Goal: Task Accomplishment & Management: Use online tool/utility

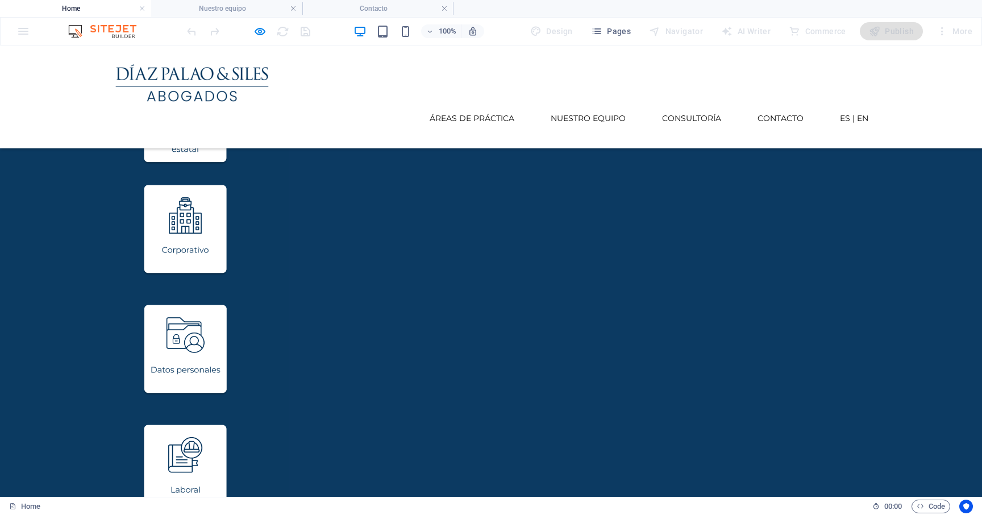
scroll to position [898, 0]
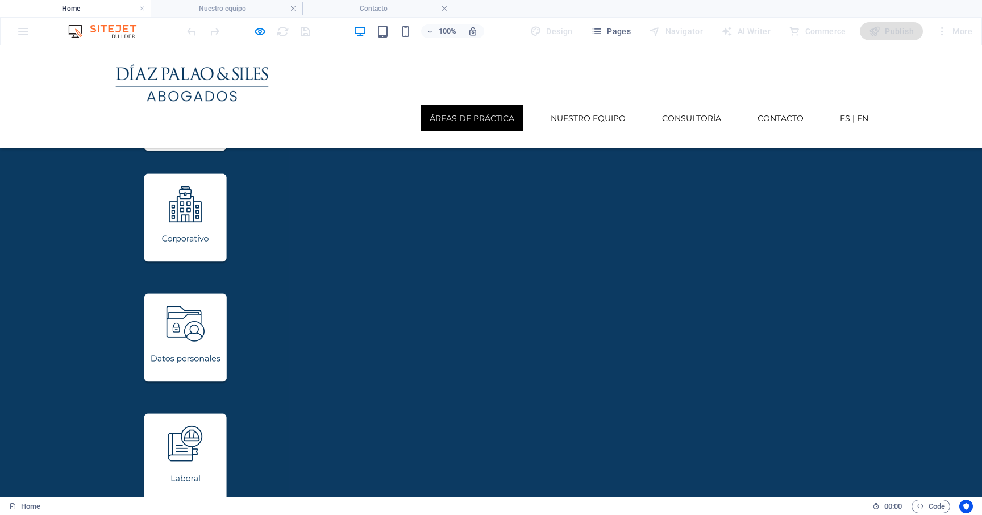
click at [467, 105] on link "Áreas de práctica" at bounding box center [471, 118] width 103 height 26
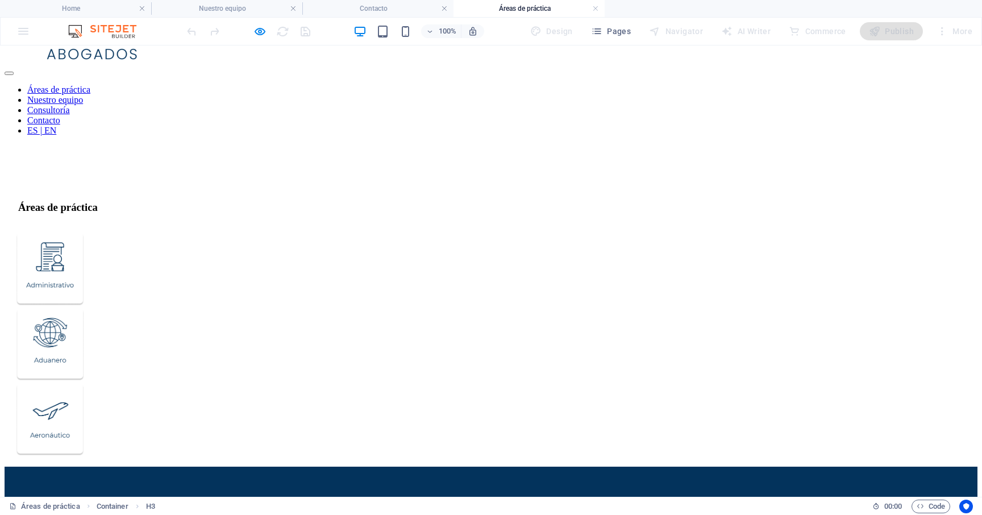
scroll to position [71, 0]
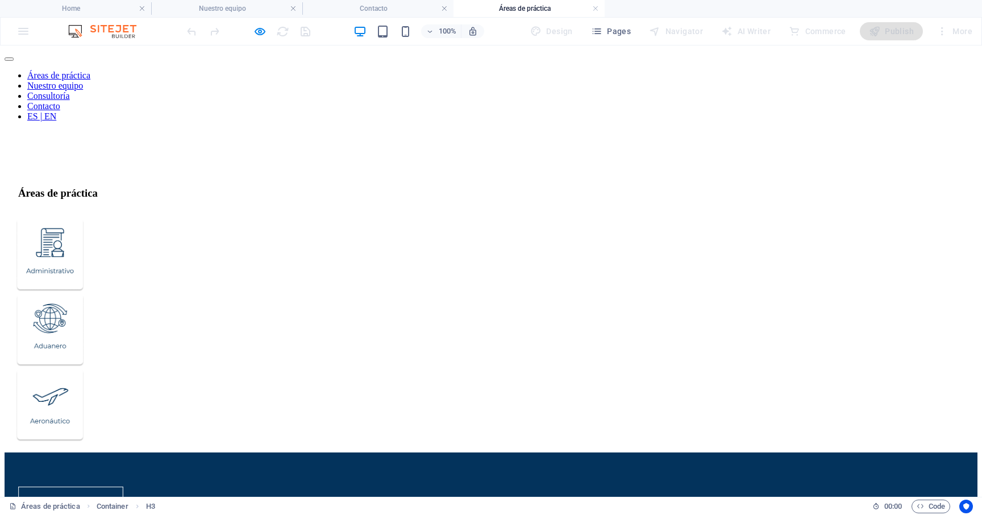
click at [175, 218] on figure at bounding box center [496, 255] width 961 height 75
click at [160, 218] on figure at bounding box center [496, 255] width 961 height 75
click at [164, 218] on figure at bounding box center [496, 255] width 961 height 75
click at [253, 294] on figure at bounding box center [496, 331] width 961 height 75
click at [283, 294] on figure at bounding box center [496, 331] width 961 height 75
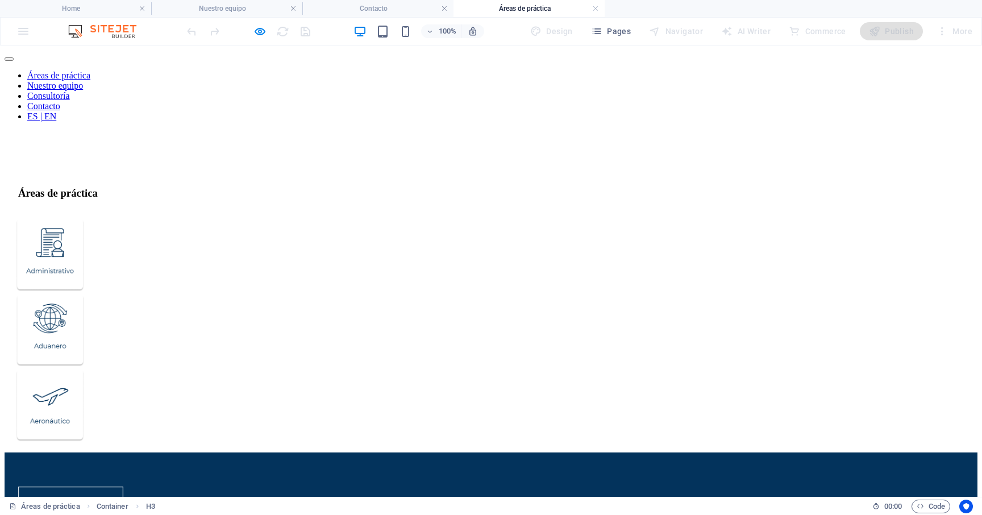
click at [283, 294] on figure at bounding box center [496, 331] width 961 height 75
click at [405, 369] on figure at bounding box center [496, 406] width 961 height 75
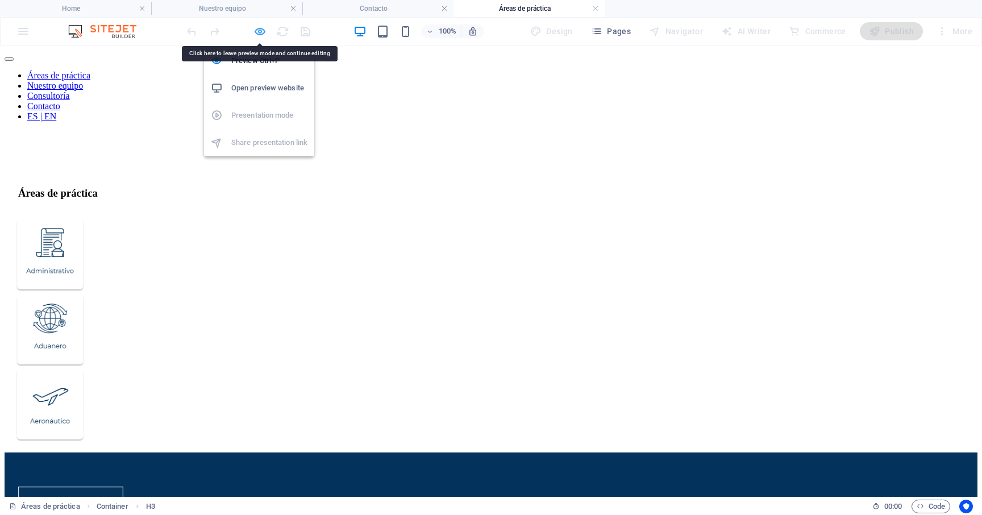
click at [265, 30] on icon "button" at bounding box center [259, 31] width 13 height 13
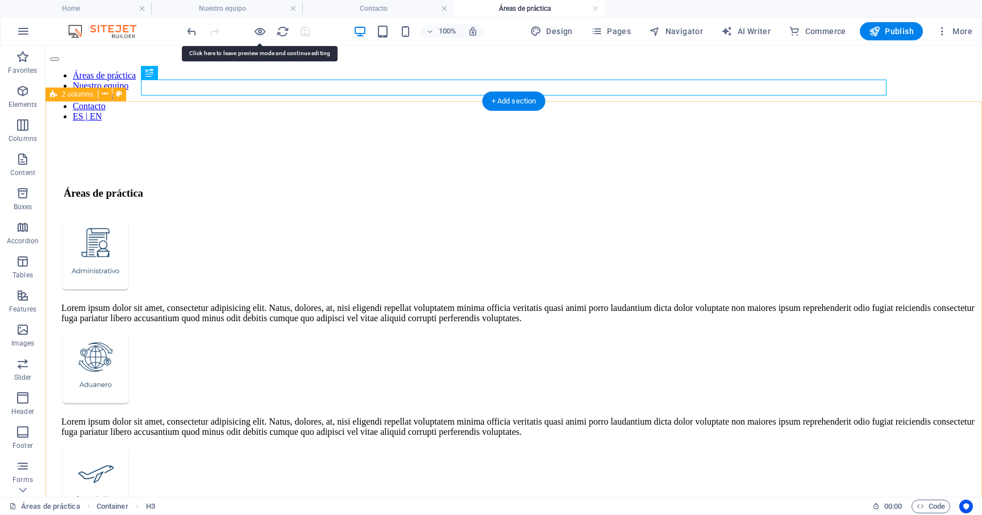
click at [381, 215] on div "Lorem ipsum dolor sit amet, consectetur adipisicing elit. Natus, dolores, at, n…" at bounding box center [513, 391] width 927 height 352
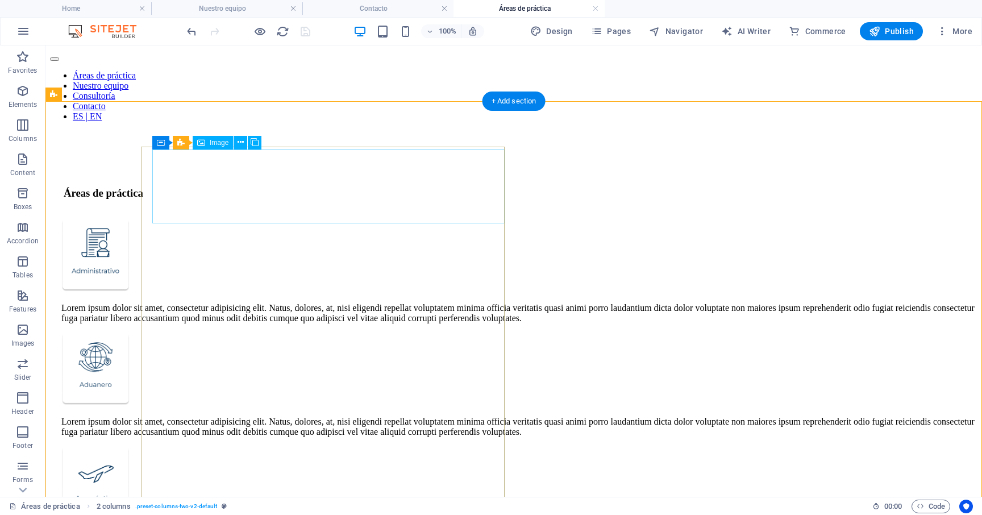
click at [278, 218] on figure at bounding box center [519, 255] width 916 height 75
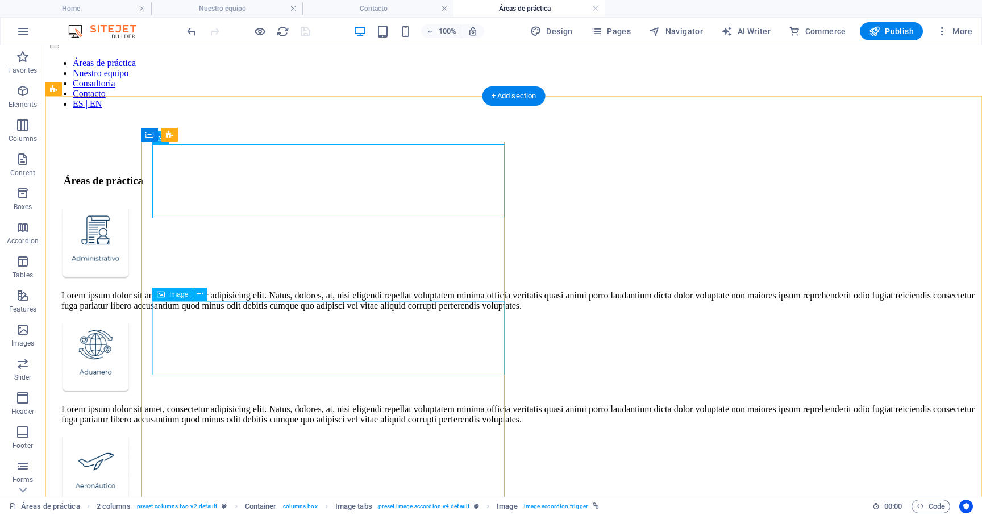
scroll to position [69, 0]
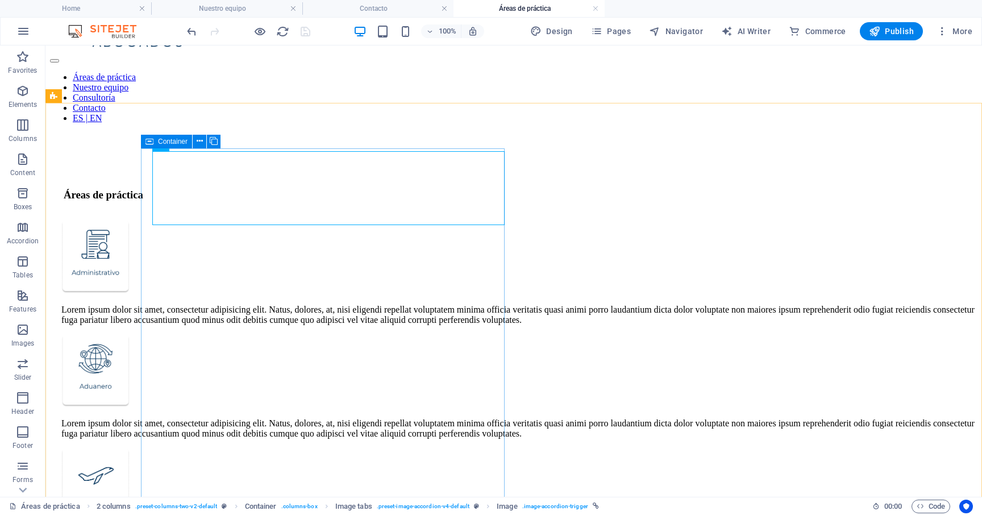
click at [148, 141] on icon at bounding box center [149, 142] width 8 height 14
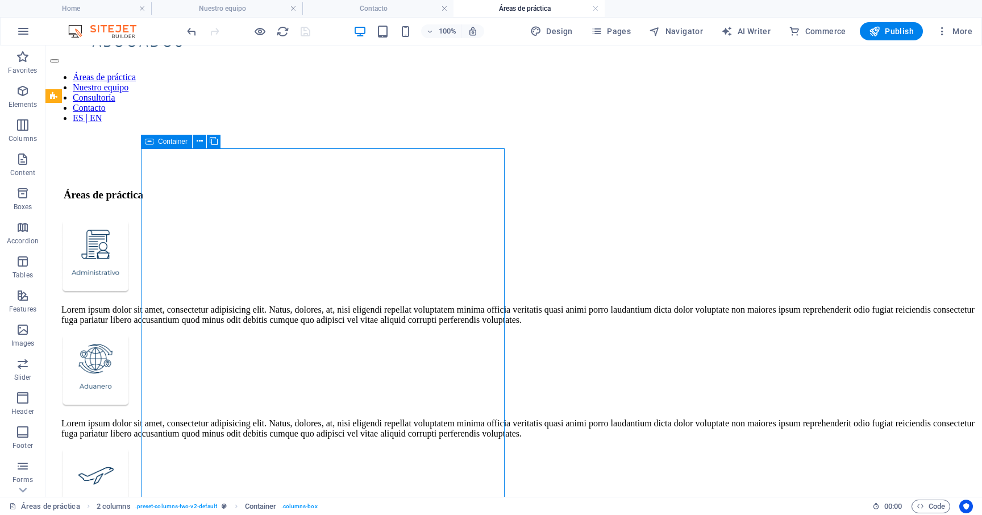
click at [153, 140] on div "Container" at bounding box center [166, 142] width 51 height 14
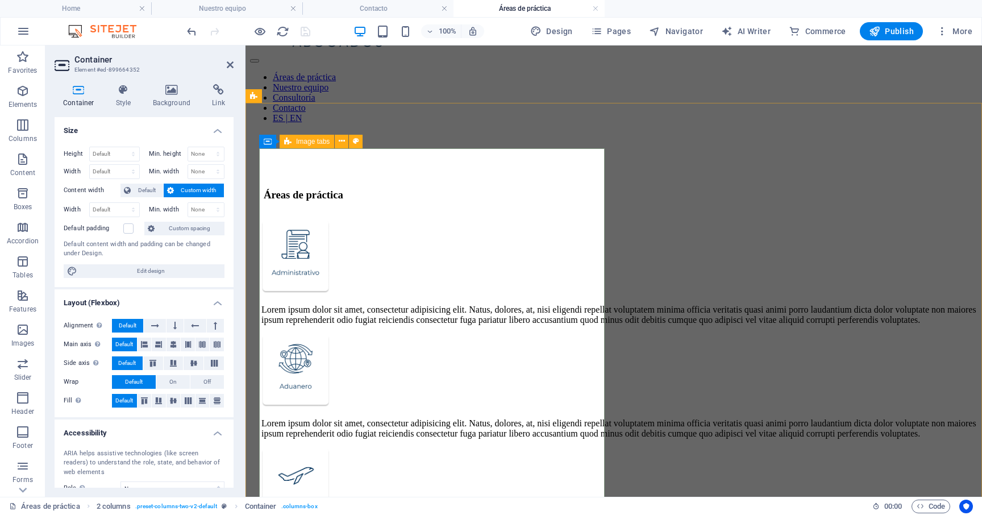
click at [301, 143] on span "Image tabs" at bounding box center [313, 141] width 34 height 7
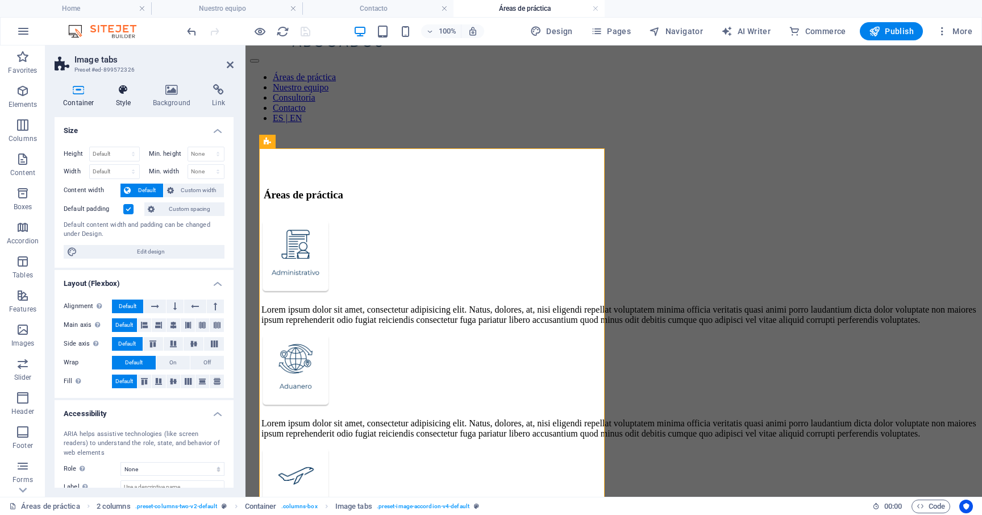
click at [133, 94] on icon at bounding box center [123, 89] width 32 height 11
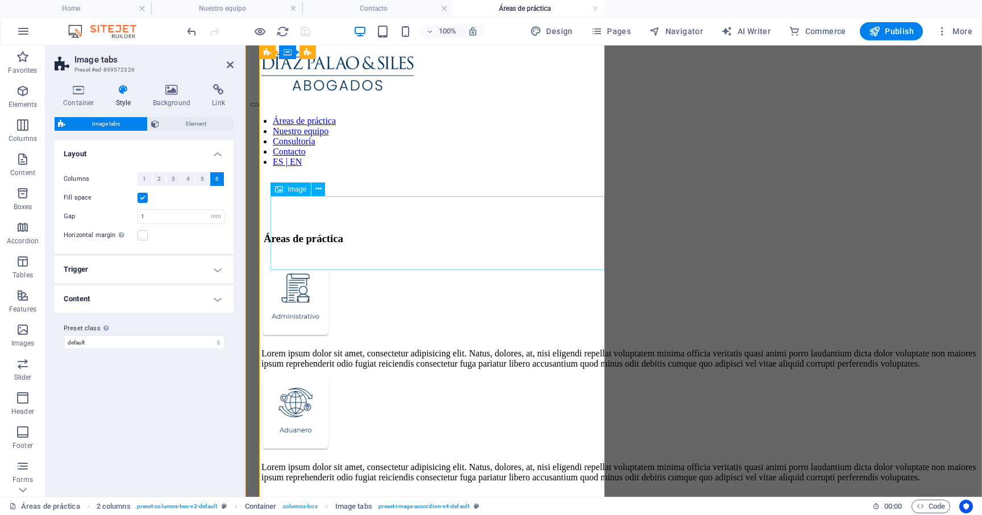
scroll to position [0, 0]
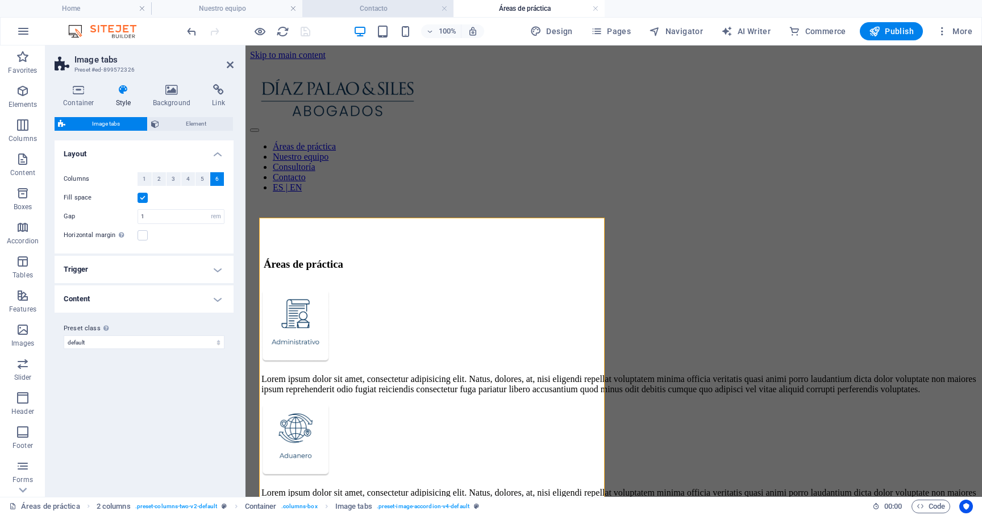
click at [372, 9] on h4 "Contacto" at bounding box center [377, 8] width 151 height 12
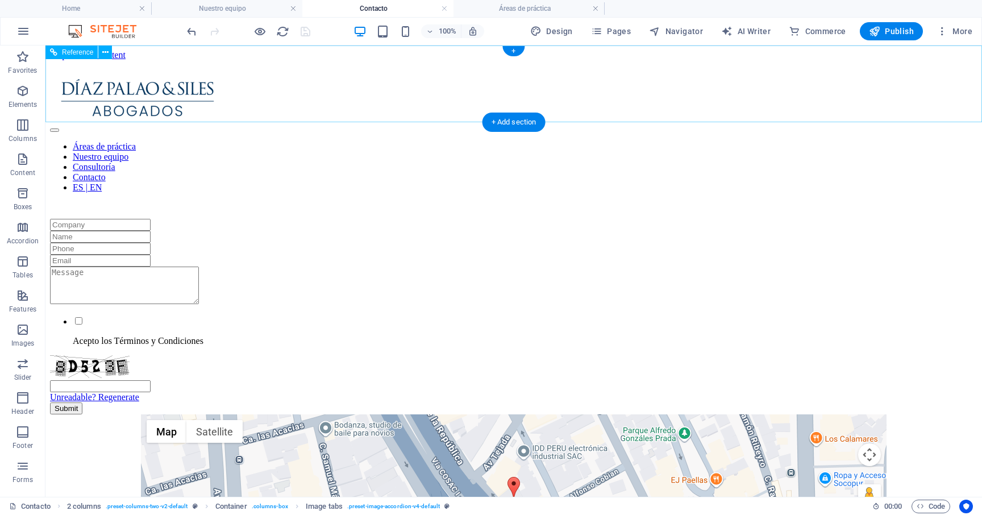
click at [632, 141] on nav "Áreas de práctica Nuestro equipo Consultoría Contacto ES | EN" at bounding box center [513, 166] width 927 height 51
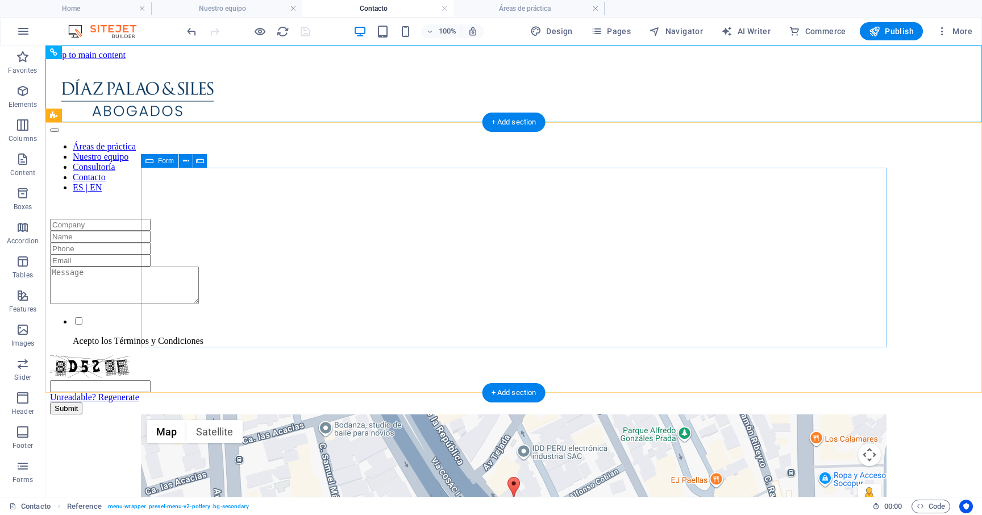
click at [859, 219] on div "Acepto los Términos y Condiciones Unreadable? Regenerate Submit" at bounding box center [513, 316] width 927 height 195
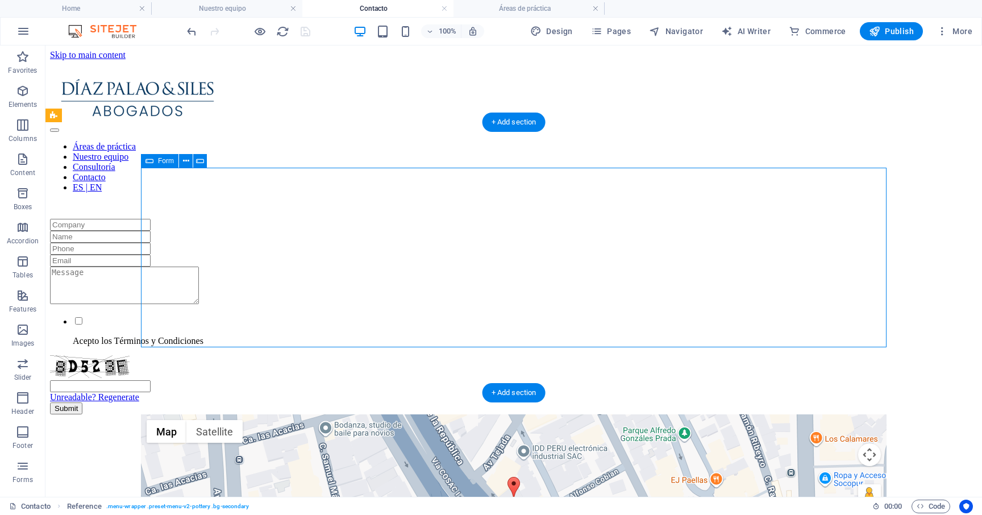
click at [859, 219] on div "Acepto los Términos y Condiciones Unreadable? Regenerate Submit" at bounding box center [513, 316] width 927 height 195
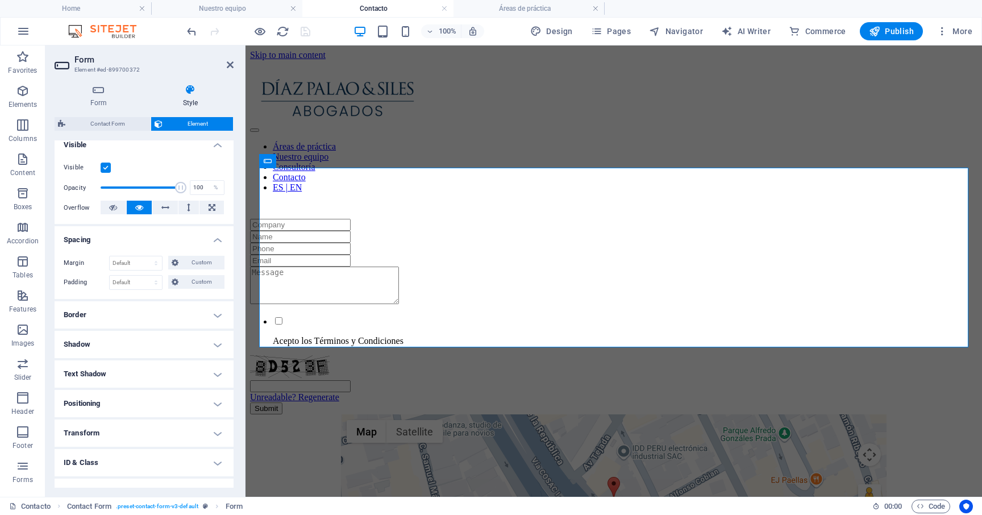
scroll to position [178, 0]
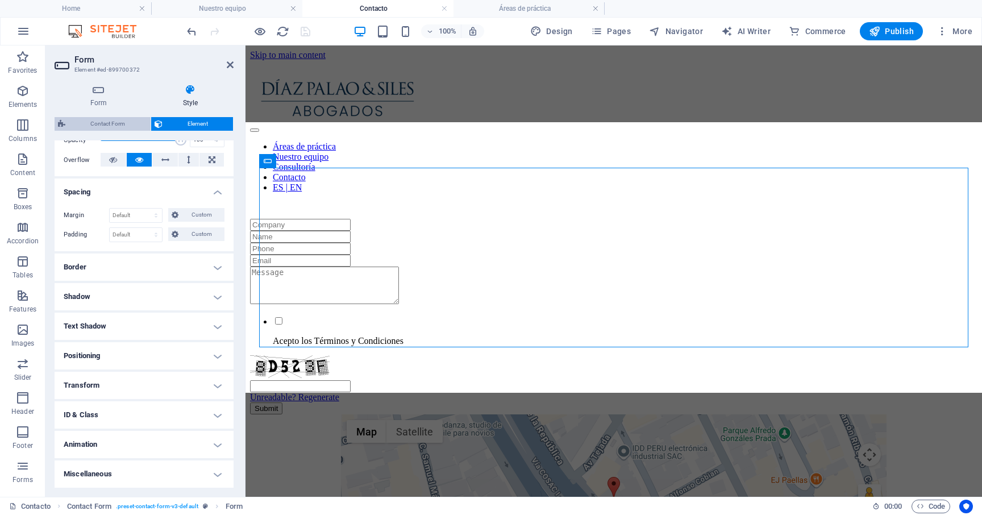
click at [132, 120] on span "Contact Form" at bounding box center [108, 124] width 78 height 14
select select "rem"
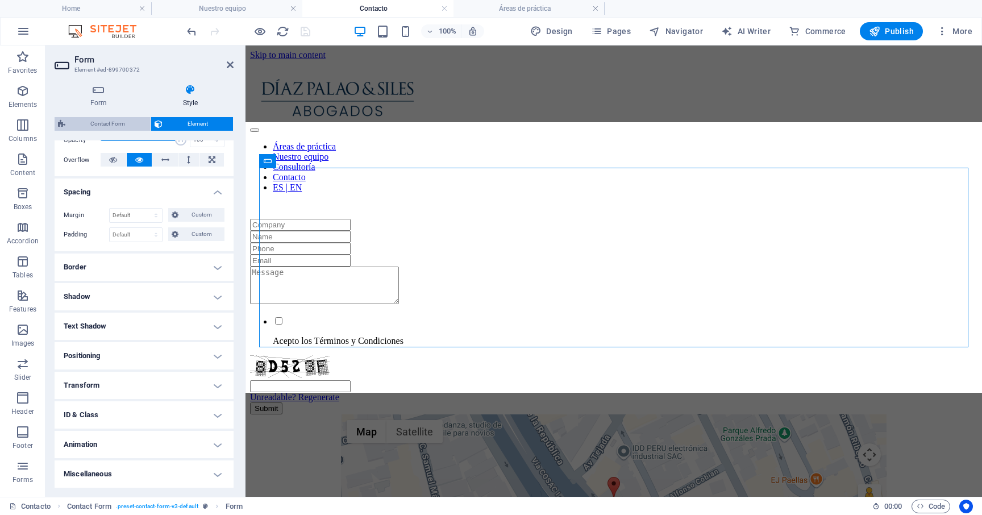
select select "rem"
select select "px"
select select "preset-contact-form-v3-default"
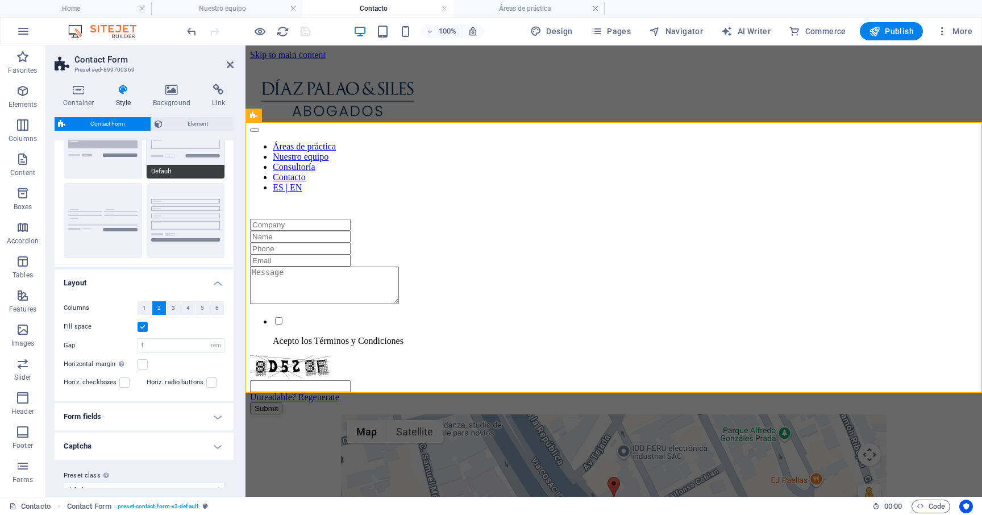
scroll to position [84, 0]
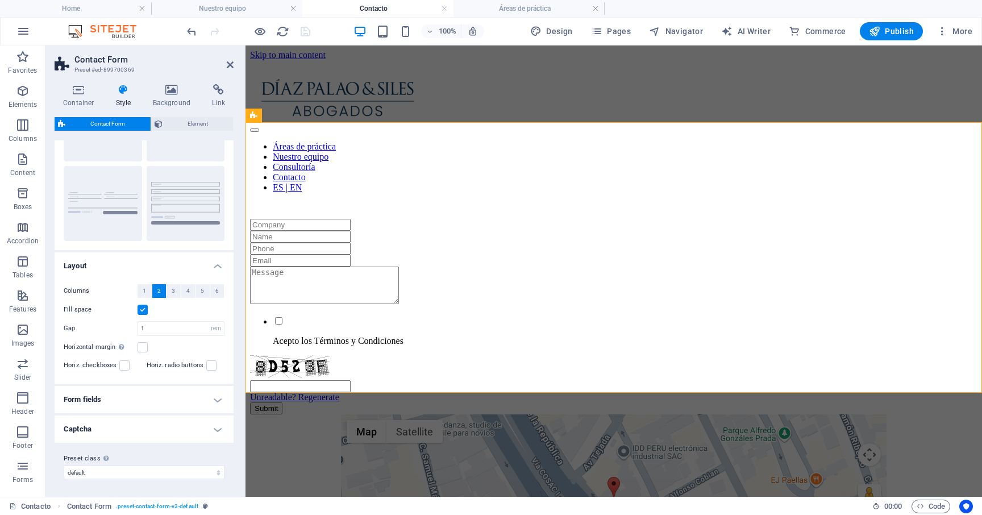
click at [150, 400] on h4 "Form fields" at bounding box center [144, 399] width 179 height 27
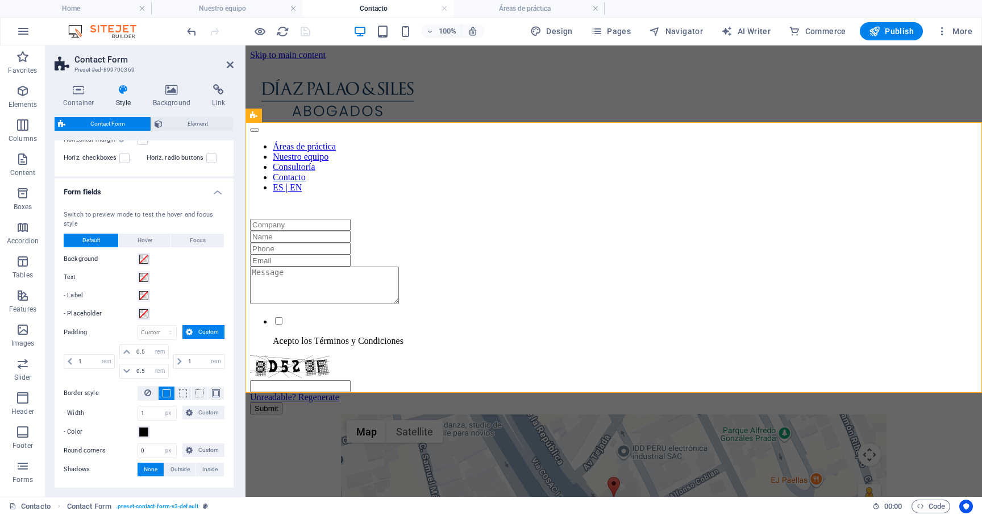
scroll to position [366, 0]
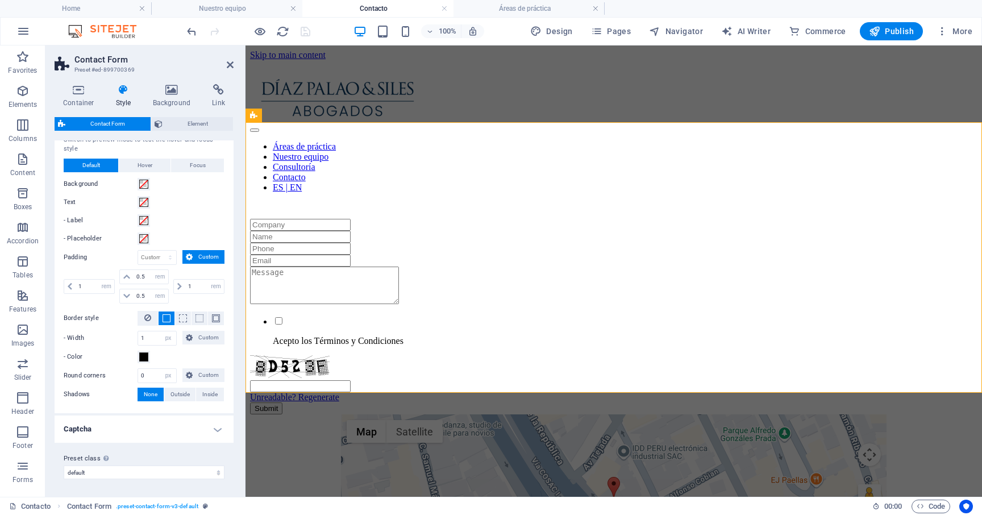
click at [151, 423] on h4 "Captcha" at bounding box center [144, 428] width 179 height 27
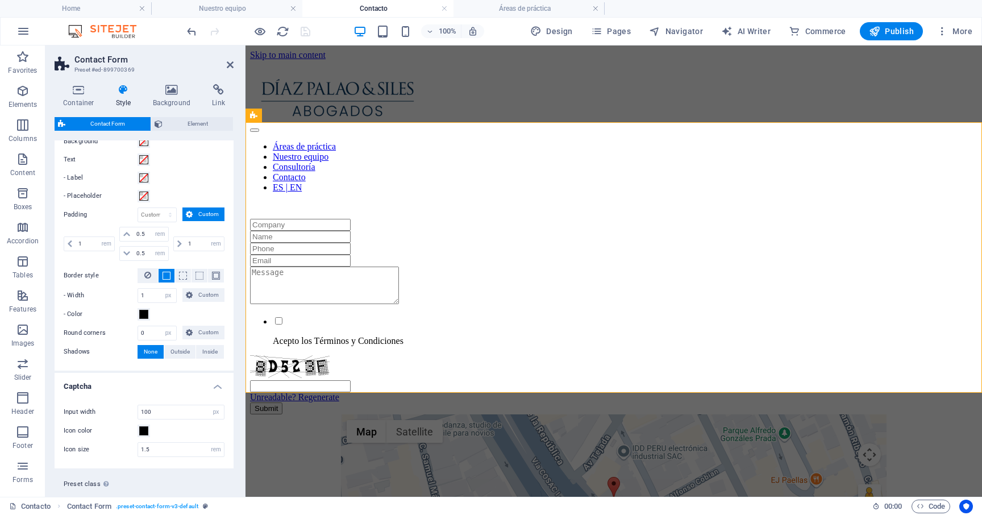
scroll to position [434, 0]
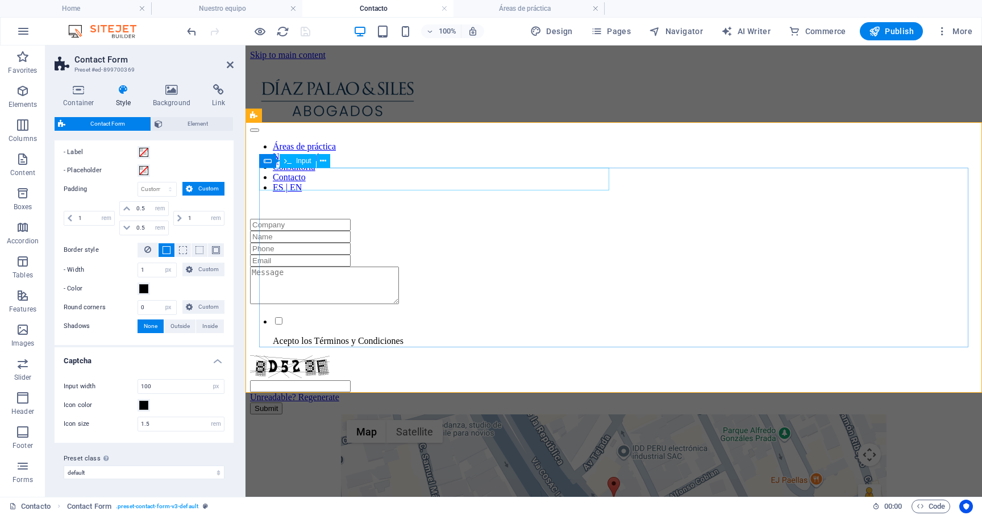
click at [304, 165] on div "Input" at bounding box center [298, 161] width 36 height 14
click at [304, 160] on span "Input" at bounding box center [303, 160] width 15 height 7
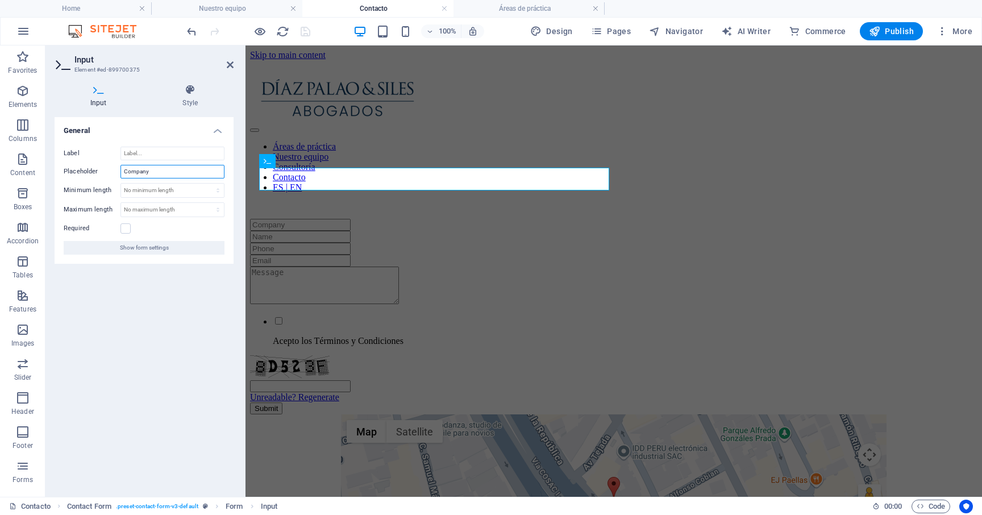
click at [162, 173] on input "Company" at bounding box center [172, 172] width 104 height 14
click at [316, 243] on div at bounding box center [613, 249] width 727 height 12
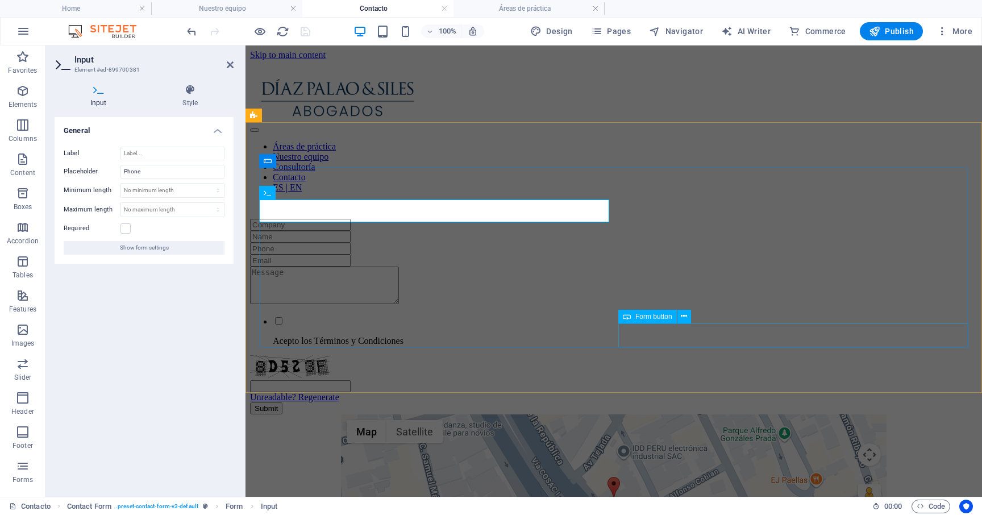
click at [738, 402] on div "Submit" at bounding box center [613, 408] width 727 height 12
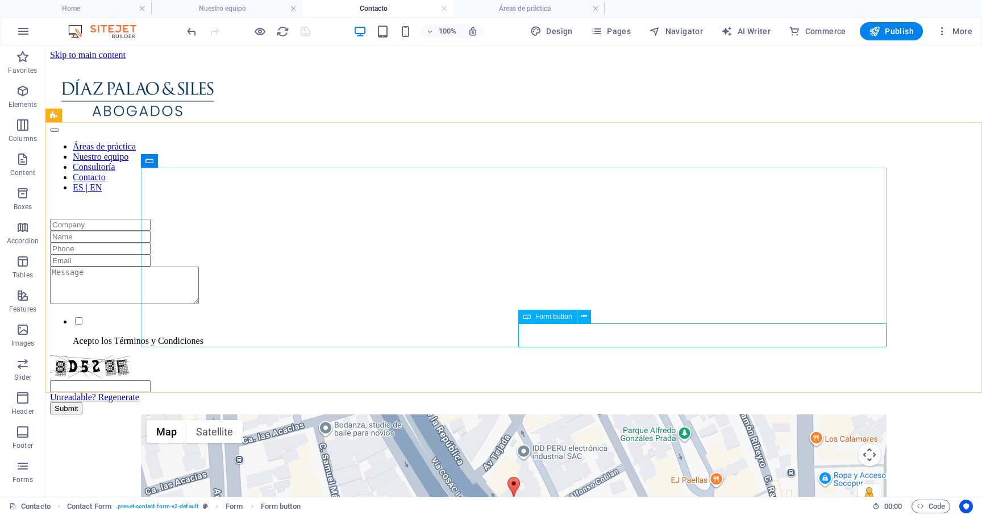
click at [533, 314] on div "Form button" at bounding box center [547, 317] width 59 height 14
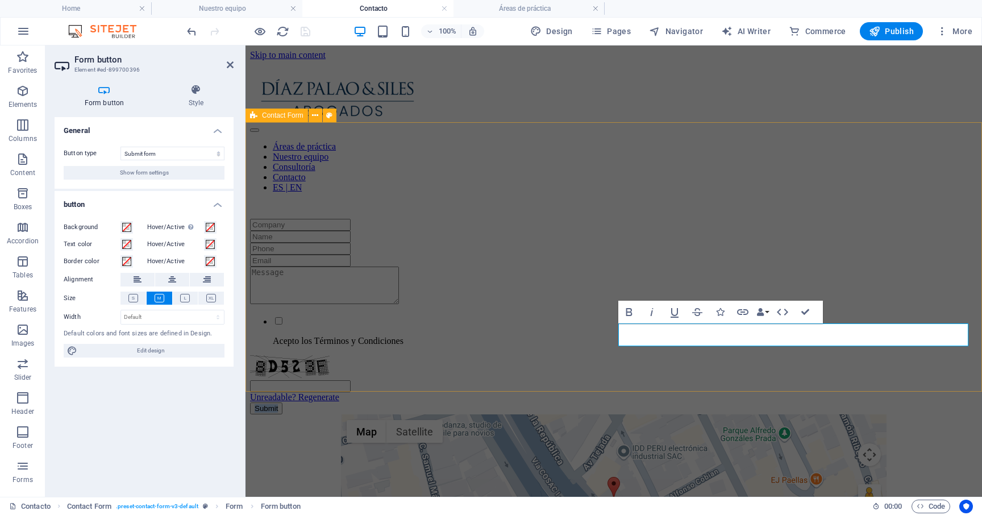
click at [478, 374] on div "Acepto los Términos y Condiciones Unreadable? Regenerate Submit" at bounding box center [613, 316] width 727 height 195
select select "rem"
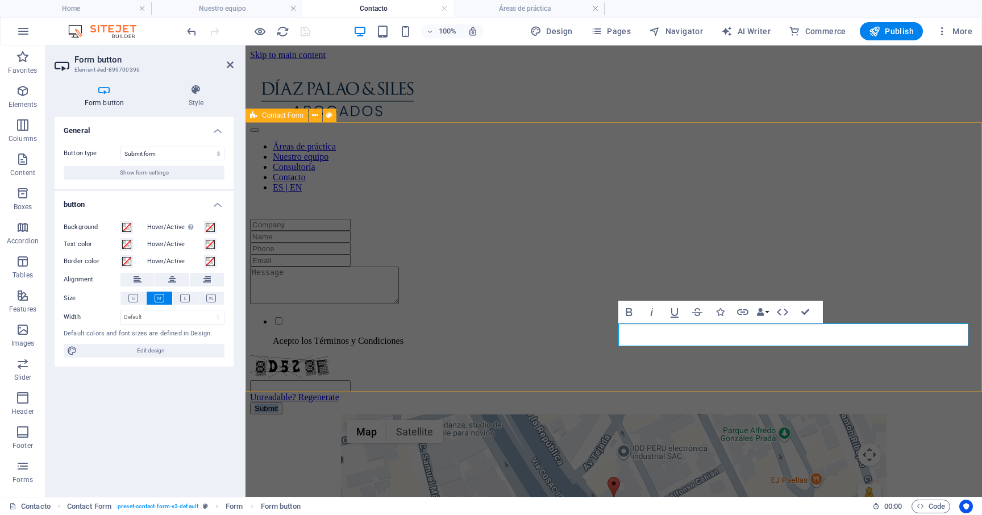
select select "rem"
select select "px"
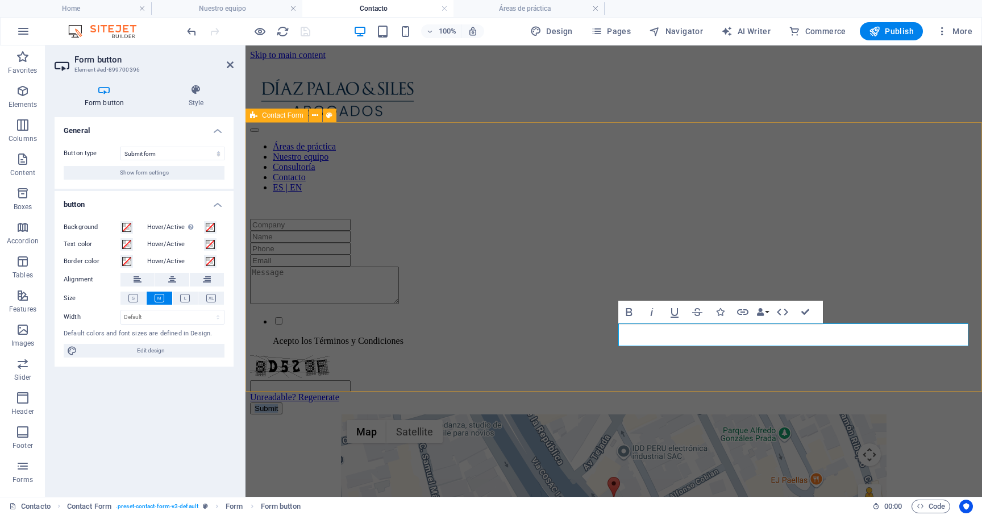
select select "rem"
select select "preset-contact-form-v3-default"
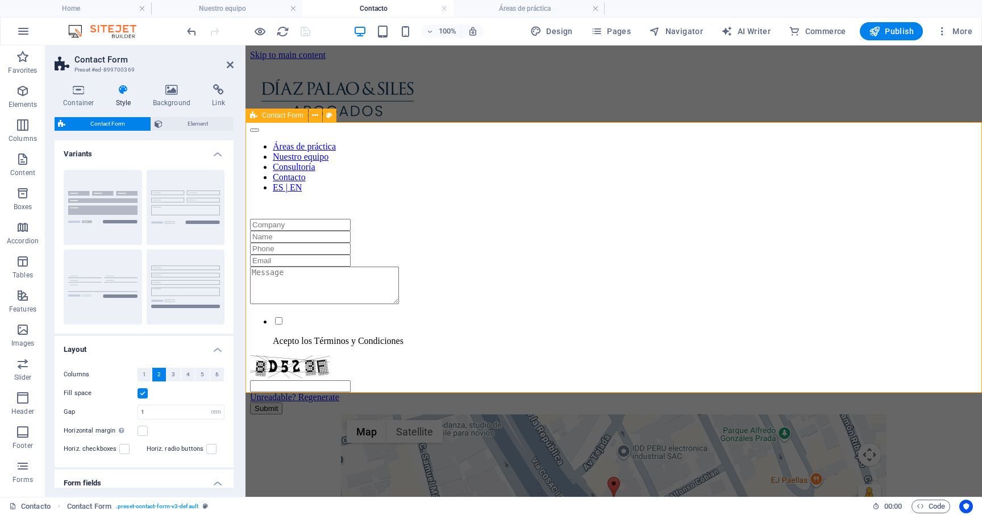
click at [427, 358] on div "Acepto los Términos y Condiciones Unreadable? Regenerate Submit" at bounding box center [613, 316] width 727 height 195
click at [385, 77] on div at bounding box center [613, 99] width 727 height 45
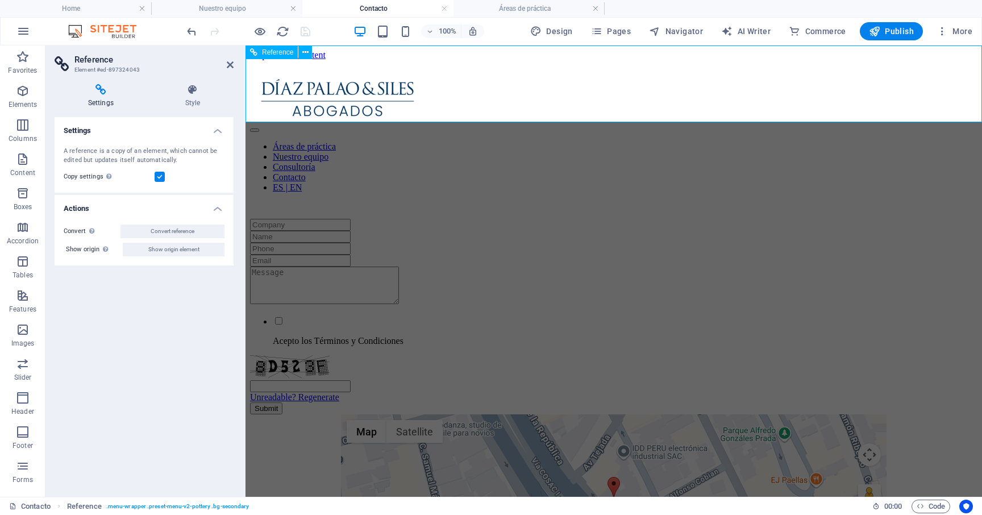
click at [377, 77] on div at bounding box center [613, 99] width 727 height 45
click at [285, 51] on span "Reference" at bounding box center [277, 52] width 31 height 7
click at [227, 66] on icon at bounding box center [230, 64] width 7 height 9
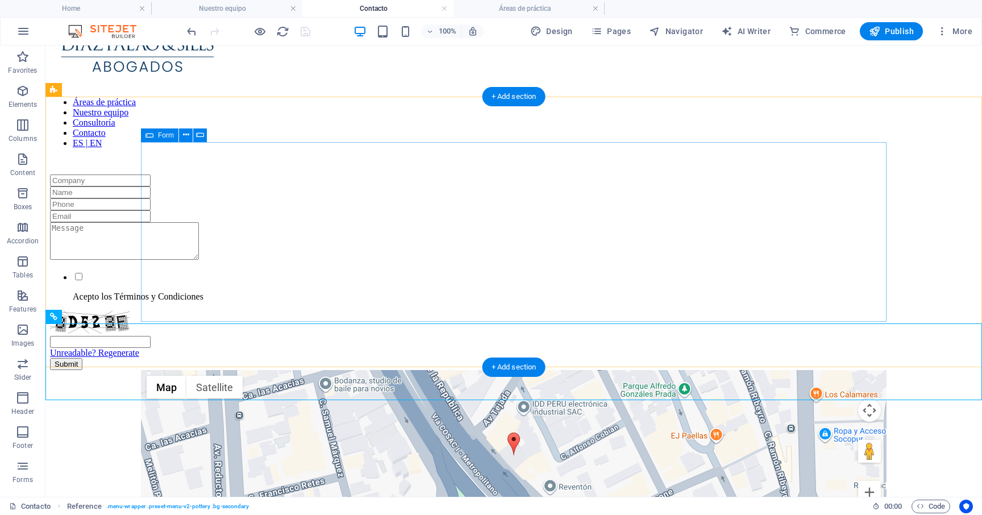
scroll to position [0, 0]
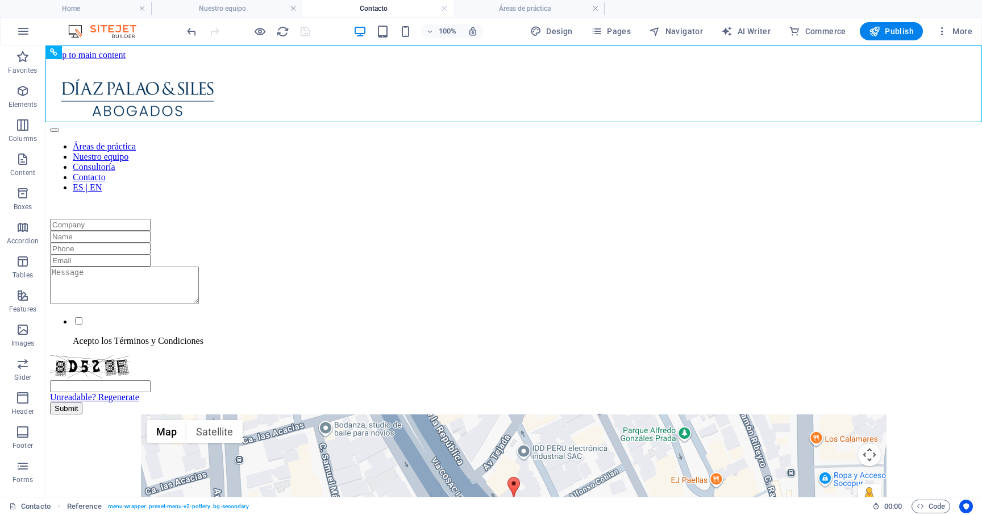
click at [508, 20] on div "100% Design Pages Navigator AI Writer Commerce Publish More" at bounding box center [491, 31] width 981 height 27
click at [508, 11] on h4 "Áreas de práctica" at bounding box center [528, 8] width 151 height 12
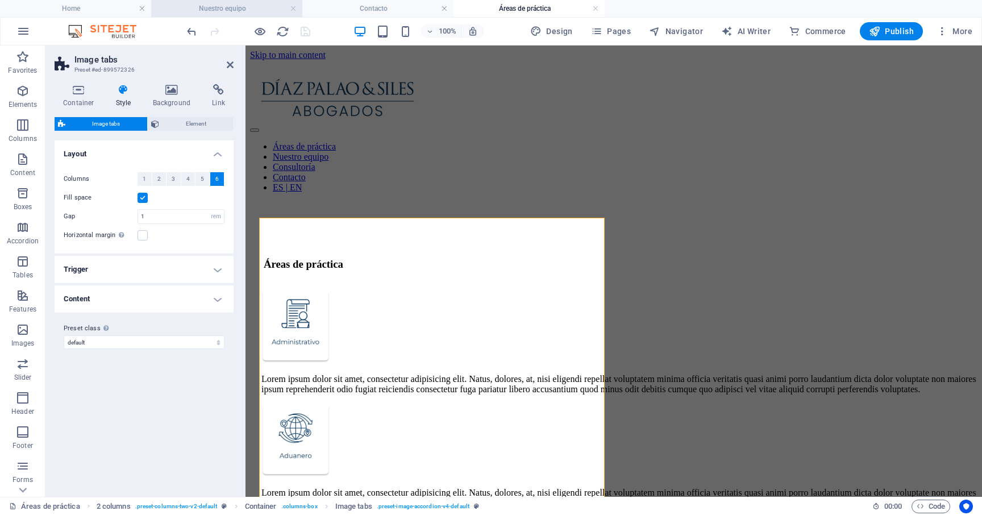
click at [232, 10] on h4 "Nuestro equipo" at bounding box center [226, 8] width 151 height 12
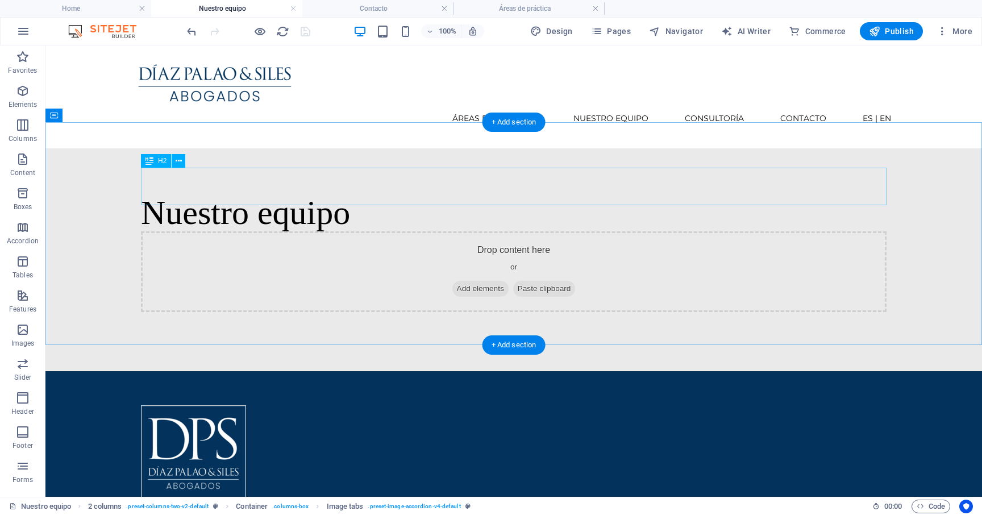
click at [337, 194] on div "Nuestro equipo" at bounding box center [513, 212] width 745 height 37
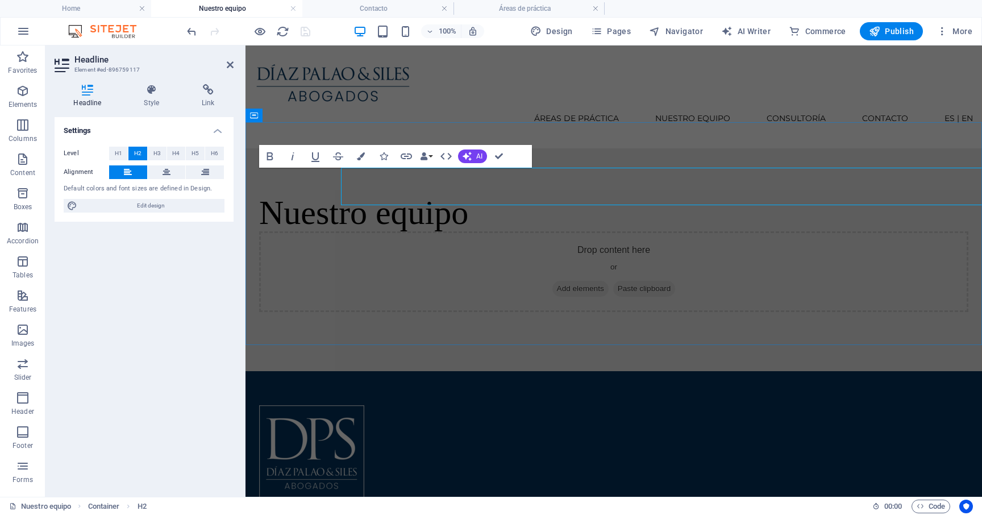
click at [337, 194] on h2 "Nuestro equipo" at bounding box center [613, 212] width 709 height 37
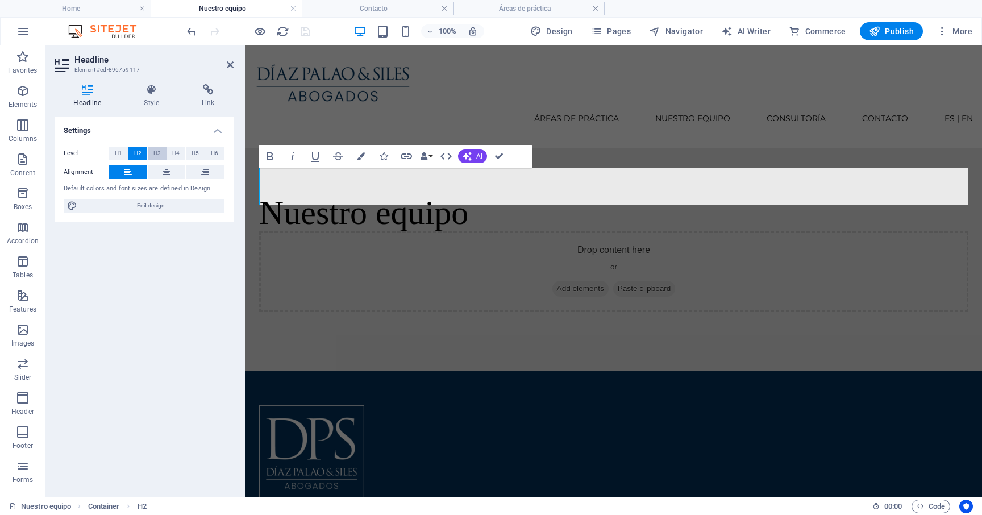
click at [162, 153] on button "H3" at bounding box center [157, 154] width 19 height 14
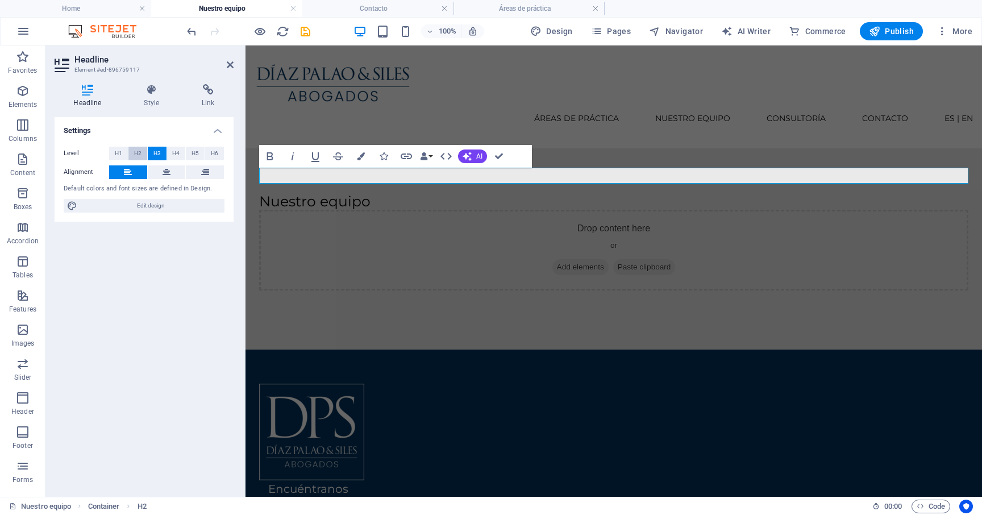
click at [143, 153] on button "H2" at bounding box center [137, 154] width 19 height 14
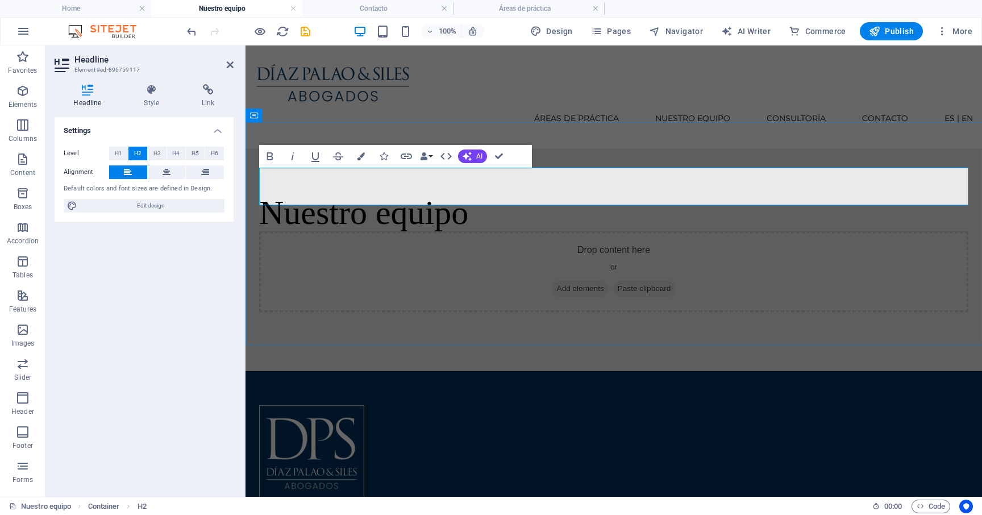
click at [393, 194] on h2 "Nuestro equipo" at bounding box center [613, 212] width 709 height 37
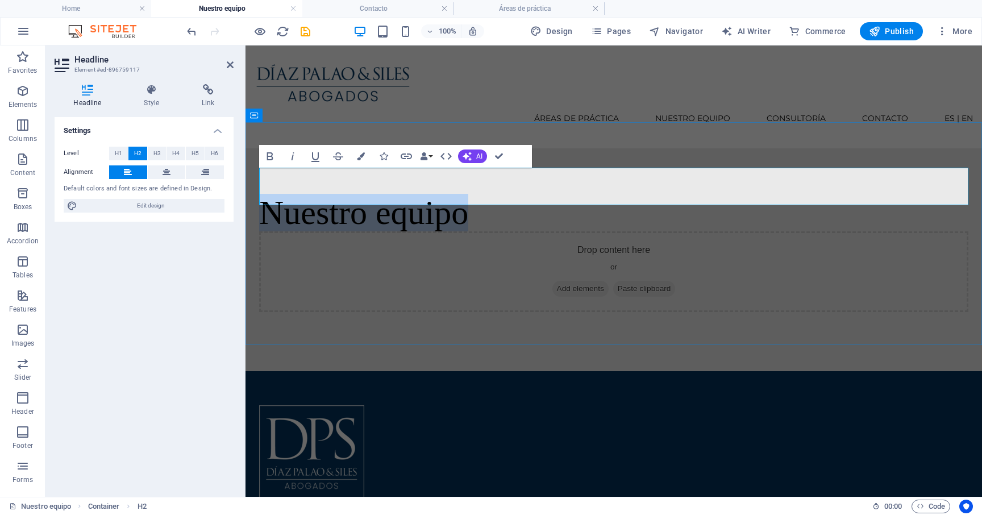
click at [393, 194] on h2 "Nuestro equipo" at bounding box center [613, 212] width 709 height 37
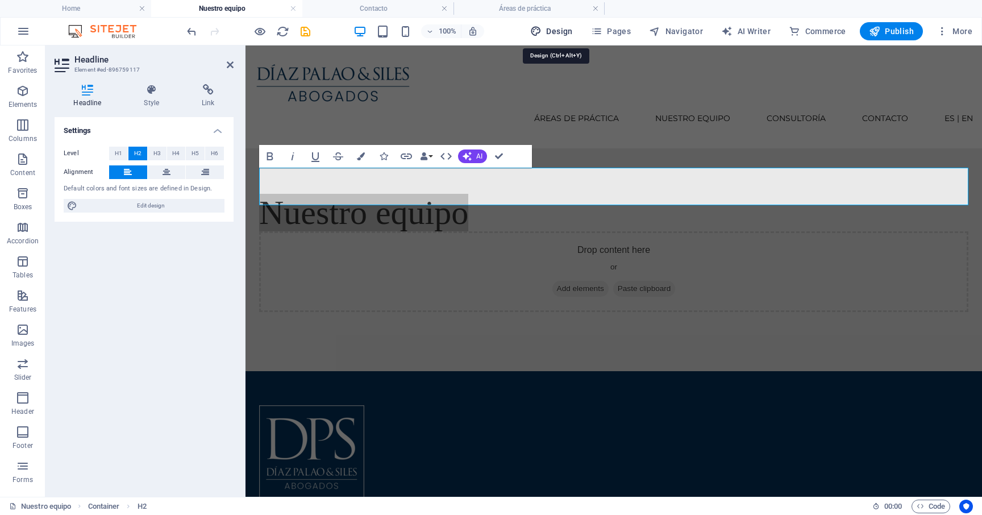
click at [556, 28] on span "Design" at bounding box center [551, 31] width 43 height 11
select select "px"
select select "400"
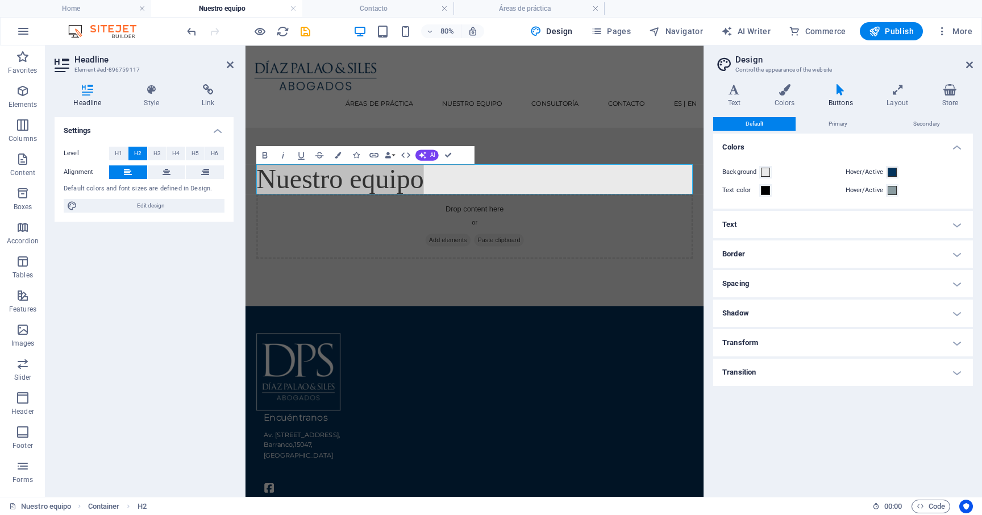
click at [783, 223] on h4 "Text" at bounding box center [843, 224] width 260 height 27
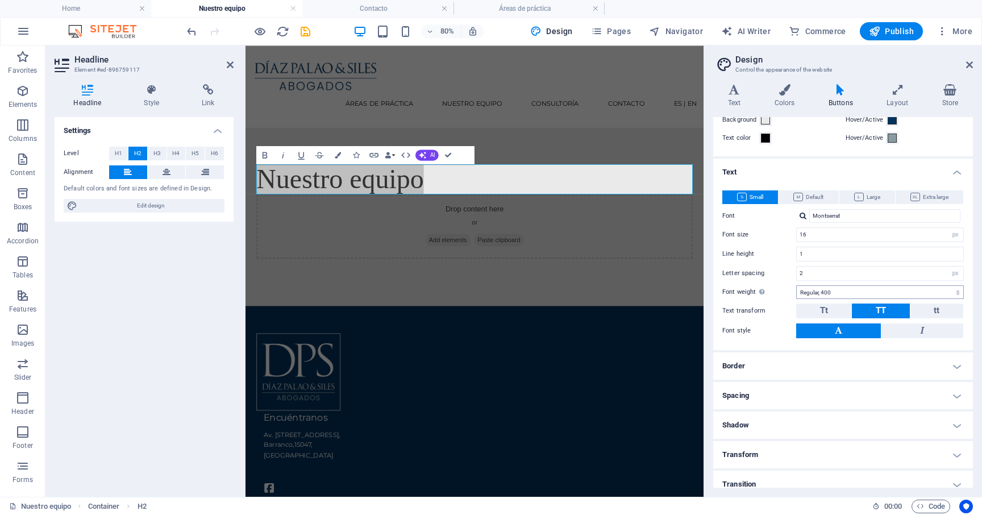
scroll to position [61, 0]
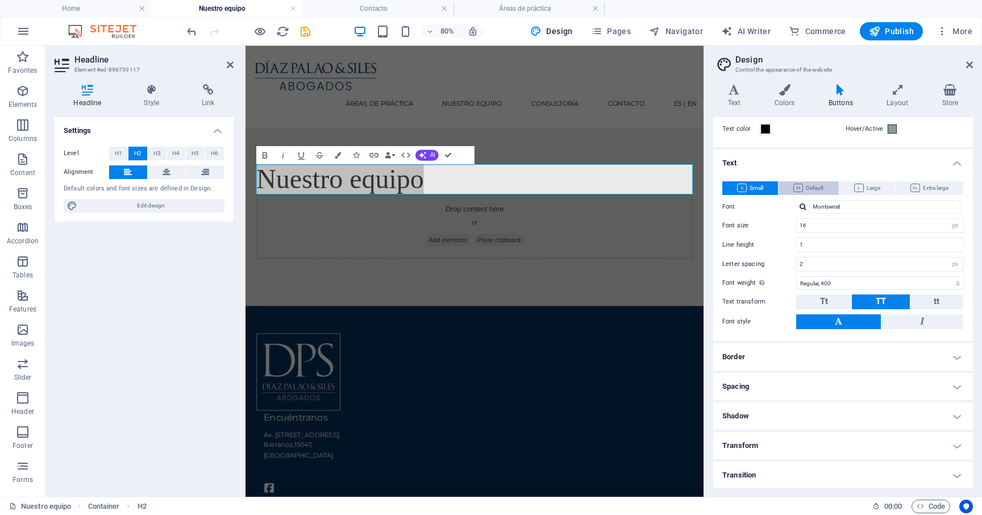
click at [828, 191] on button "Default" at bounding box center [808, 188] width 60 height 14
click at [149, 204] on span "Edit design" at bounding box center [151, 206] width 140 height 14
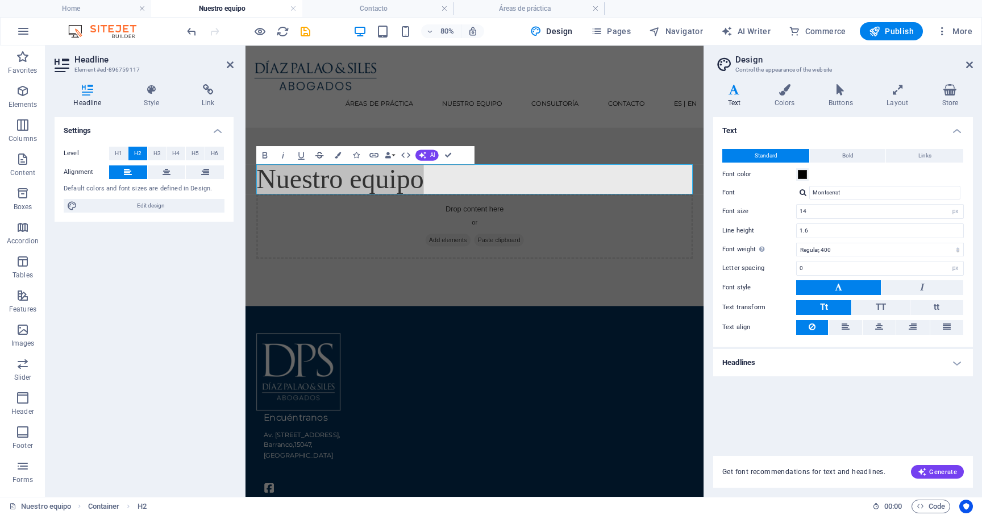
click at [318, 156] on icon "button" at bounding box center [319, 154] width 11 height 11
click at [318, 156] on icon "button" at bounding box center [319, 155] width 8 height 6
click at [306, 156] on icon "button" at bounding box center [301, 154] width 11 height 11
click at [285, 158] on icon "button" at bounding box center [283, 154] width 11 height 11
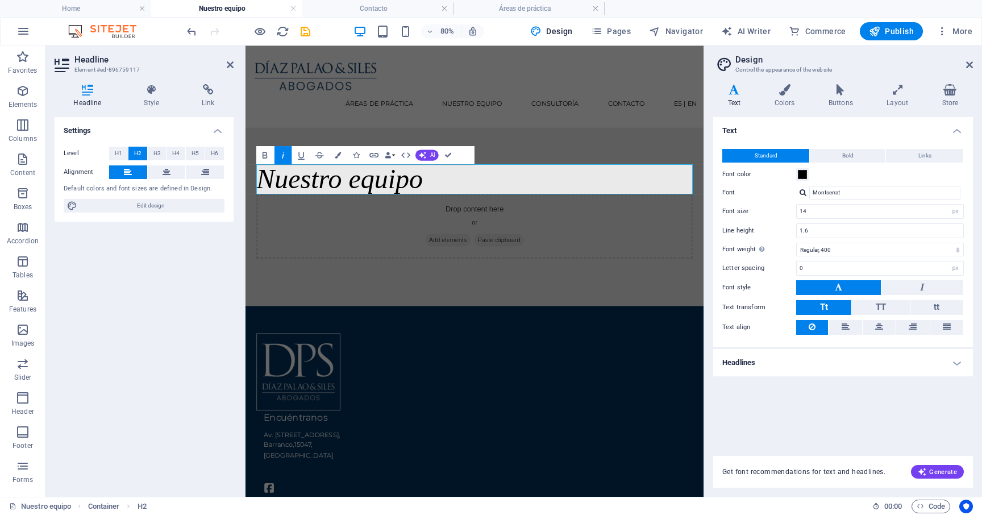
click at [285, 158] on icon "button" at bounding box center [283, 154] width 11 height 11
click at [270, 158] on icon "button" at bounding box center [265, 154] width 11 height 11
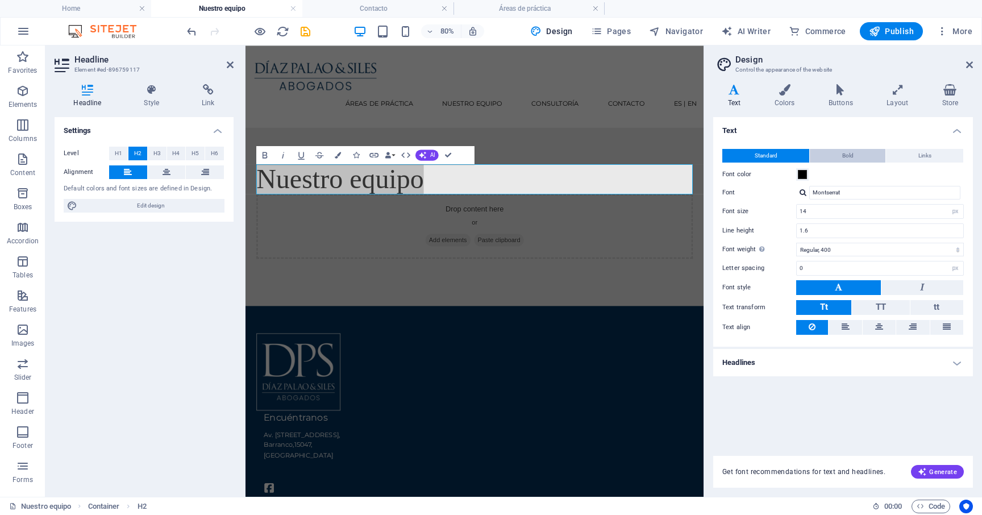
click at [866, 159] on button "Bold" at bounding box center [848, 156] width 76 height 14
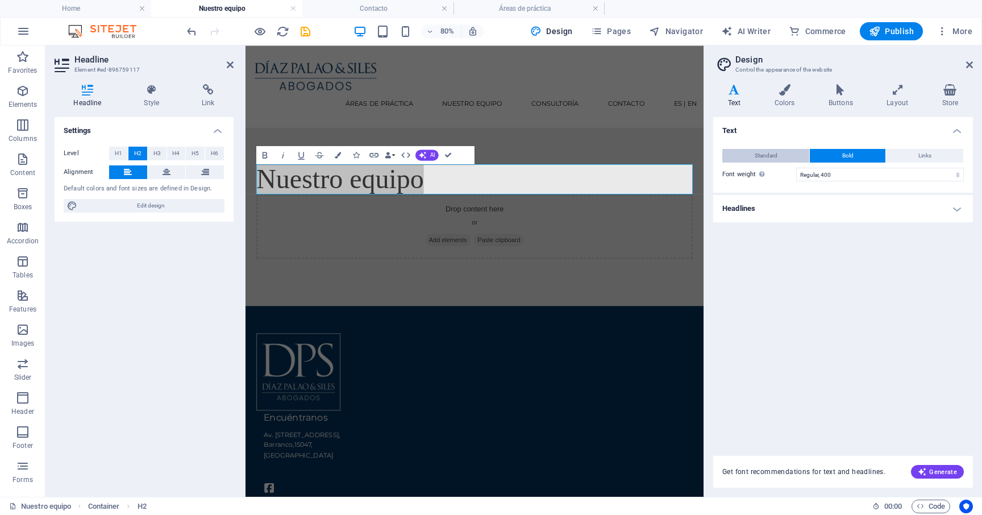
click at [777, 158] on span "Standard" at bounding box center [765, 156] width 23 height 14
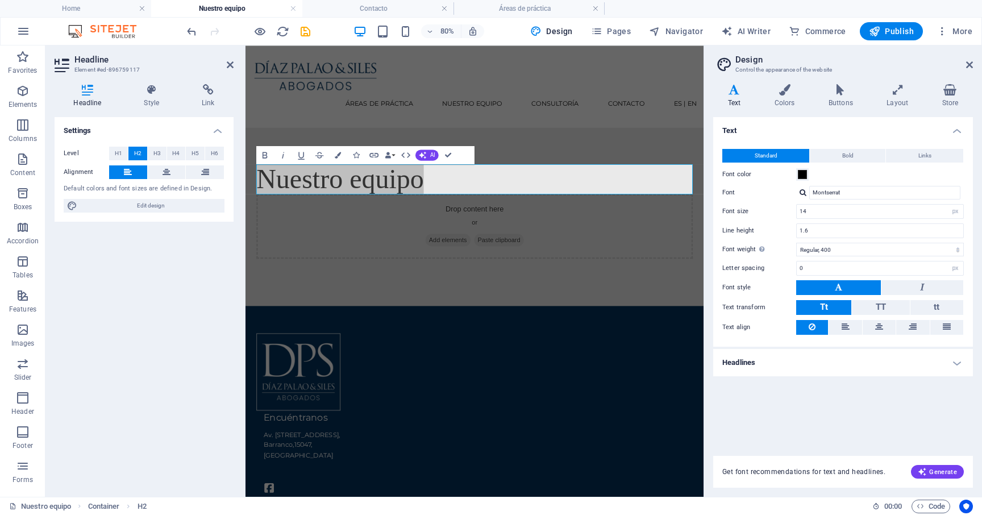
click at [800, 362] on h4 "Headlines" at bounding box center [843, 362] width 260 height 27
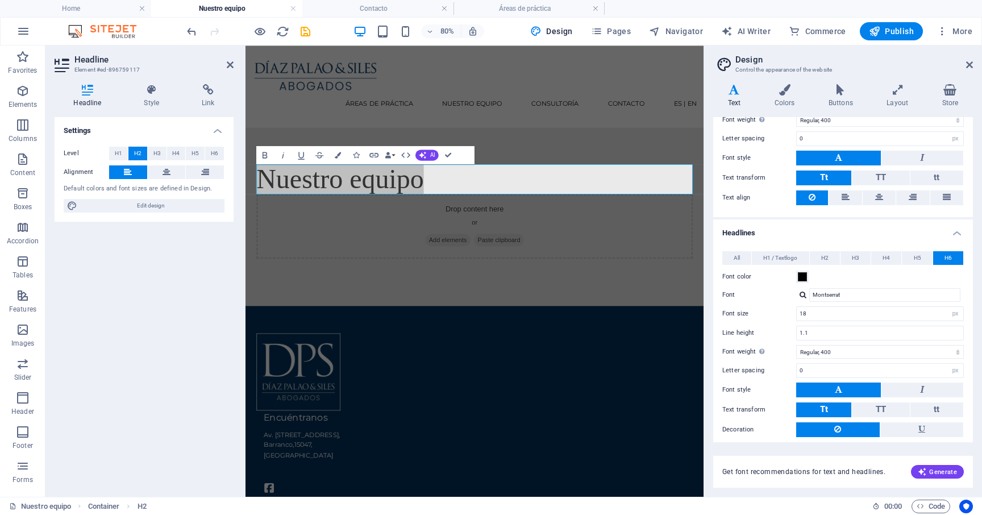
scroll to position [125, 0]
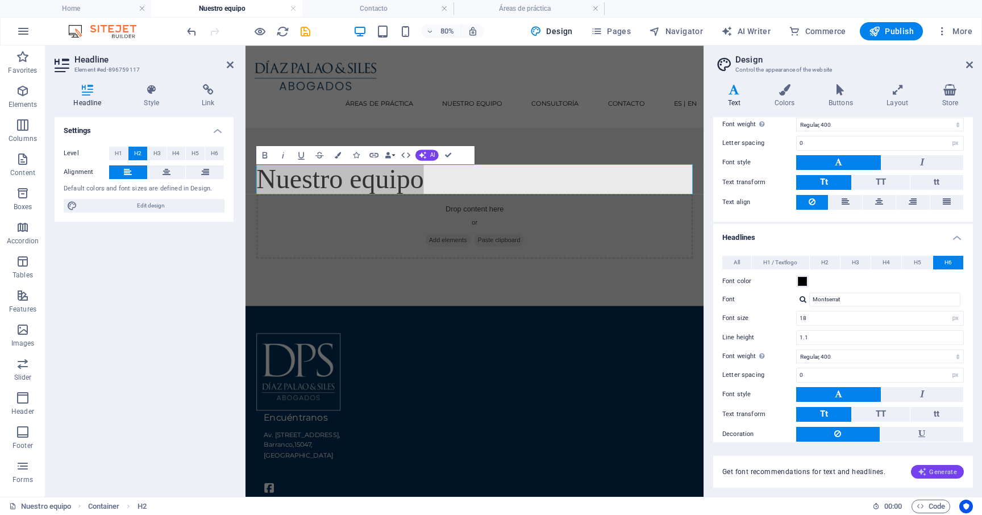
click at [924, 469] on icon "button" at bounding box center [921, 471] width 9 height 9
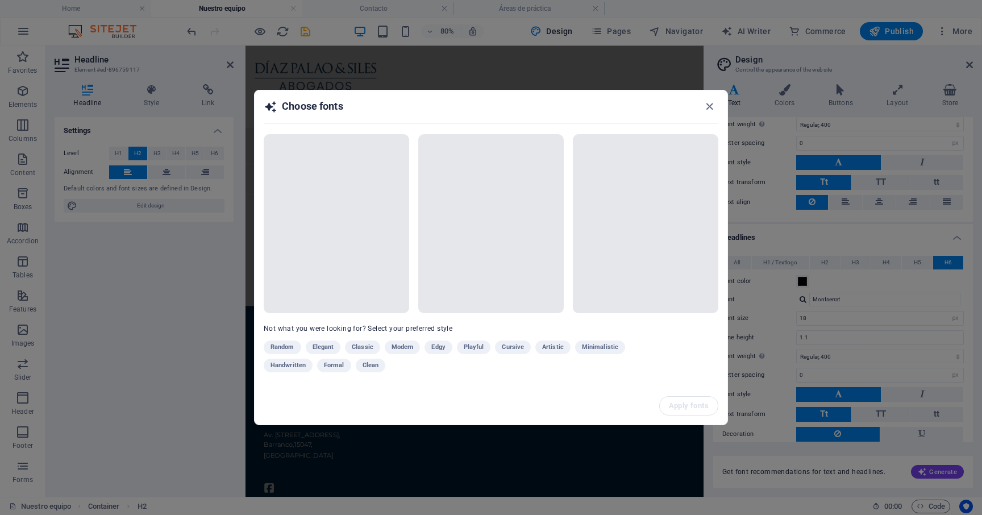
click at [336, 366] on div "Random Elegant Classic Modern Edgy Playful Cursive Artistic Minimalistic Handwr…" at bounding box center [463, 358] width 398 height 36
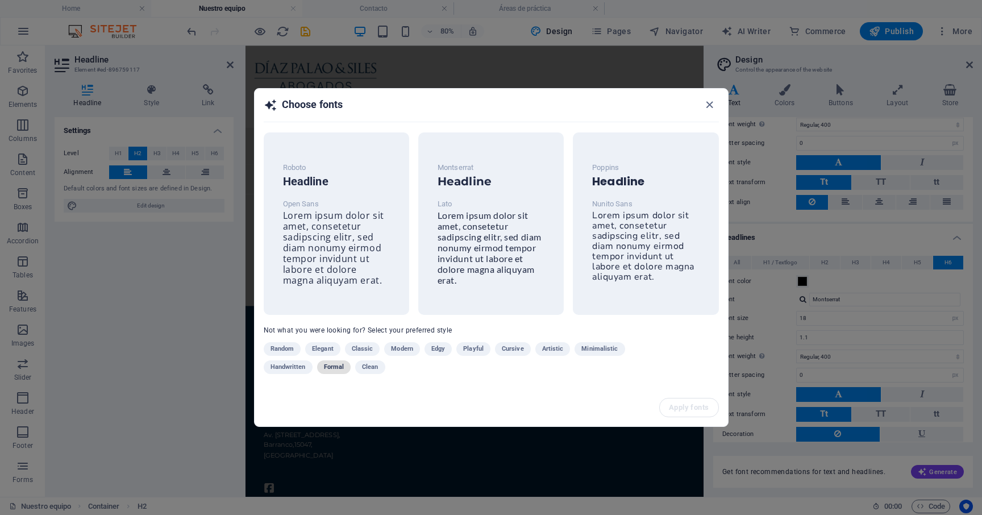
click at [341, 367] on span "Formal" at bounding box center [334, 367] width 20 height 14
click at [715, 107] on icon "button" at bounding box center [709, 104] width 13 height 13
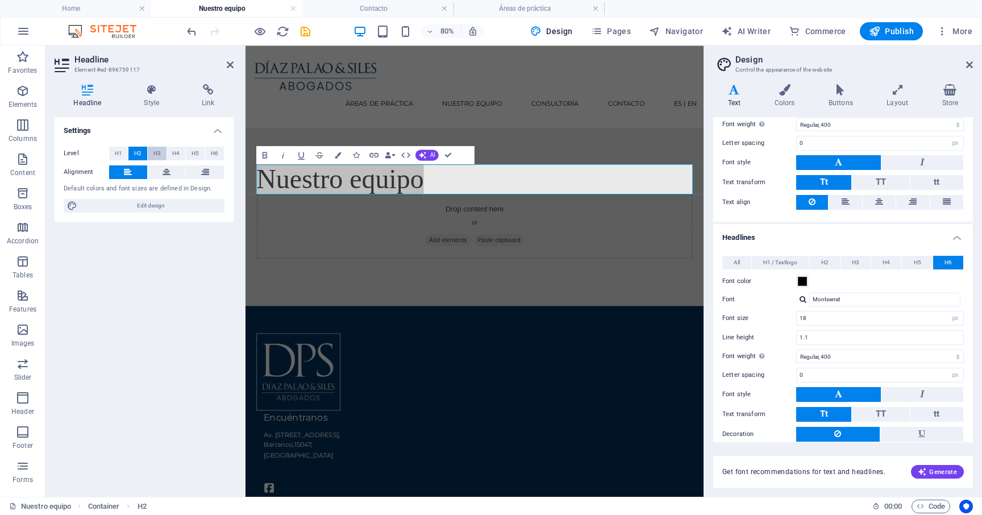
click at [162, 153] on button "H3" at bounding box center [157, 154] width 19 height 14
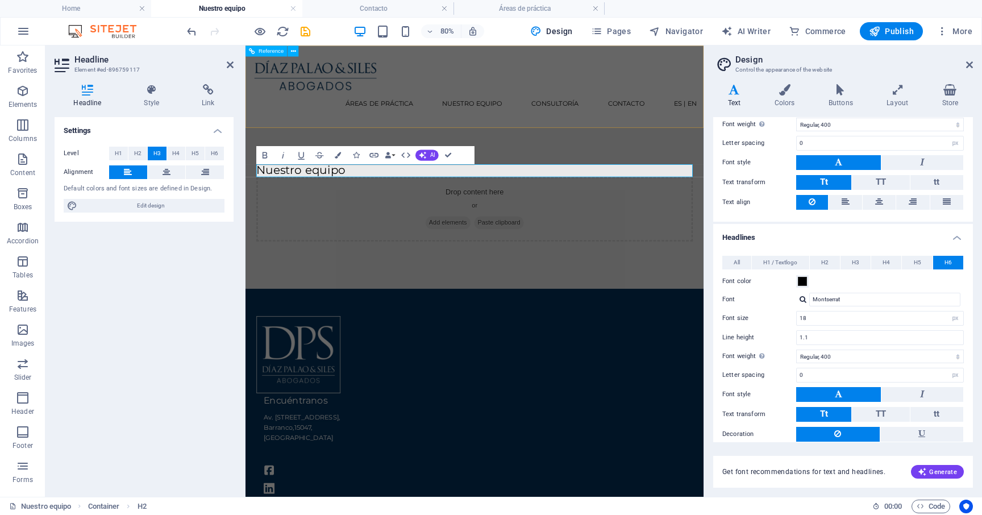
click at [522, 83] on div "Áreas de práctica Nuestro equipo Consultoría Contacto ES | EN" at bounding box center [531, 96] width 573 height 103
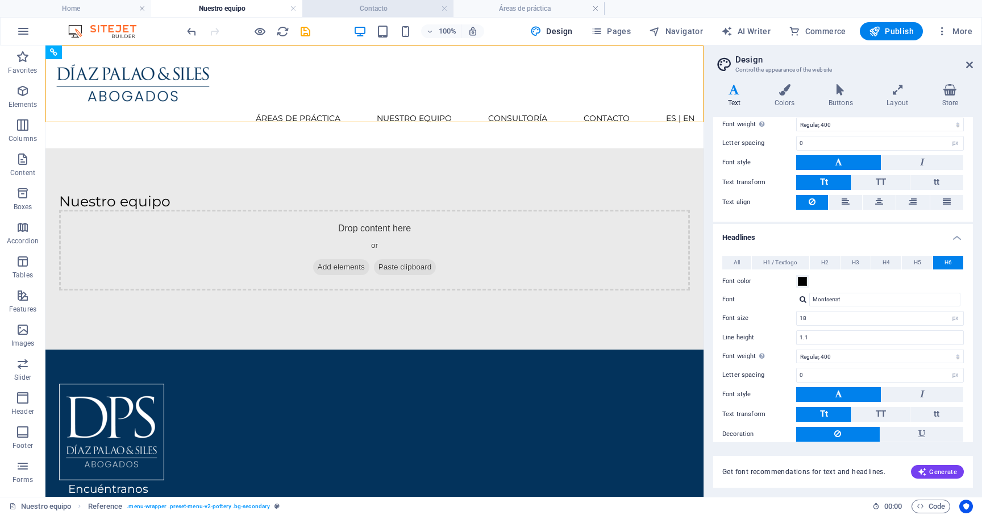
click at [388, 7] on h4 "Contacto" at bounding box center [377, 8] width 151 height 12
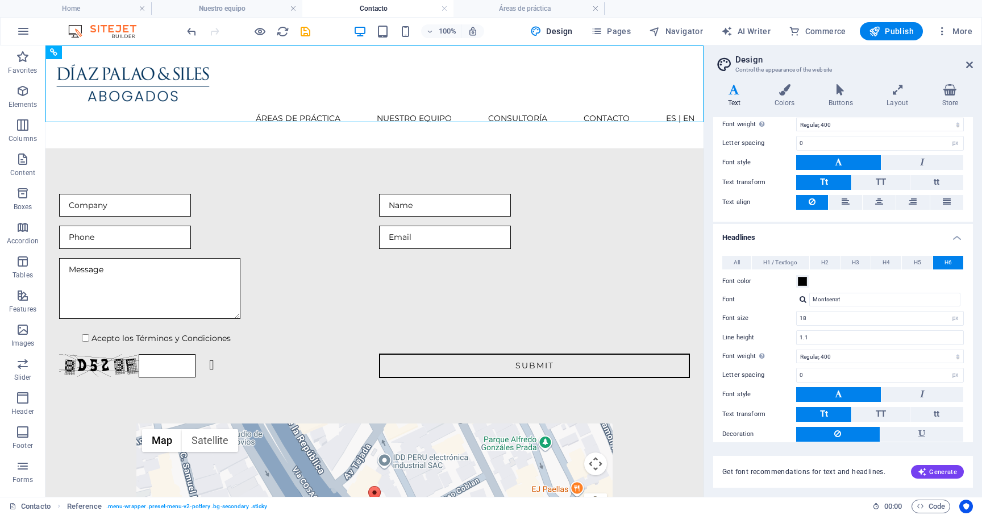
click at [386, 6] on h4 "Contacto" at bounding box center [377, 8] width 151 height 12
click at [518, 8] on h4 "Áreas de práctica" at bounding box center [528, 8] width 151 height 12
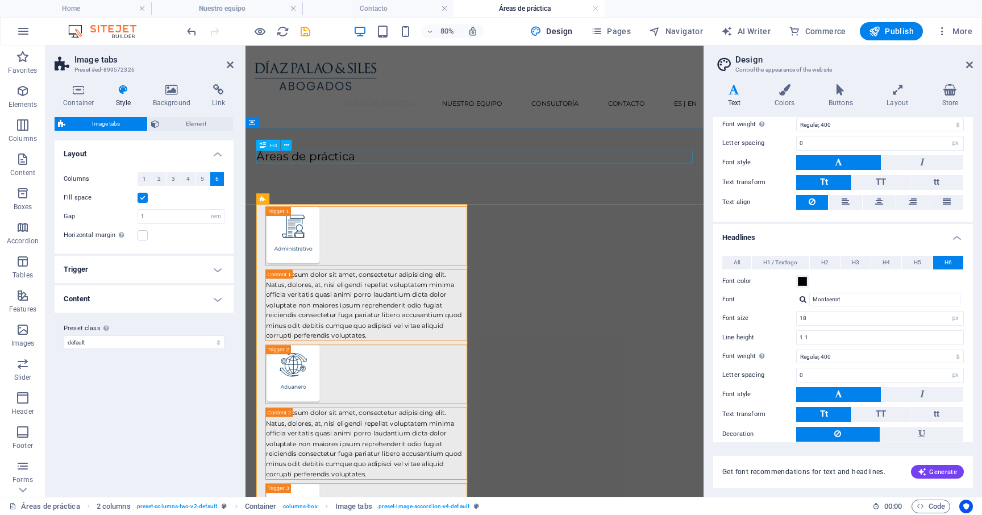
click at [344, 183] on div "Áreas de práctica" at bounding box center [531, 185] width 545 height 16
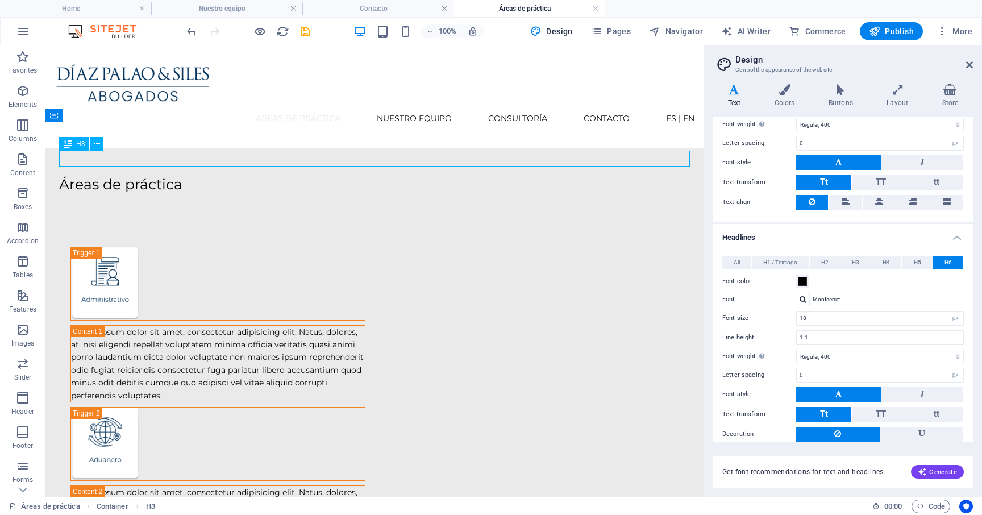
click at [324, 177] on div "Áreas de práctica" at bounding box center [374, 185] width 631 height 16
click at [299, 177] on div "Áreas de práctica" at bounding box center [374, 185] width 631 height 16
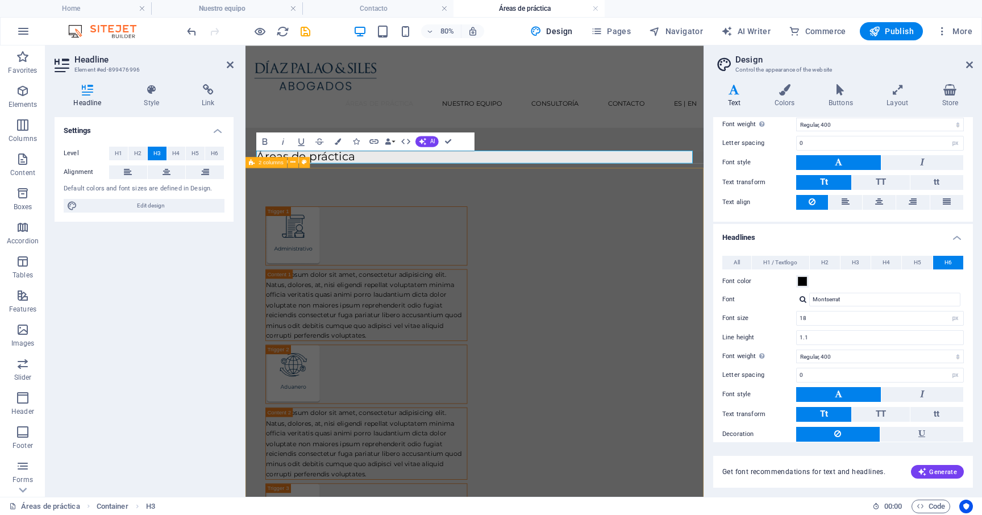
click at [447, 216] on div "Lorem ipsum dolor sit amet, consectetur adipisicing elit. Natus, dolores, at, n…" at bounding box center [531, 506] width 573 height 617
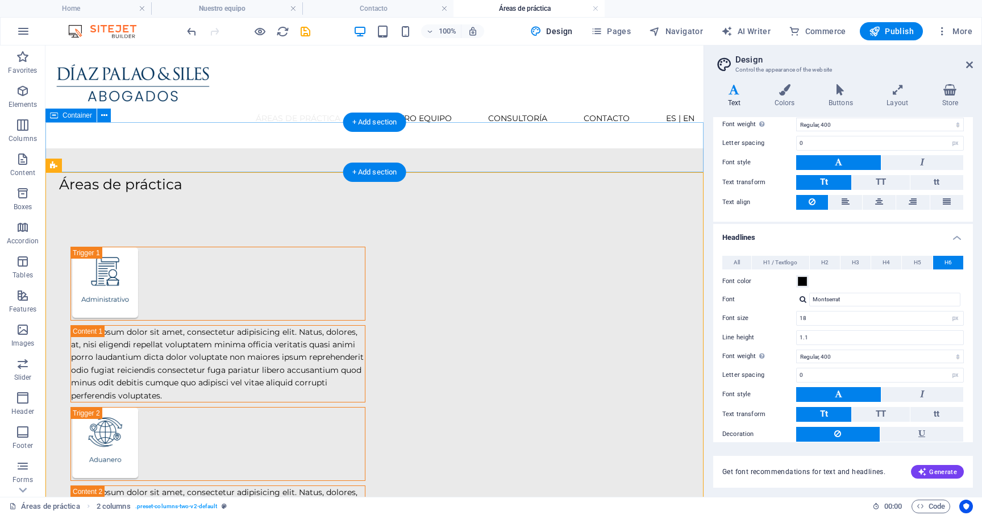
click at [299, 148] on div "Áreas de práctica" at bounding box center [374, 173] width 658 height 50
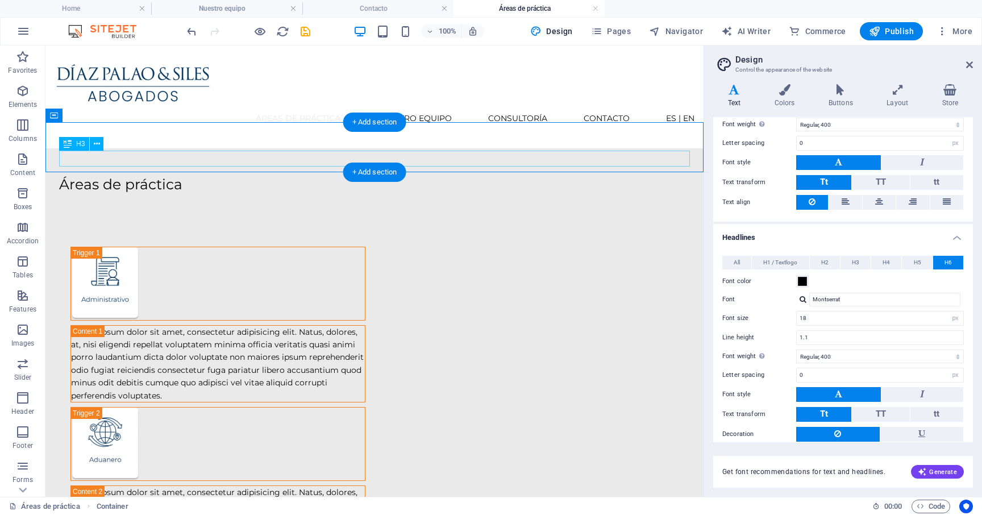
click at [299, 177] on div "Áreas de práctica" at bounding box center [374, 185] width 631 height 16
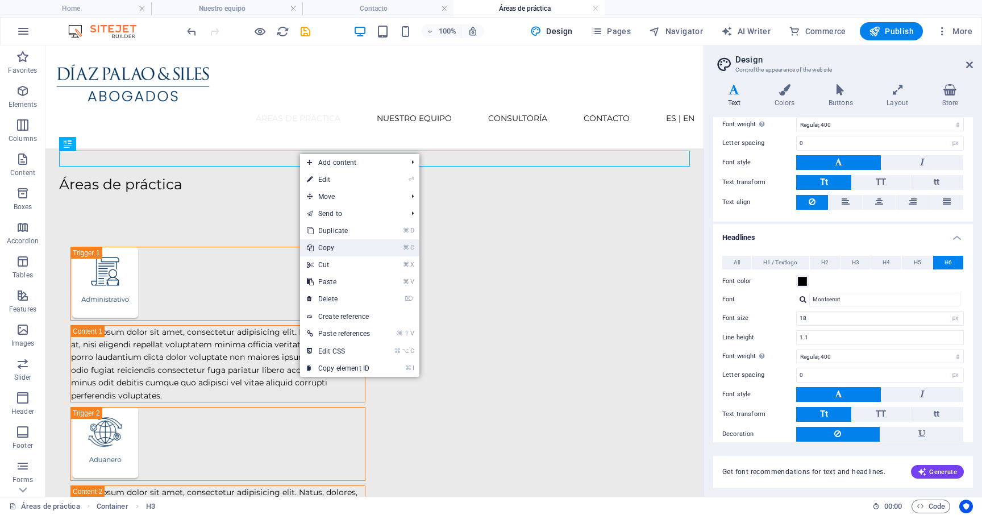
click at [340, 244] on link "⌘ C Copy" at bounding box center [338, 247] width 77 height 17
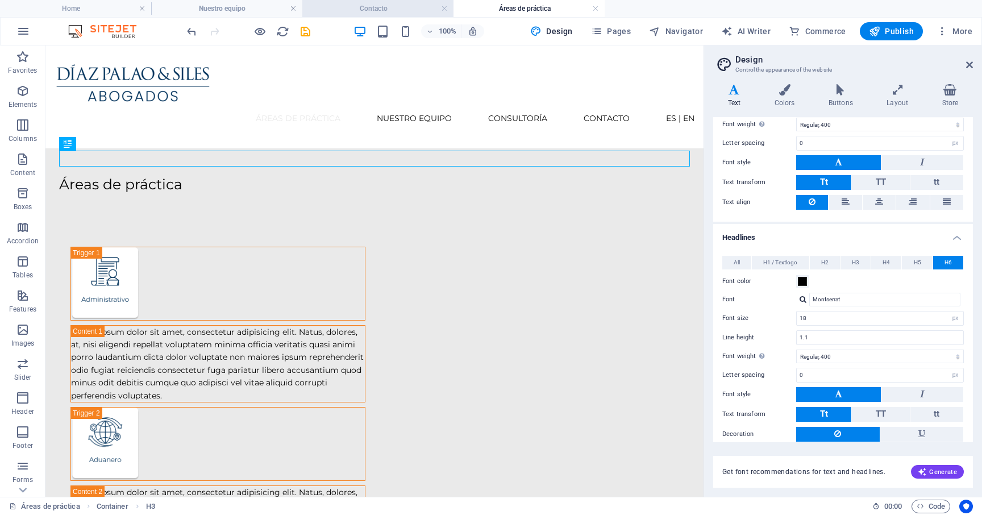
click at [403, 5] on h4 "Contacto" at bounding box center [377, 8] width 151 height 12
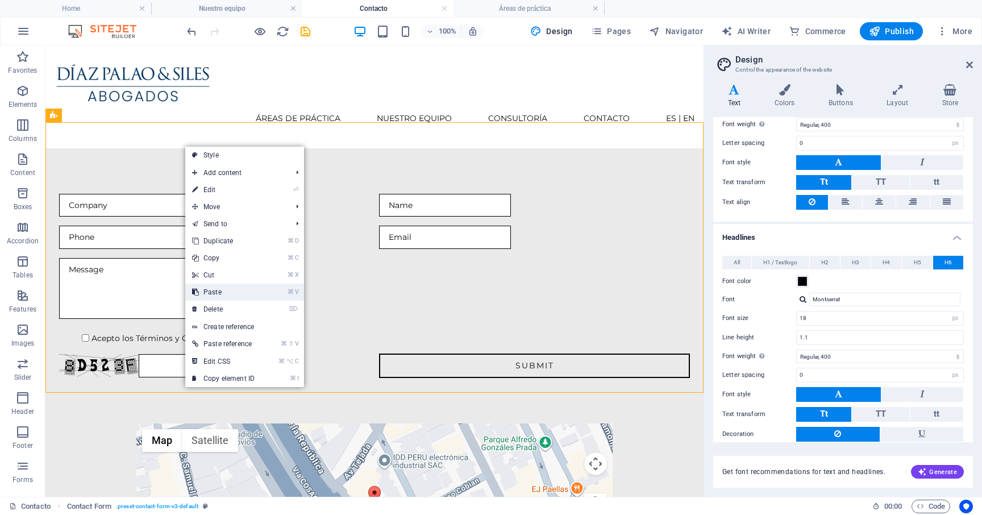
click at [223, 289] on link "⌘ V Paste" at bounding box center [223, 291] width 76 height 17
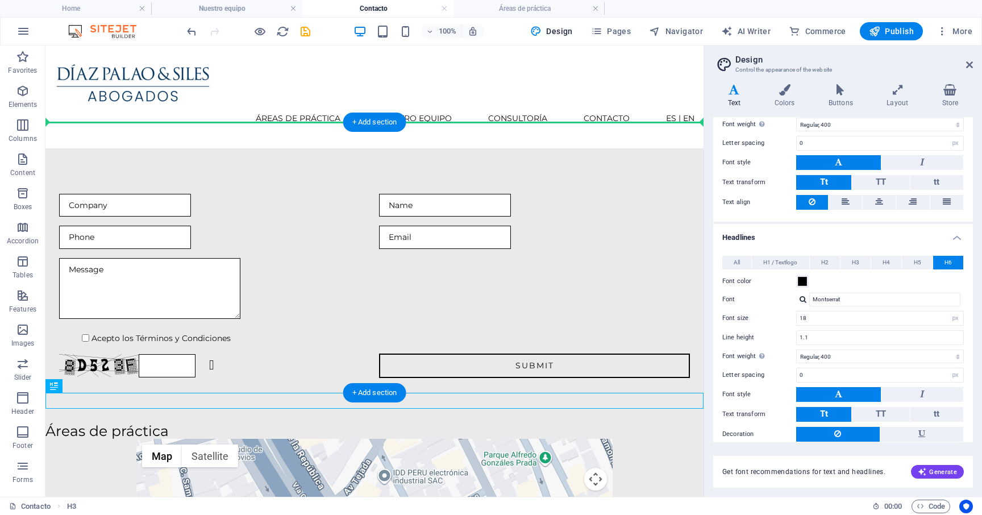
drag, startPoint x: 120, startPoint y: 400, endPoint x: 147, endPoint y: 132, distance: 269.5
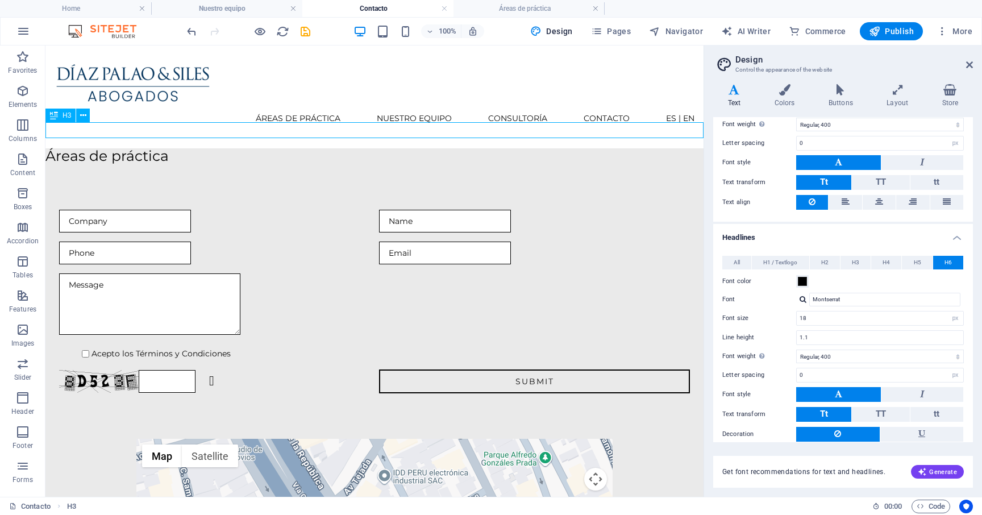
click at [146, 148] on div "Áreas de práctica" at bounding box center [374, 156] width 658 height 16
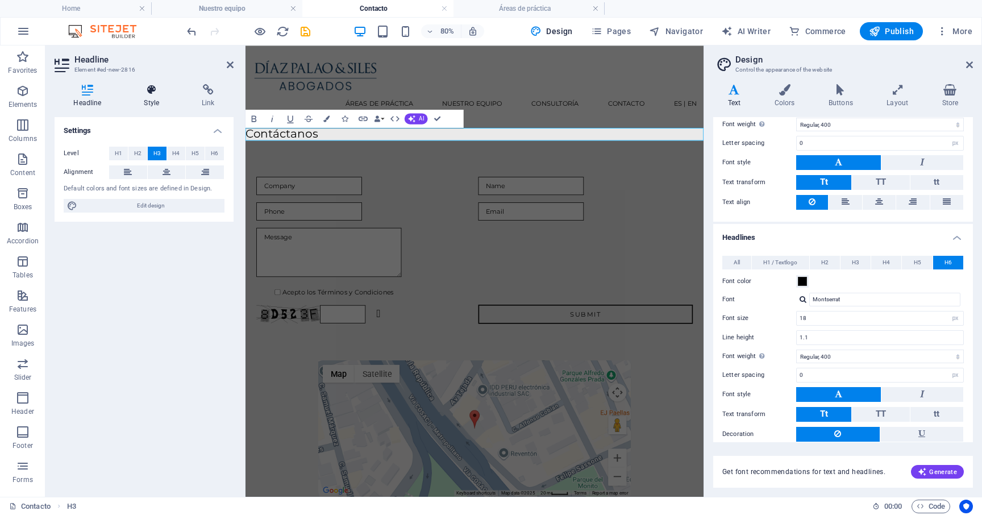
click at [145, 99] on h4 "Style" at bounding box center [154, 96] width 58 height 24
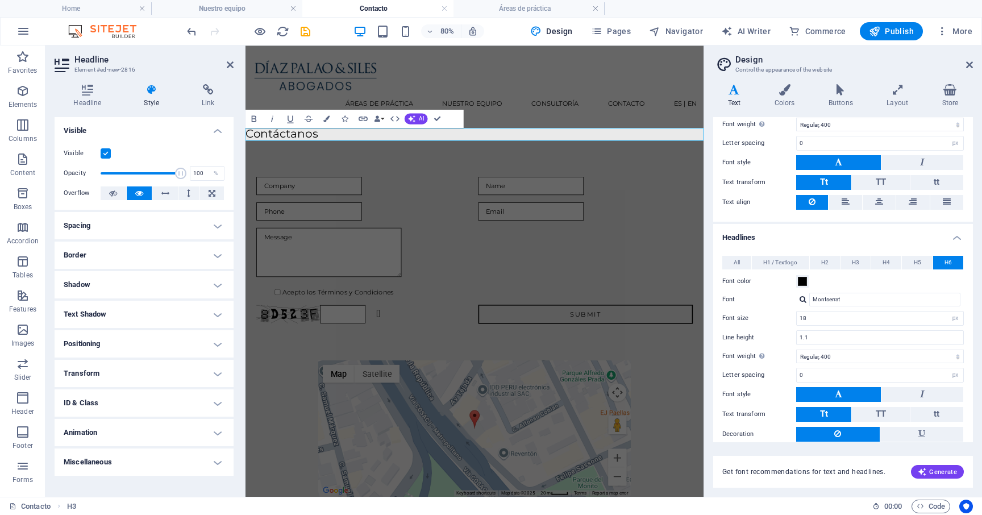
click at [181, 231] on h4 "Spacing" at bounding box center [144, 225] width 179 height 27
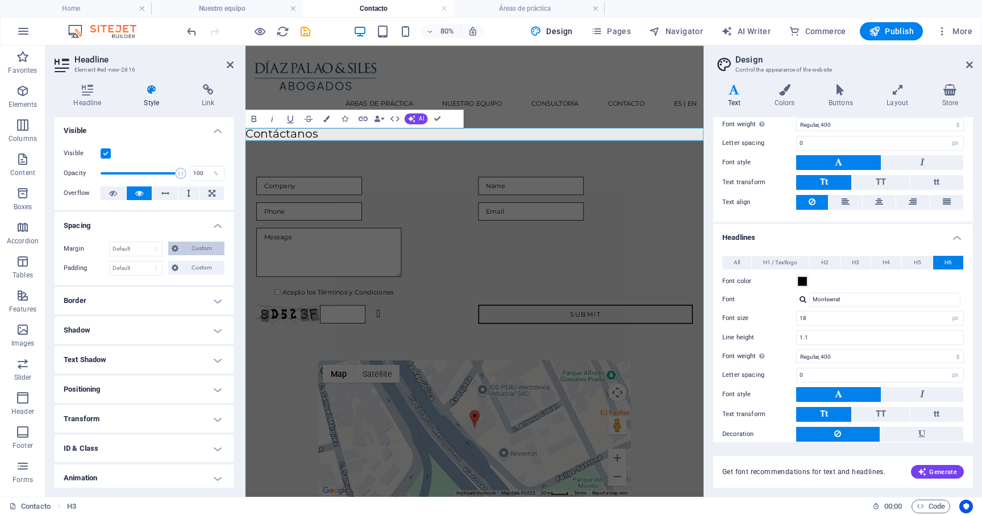
click at [191, 251] on span "Custom" at bounding box center [201, 248] width 39 height 14
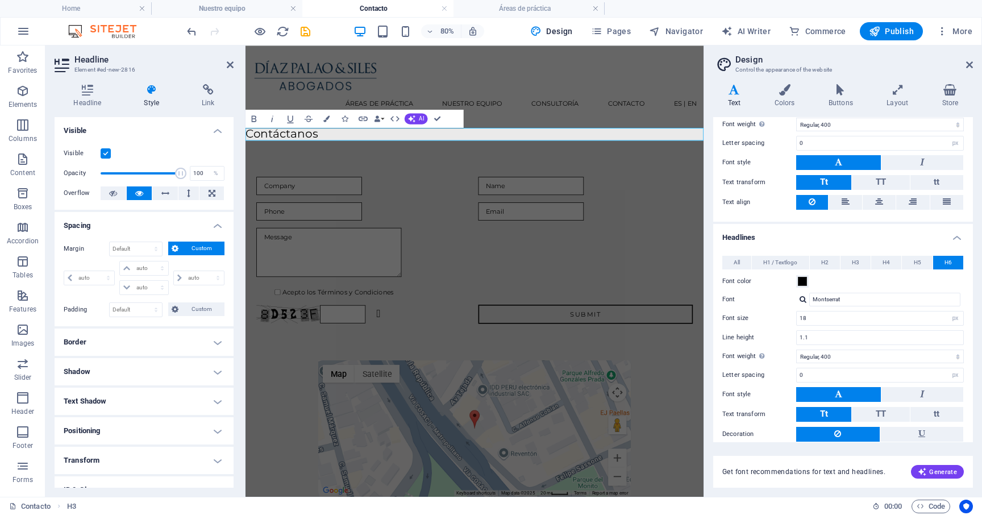
click at [203, 252] on span "Custom" at bounding box center [201, 248] width 39 height 14
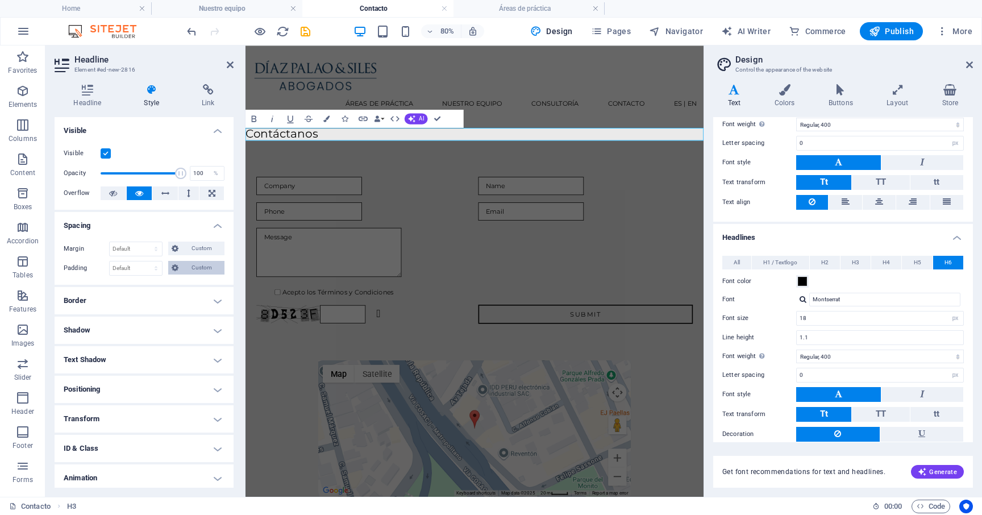
click at [202, 269] on span "Custom" at bounding box center [201, 268] width 39 height 14
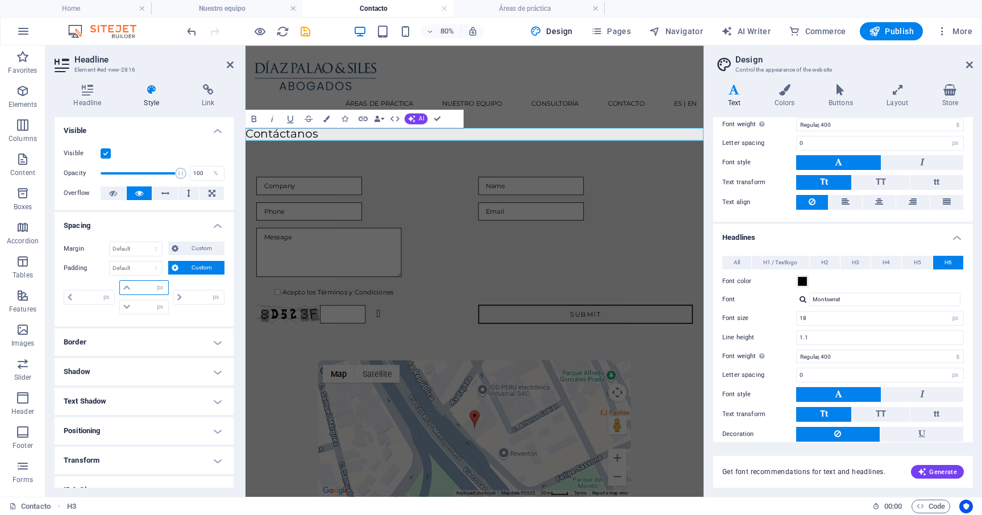
click at [146, 288] on input "number" at bounding box center [151, 288] width 34 height 14
type input "10"
type input "0"
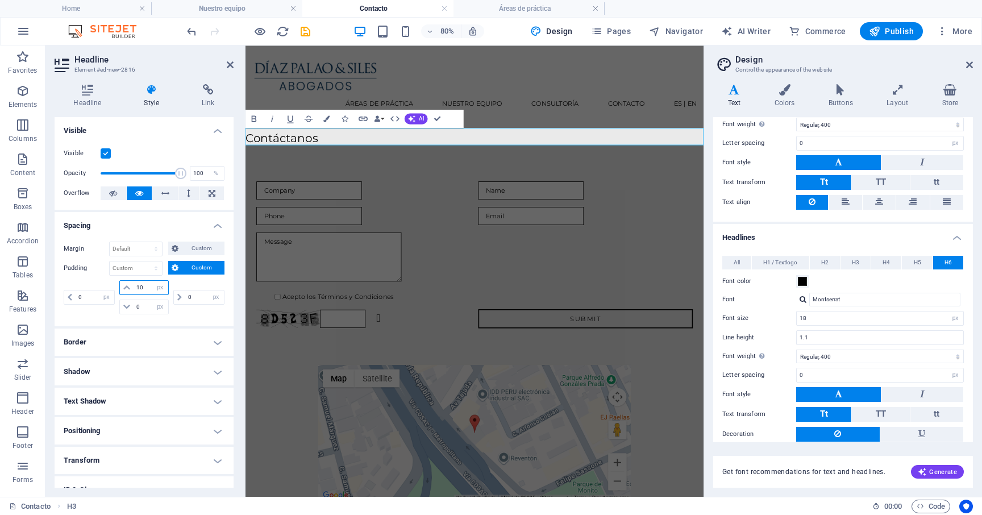
type input "1"
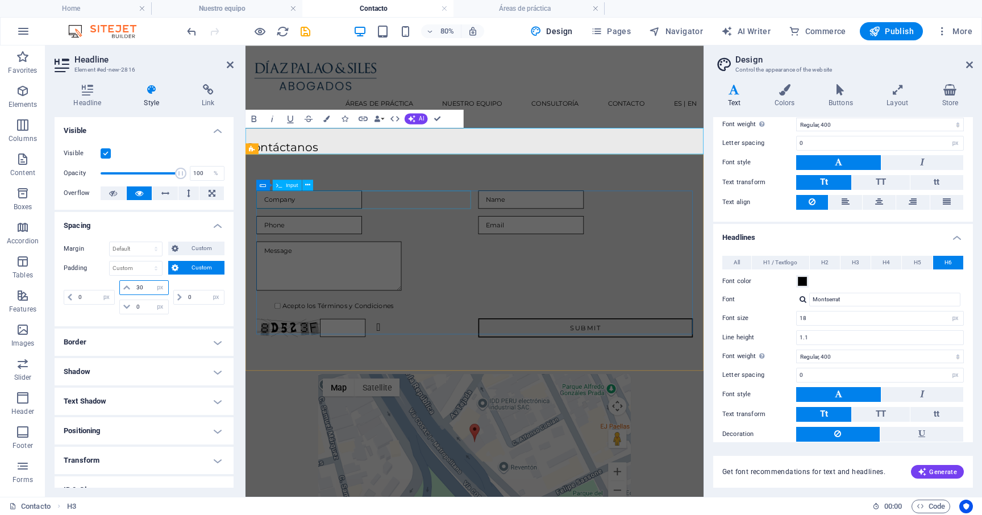
type input "30"
click at [309, 208] on div "Acepto los Términos y Condiciones Unreadable? Regenerate Submit" at bounding box center [531, 318] width 573 height 275
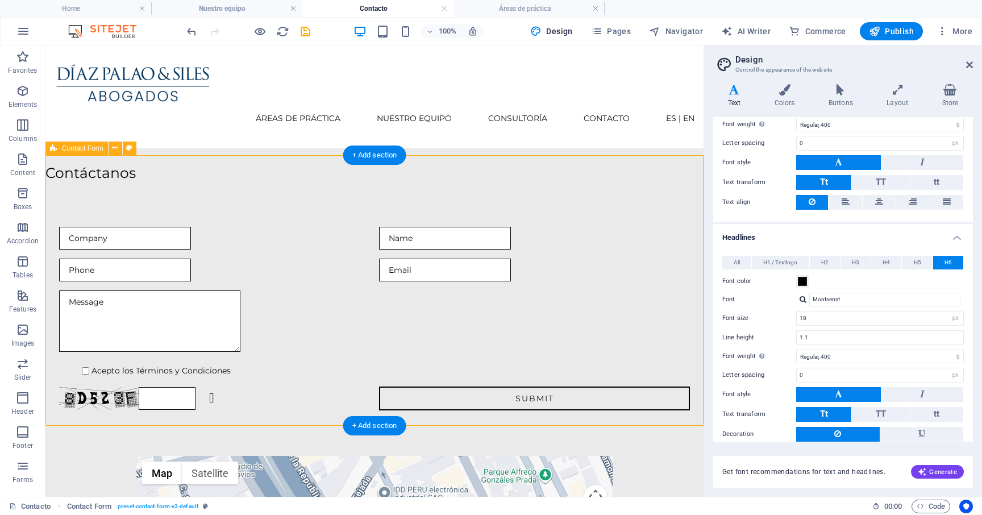
click at [251, 181] on div "Acepto los Términos y Condiciones Unreadable? Regenerate Submit" at bounding box center [374, 318] width 658 height 275
click at [968, 61] on icon at bounding box center [969, 64] width 7 height 9
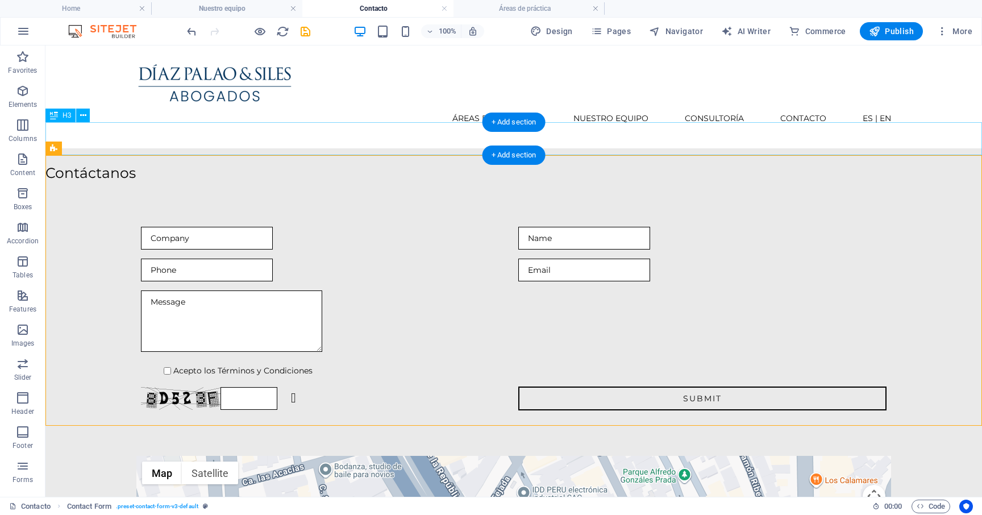
click at [147, 148] on div "Contáctanos" at bounding box center [513, 164] width 936 height 33
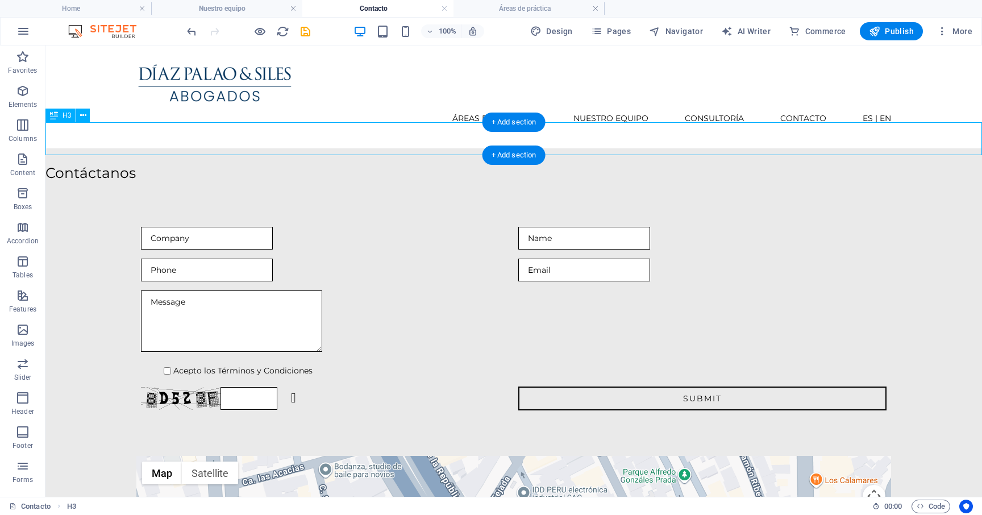
click at [113, 148] on div "Contáctanos" at bounding box center [513, 164] width 936 height 33
select select "px"
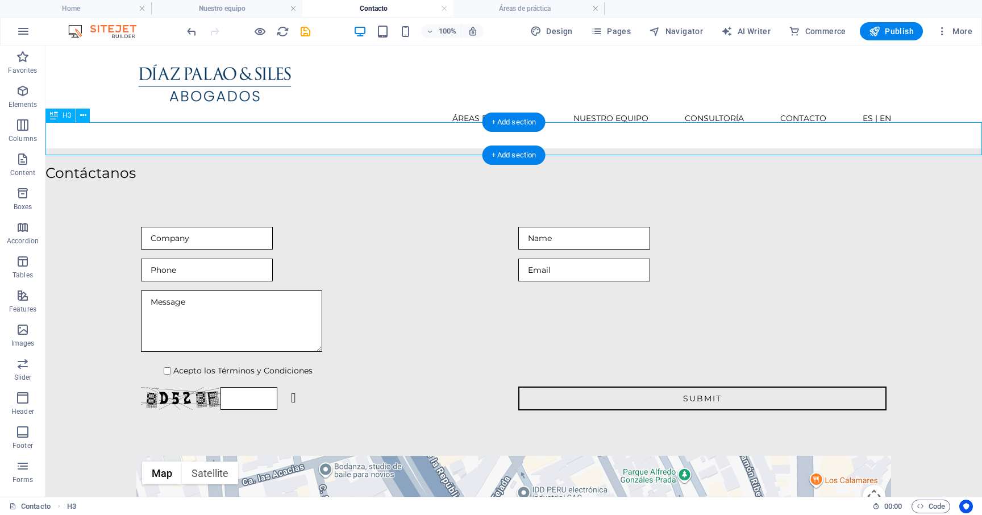
select select "px"
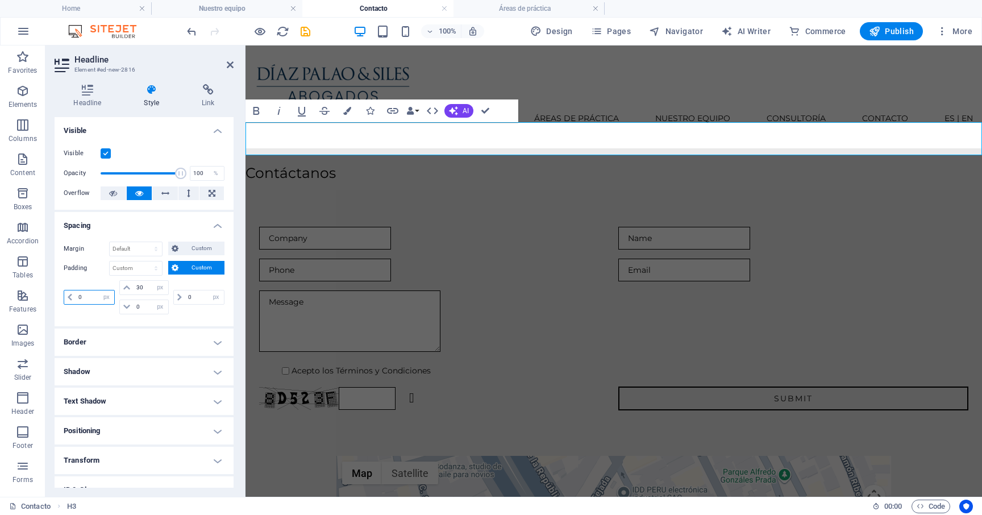
drag, startPoint x: 85, startPoint y: 297, endPoint x: 71, endPoint y: 296, distance: 14.2
click at [71, 295] on div "0 px rem % vh vw" at bounding box center [89, 297] width 51 height 15
type input "70"
click at [233, 66] on icon at bounding box center [230, 64] width 7 height 9
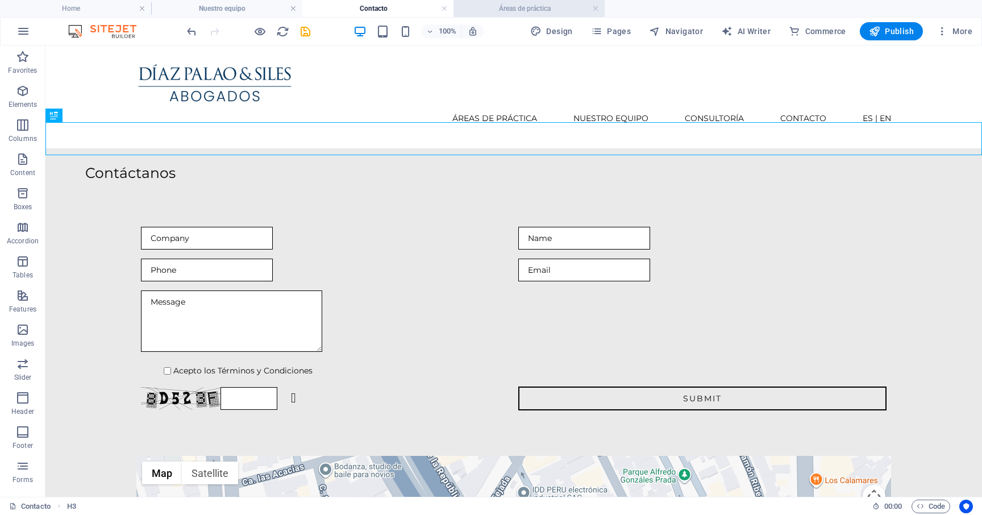
click at [503, 13] on h4 "Áreas de práctica" at bounding box center [528, 8] width 151 height 12
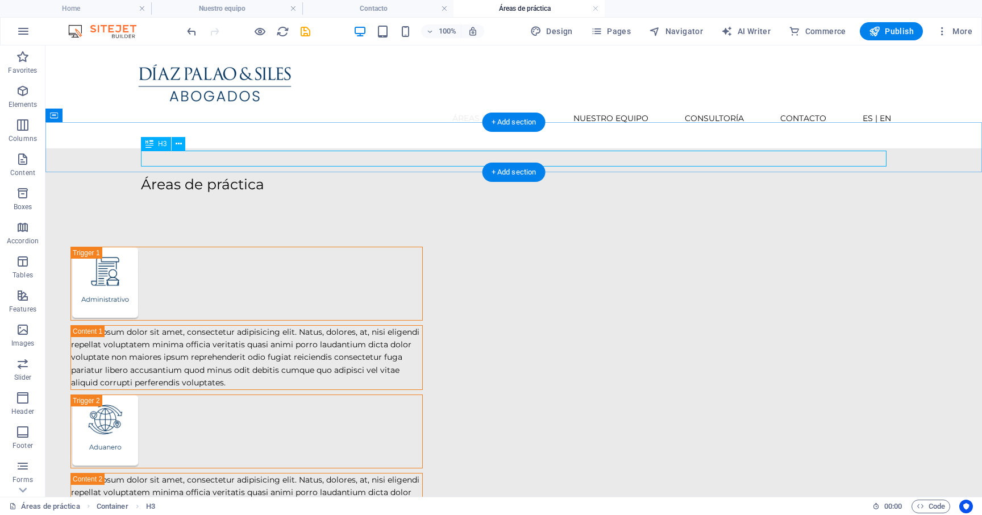
click at [236, 177] on div "Áreas de práctica" at bounding box center [513, 185] width 745 height 16
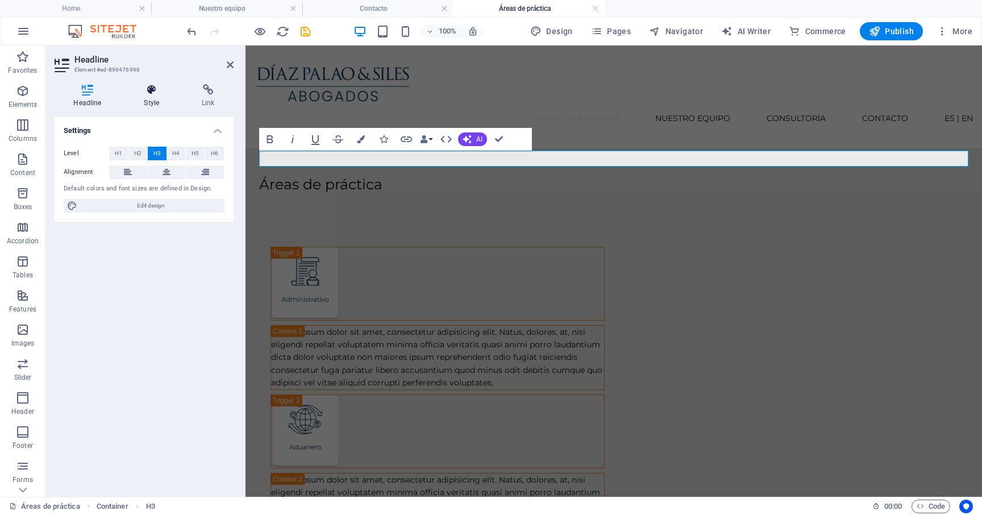
click at [148, 94] on icon at bounding box center [151, 89] width 53 height 11
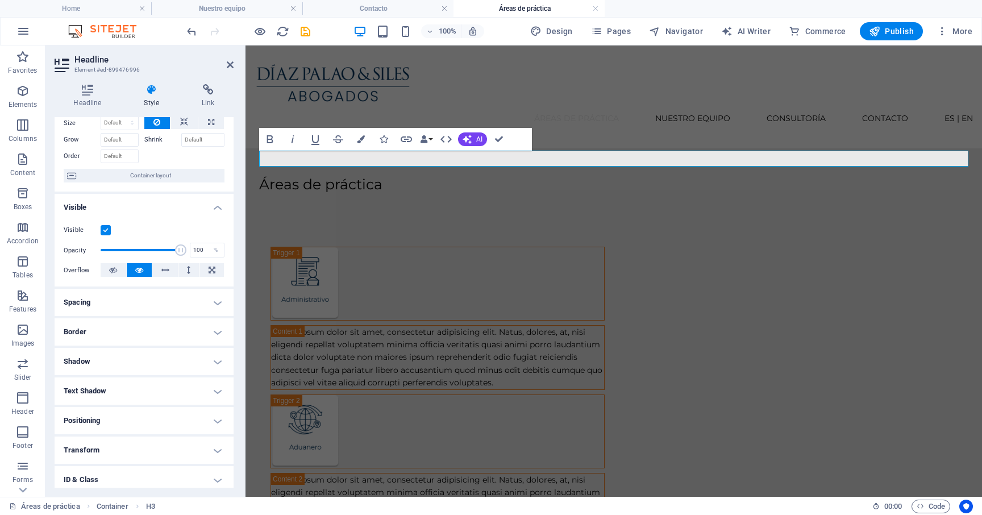
scroll to position [65, 0]
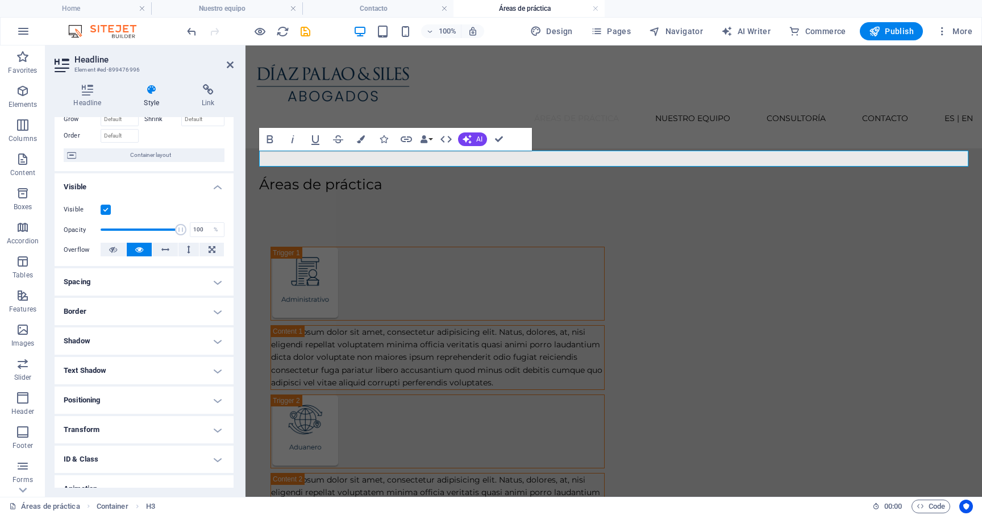
click at [183, 279] on h4 "Spacing" at bounding box center [144, 281] width 179 height 27
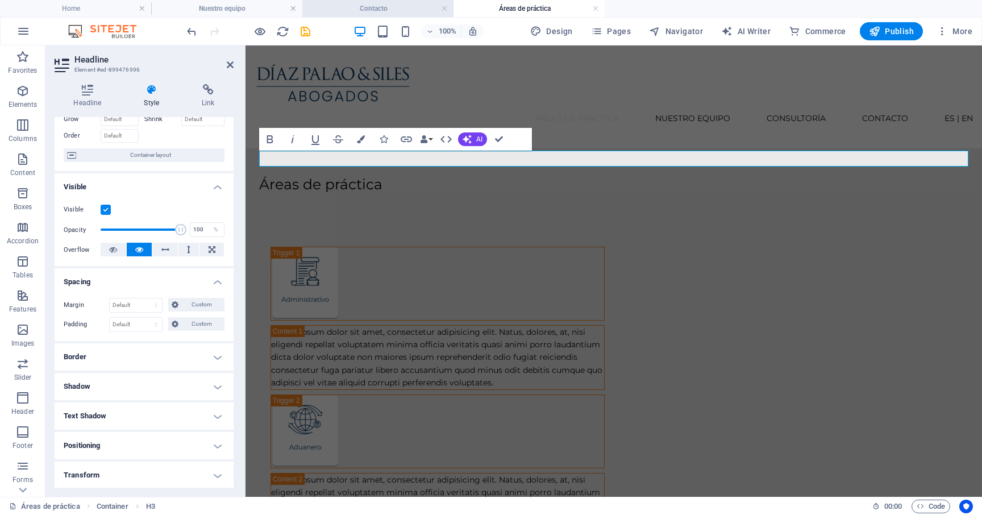
click at [411, 9] on h4 "Contacto" at bounding box center [377, 8] width 151 height 12
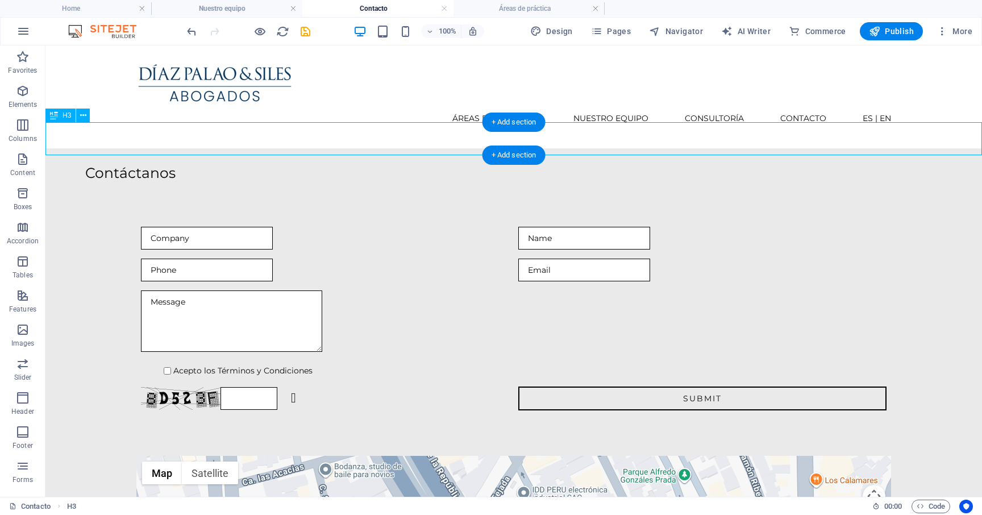
click at [166, 148] on div "Contáctanos" at bounding box center [513, 164] width 936 height 33
select select "px"
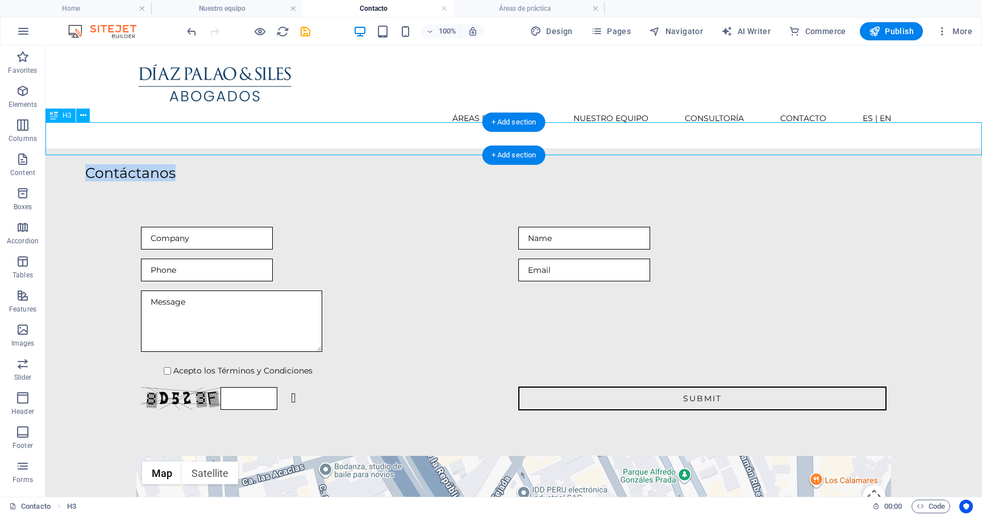
select select "px"
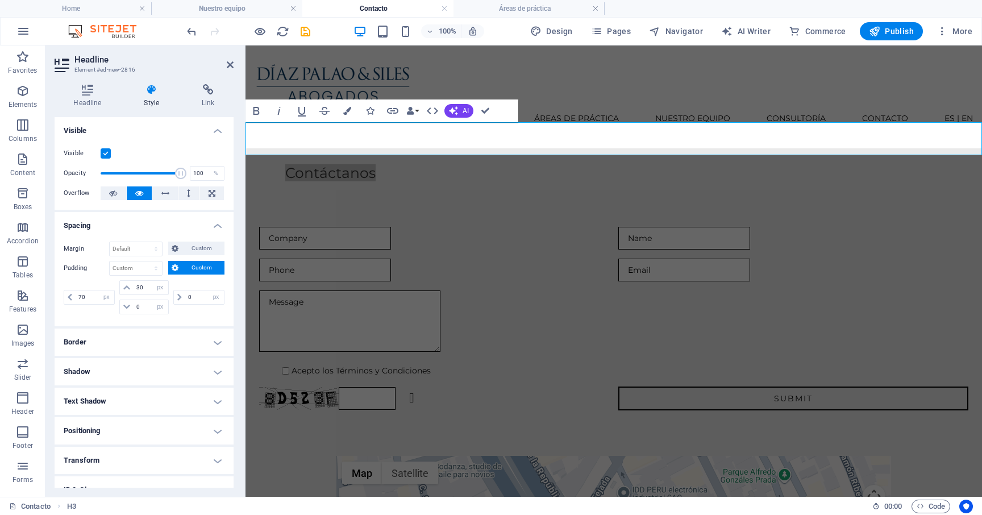
click at [184, 268] on span "Custom" at bounding box center [201, 268] width 39 height 14
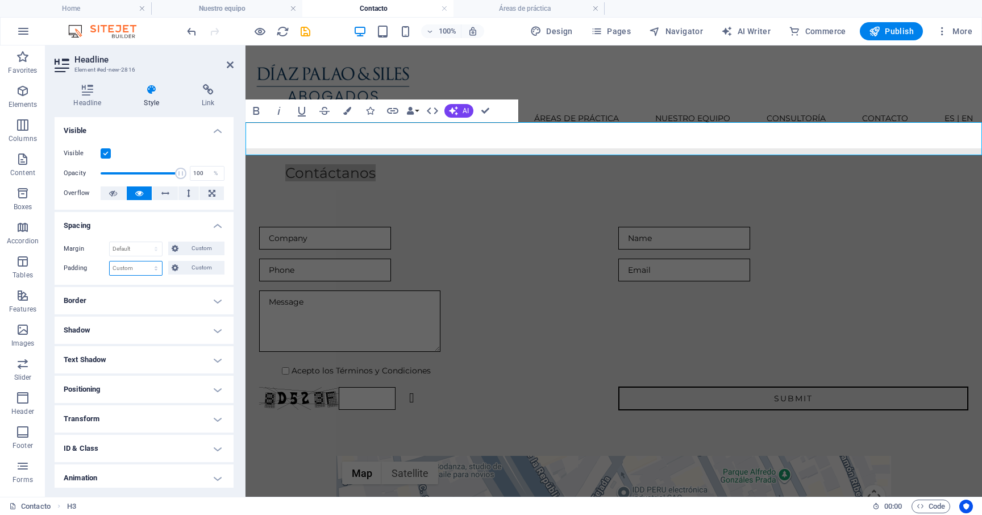
click at [158, 268] on select "Default px rem % vh vw Custom" at bounding box center [136, 268] width 52 height 14
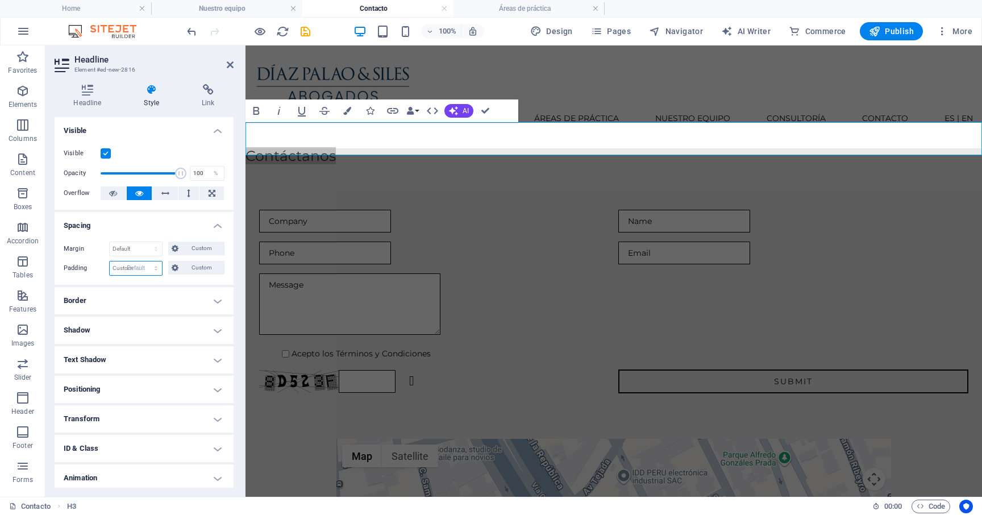
click at [110, 261] on select "Default px rem % vh vw Custom" at bounding box center [136, 268] width 52 height 14
select select "DISABLED_OPTION_VALUE"
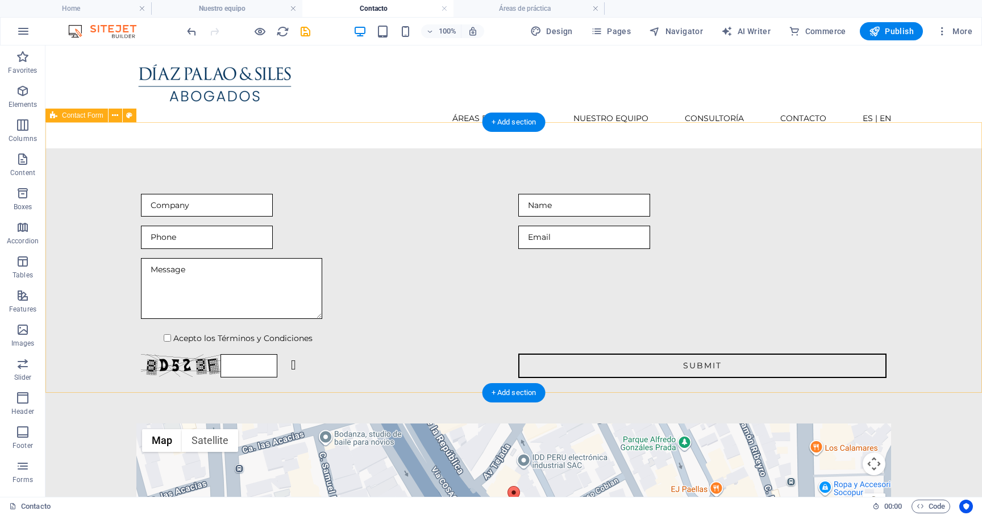
click at [121, 148] on div "Acepto los Términos y Condiciones Unreadable? Regenerate Submit" at bounding box center [513, 285] width 936 height 275
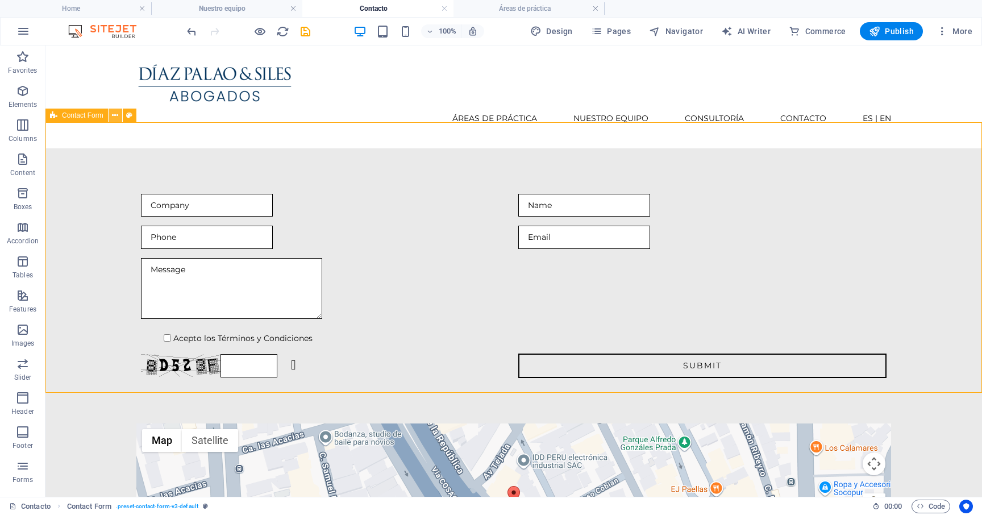
click at [118, 120] on icon at bounding box center [115, 116] width 6 height 12
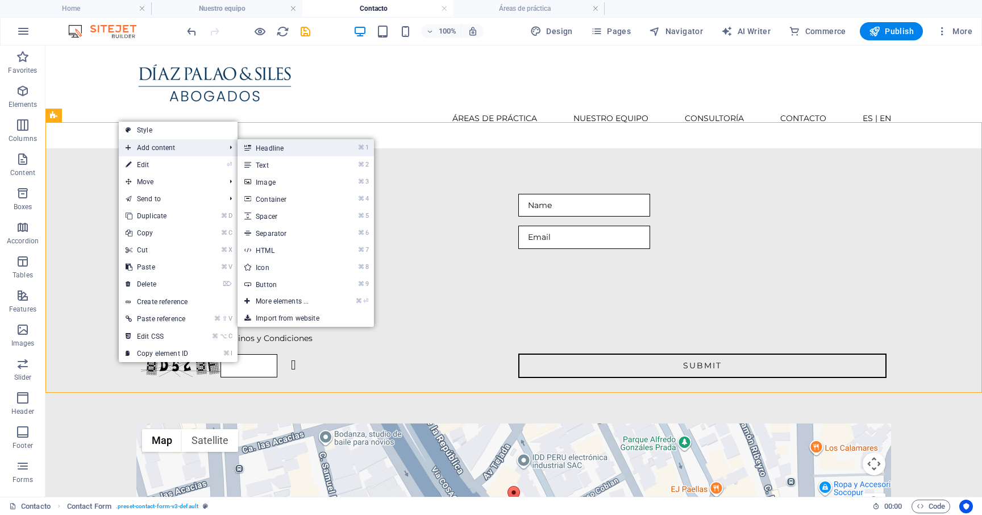
click at [294, 149] on link "⌘ 1 Headline" at bounding box center [284, 147] width 94 height 17
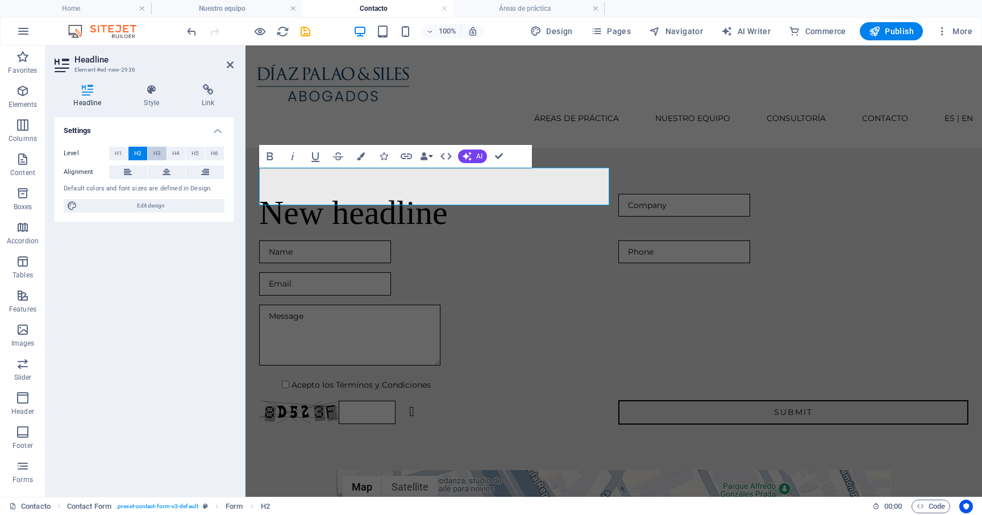
click at [160, 156] on span "H3" at bounding box center [156, 154] width 7 height 14
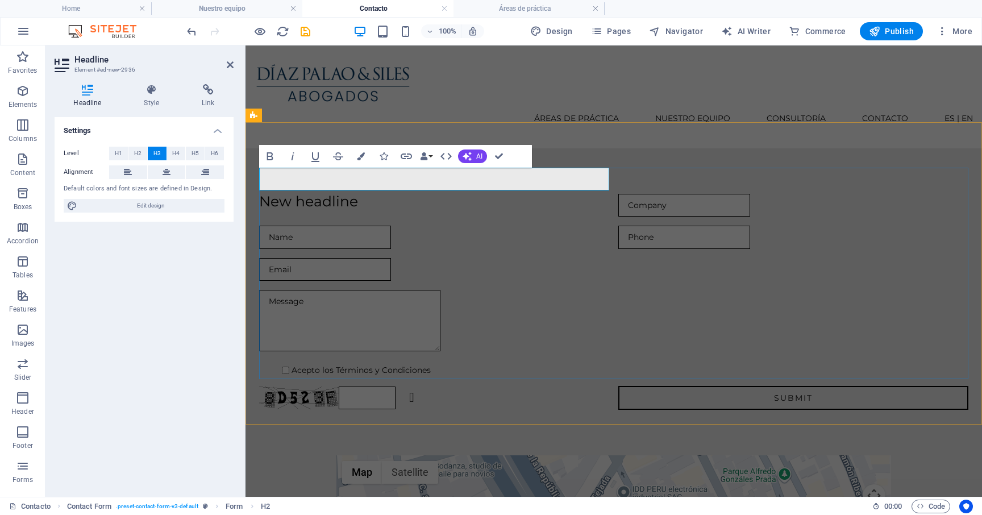
click at [340, 194] on h3 "New headline" at bounding box center [434, 202] width 350 height 16
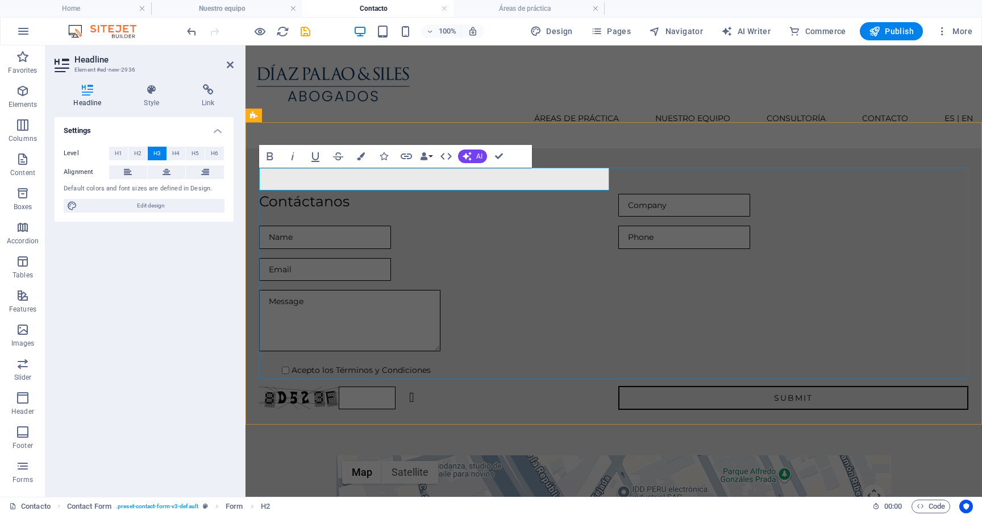
click at [422, 261] on div "Contáctanos Acepto los Términos y Condiciones Unreadable? Regenerate Submit" at bounding box center [613, 301] width 709 height 225
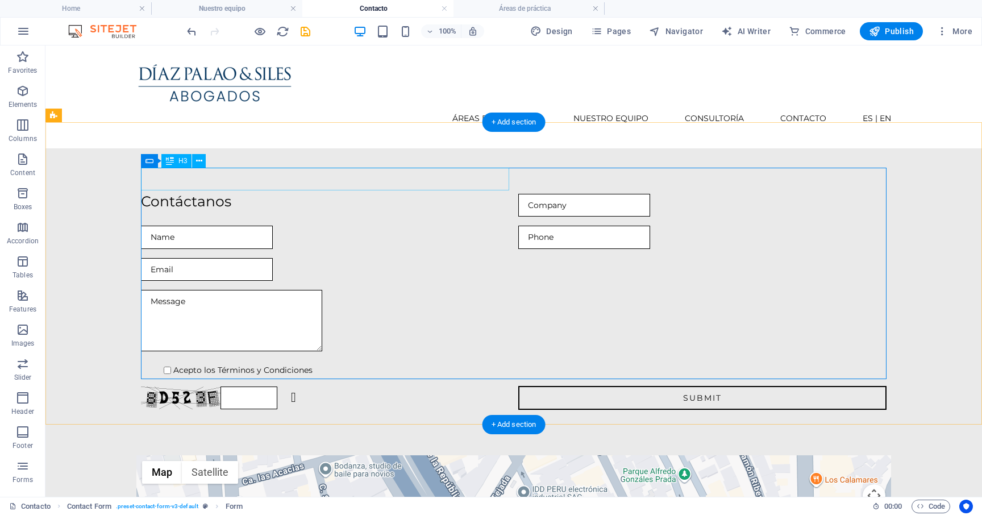
click at [201, 194] on div "Contáctanos" at bounding box center [325, 205] width 368 height 23
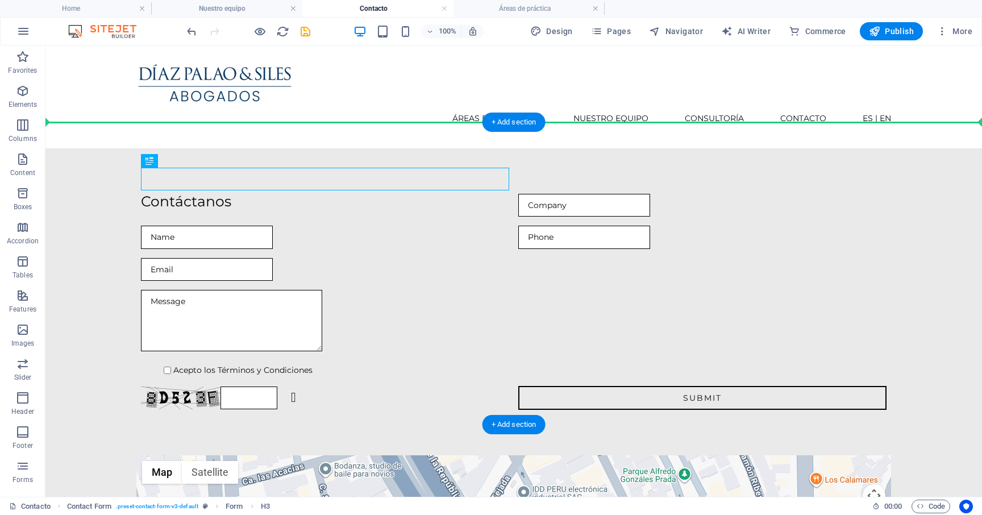
drag, startPoint x: 197, startPoint y: 181, endPoint x: 215, endPoint y: 124, distance: 59.6
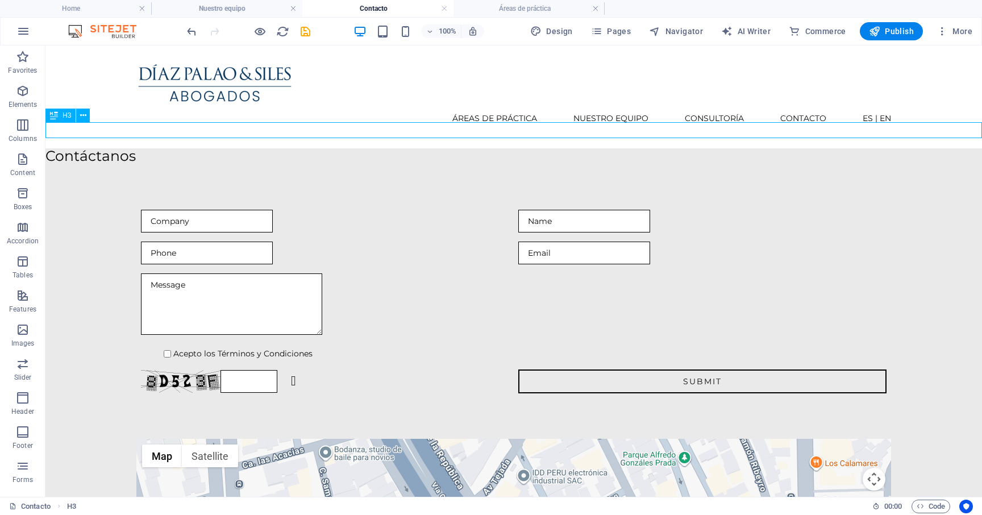
click at [147, 148] on div "Contáctanos" at bounding box center [513, 156] width 936 height 16
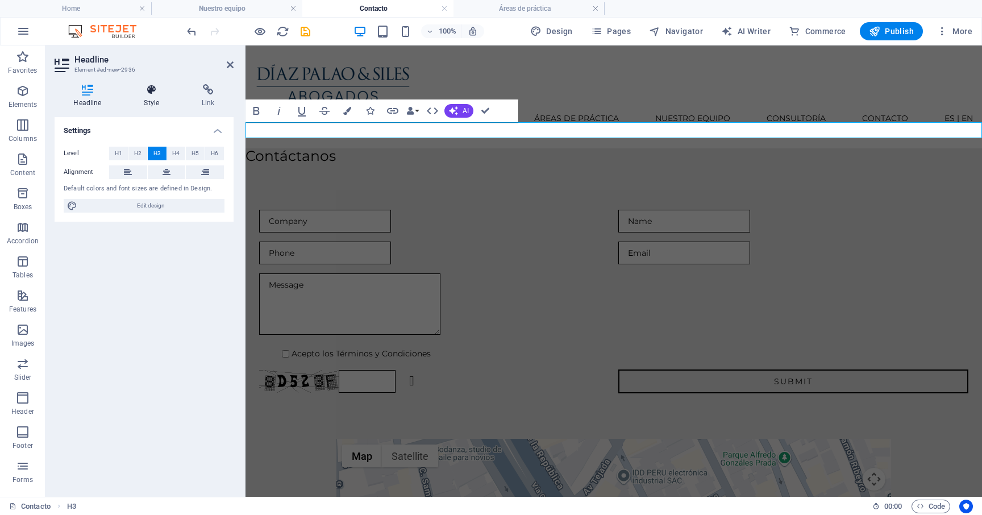
click at [146, 86] on icon at bounding box center [151, 89] width 53 height 11
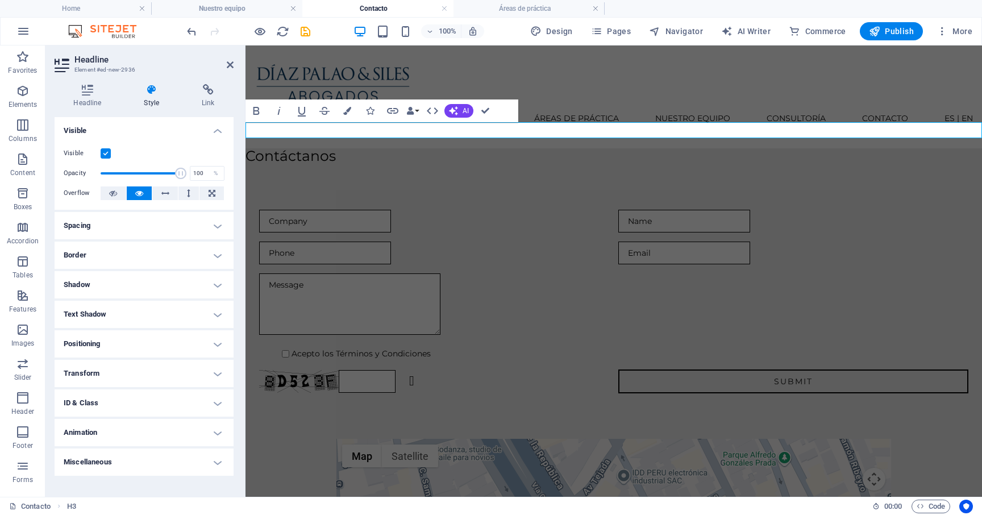
click at [161, 227] on h4 "Spacing" at bounding box center [144, 225] width 179 height 27
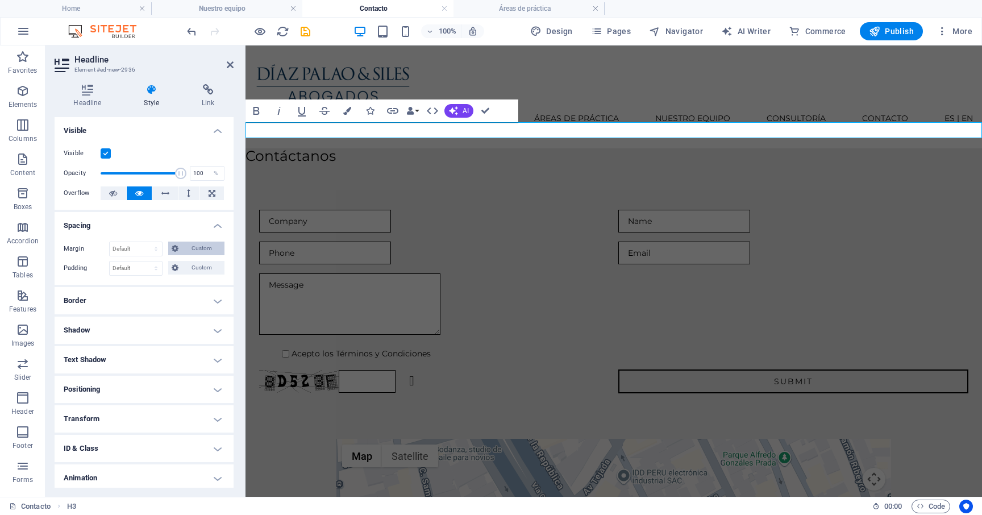
click at [178, 251] on button "Custom" at bounding box center [196, 248] width 56 height 14
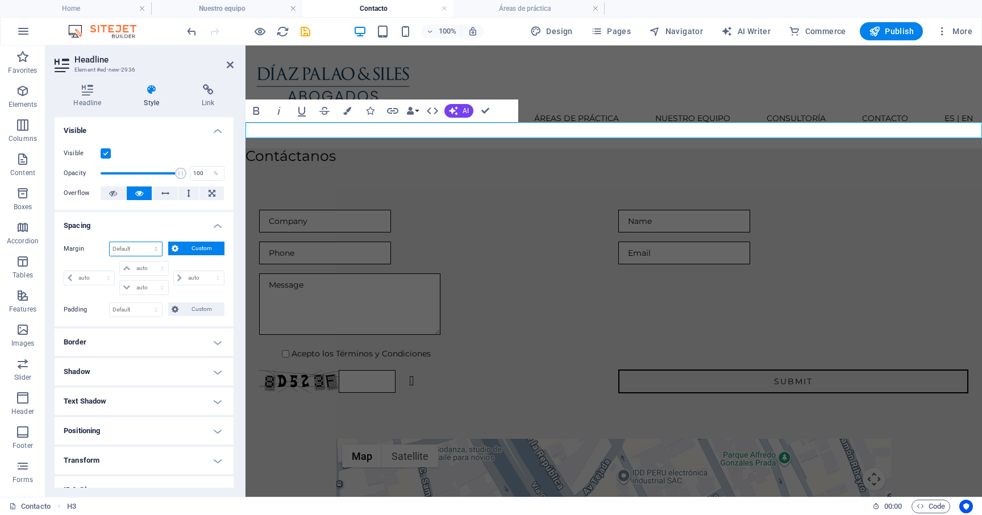
click at [139, 250] on select "Default auto px % rem vw vh Custom" at bounding box center [136, 249] width 52 height 14
select select "px"
click at [145, 242] on select "Default auto px % rem vw vh Custom" at bounding box center [136, 249] width 52 height 14
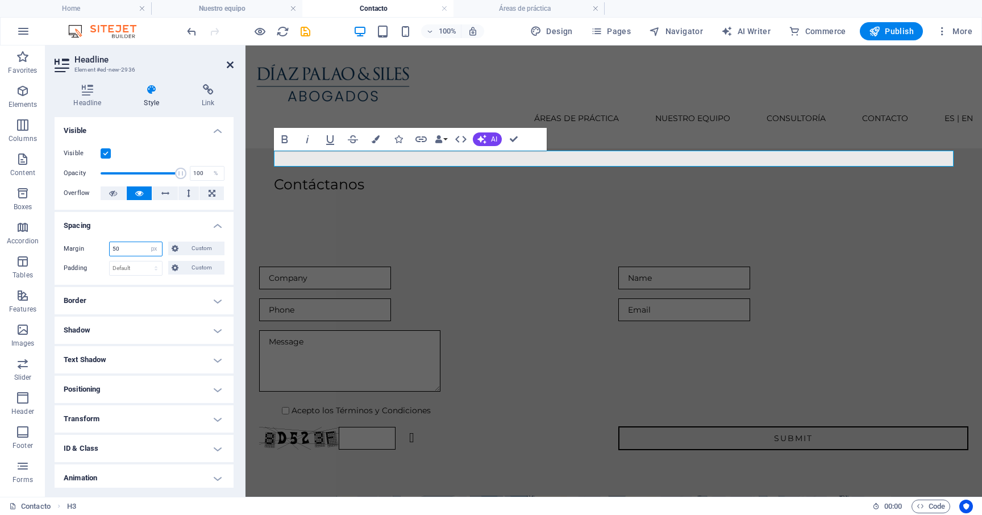
type input "50"
click at [233, 64] on icon at bounding box center [230, 64] width 7 height 9
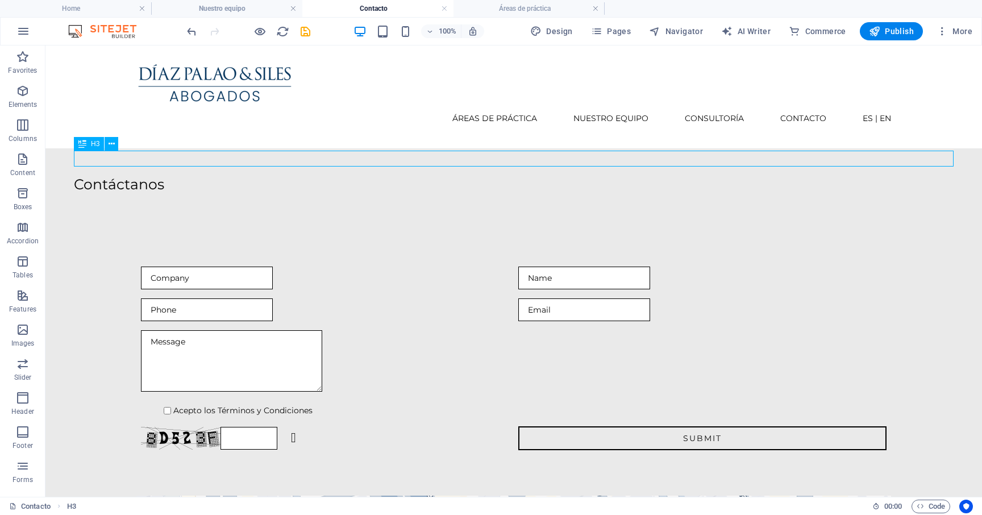
click at [94, 143] on span "H3" at bounding box center [95, 143] width 9 height 7
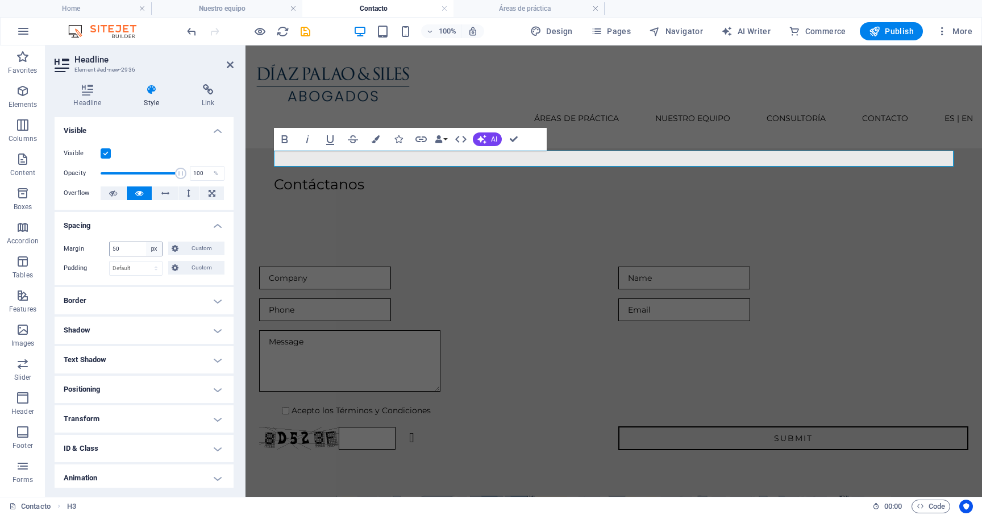
click at [156, 252] on select "Default auto px % rem vw vh Custom" at bounding box center [154, 249] width 16 height 14
select select "default"
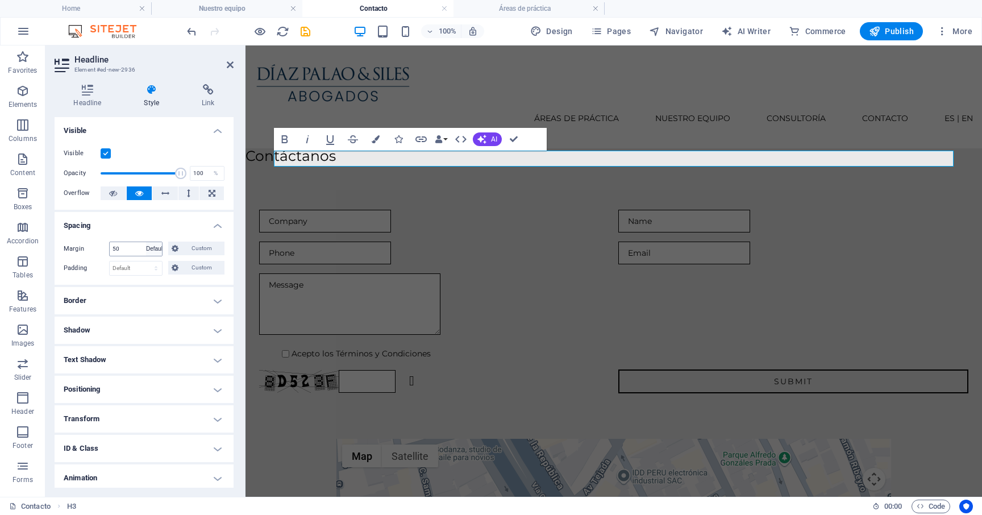
click at [146, 242] on select "Default auto px % rem vw vh Custom" at bounding box center [154, 249] width 16 height 14
select select "DISABLED_OPTION_VALUE"
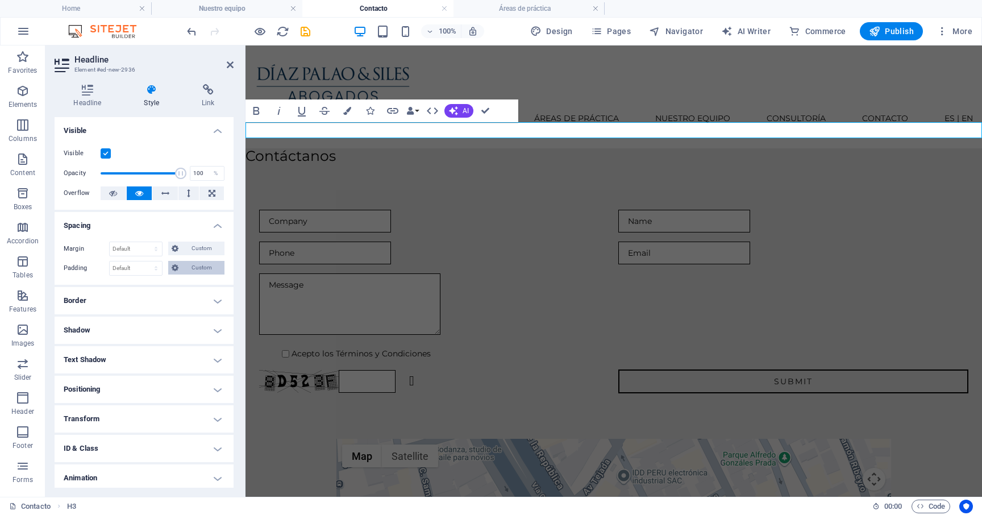
click at [188, 266] on span "Custom" at bounding box center [201, 268] width 39 height 14
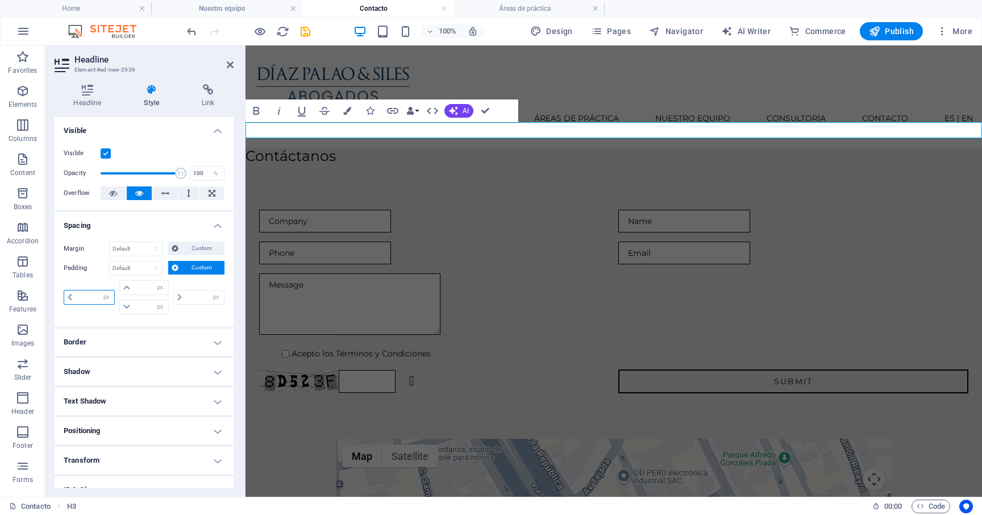
click at [93, 301] on input "number" at bounding box center [95, 297] width 39 height 14
click at [413, 468] on div "← Move left → Move right ↑ Move up ↓ Move down + Zoom in - Zoom out Home Jump l…" at bounding box center [613, 524] width 554 height 170
select select "px"
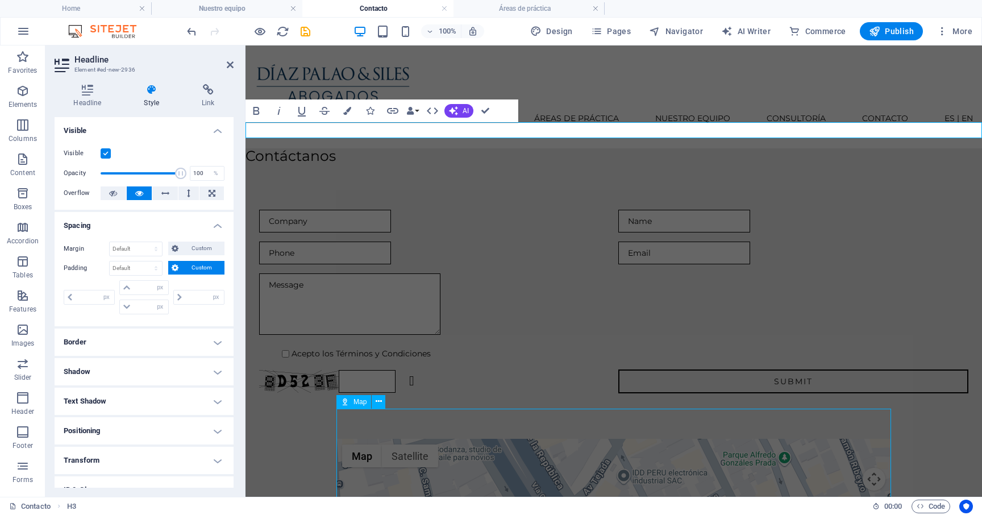
select select "px"
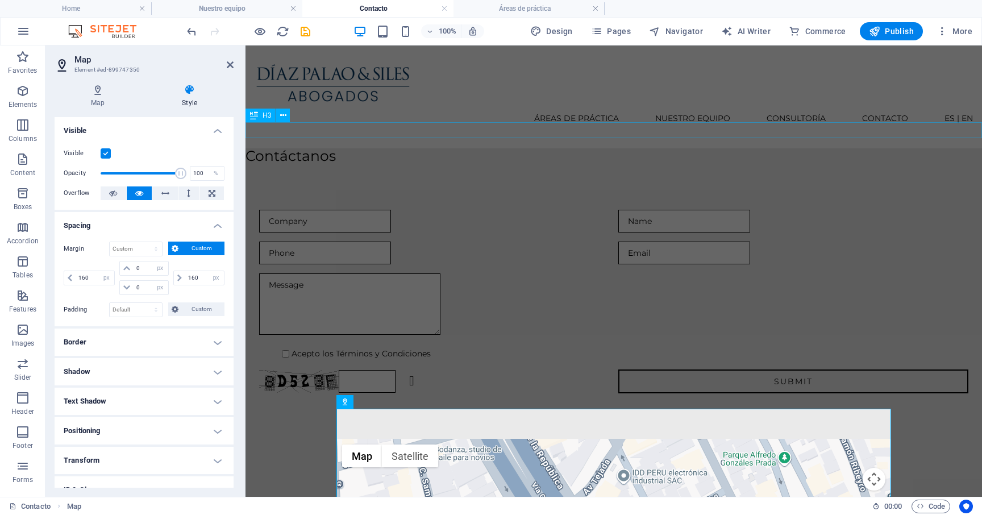
click at [315, 148] on div "Contáctanos" at bounding box center [613, 156] width 736 height 16
select select "px"
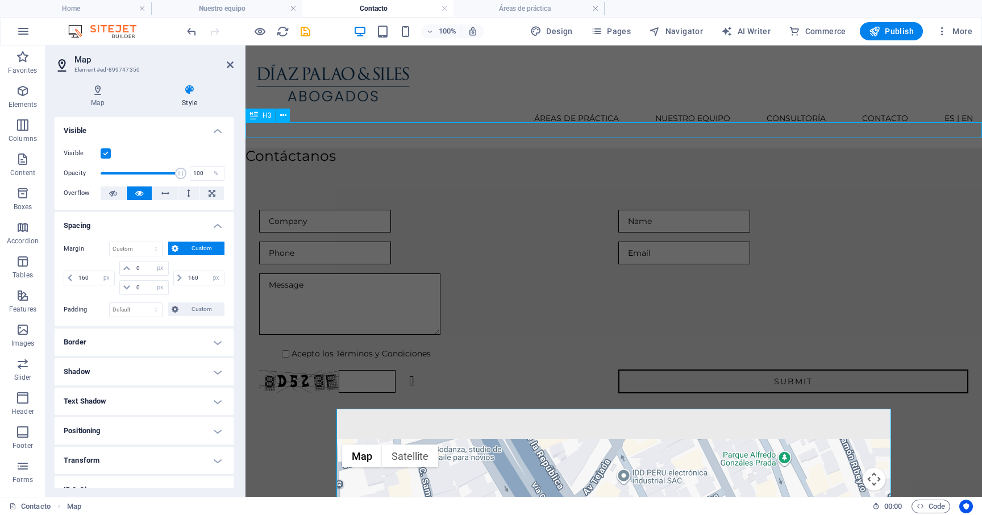
select select "px"
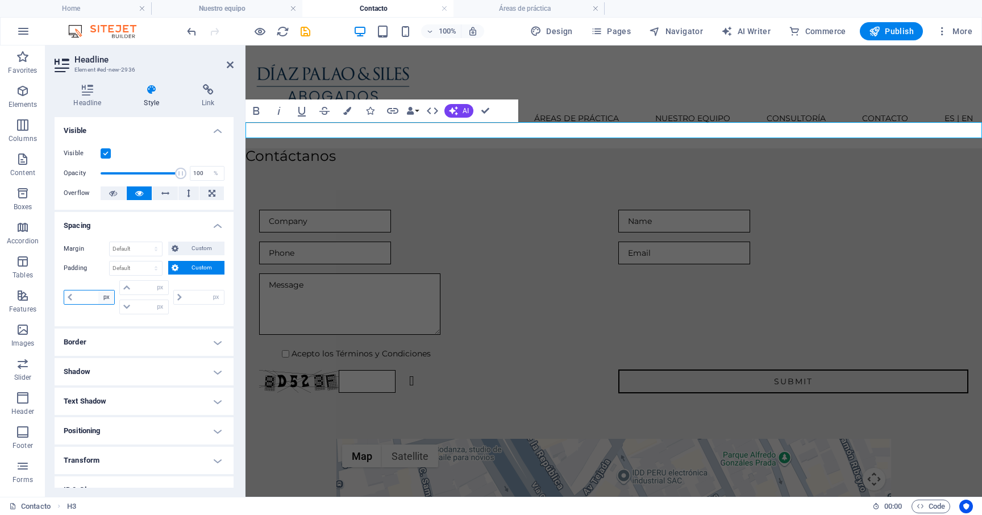
click at [102, 291] on select "px rem % vh vw" at bounding box center [106, 297] width 16 height 14
click at [78, 298] on input "number" at bounding box center [95, 297] width 39 height 14
type input "16"
type input "0"
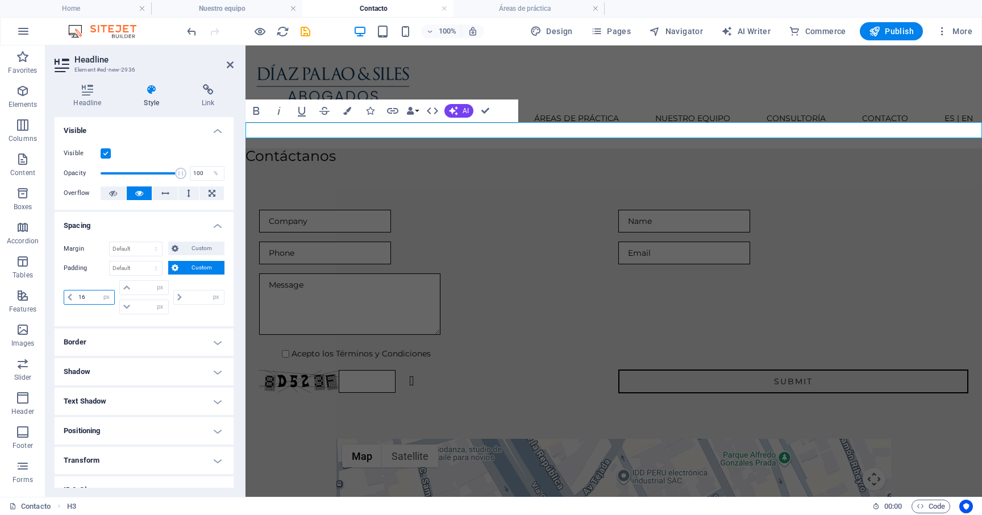
type input "0"
type input "160"
click at [229, 66] on icon at bounding box center [230, 64] width 7 height 9
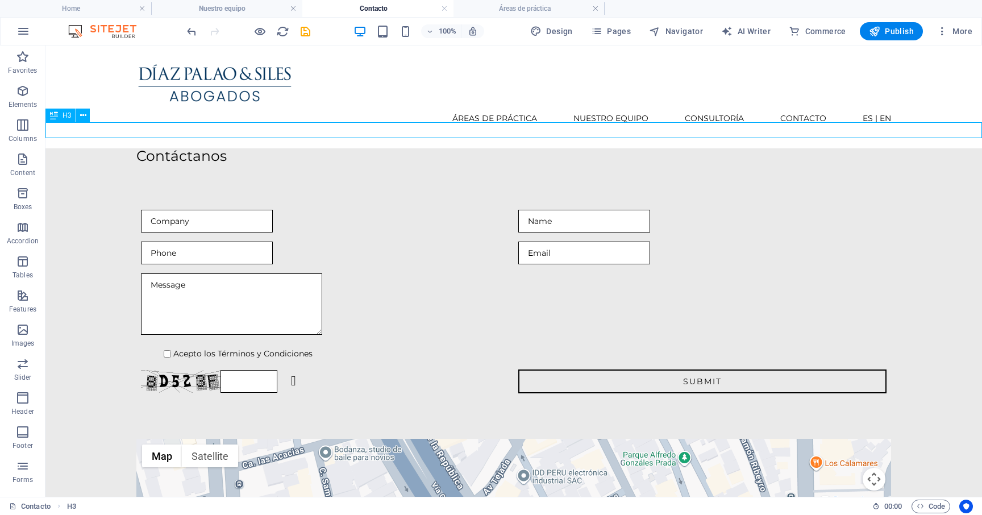
click at [61, 115] on div "H3" at bounding box center [60, 116] width 30 height 14
select select "px"
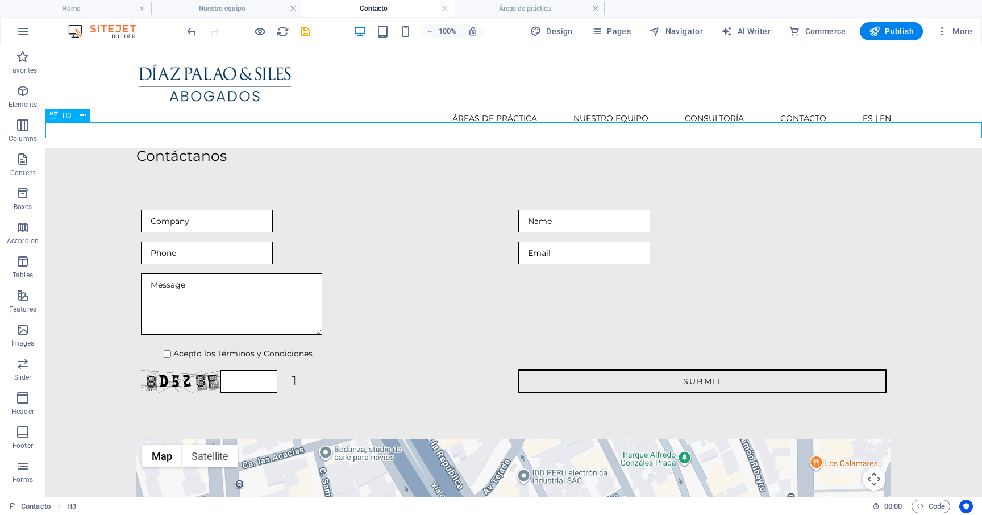
select select "px"
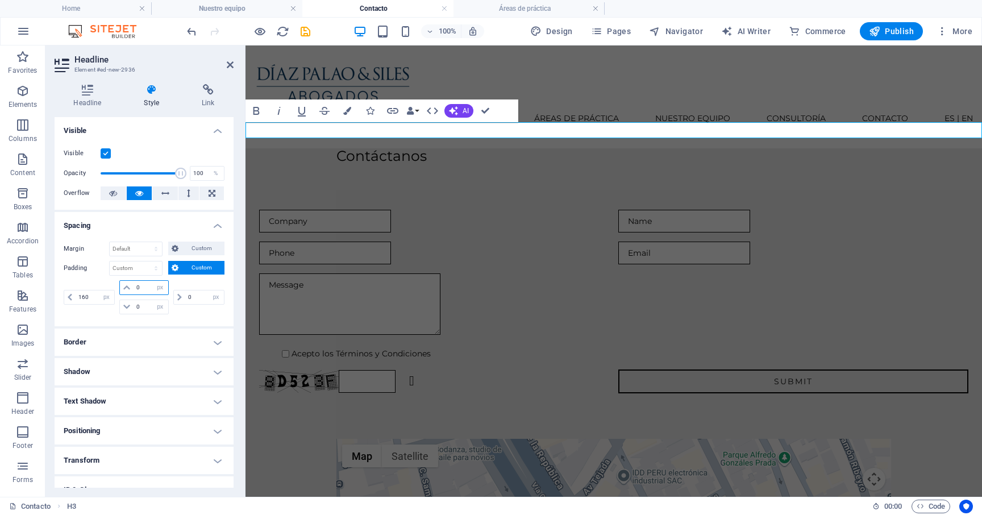
click at [135, 285] on input "0" at bounding box center [151, 288] width 34 height 14
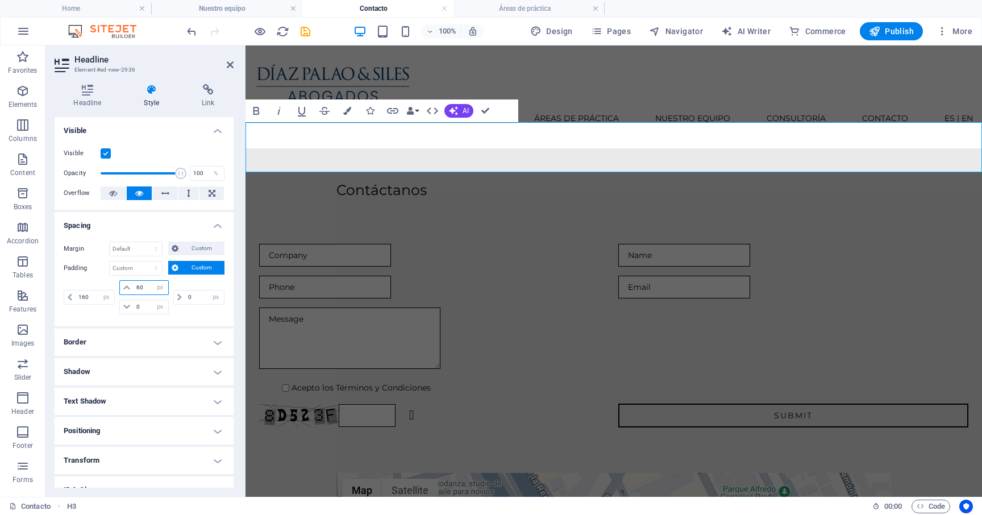
drag, startPoint x: 145, startPoint y: 286, endPoint x: 135, endPoint y: 286, distance: 10.8
click at [135, 286] on input "60" at bounding box center [151, 288] width 34 height 14
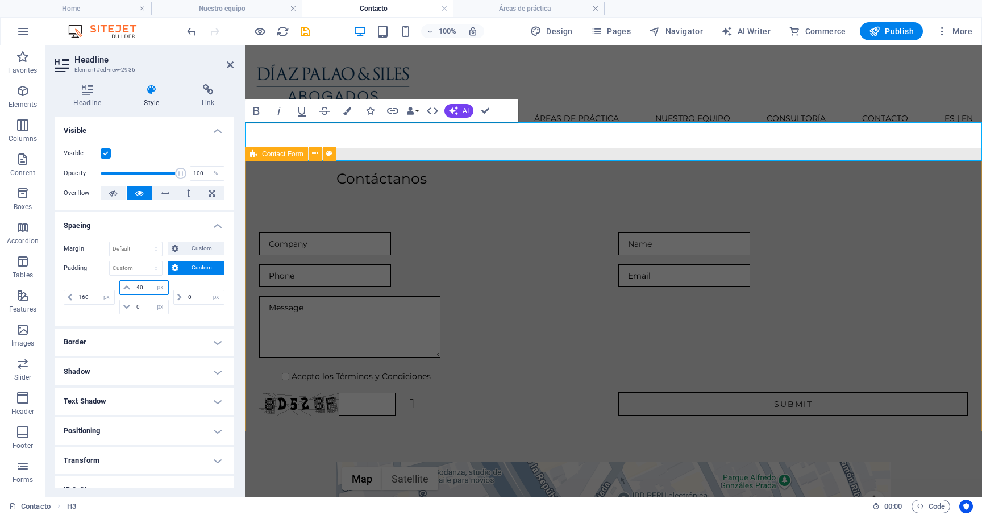
type input "40"
click at [324, 187] on div "Acepto los Términos y Condiciones Unreadable? Regenerate Submit" at bounding box center [613, 324] width 736 height 275
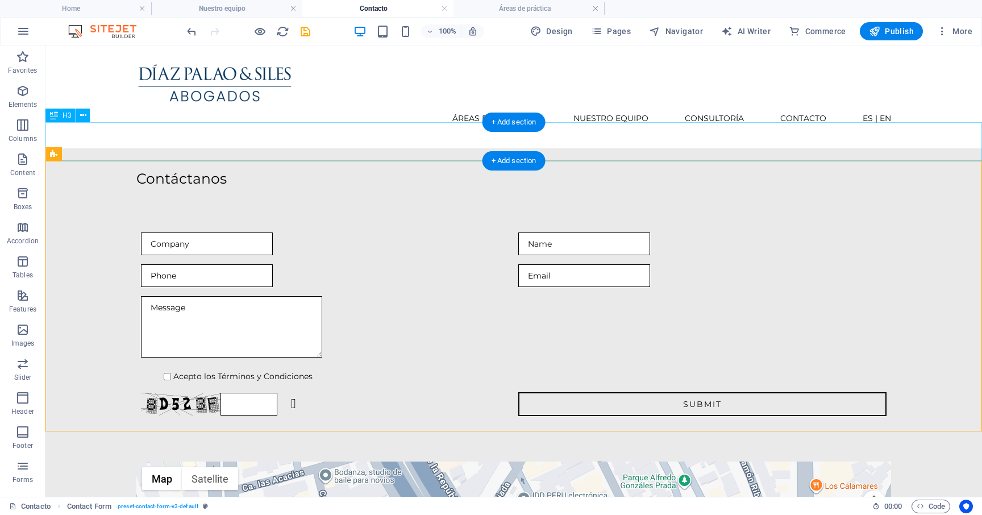
click at [215, 155] on div "Contáctanos" at bounding box center [513, 167] width 936 height 39
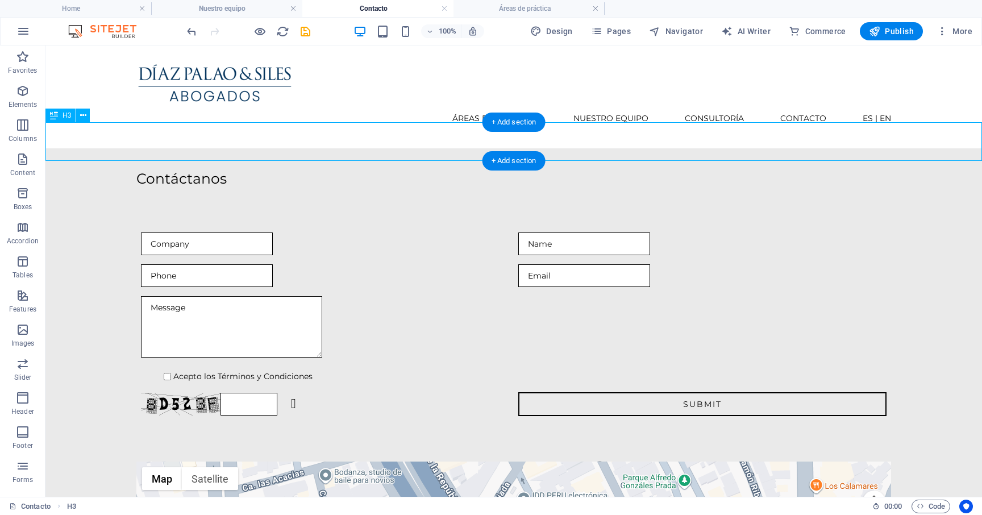
click at [215, 155] on div "Contáctanos" at bounding box center [513, 167] width 936 height 39
select select "px"
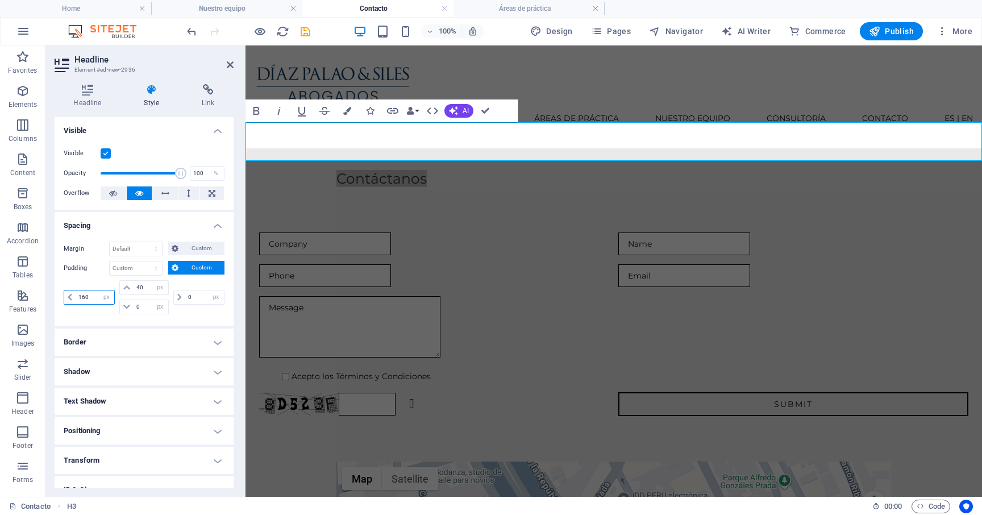
drag, startPoint x: 87, startPoint y: 298, endPoint x: 81, endPoint y: 297, distance: 6.3
click at [81, 297] on input "160" at bounding box center [95, 297] width 39 height 14
type input "170"
click at [230, 68] on icon at bounding box center [230, 64] width 7 height 9
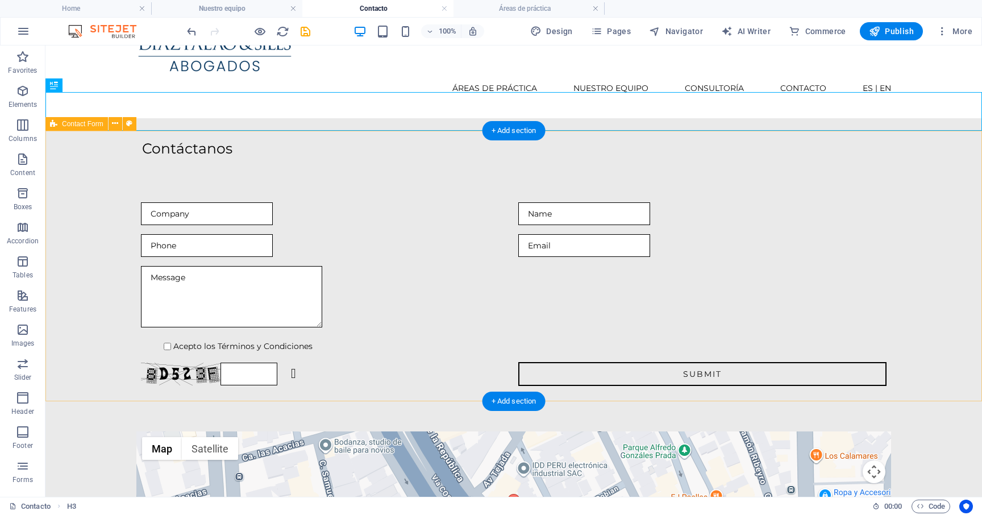
scroll to position [0, 0]
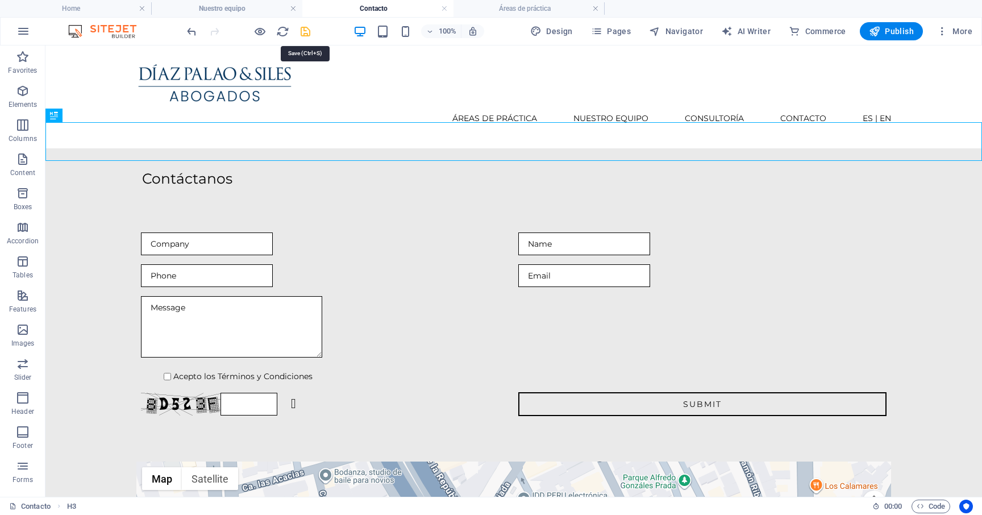
click at [302, 34] on icon "save" at bounding box center [305, 31] width 13 height 13
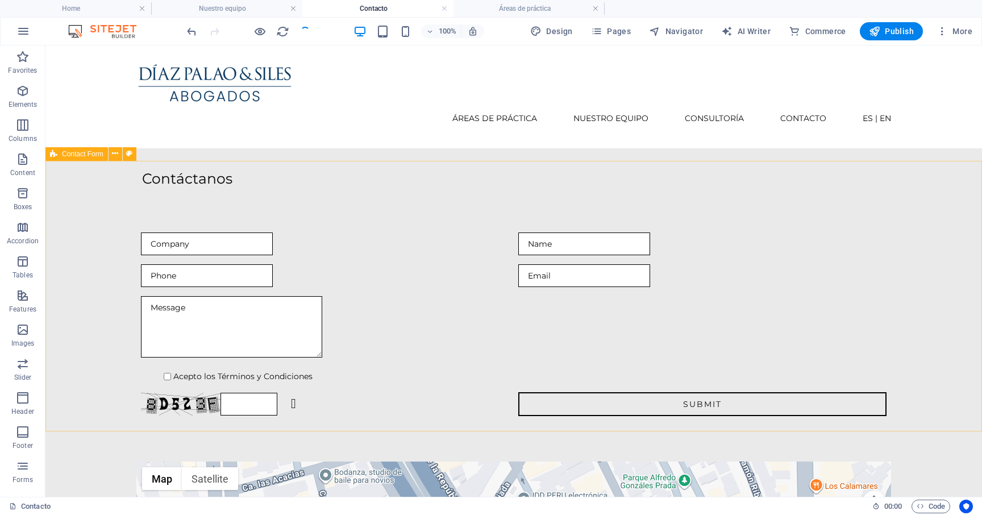
click at [80, 155] on span "Contact Form" at bounding box center [82, 154] width 41 height 7
select select "rem"
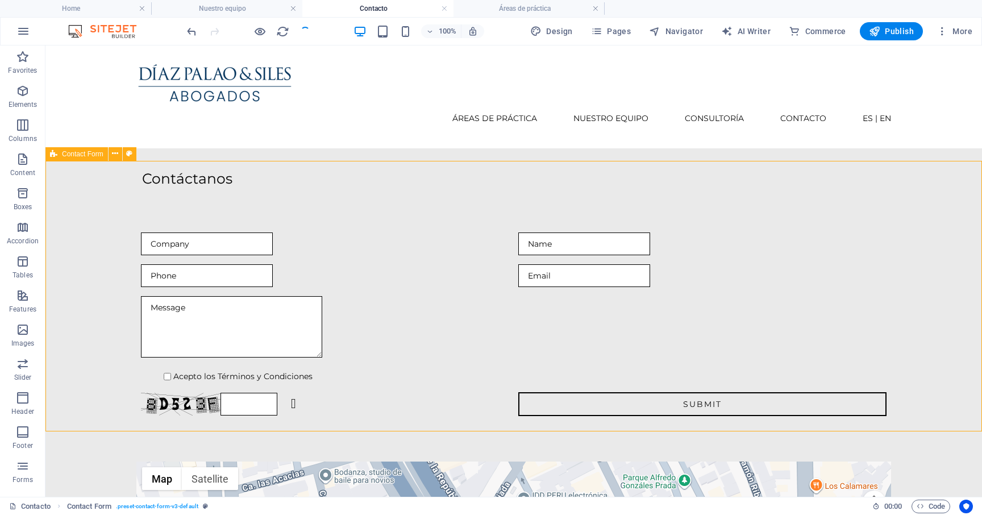
select select "rem"
select select "px"
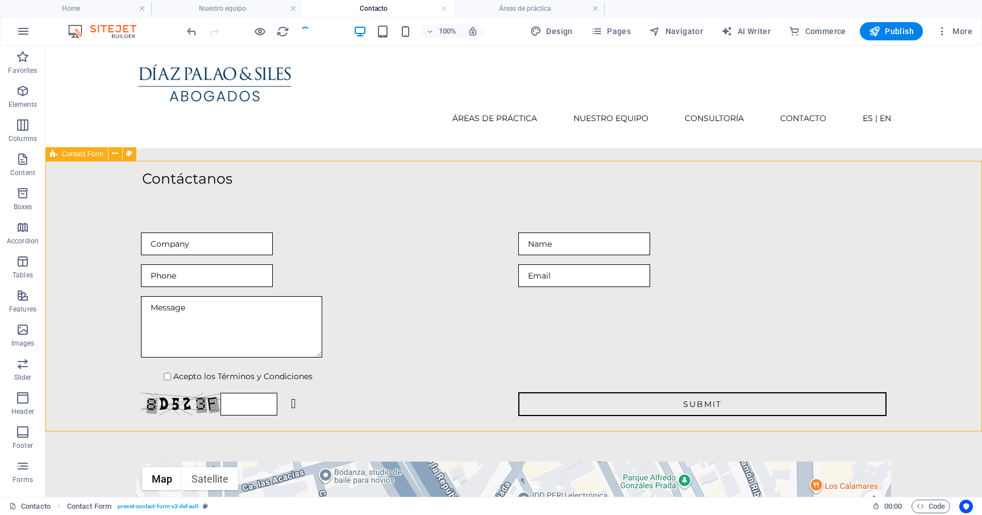
select select "rem"
select select "preset-contact-form-v3-default"
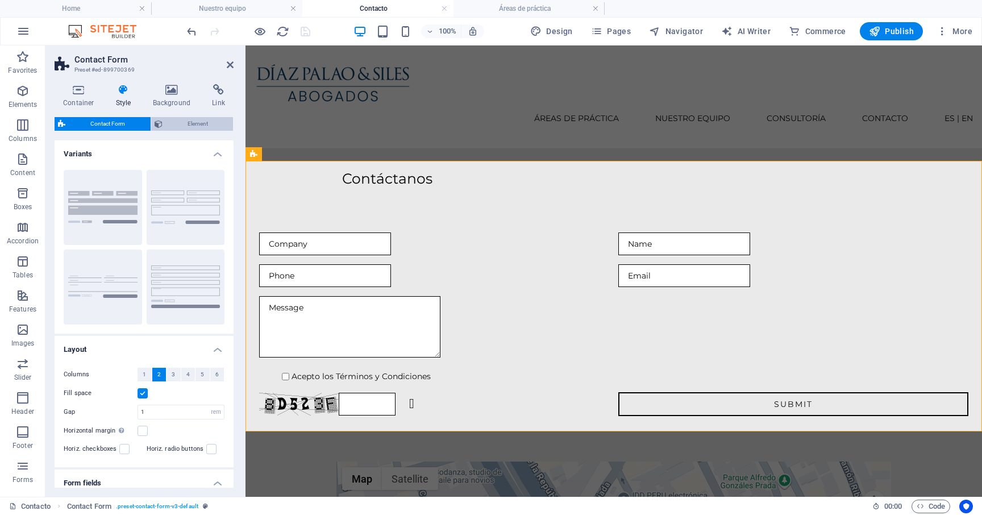
click at [195, 125] on span "Element" at bounding box center [198, 124] width 64 height 14
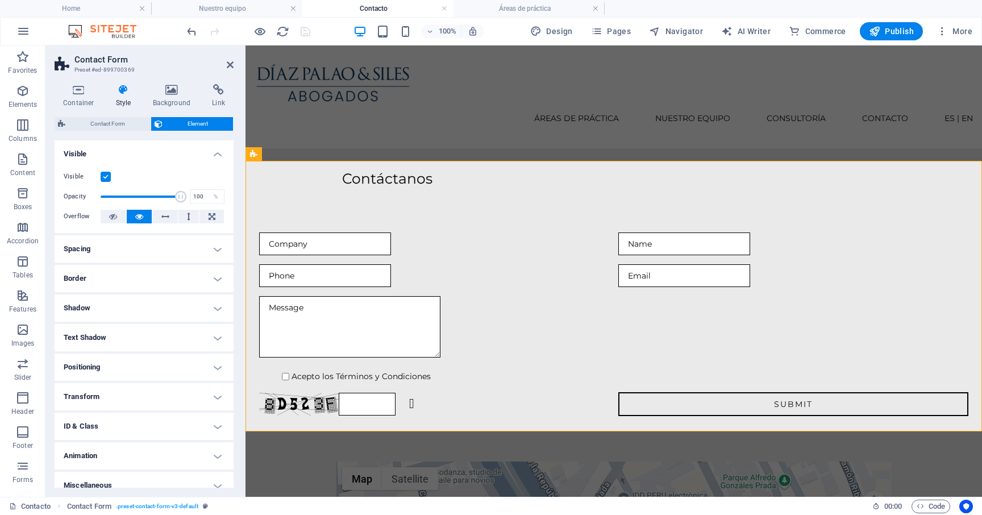
click at [148, 243] on h4 "Spacing" at bounding box center [144, 248] width 179 height 27
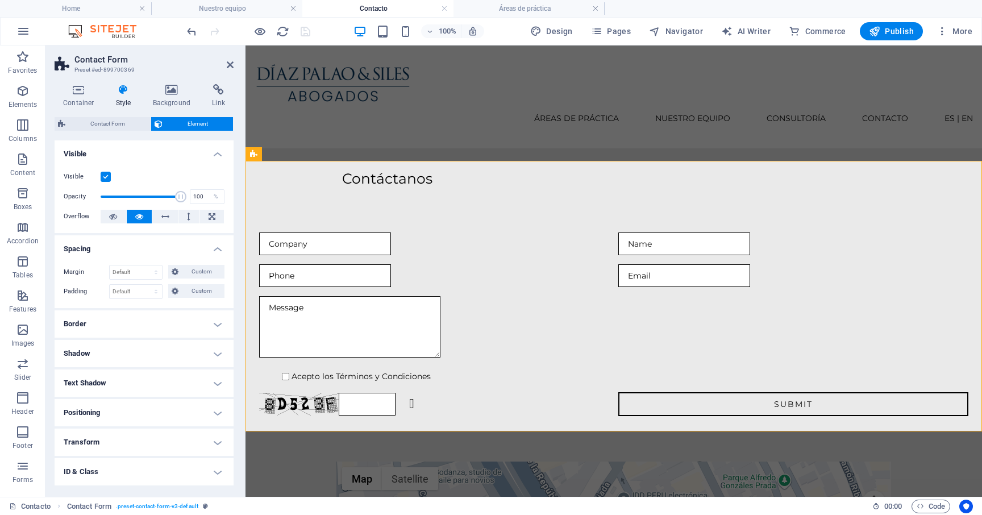
click at [543, 148] on div "Contáctanos" at bounding box center [613, 167] width 736 height 39
click at [743, 148] on div "Contáctanos" at bounding box center [613, 167] width 736 height 39
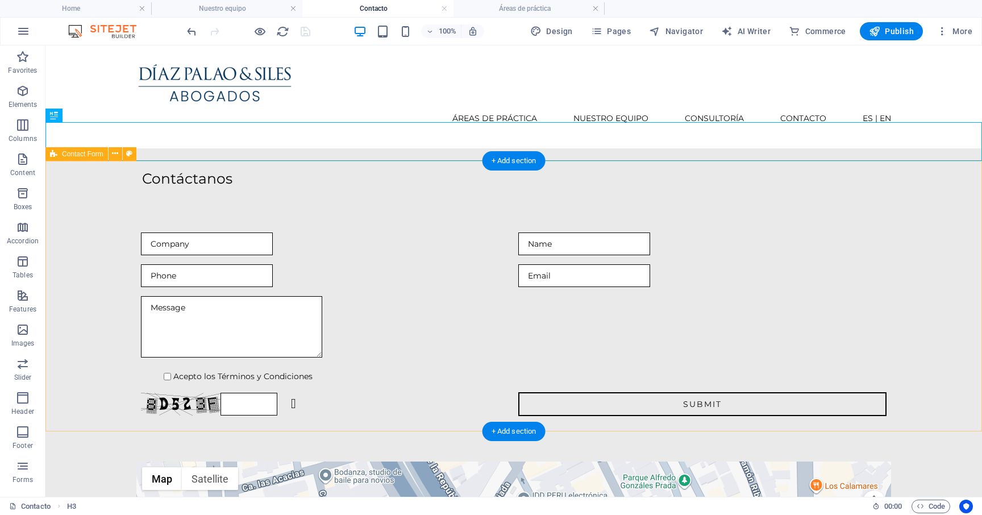
click at [272, 187] on div "Acepto los Términos y Condiciones Unreadable? Regenerate Submit" at bounding box center [513, 324] width 936 height 275
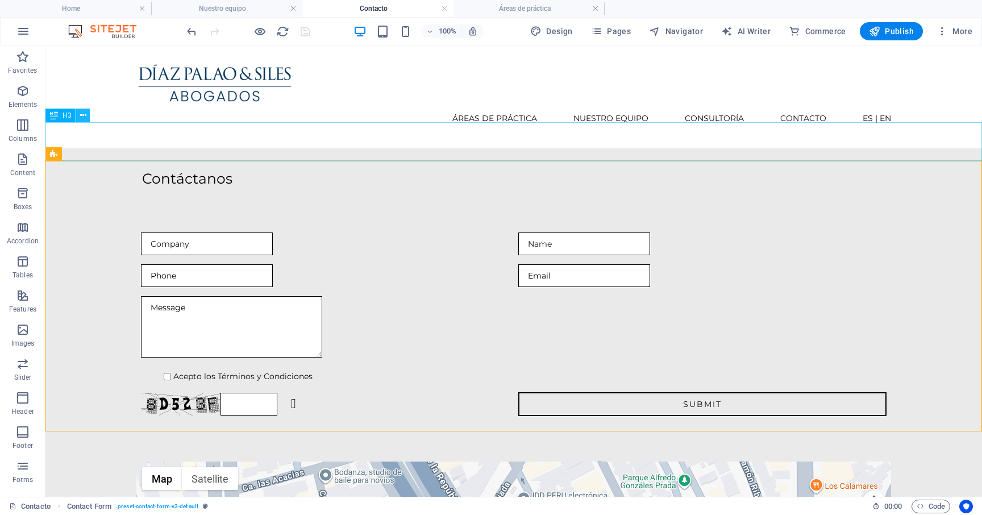
click at [84, 116] on icon at bounding box center [83, 116] width 6 height 12
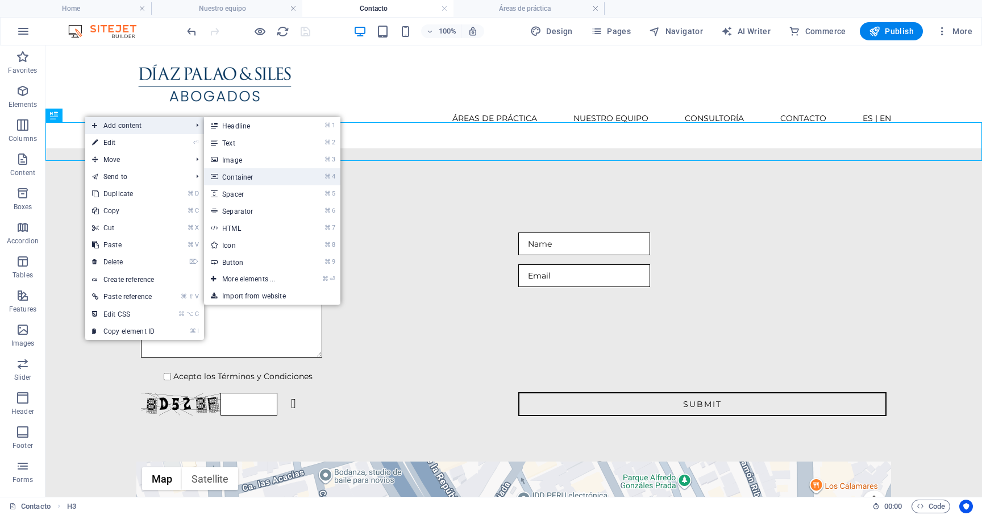
click at [266, 174] on link "⌘ 4 Container" at bounding box center [251, 176] width 94 height 17
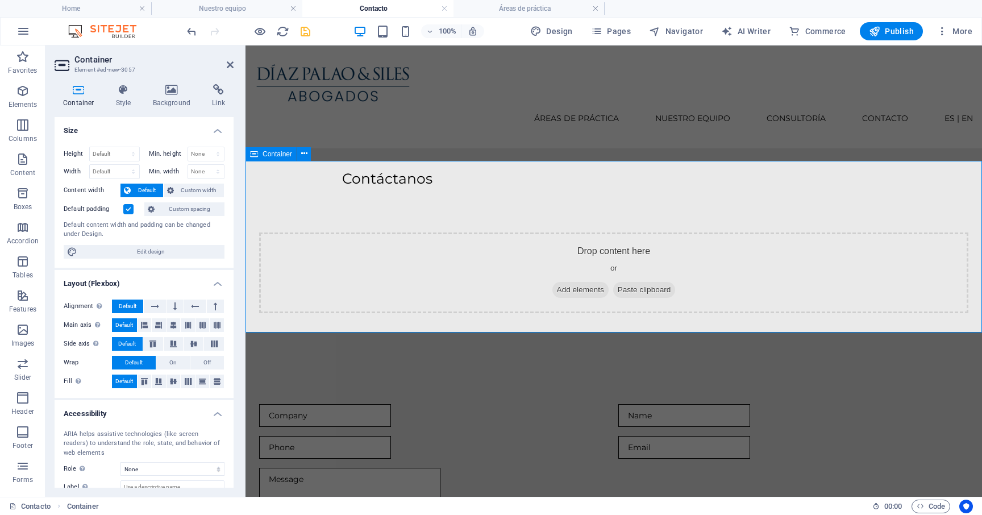
click at [293, 301] on div "Drop content here or Add elements Paste clipboard" at bounding box center [613, 273] width 736 height 172
click at [341, 148] on div "Contáctanos" at bounding box center [613, 167] width 736 height 39
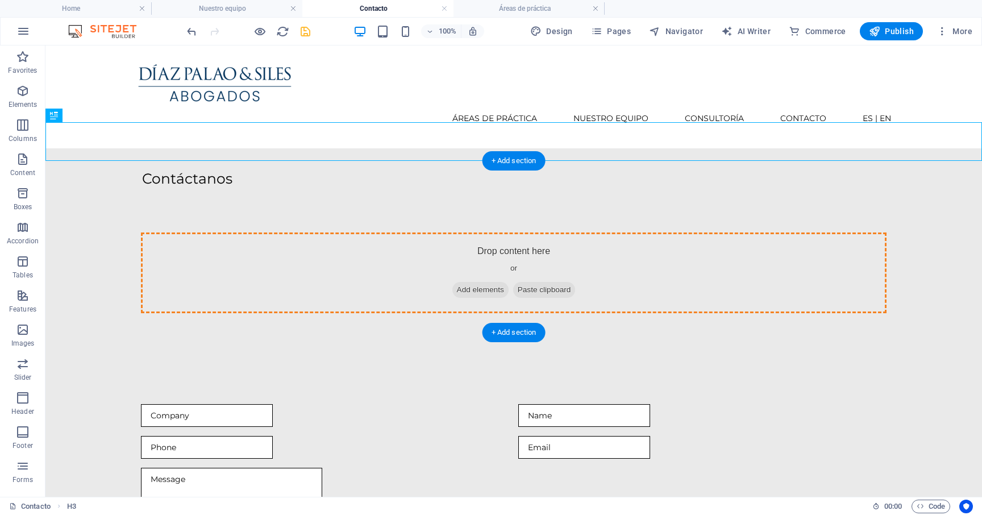
drag, startPoint x: 103, startPoint y: 161, endPoint x: 241, endPoint y: 247, distance: 163.0
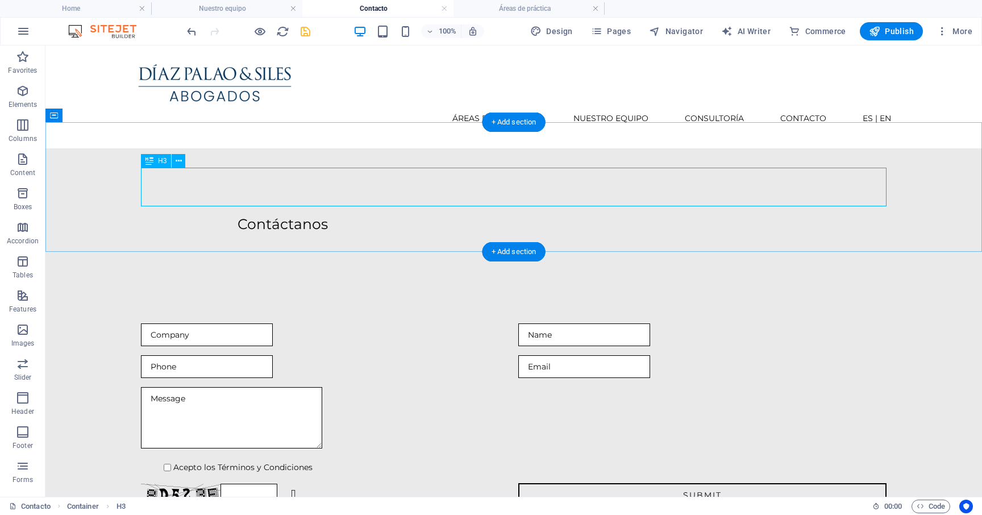
click at [230, 194] on div "Contáctanos" at bounding box center [513, 213] width 745 height 39
select select "px"
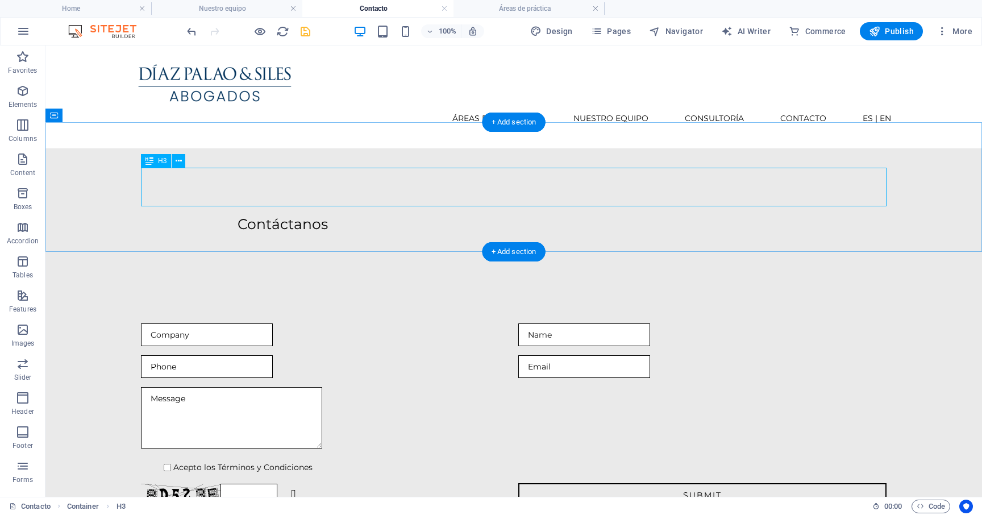
select select "px"
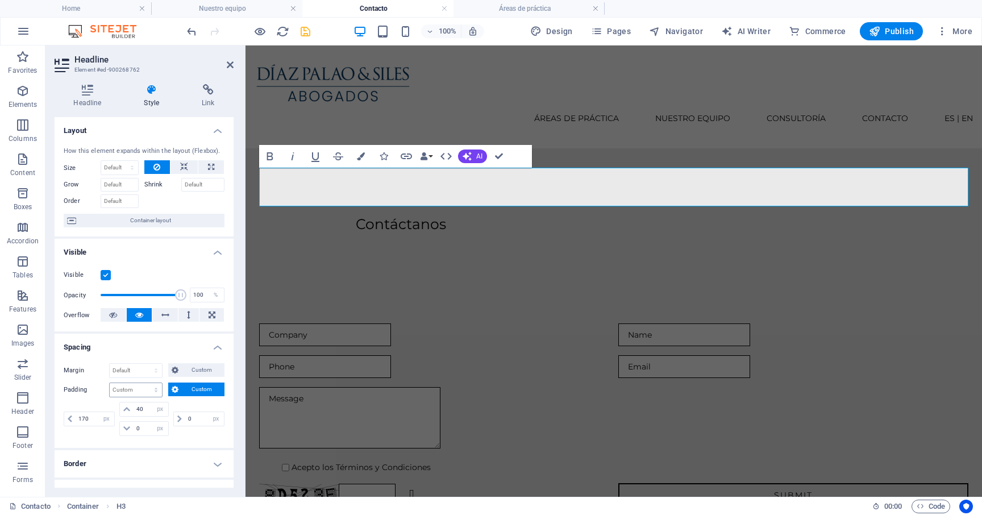
click at [151, 390] on select "Default px rem % vh vw Custom" at bounding box center [136, 390] width 52 height 14
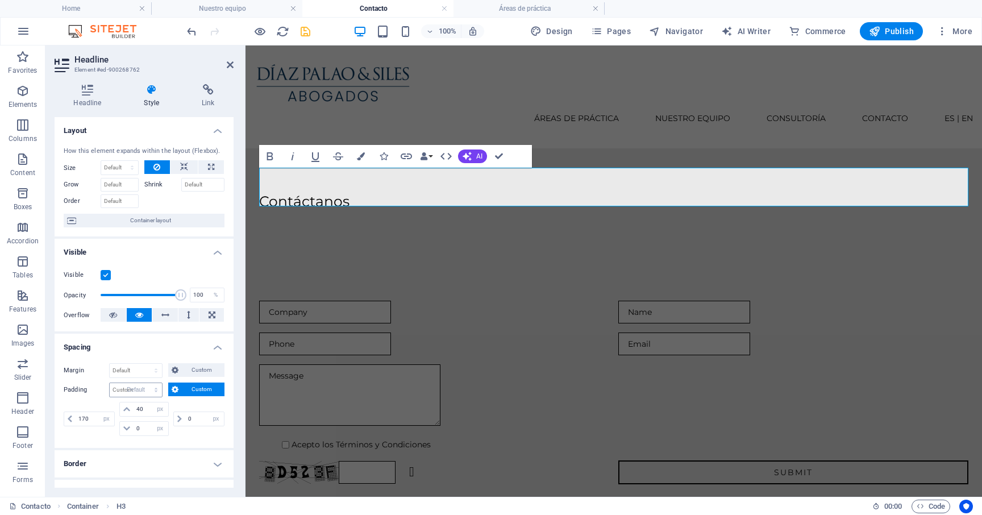
click at [110, 383] on select "Default px rem % vh vw Custom" at bounding box center [136, 390] width 52 height 14
select select "DISABLED_OPTION_VALUE"
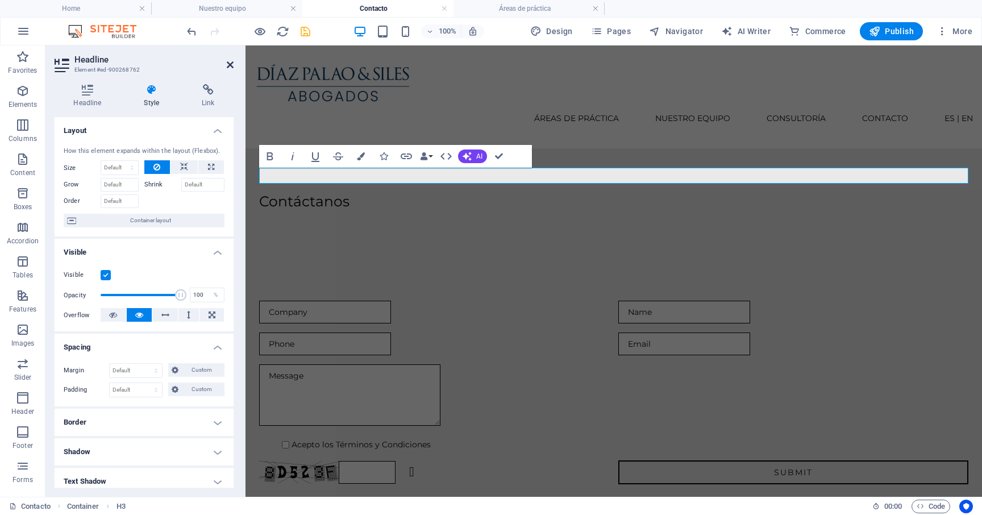
drag, startPoint x: 230, startPoint y: 66, endPoint x: 184, endPoint y: 30, distance: 58.2
click at [230, 66] on icon at bounding box center [230, 64] width 7 height 9
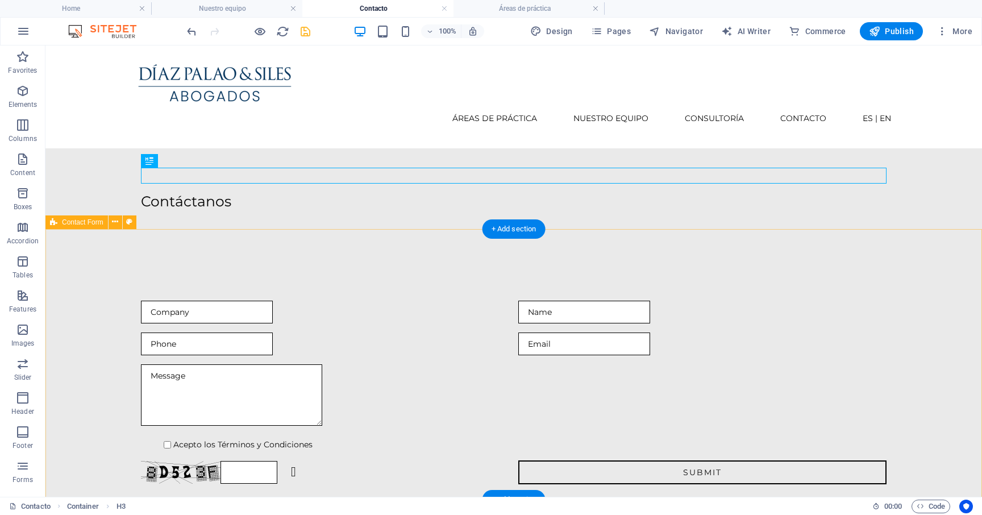
click at [225, 255] on div "Acepto los Términos y Condiciones Unreadable? Regenerate Submit" at bounding box center [513, 392] width 936 height 275
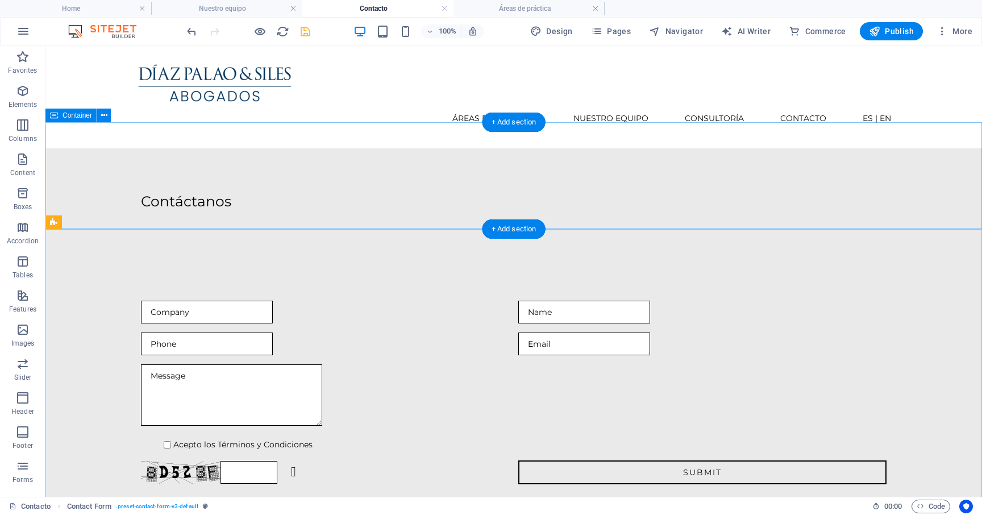
click at [203, 192] on div "Contáctanos" at bounding box center [513, 201] width 936 height 107
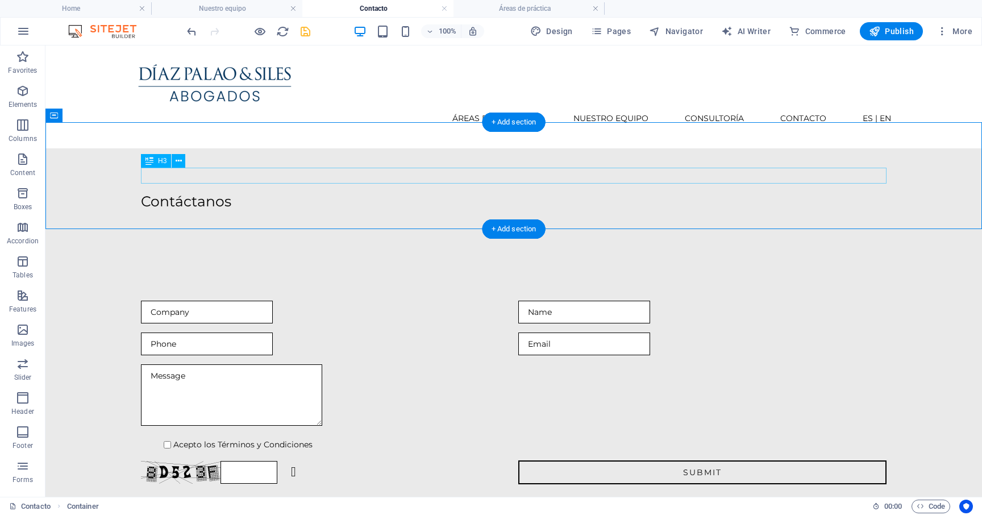
click at [198, 194] on div "Contáctanos" at bounding box center [513, 202] width 745 height 16
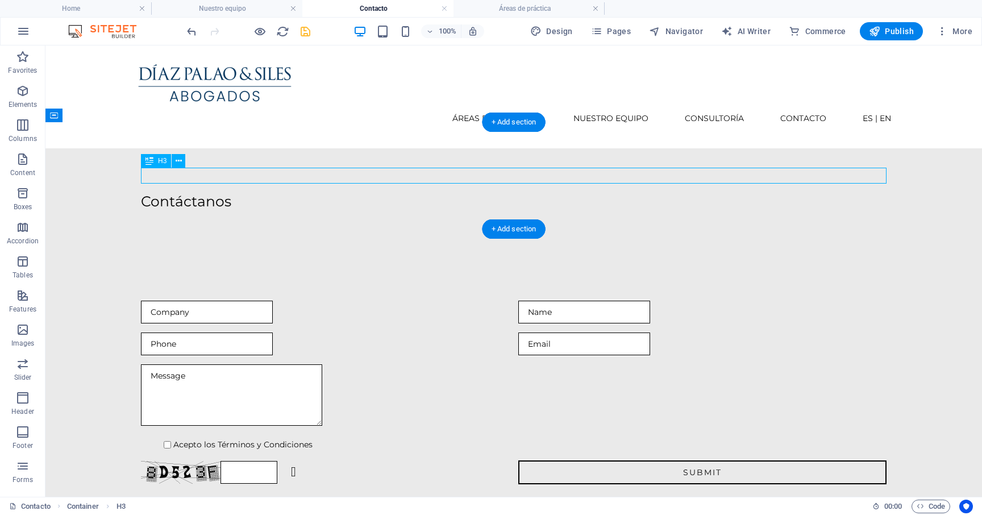
click at [198, 194] on div "Contáctanos" at bounding box center [513, 202] width 745 height 16
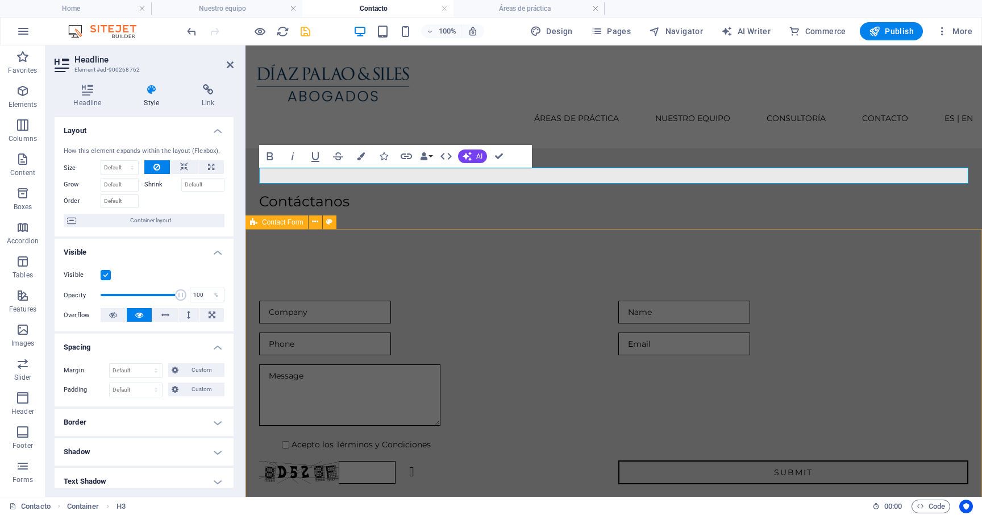
click at [286, 255] on div "Acepto los Términos y Condiciones Unreadable? Regenerate Submit" at bounding box center [613, 392] width 736 height 275
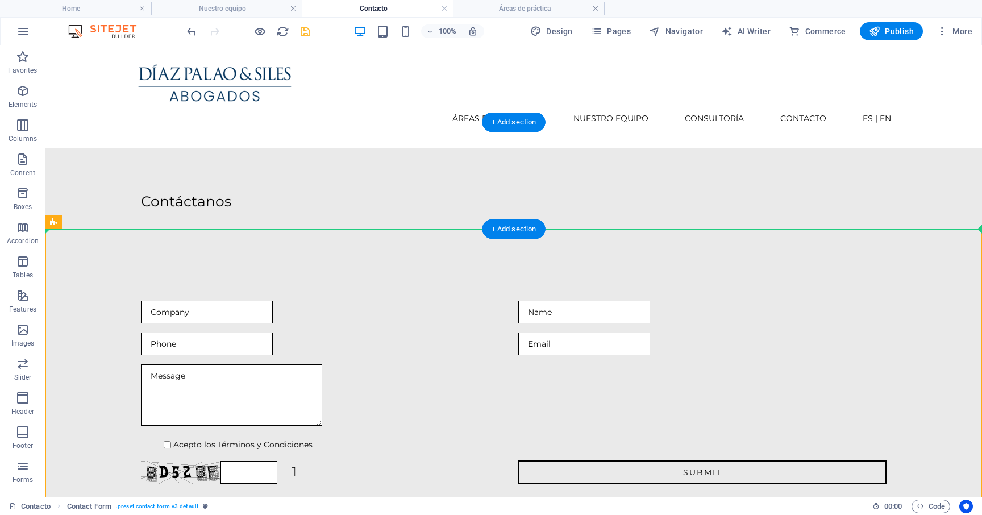
drag, startPoint x: 104, startPoint y: 265, endPoint x: 232, endPoint y: 193, distance: 147.6
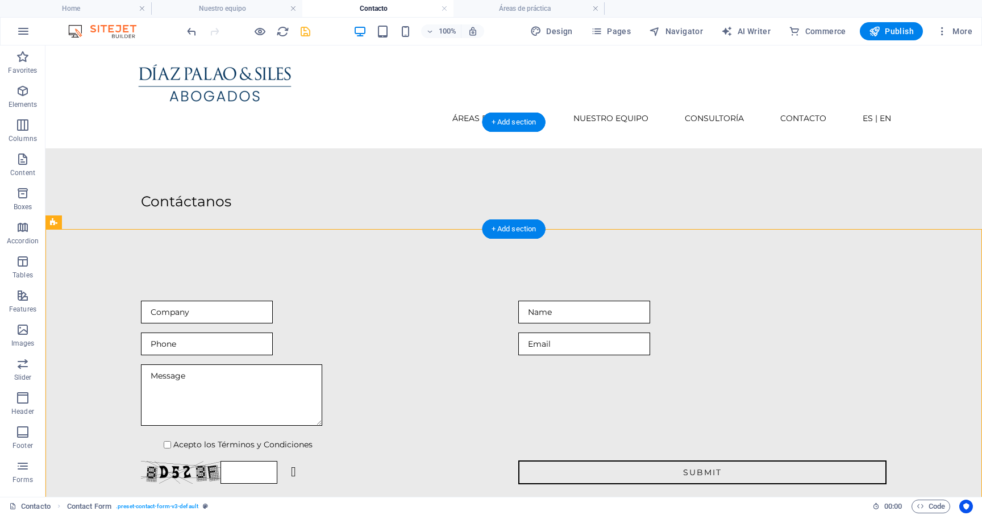
click at [220, 196] on div "Contáctanos" at bounding box center [513, 201] width 936 height 107
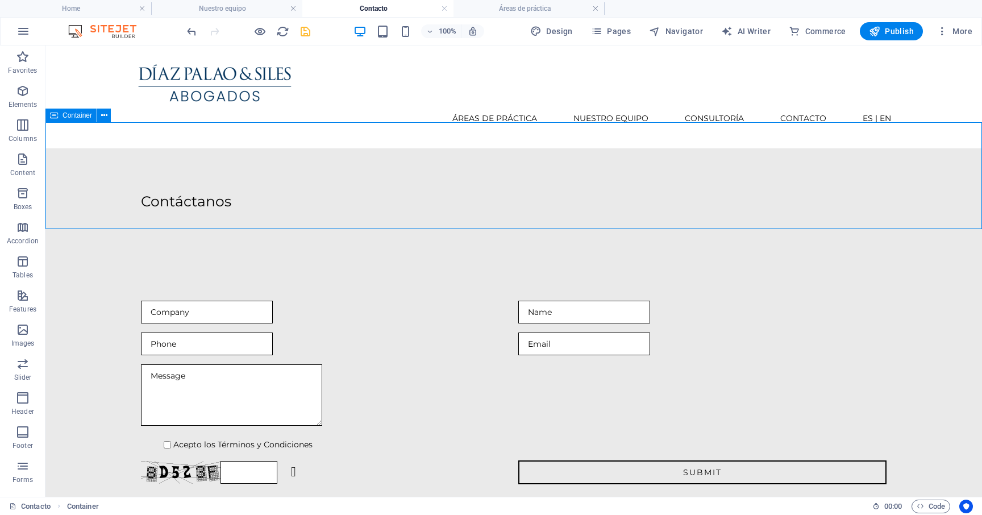
click at [76, 115] on span "Container" at bounding box center [77, 115] width 30 height 7
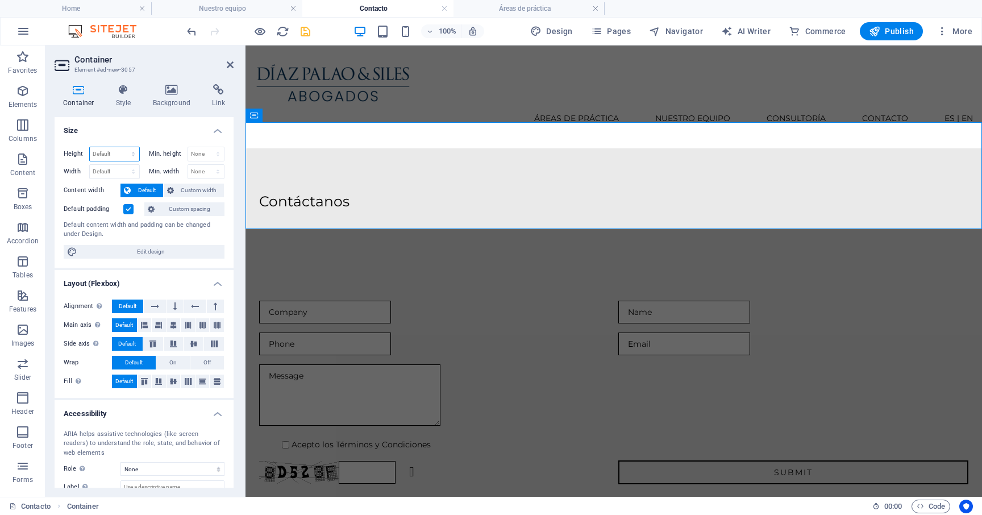
click at [111, 153] on select "Default px rem % vh vw" at bounding box center [114, 154] width 49 height 14
select select "px"
click at [122, 147] on select "Default px rem % vh vw" at bounding box center [114, 154] width 49 height 14
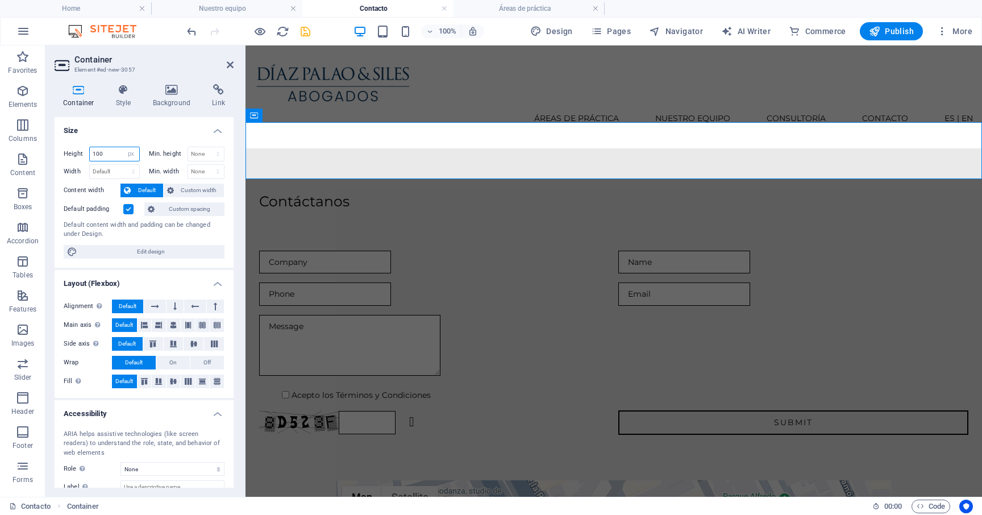
type input "188"
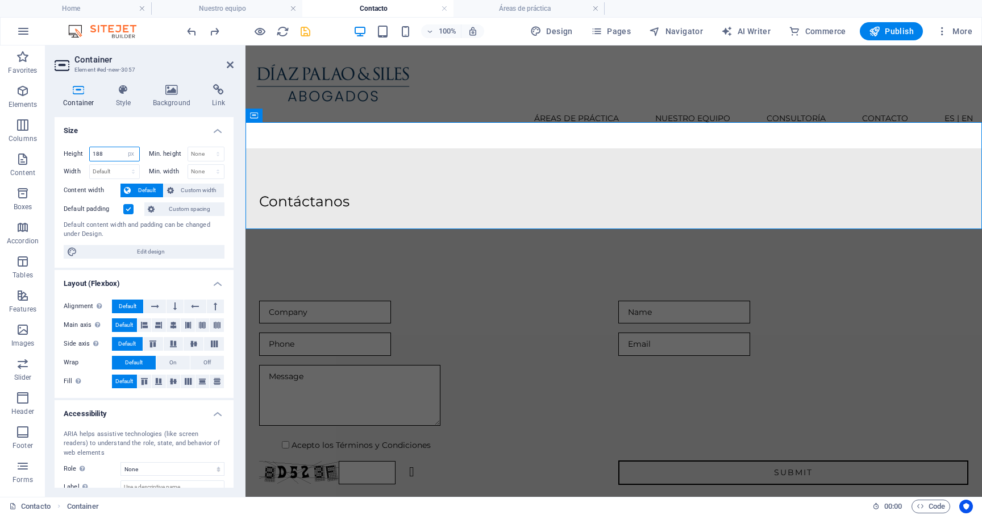
click at [112, 154] on input "188" at bounding box center [114, 154] width 49 height 14
click at [131, 93] on icon at bounding box center [123, 89] width 32 height 11
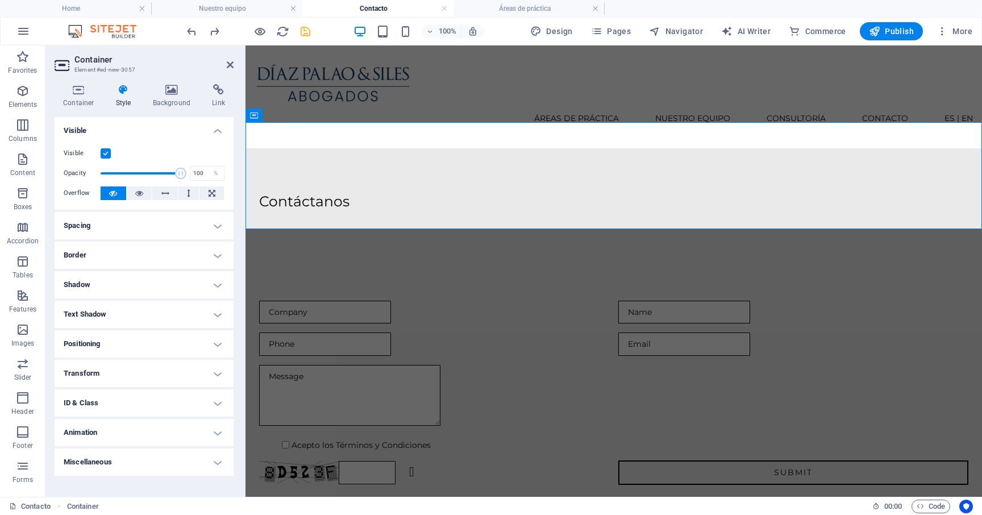
click at [144, 219] on h4 "Spacing" at bounding box center [144, 225] width 179 height 27
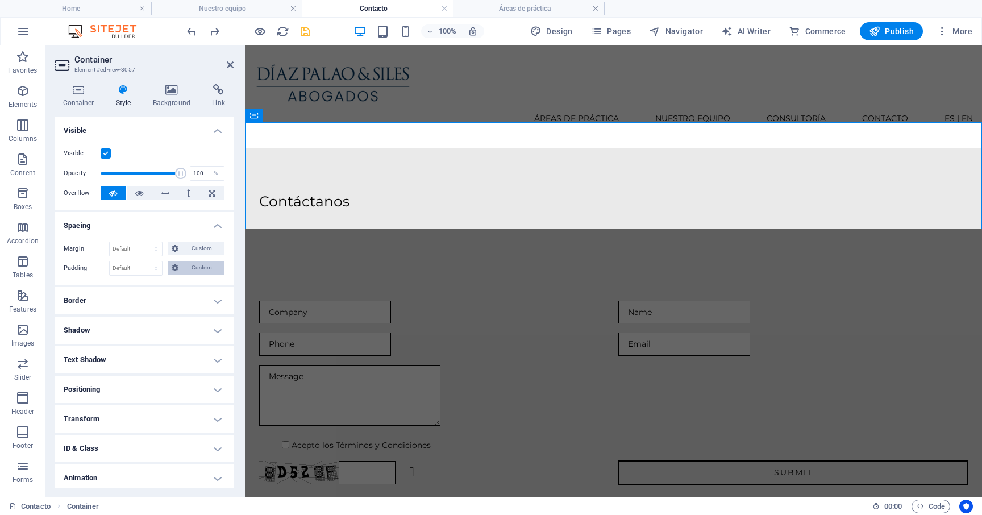
click at [184, 267] on span "Custom" at bounding box center [201, 268] width 39 height 14
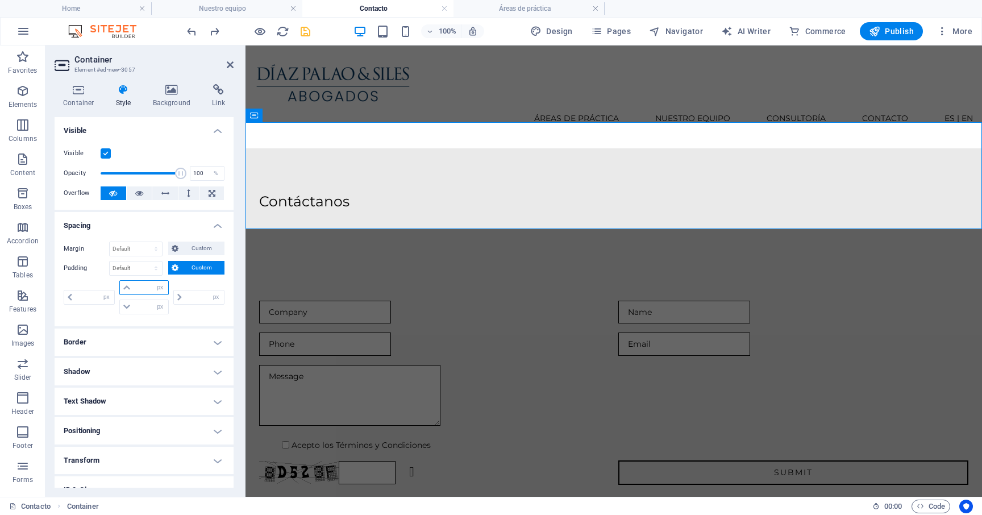
click at [137, 286] on input "number" at bounding box center [151, 288] width 34 height 14
type input "10"
type input "0"
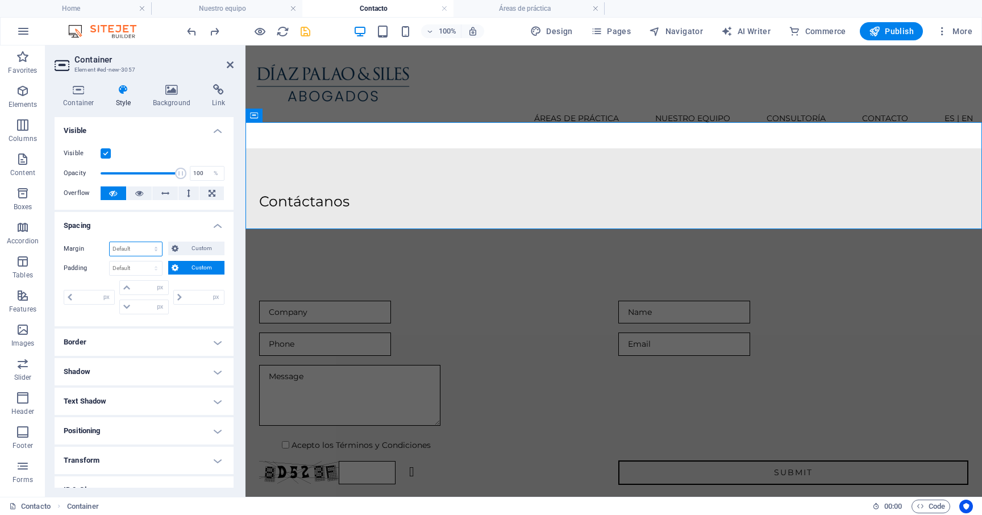
click at [147, 246] on select "Default auto px % rem vw vh Custom" at bounding box center [136, 249] width 52 height 14
click at [192, 248] on span "Custom" at bounding box center [201, 248] width 39 height 14
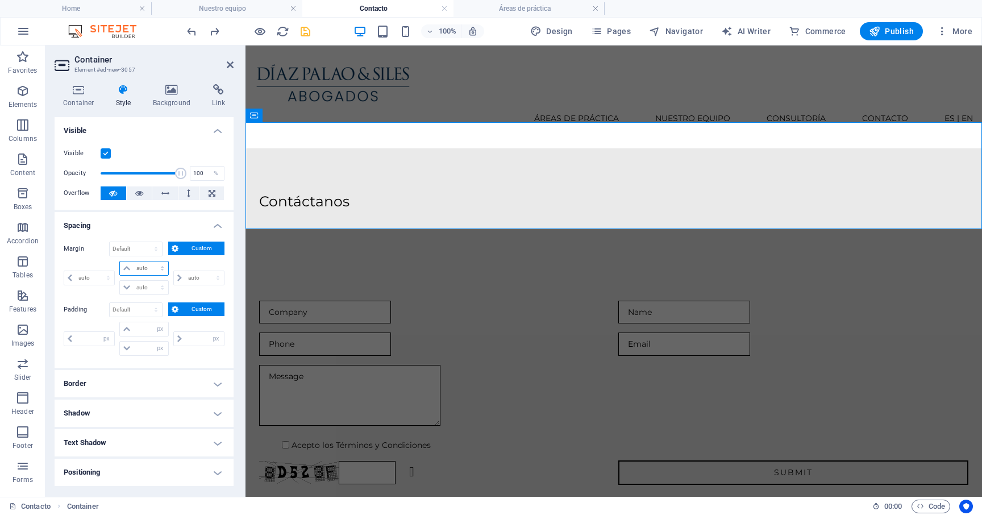
click at [143, 268] on select "auto px % rem vw vh" at bounding box center [144, 268] width 48 height 14
select select "px"
click at [151, 261] on select "auto px % rem vw vh" at bounding box center [144, 268] width 48 height 14
type input "0"
select select "px"
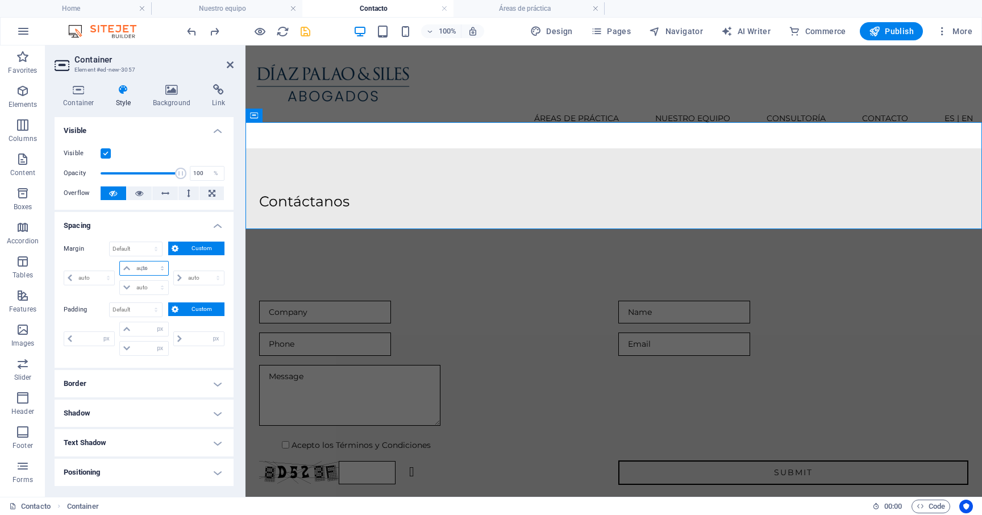
type input "0"
select select "px"
type input "0"
select select "px"
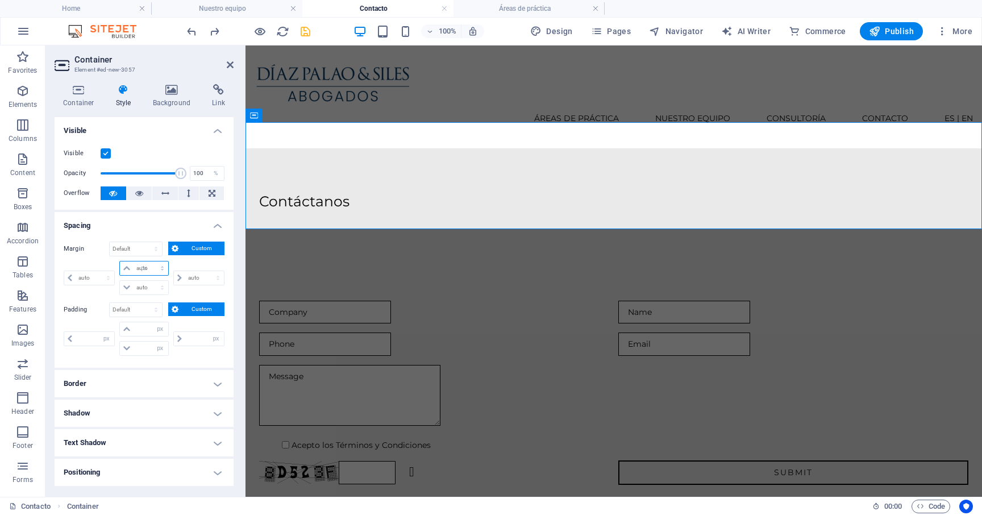
type input "0"
select select "px"
type input "10"
select select "DISABLED_OPTION_VALUE"
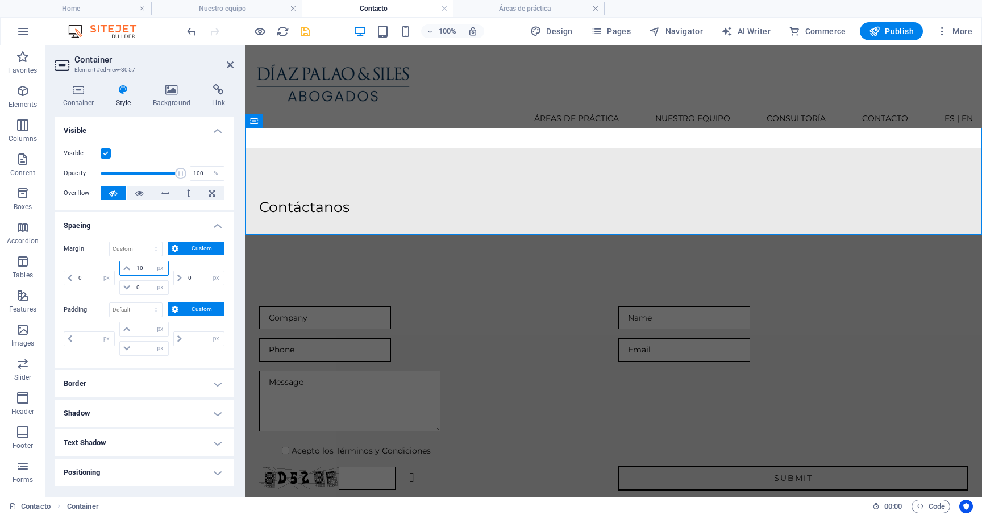
type input "0"
select select "px"
type input "0"
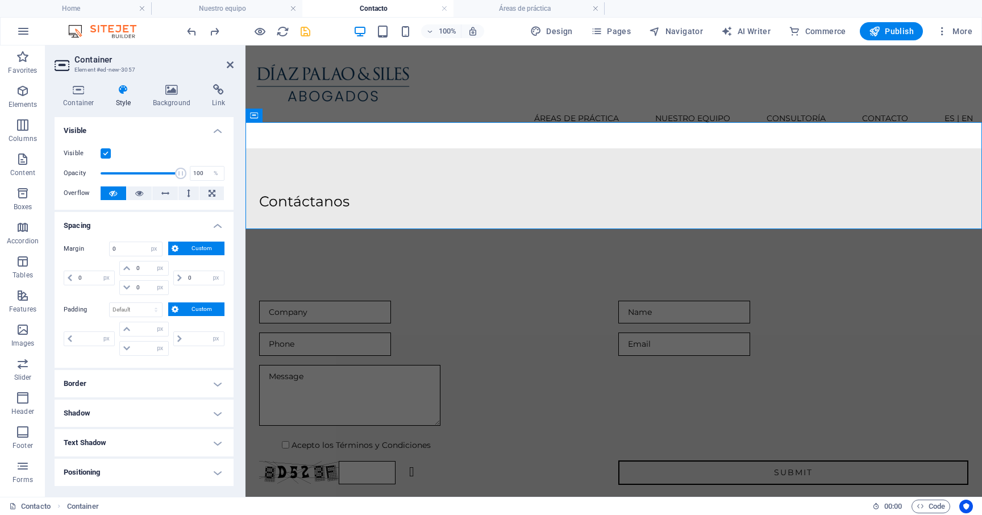
click at [198, 251] on span "Custom" at bounding box center [201, 248] width 39 height 14
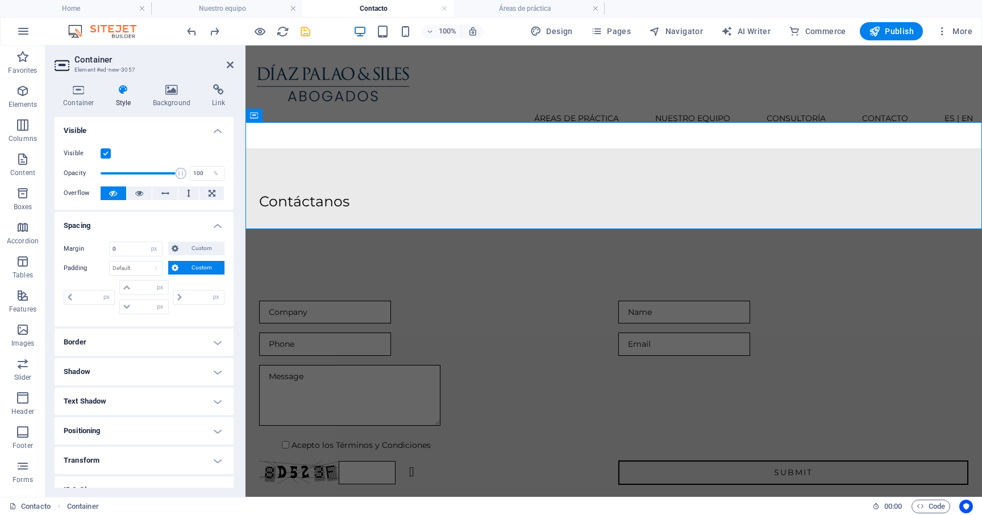
click at [198, 262] on span "Custom" at bounding box center [201, 268] width 39 height 14
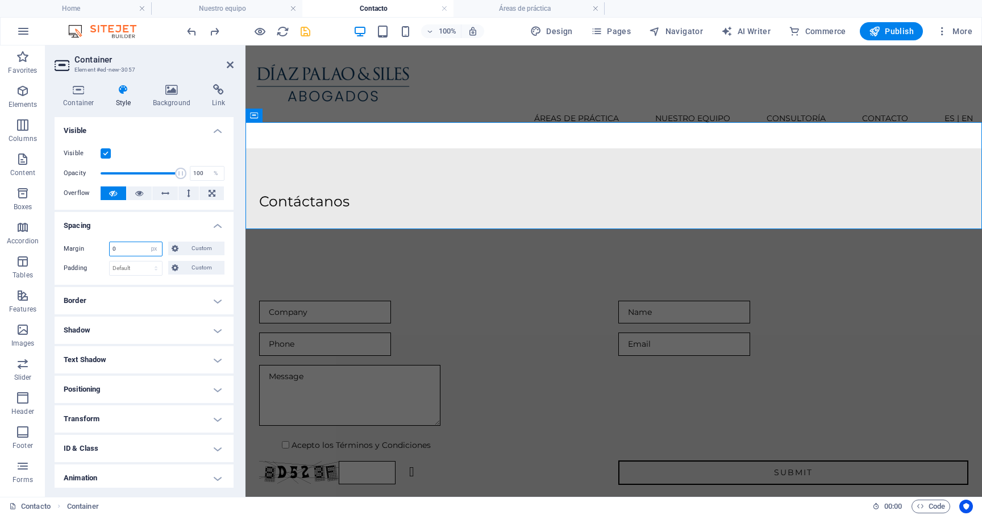
click at [143, 251] on input "0" at bounding box center [136, 249] width 52 height 14
click at [156, 250] on select "Default auto px % rem vw vh Custom" at bounding box center [154, 249] width 16 height 14
select select "default"
click at [146, 242] on select "Default auto px % rem vw vh Custom" at bounding box center [154, 249] width 16 height 14
select select "DISABLED_OPTION_VALUE"
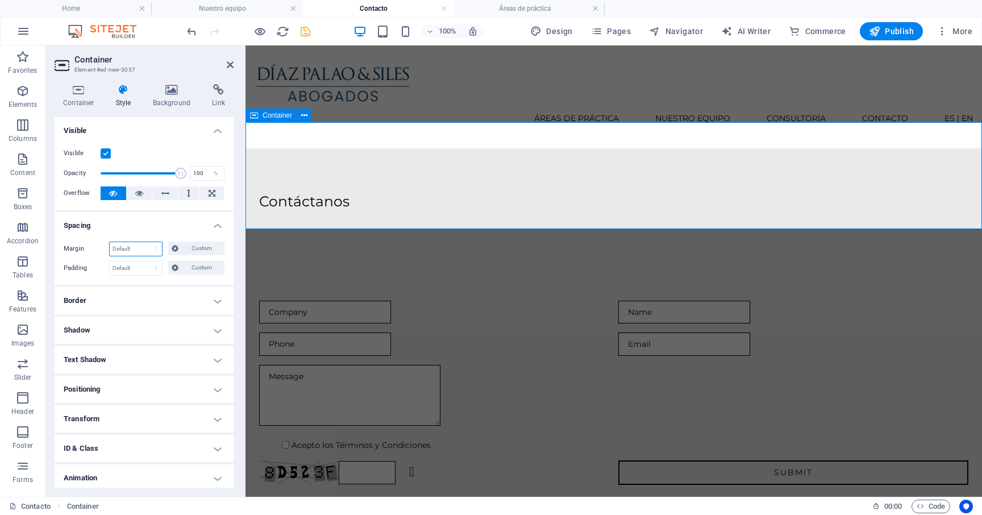
click at [276, 116] on span "Container" at bounding box center [277, 115] width 30 height 7
click at [78, 91] on icon at bounding box center [79, 89] width 48 height 11
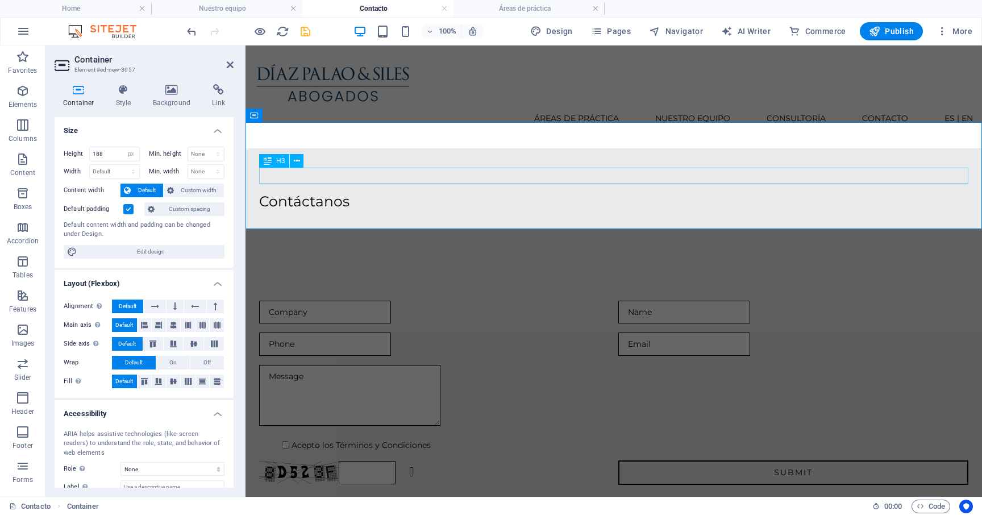
click at [281, 162] on span "H3" at bounding box center [280, 160] width 9 height 7
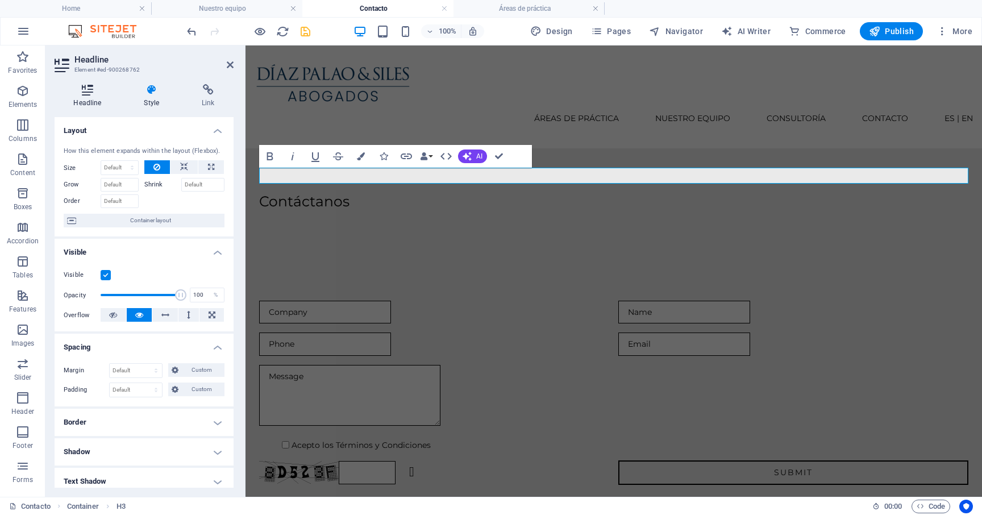
click at [95, 95] on h4 "Headline" at bounding box center [90, 96] width 70 height 24
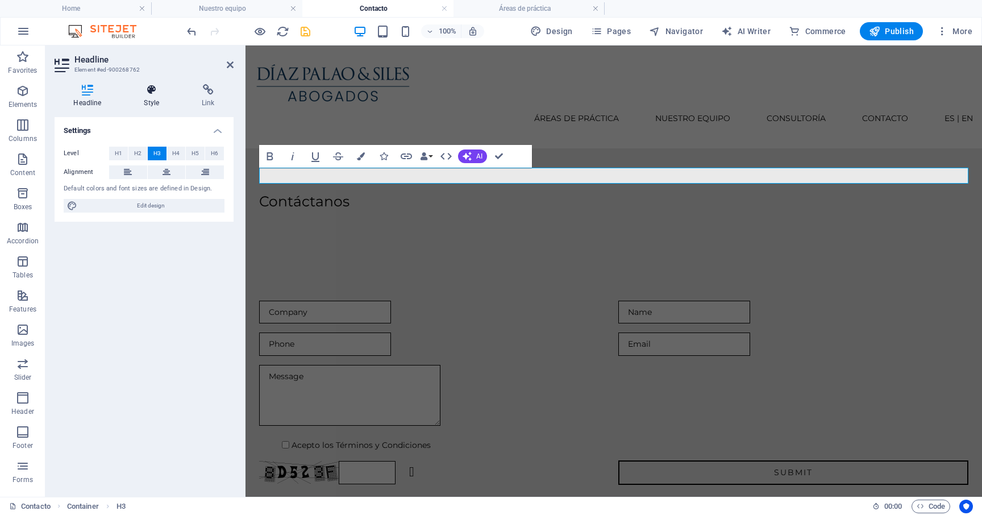
click at [150, 94] on icon at bounding box center [151, 89] width 53 height 11
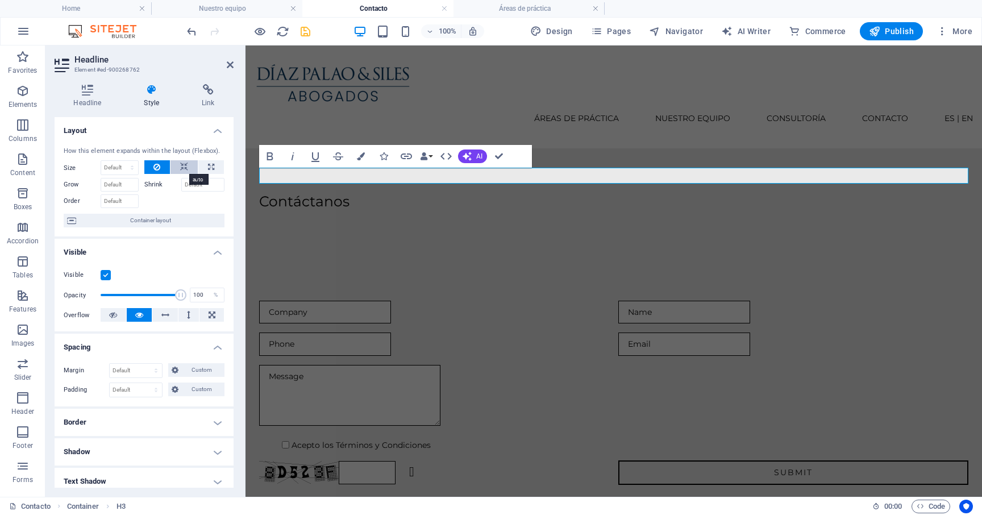
click at [186, 169] on icon at bounding box center [184, 167] width 8 height 14
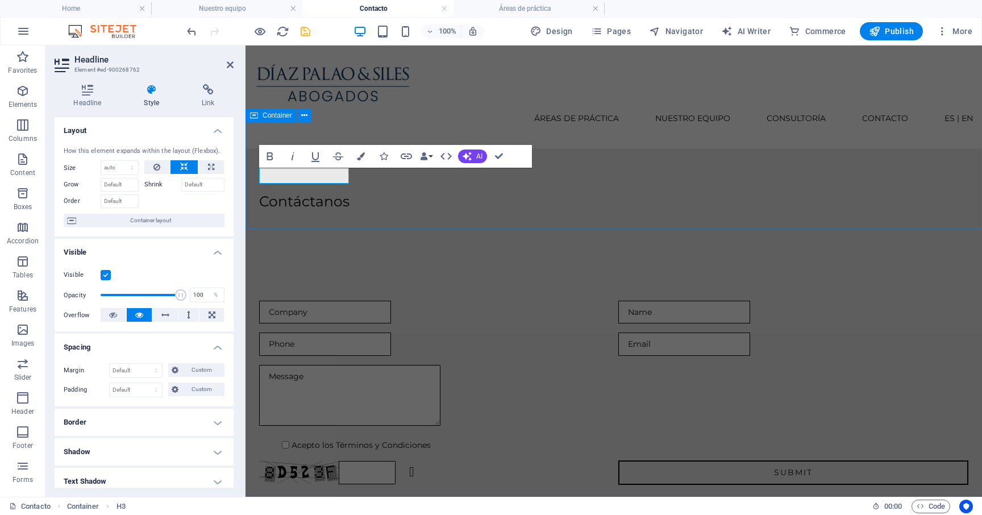
click at [270, 121] on div "Container" at bounding box center [270, 116] width 51 height 14
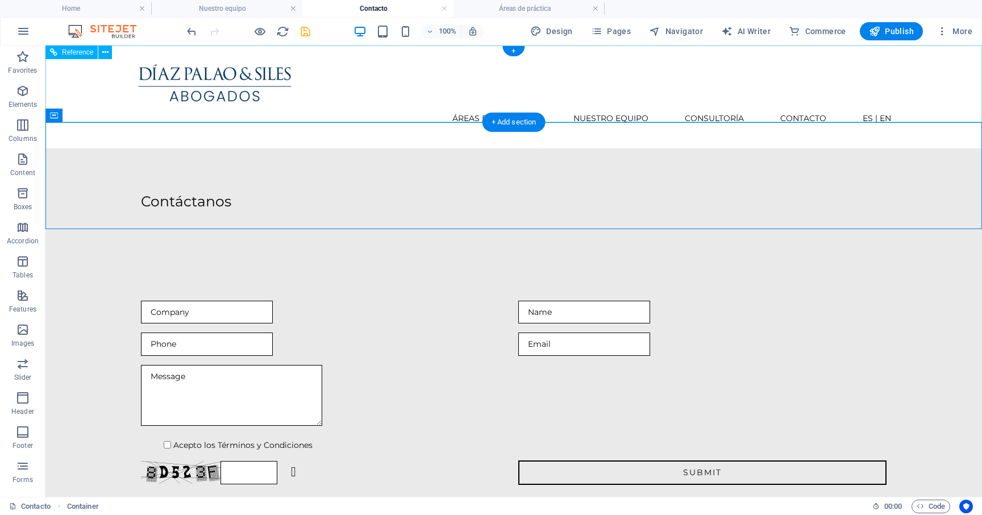
click at [270, 118] on div "Áreas de práctica Nuestro equipo Consultoría Contacto ES | EN" at bounding box center [513, 96] width 936 height 103
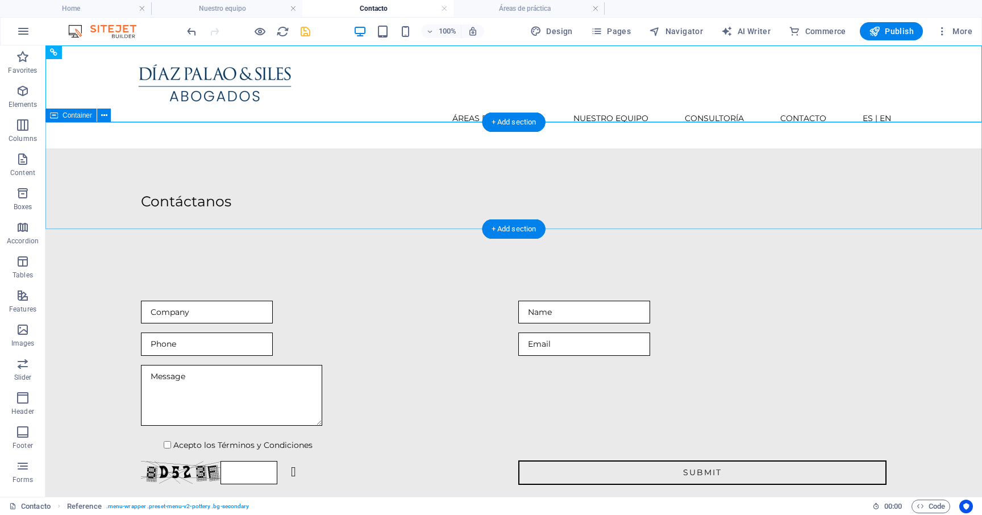
click at [122, 158] on div "Contáctanos" at bounding box center [513, 201] width 936 height 107
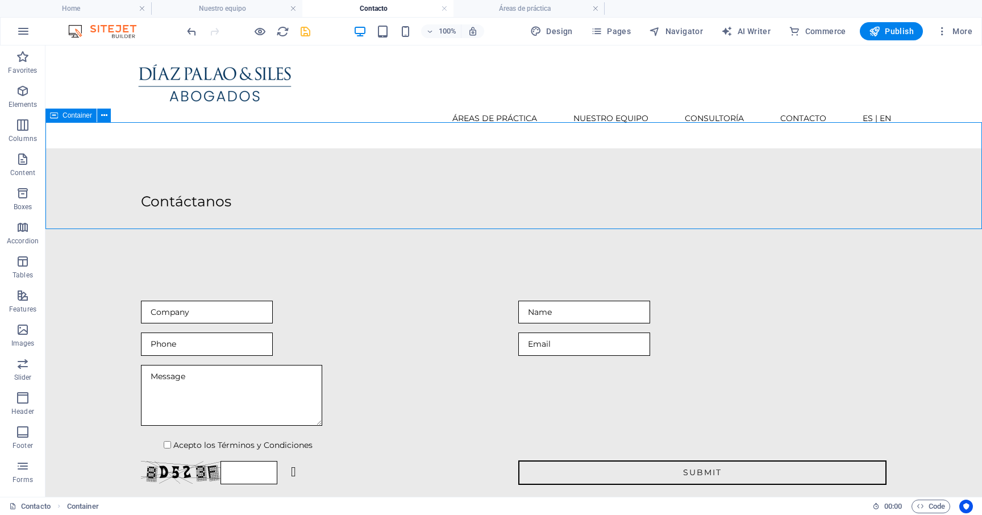
click at [76, 112] on span "Container" at bounding box center [77, 115] width 30 height 7
select select "px"
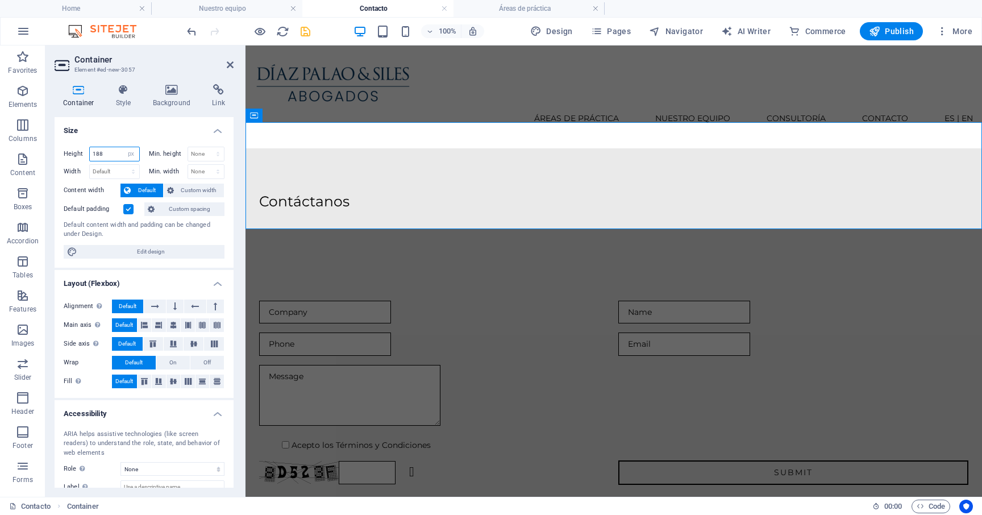
drag, startPoint x: 110, startPoint y: 153, endPoint x: 97, endPoint y: 153, distance: 13.6
click at [97, 153] on input "188" at bounding box center [114, 154] width 49 height 14
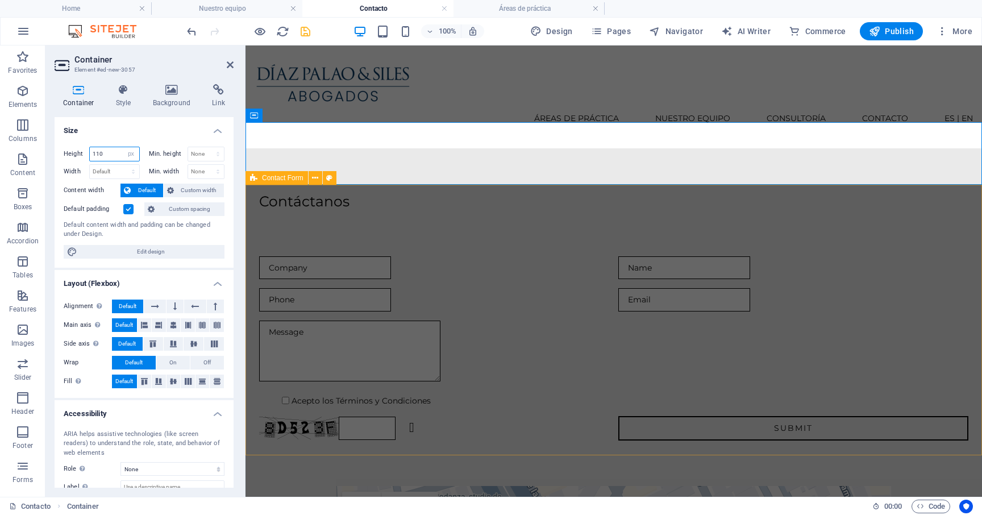
type input "110"
click at [323, 211] on div "Acepto los Términos y Condiciones Unreadable? Regenerate Submit" at bounding box center [613, 348] width 736 height 275
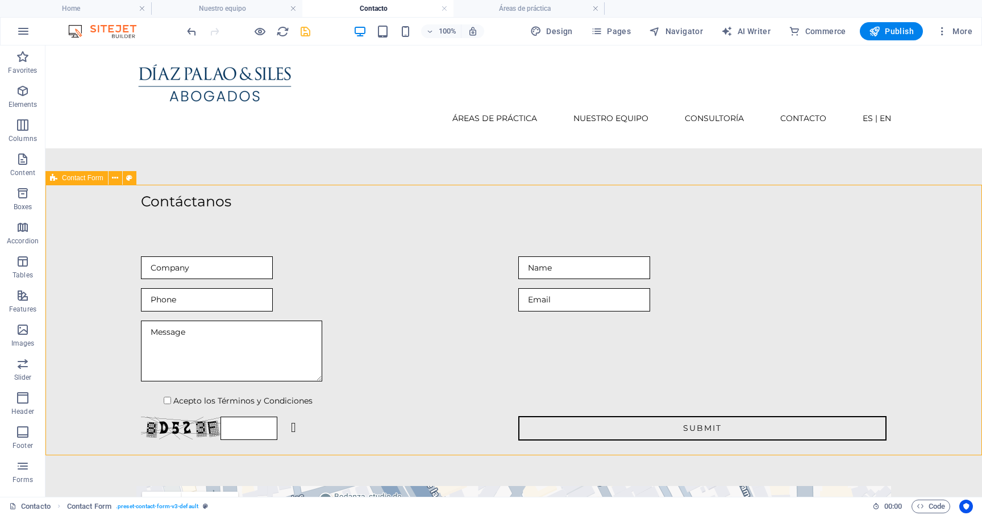
click at [84, 179] on span "Contact Form" at bounding box center [82, 177] width 41 height 7
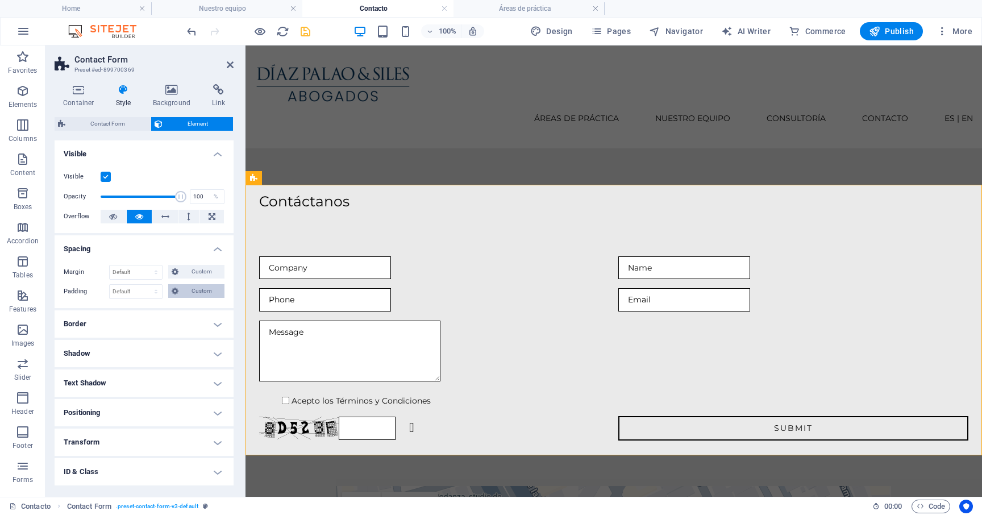
click at [185, 290] on span "Custom" at bounding box center [201, 291] width 39 height 14
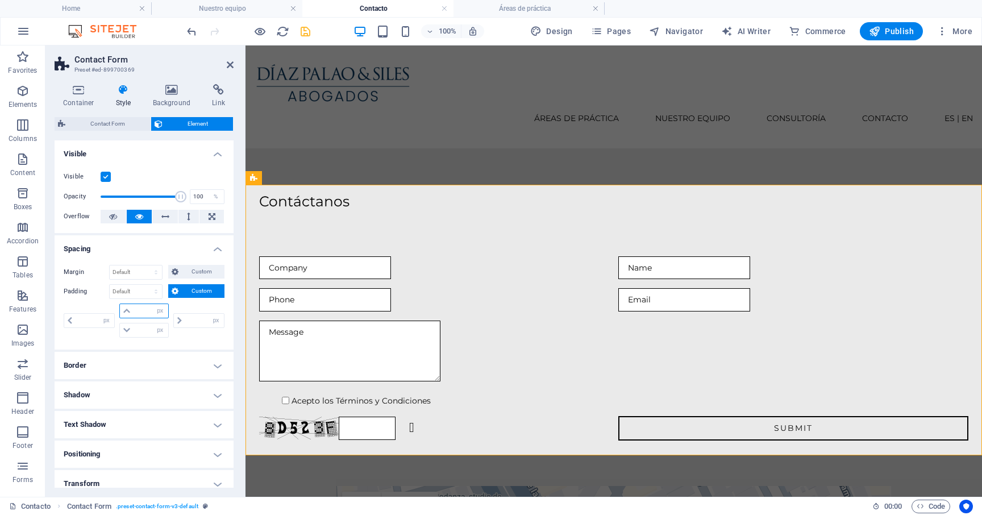
click at [138, 308] on input "number" at bounding box center [151, 311] width 34 height 14
type input "1"
type input "0"
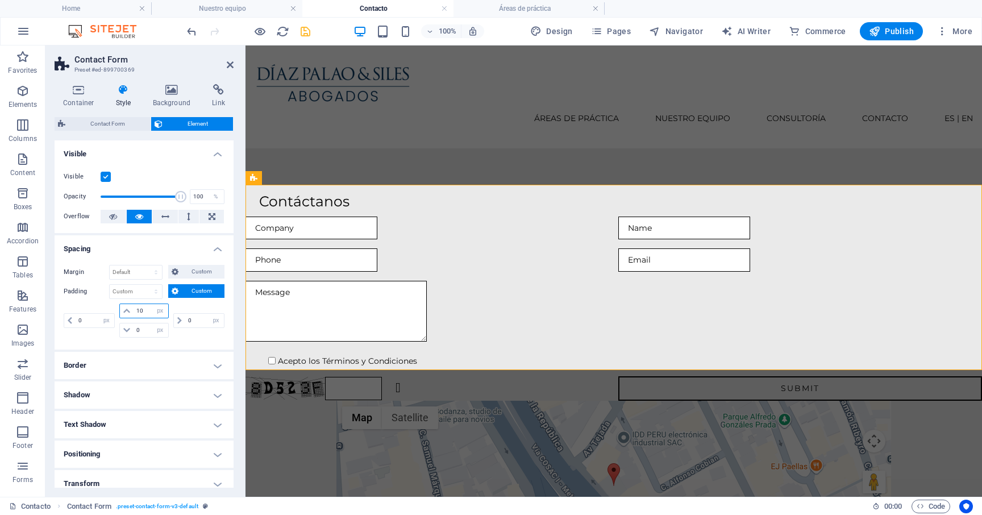
type input "1"
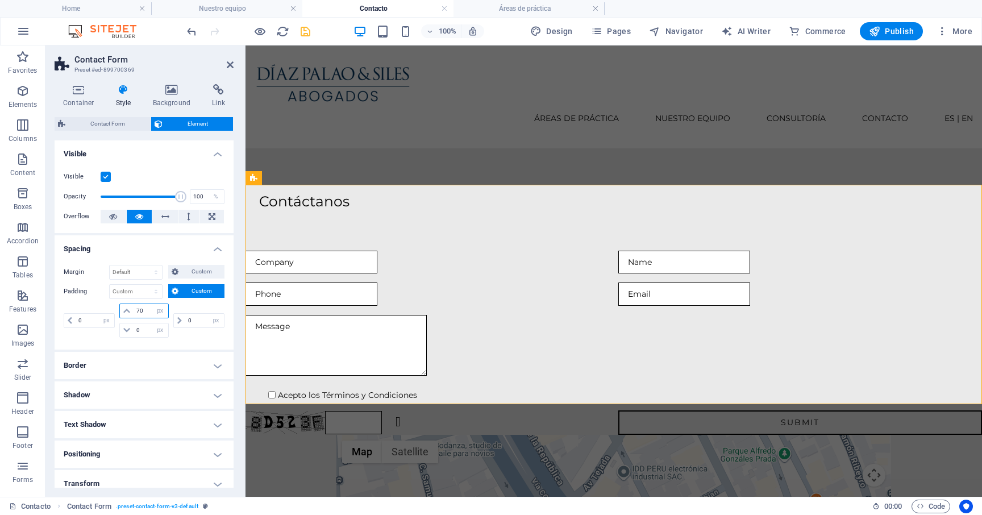
type input "7"
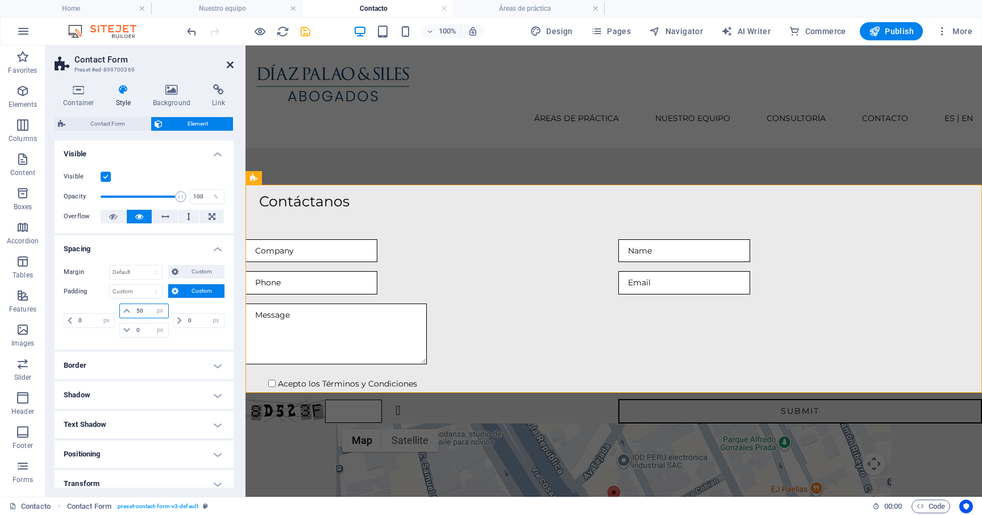
type input "50"
click at [229, 62] on icon at bounding box center [230, 64] width 7 height 9
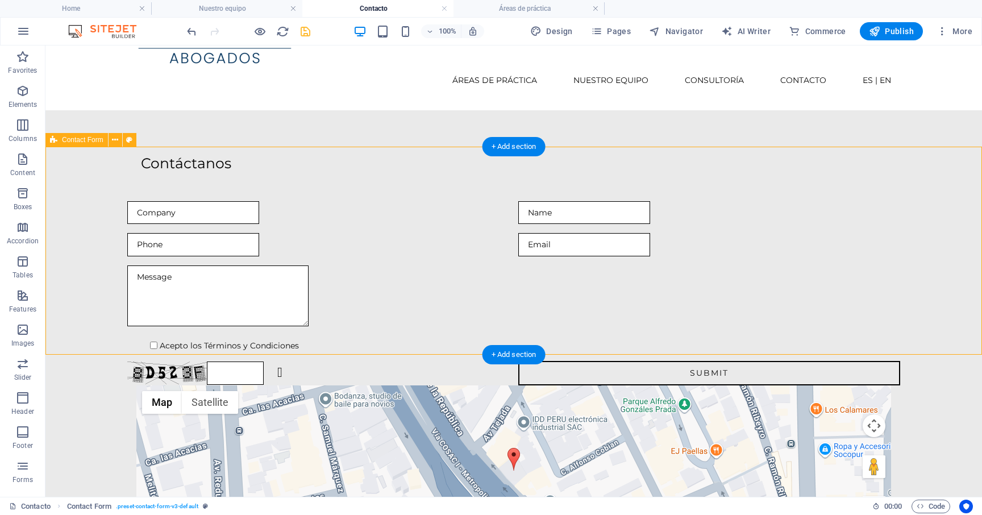
scroll to position [39, 0]
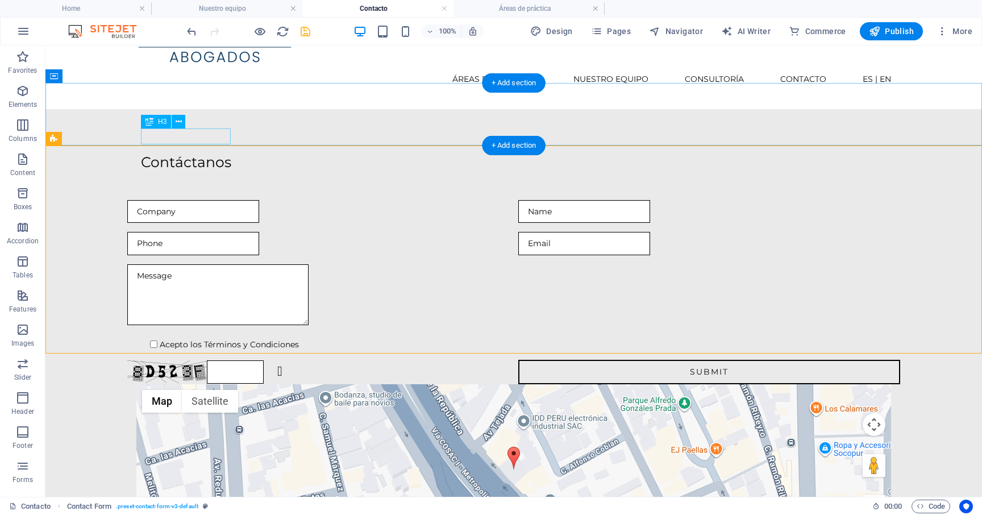
click at [191, 155] on div "Contáctanos" at bounding box center [513, 163] width 745 height 16
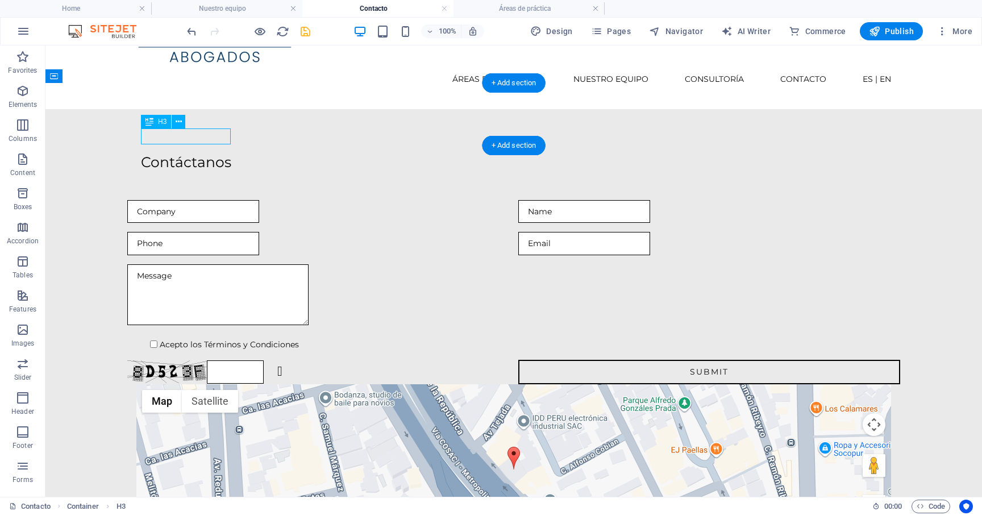
click at [182, 155] on div "Contáctanos" at bounding box center [513, 163] width 745 height 16
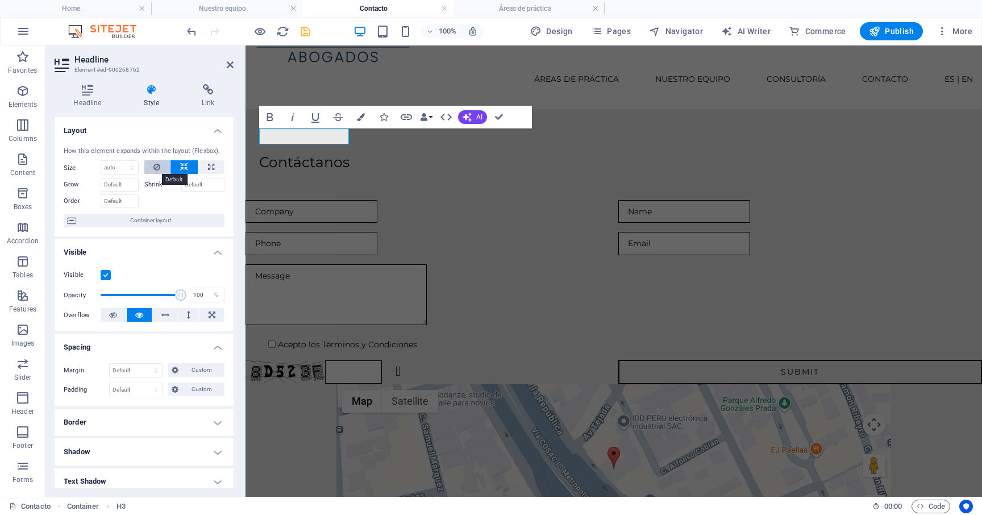
click at [151, 170] on button at bounding box center [157, 167] width 26 height 14
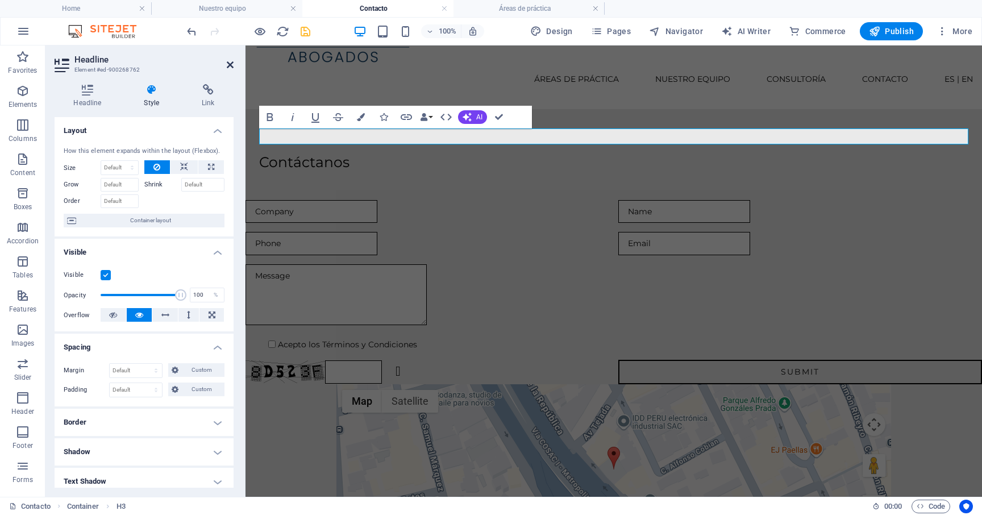
click at [228, 65] on icon at bounding box center [230, 64] width 7 height 9
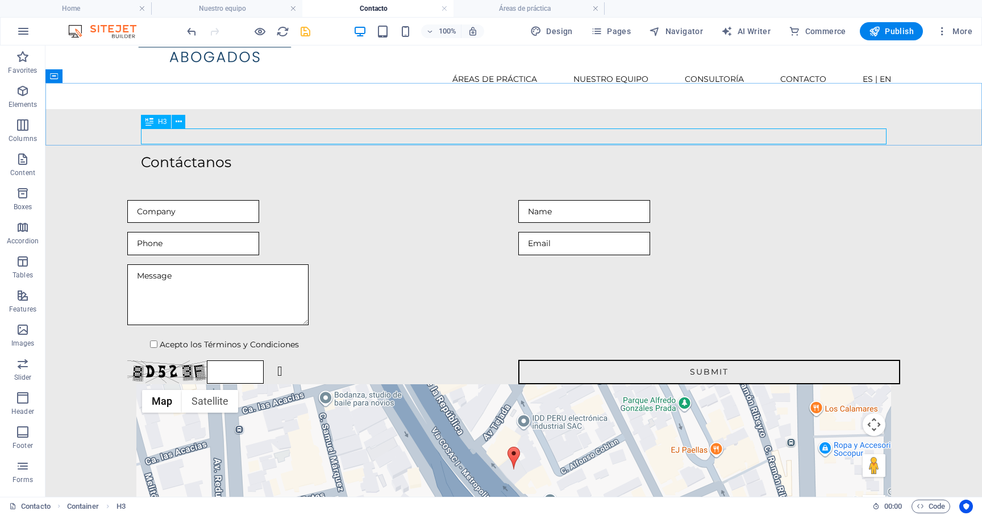
click at [155, 119] on div "H3" at bounding box center [156, 122] width 30 height 14
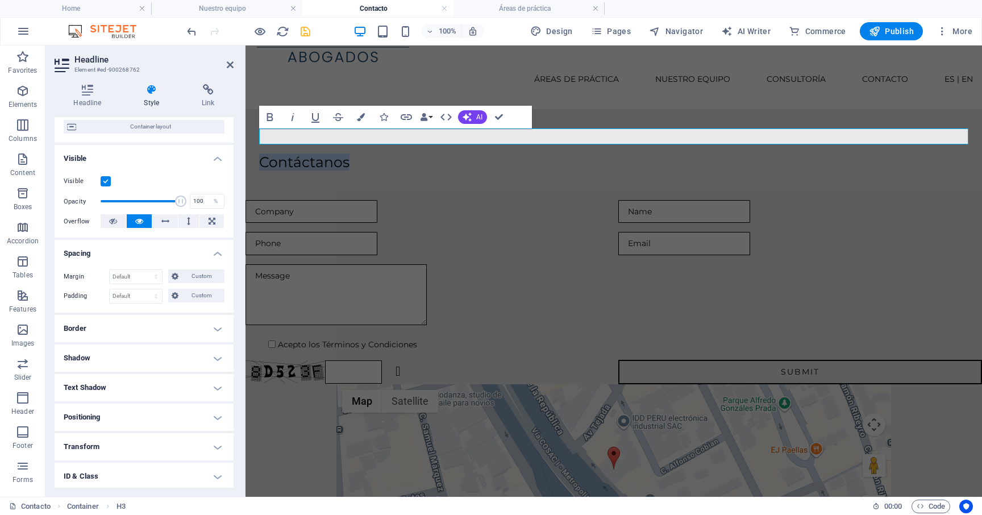
scroll to position [97, 0]
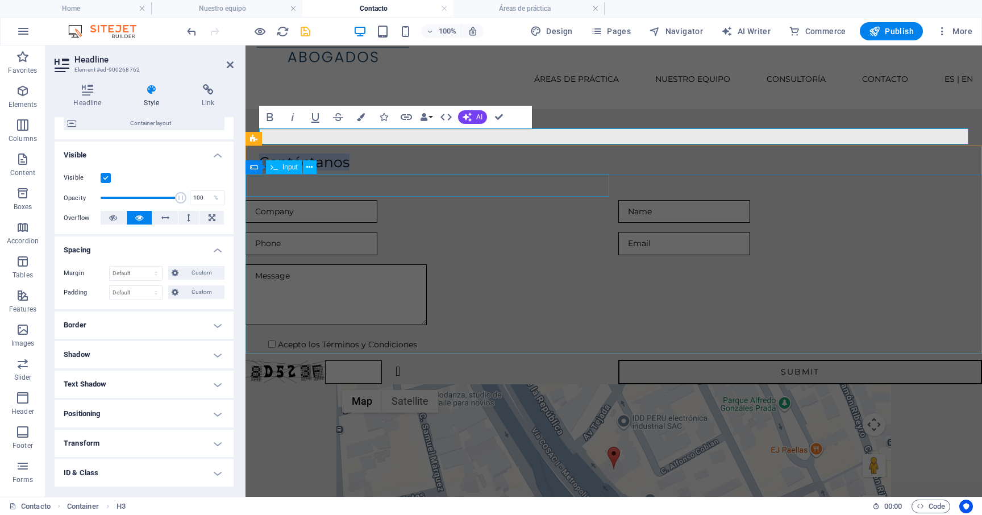
click at [312, 200] on div at bounding box center [427, 211] width 364 height 23
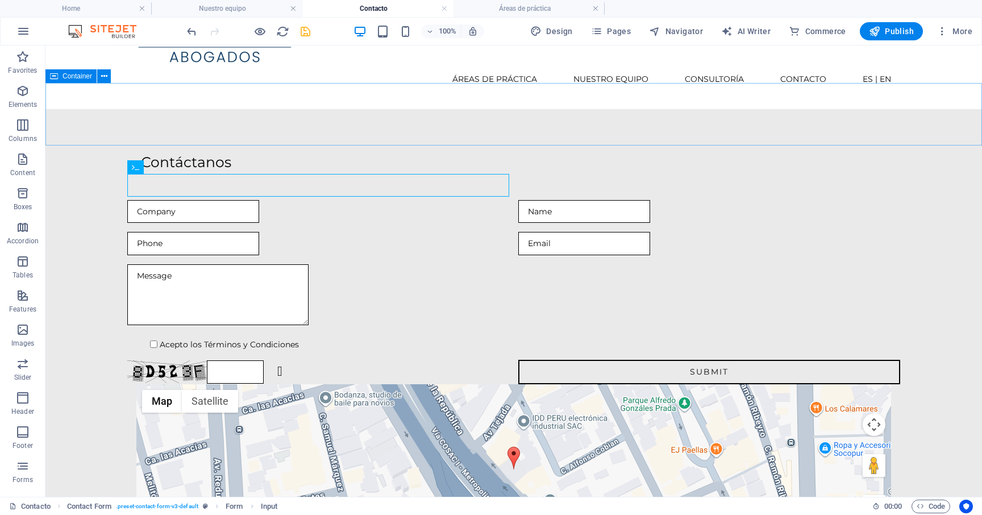
click at [72, 77] on span "Container" at bounding box center [77, 76] width 30 height 7
select select "px"
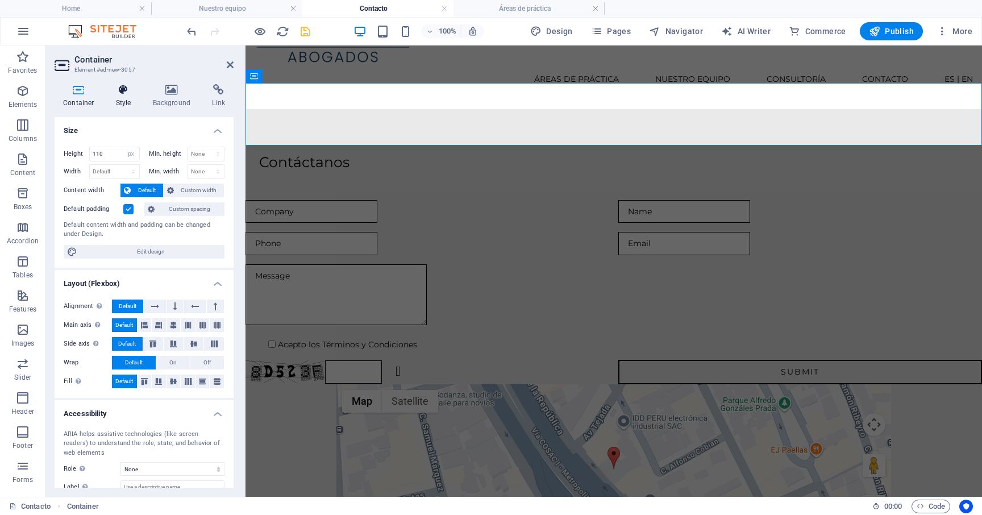
click at [136, 90] on icon at bounding box center [123, 89] width 32 height 11
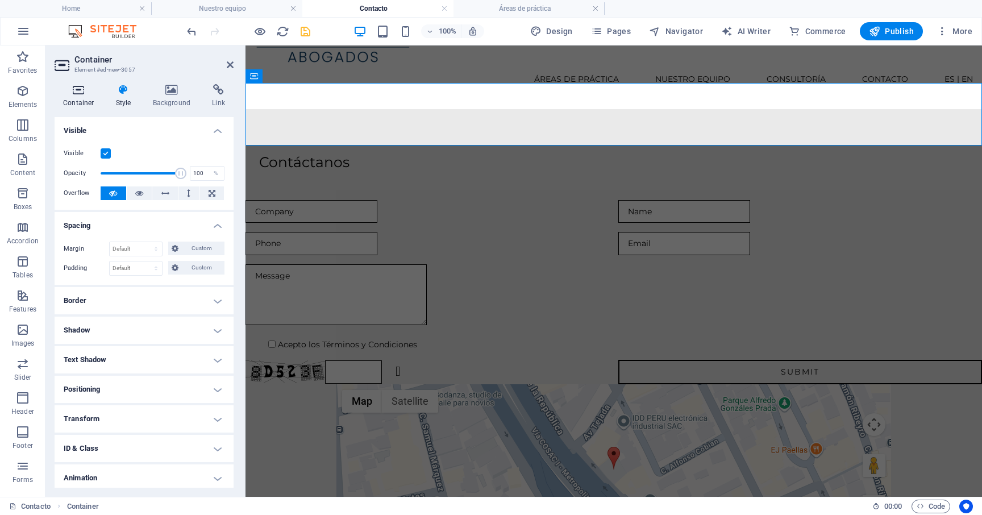
click at [85, 101] on h4 "Container" at bounding box center [81, 96] width 53 height 24
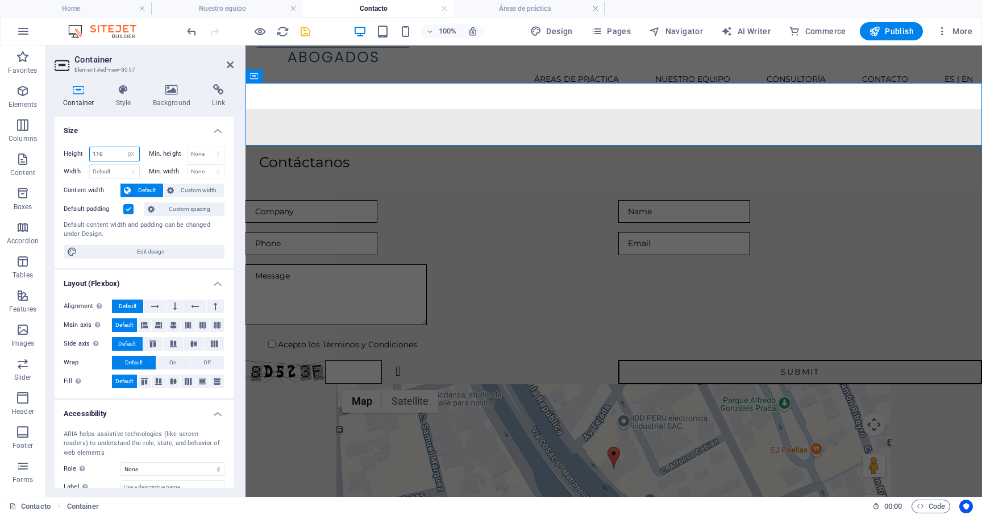
drag, startPoint x: 115, startPoint y: 151, endPoint x: 94, endPoint y: 152, distance: 21.0
click at [94, 152] on input "110" at bounding box center [114, 154] width 49 height 14
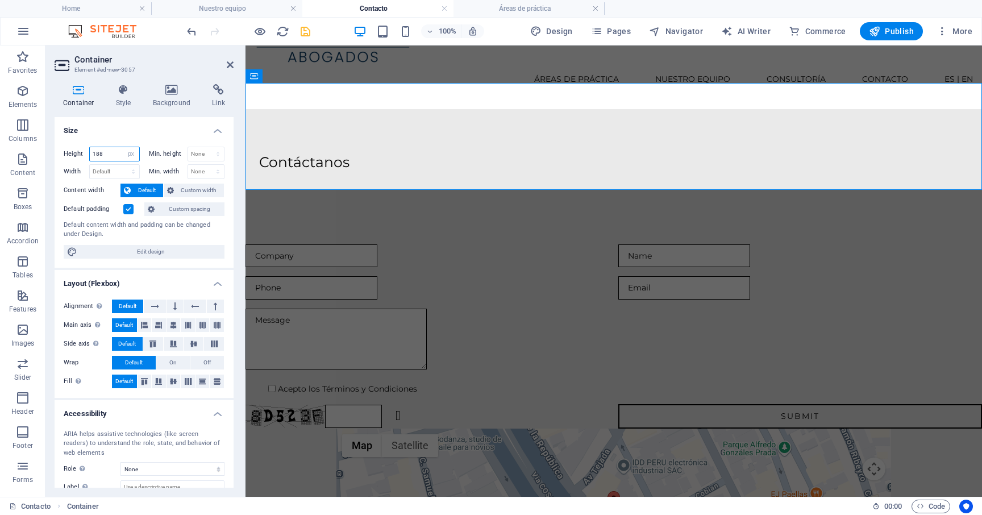
type input "110"
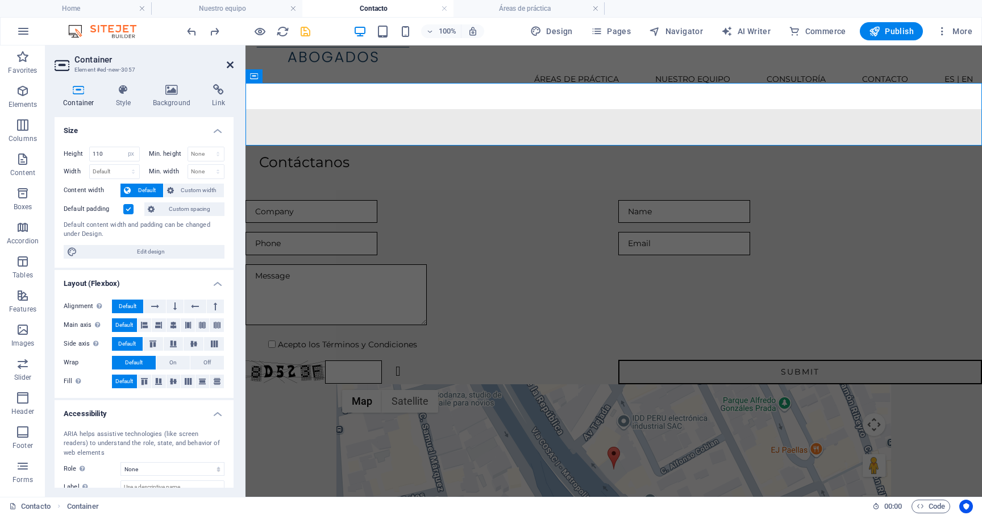
click at [232, 68] on icon at bounding box center [230, 64] width 7 height 9
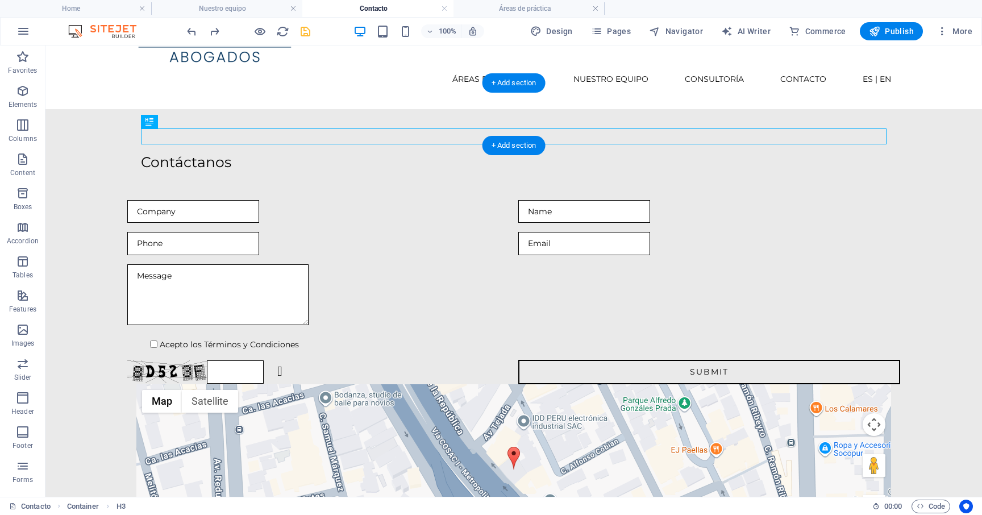
drag, startPoint x: 171, startPoint y: 137, endPoint x: 126, endPoint y: 137, distance: 44.9
click at [126, 137] on div "Contáctanos" at bounding box center [513, 140] width 936 height 62
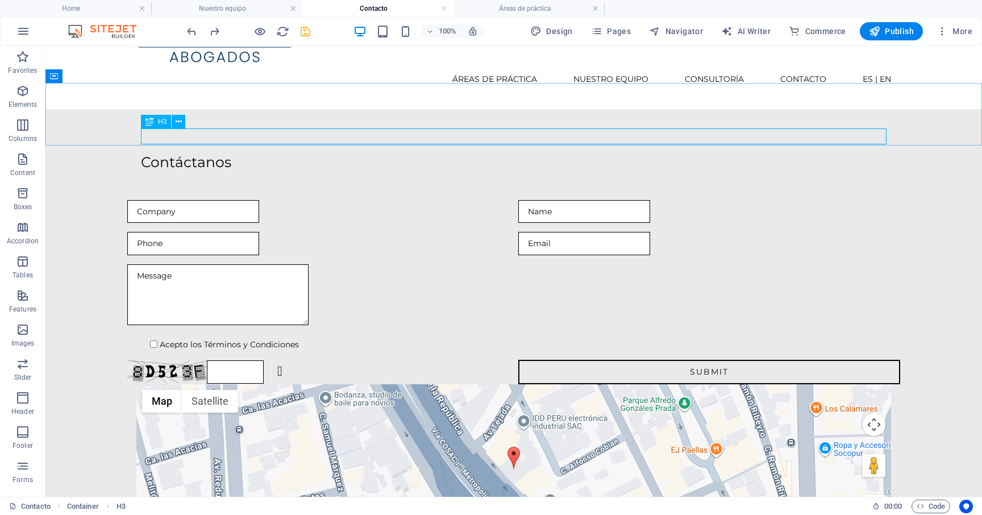
click at [153, 120] on div "H3" at bounding box center [156, 122] width 30 height 14
select select "px"
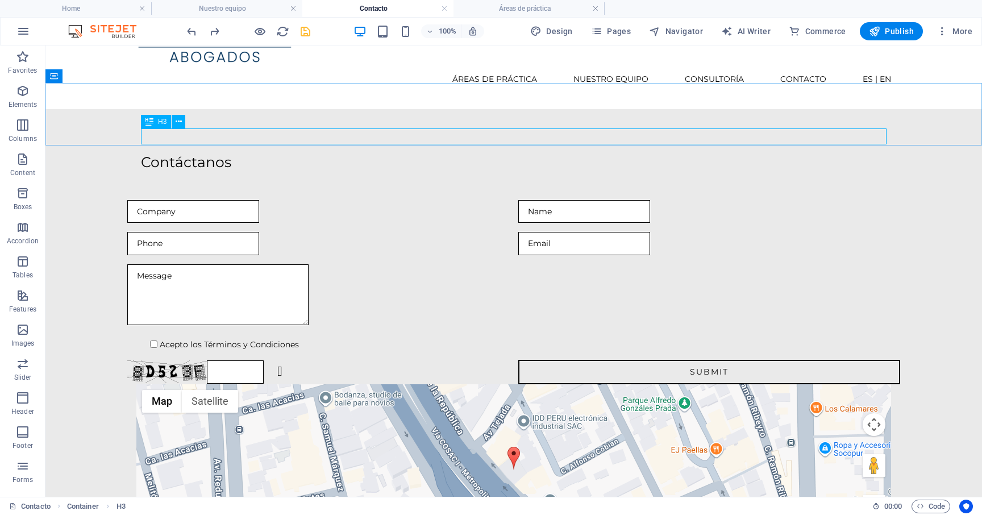
select select "px"
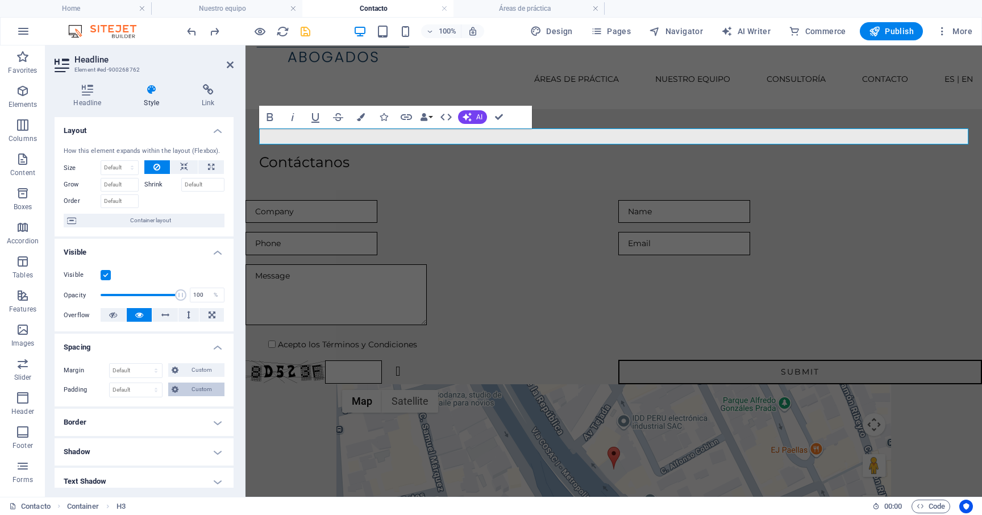
click at [197, 390] on span "Custom" at bounding box center [201, 389] width 39 height 14
click at [90, 418] on input "number" at bounding box center [95, 419] width 39 height 14
type input "1"
type input "0"
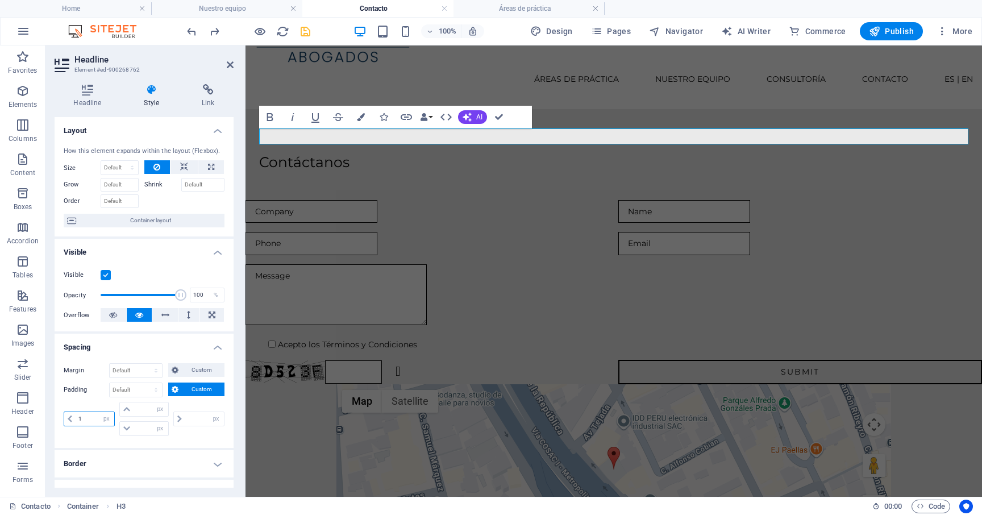
type input "0"
type input "1"
click at [99, 398] on div "Padding Default px rem % vh vw Custom Custom 1 px rem % vh vw 0 px rem % vh vw …" at bounding box center [144, 410] width 161 height 56
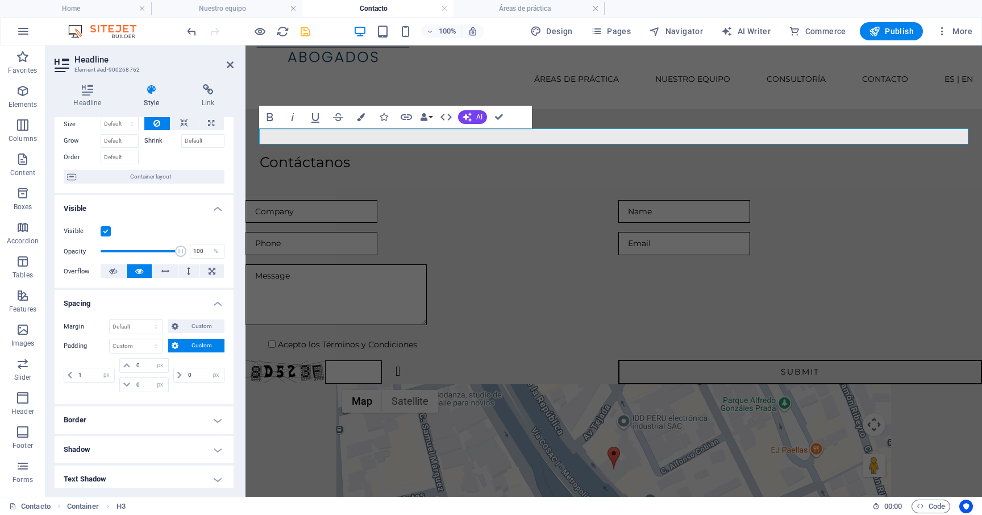
scroll to position [46, 0]
click at [233, 66] on icon at bounding box center [230, 64] width 7 height 9
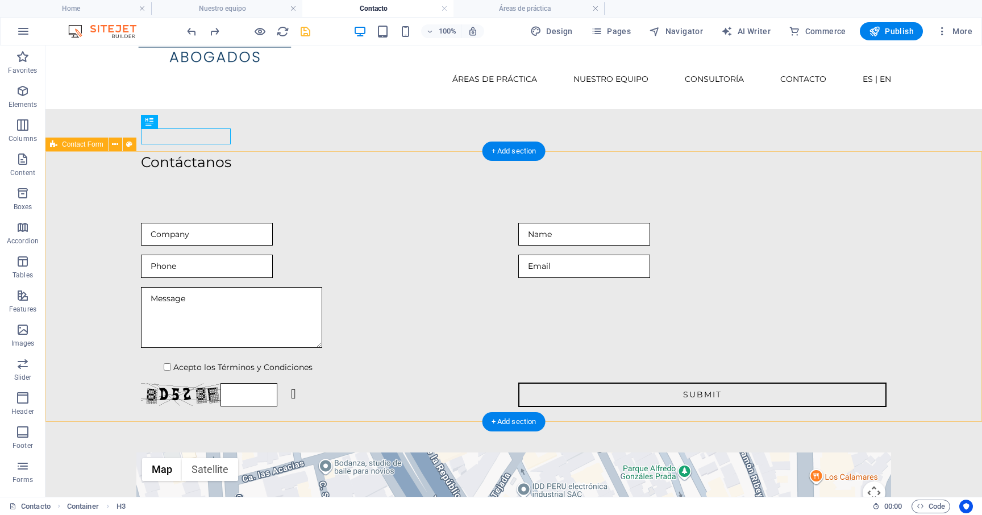
click at [110, 227] on div "Acepto los Términos y Condiciones Unreadable? Regenerate Submit" at bounding box center [513, 314] width 936 height 275
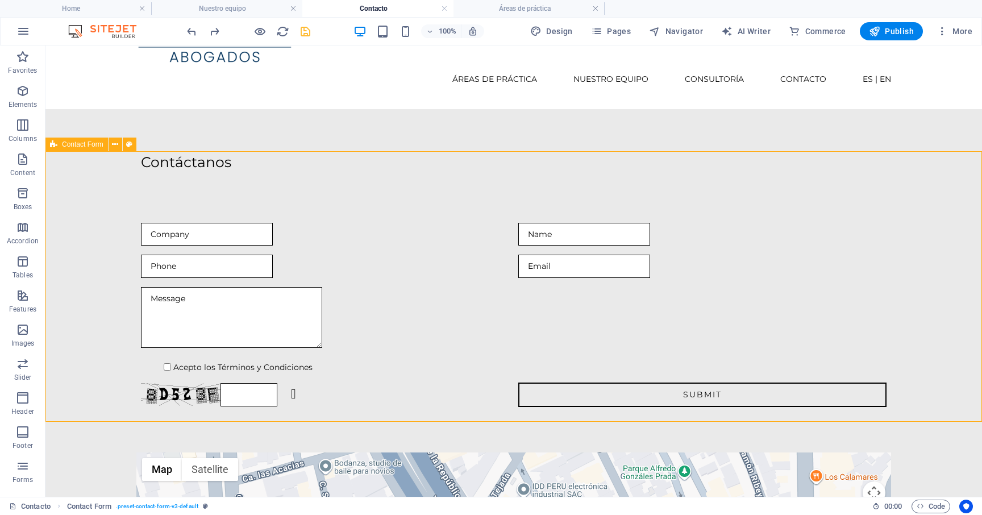
click at [73, 144] on span "Contact Form" at bounding box center [82, 144] width 41 height 7
select select "px"
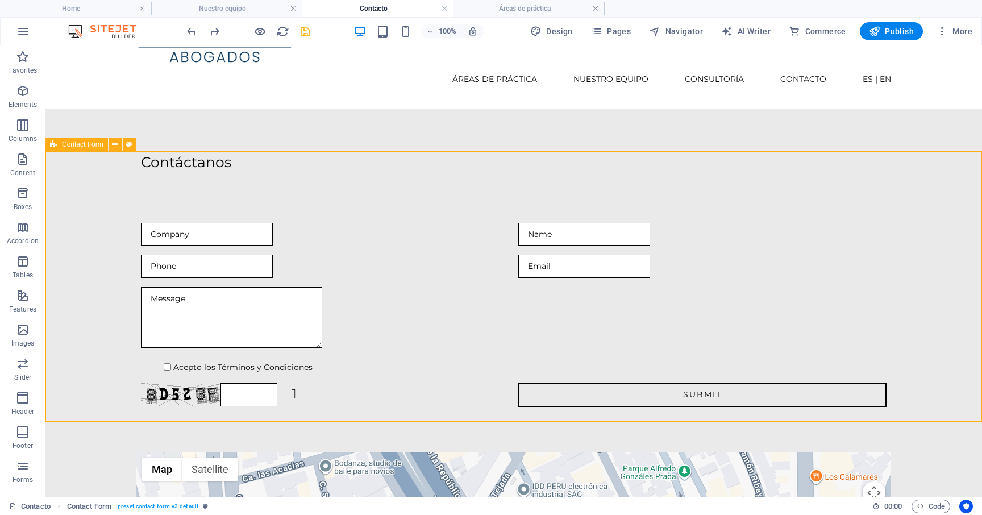
select select "px"
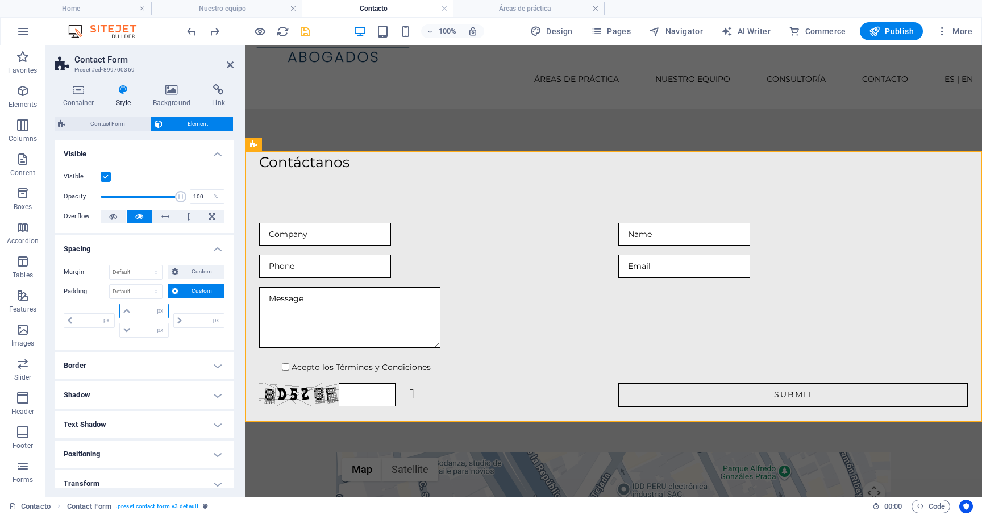
click at [145, 310] on input "number" at bounding box center [151, 311] width 34 height 14
type input "10"
type input "0"
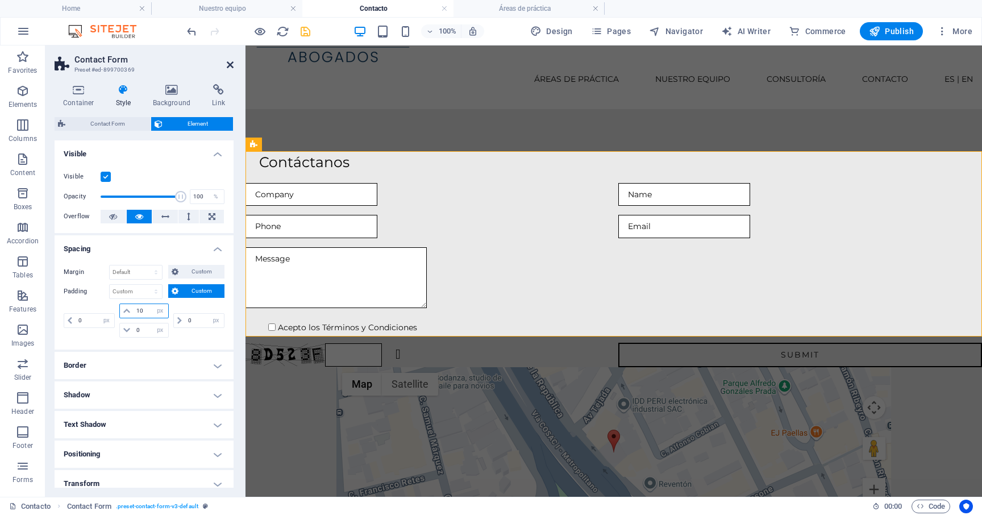
type input "10"
click at [227, 64] on icon at bounding box center [230, 64] width 7 height 9
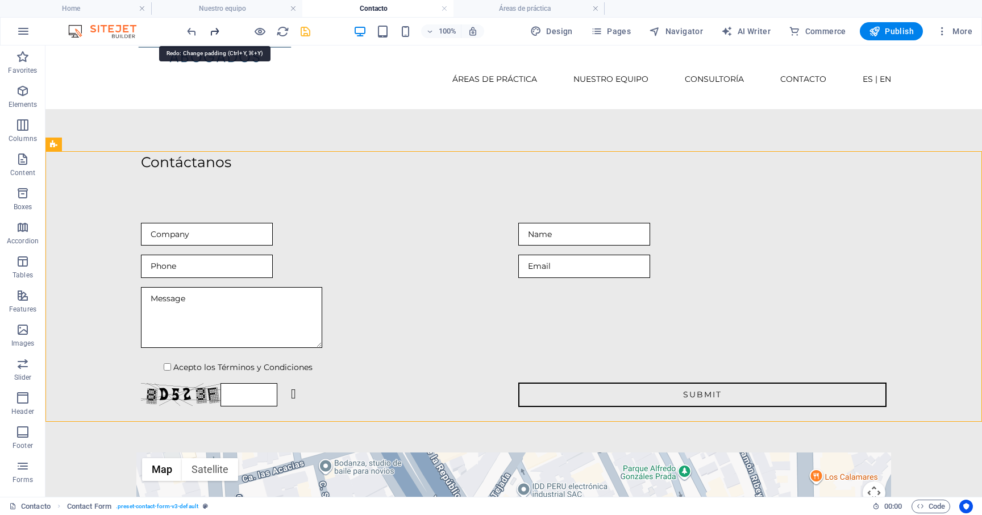
click at [211, 34] on icon "redo" at bounding box center [214, 31] width 13 height 13
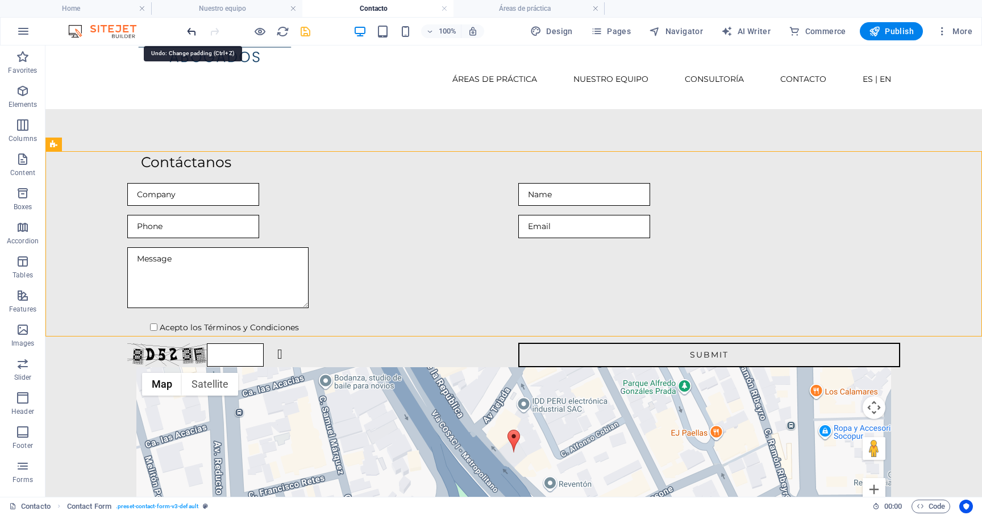
click at [194, 31] on icon "undo" at bounding box center [191, 31] width 13 height 13
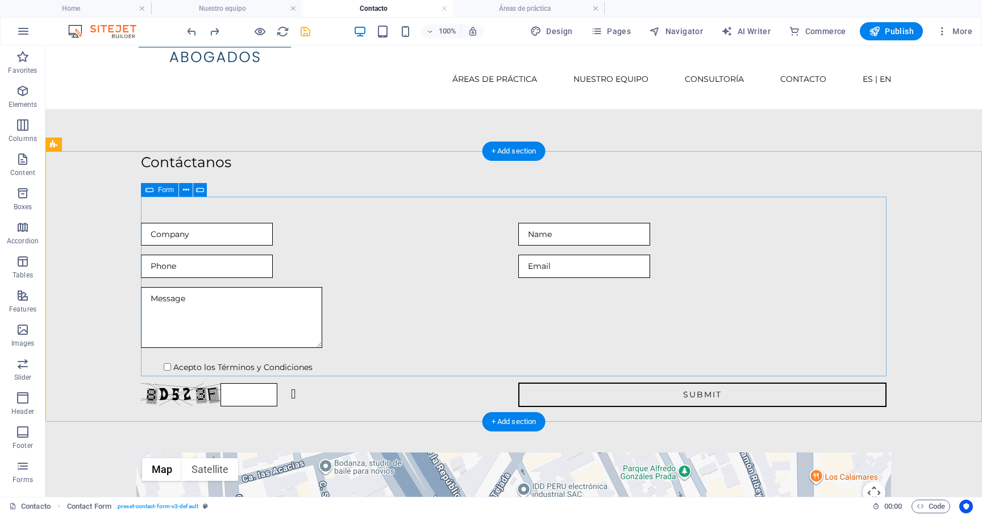
scroll to position [0, 0]
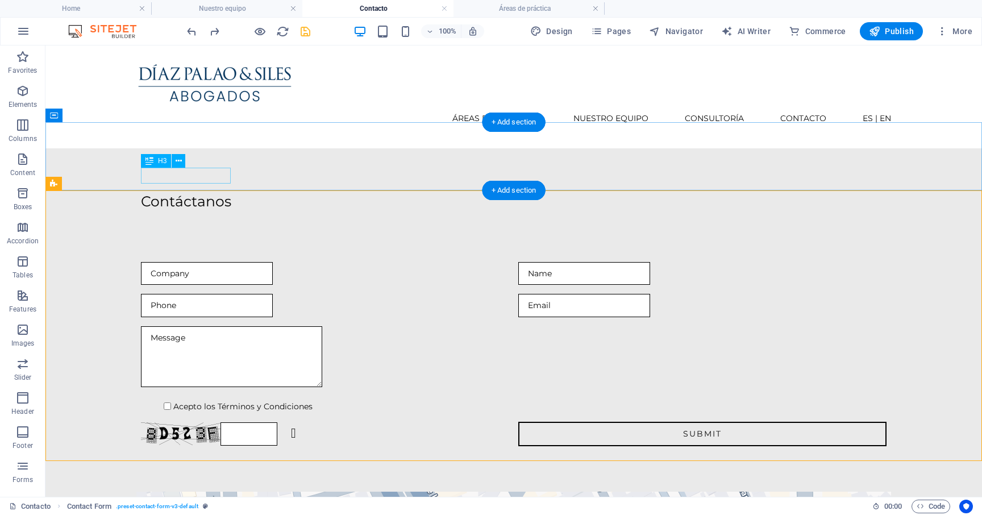
click at [214, 194] on div "Contáctanos" at bounding box center [513, 202] width 745 height 16
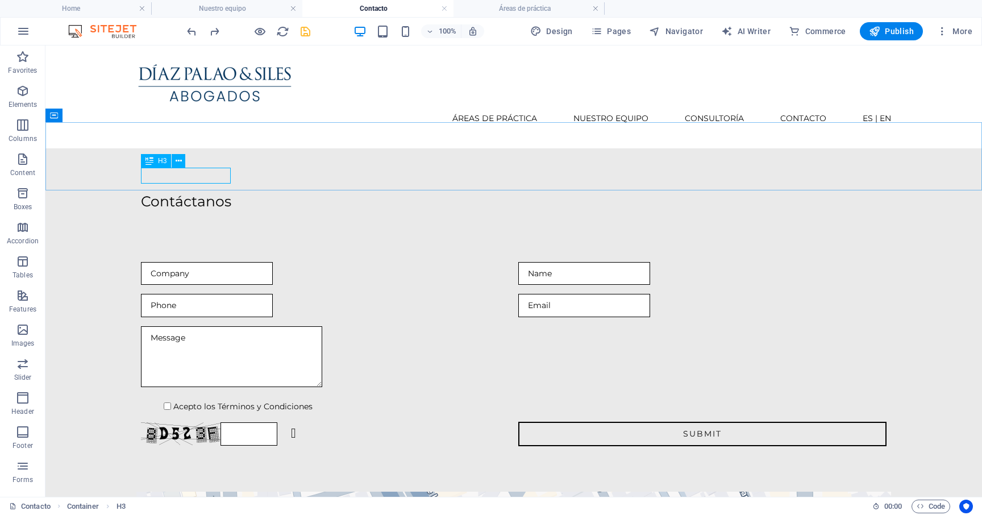
click at [163, 160] on span "H3" at bounding box center [162, 160] width 9 height 7
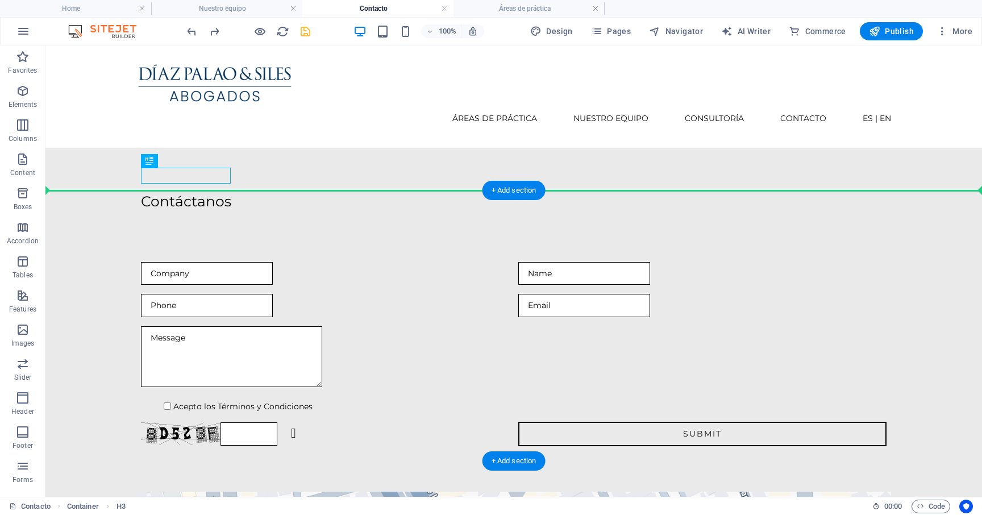
drag, startPoint x: 206, startPoint y: 206, endPoint x: 169, endPoint y: 208, distance: 37.0
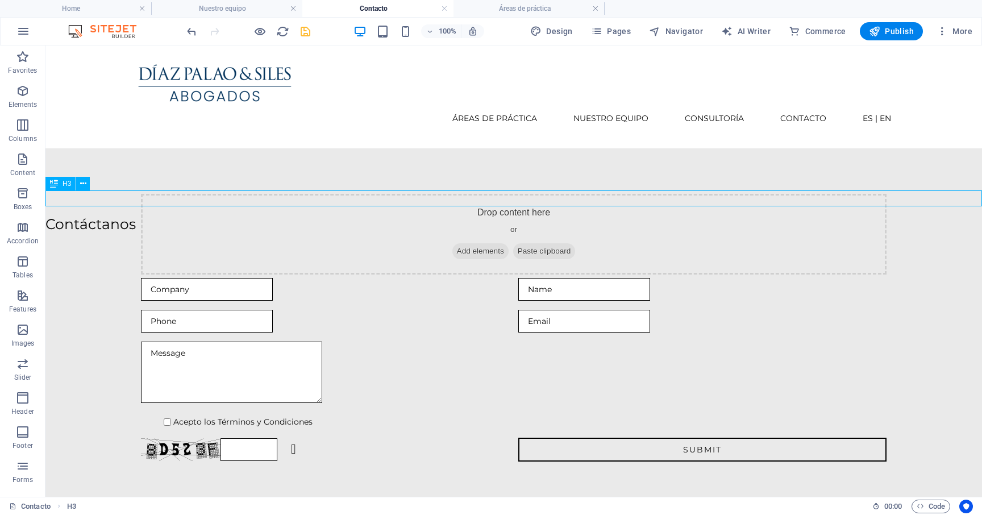
click at [65, 184] on span "H3" at bounding box center [66, 183] width 9 height 7
select select "px"
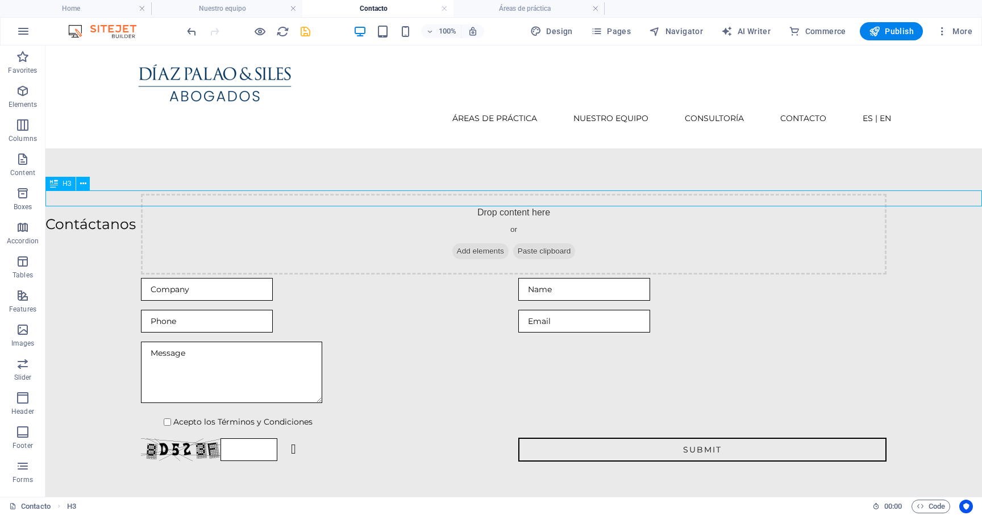
select select "px"
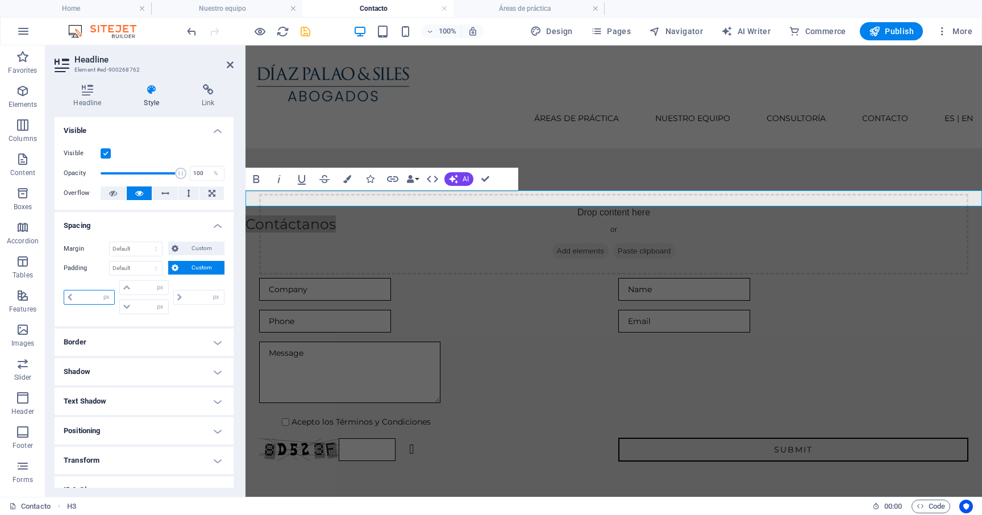
click at [94, 295] on input "number" at bounding box center [95, 297] width 39 height 14
type input "170"
type input "0"
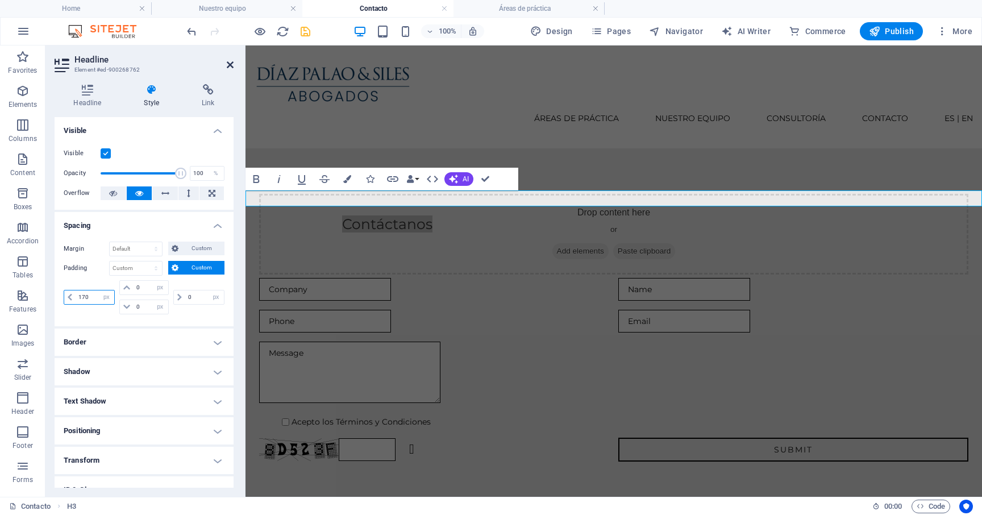
type input "170"
click at [231, 64] on icon at bounding box center [230, 64] width 7 height 9
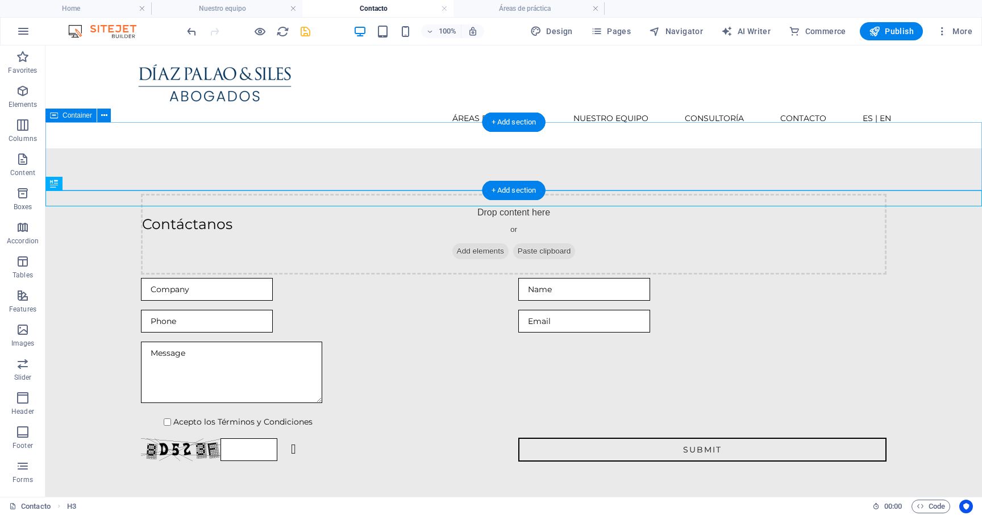
click at [219, 159] on div "Drop content here or Add elements Paste clipboard" at bounding box center [513, 182] width 936 height 68
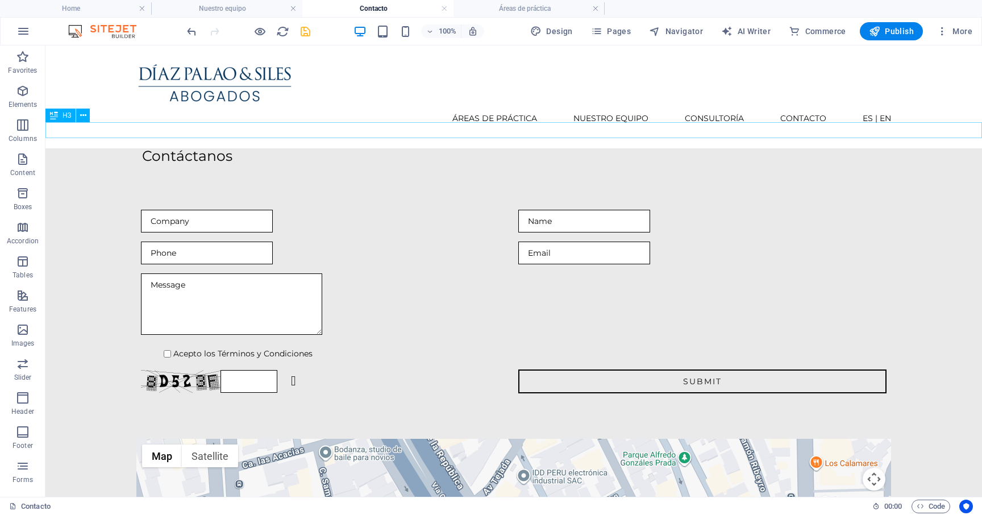
click at [207, 148] on div "Contáctanos" at bounding box center [513, 156] width 936 height 16
select select "px"
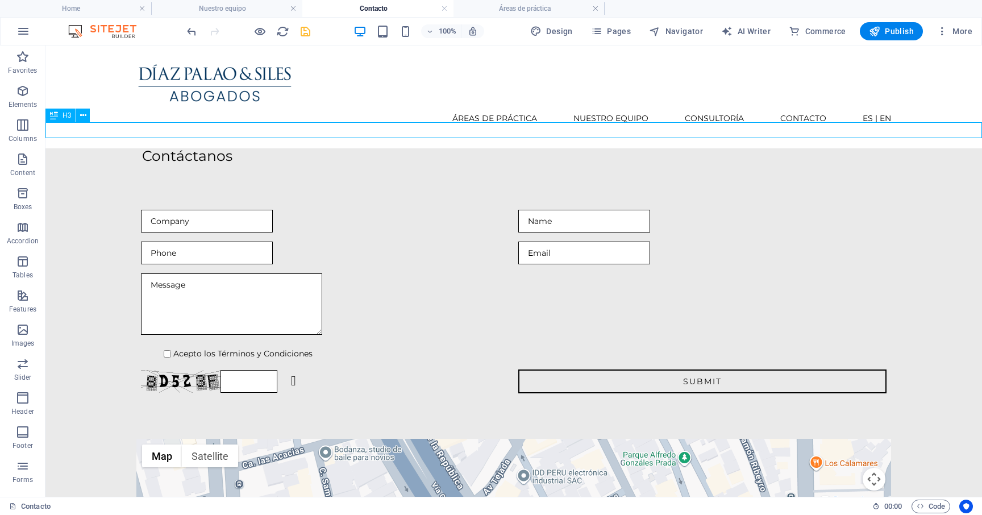
select select "px"
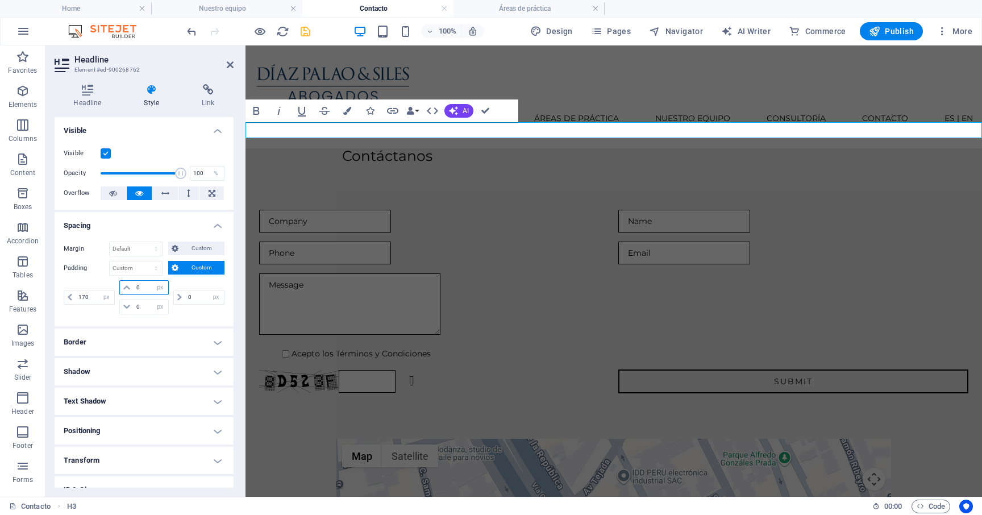
drag, startPoint x: 143, startPoint y: 285, endPoint x: 136, endPoint y: 285, distance: 7.4
click at [136, 285] on input "0" at bounding box center [151, 288] width 34 height 14
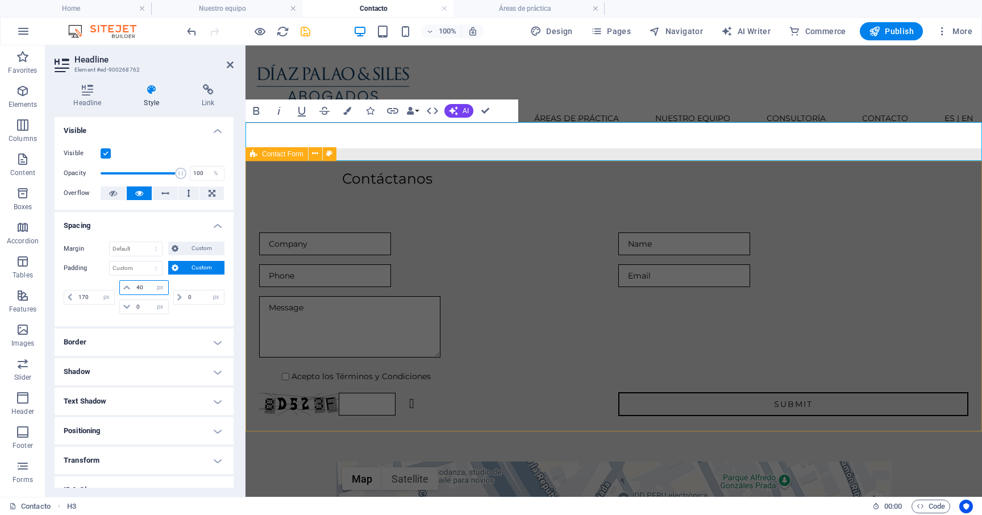
type input "40"
click at [345, 187] on div "Acepto los Términos y Condiciones Unreadable? Regenerate Submit" at bounding box center [613, 324] width 736 height 275
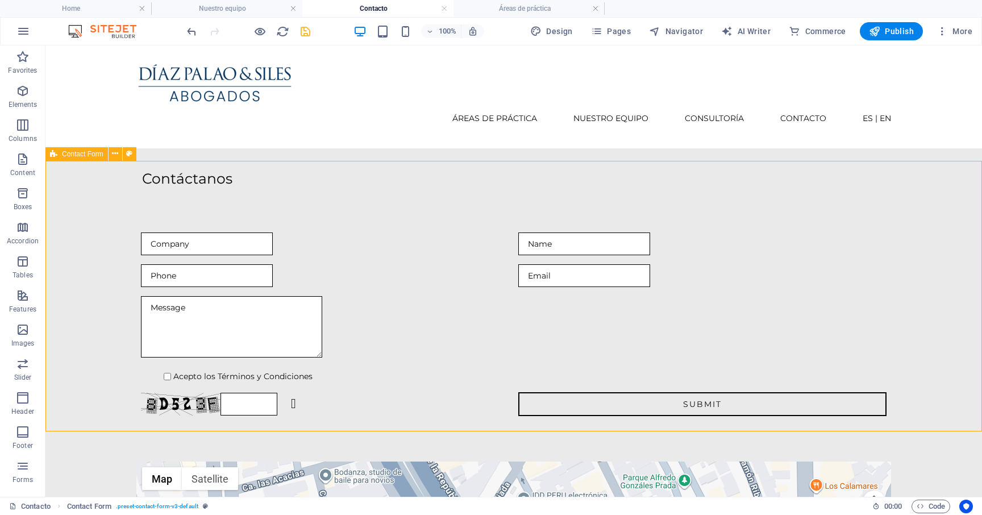
click at [81, 155] on span "Contact Form" at bounding box center [82, 154] width 41 height 7
select select "px"
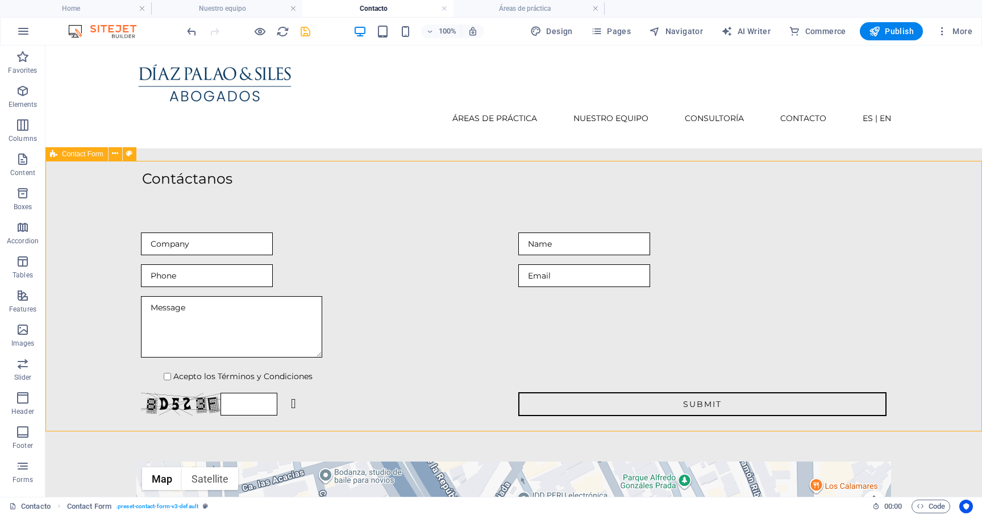
select select "px"
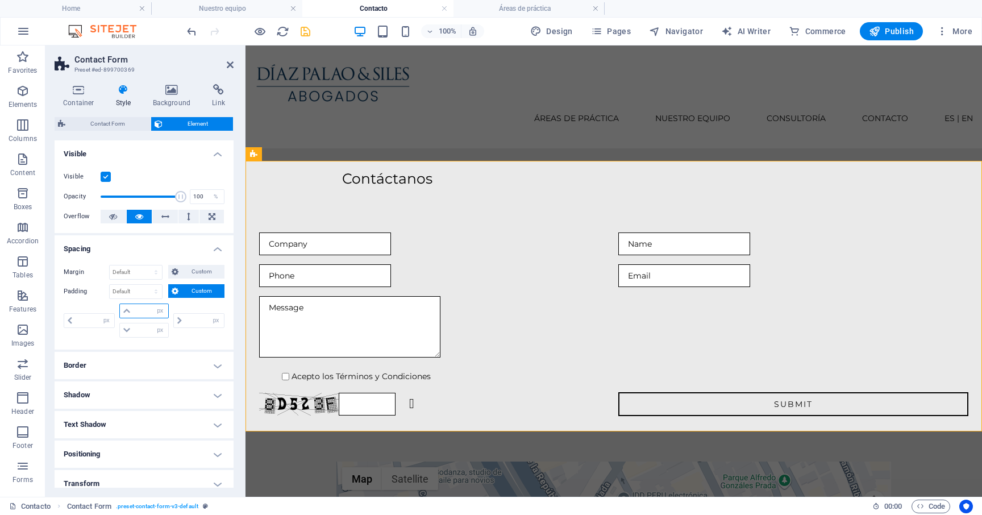
click at [143, 310] on input "number" at bounding box center [151, 311] width 34 height 14
type input "30"
type input "0"
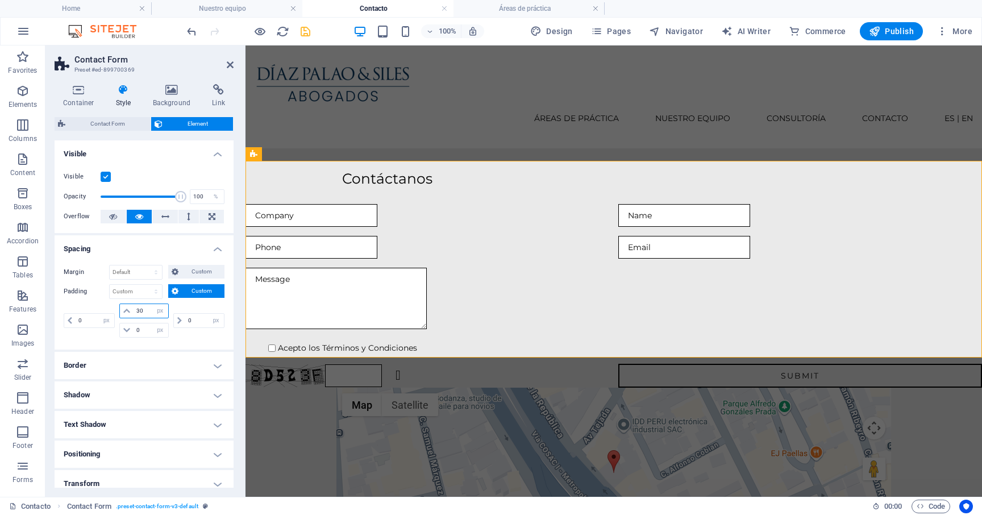
drag, startPoint x: 145, startPoint y: 310, endPoint x: 131, endPoint y: 310, distance: 14.8
click at [131, 310] on div "30 px rem % vh vw" at bounding box center [143, 310] width 49 height 15
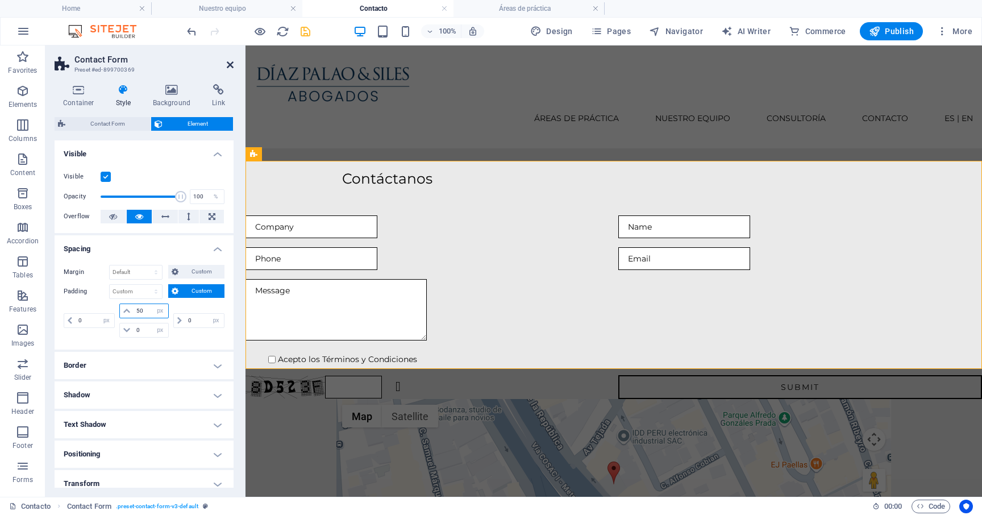
type input "50"
click at [230, 60] on icon at bounding box center [230, 64] width 7 height 9
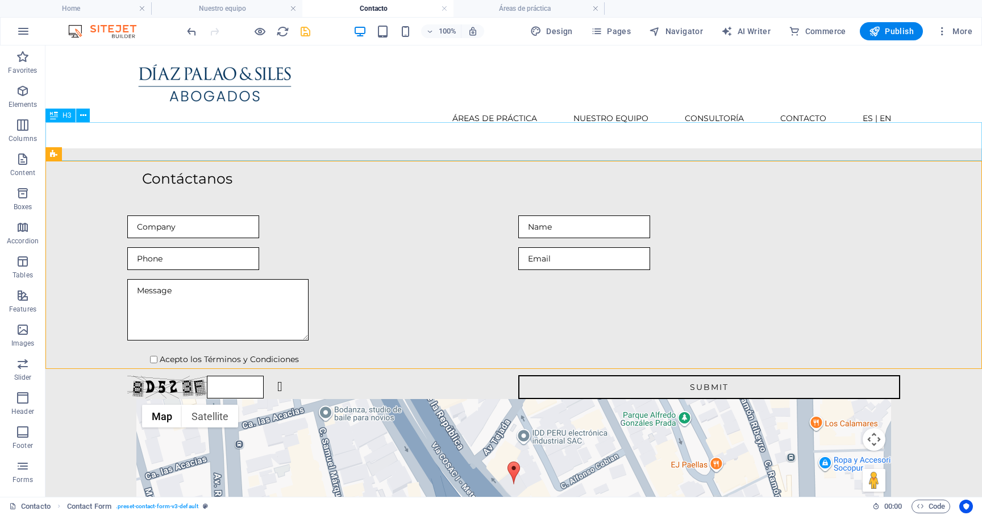
click at [153, 153] on div "Contáctanos" at bounding box center [513, 167] width 936 height 39
select select "px"
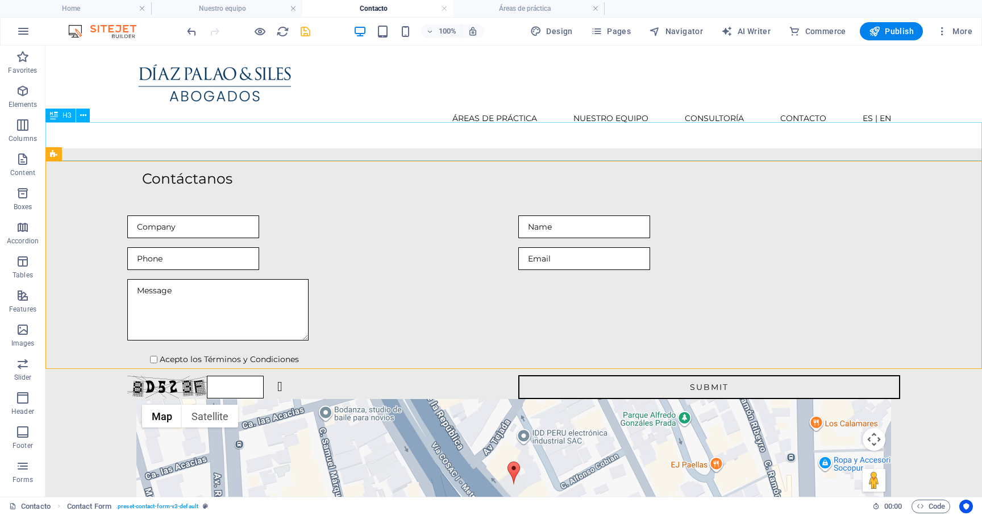
select select "px"
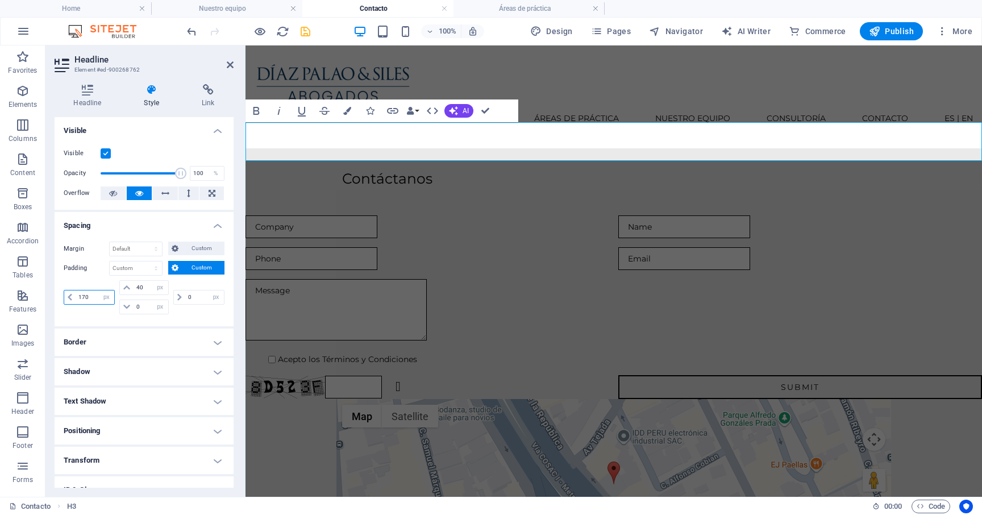
drag, startPoint x: 90, startPoint y: 295, endPoint x: 82, endPoint y: 295, distance: 8.5
click at [82, 295] on input "170" at bounding box center [95, 297] width 39 height 14
type input "150"
click at [281, 216] on div "Acepto los Términos y Condiciones Unreadable? Regenerate Submit" at bounding box center [613, 307] width 736 height 193
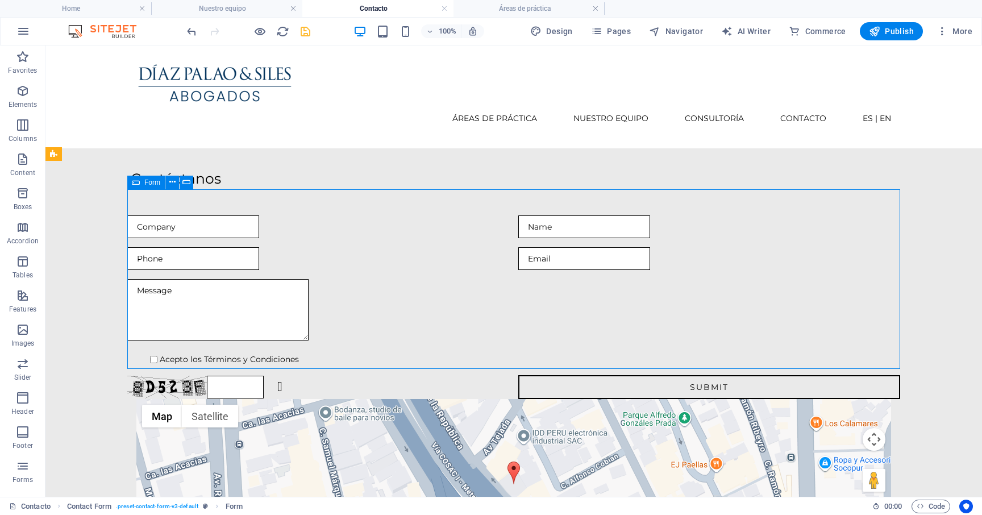
click at [281, 216] on div "Acepto los Términos y Condiciones Unreadable? Regenerate Submit" at bounding box center [513, 307] width 773 height 193
click at [243, 151] on div "Contáctanos" at bounding box center [513, 167] width 936 height 39
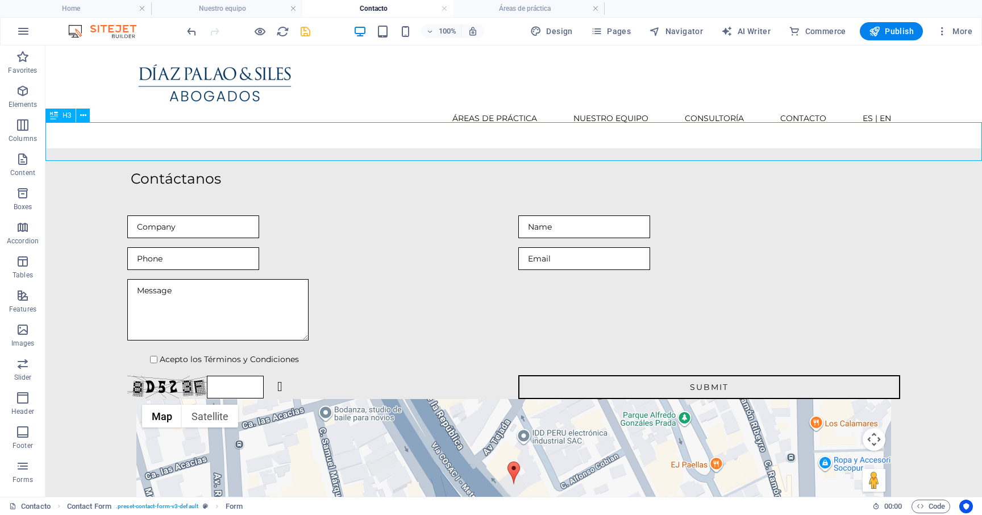
click at [243, 151] on div "Contáctanos" at bounding box center [513, 167] width 936 height 39
select select "px"
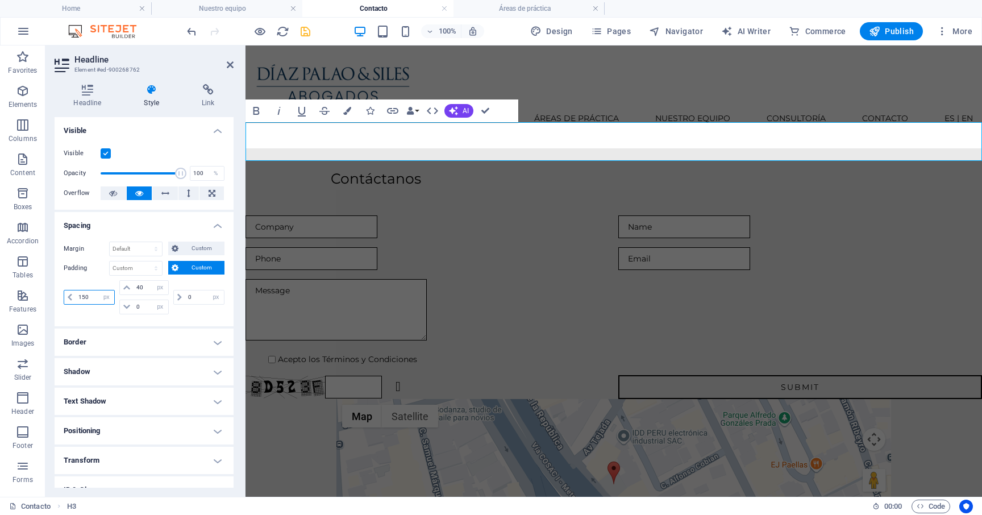
click at [81, 297] on input "150" at bounding box center [95, 297] width 39 height 14
type input "140"
click at [280, 323] on div "Checkbox" at bounding box center [281, 316] width 73 height 14
click at [304, 279] on div at bounding box center [613, 311] width 736 height 65
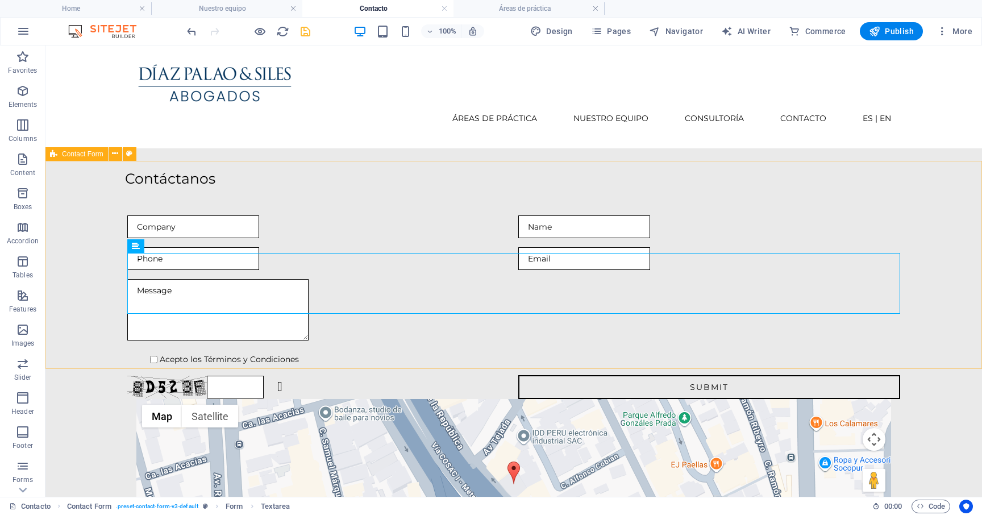
click at [94, 156] on span "Contact Form" at bounding box center [82, 154] width 41 height 7
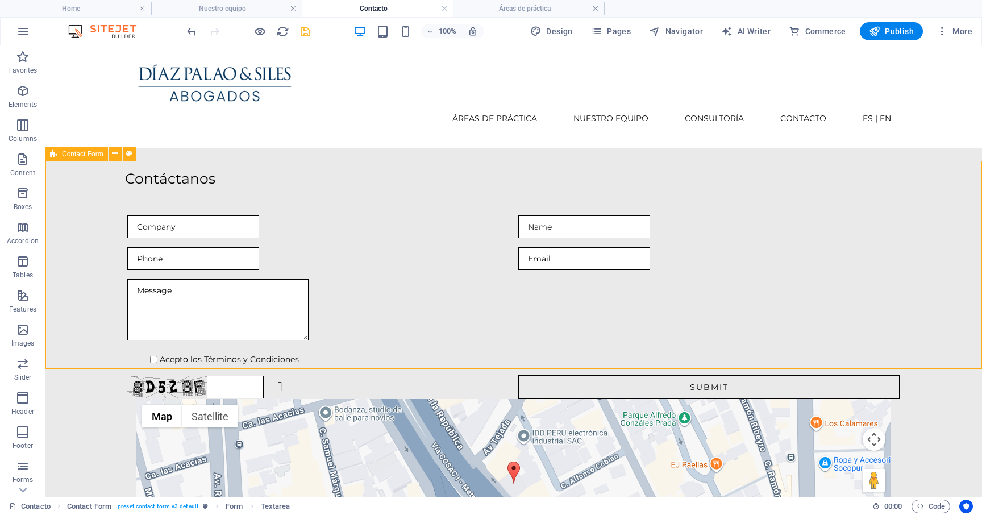
click at [94, 156] on span "Contact Form" at bounding box center [82, 154] width 41 height 7
select select "px"
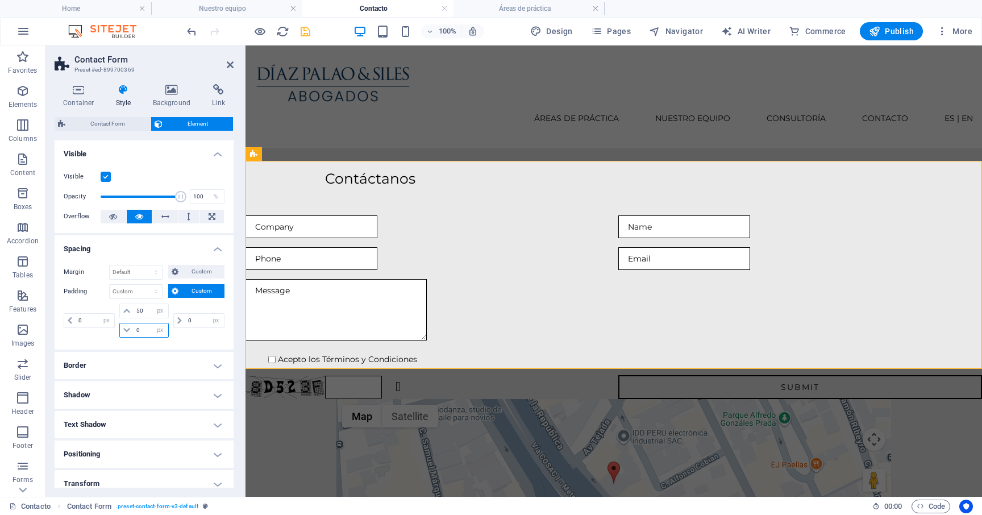
drag, startPoint x: 143, startPoint y: 330, endPoint x: 136, endPoint y: 330, distance: 7.4
click at [136, 330] on input "0" at bounding box center [151, 330] width 34 height 14
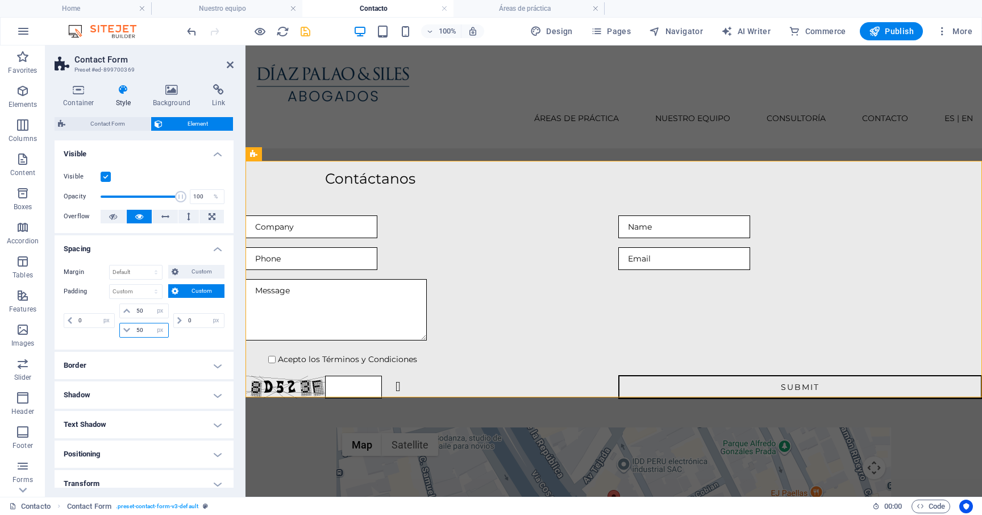
drag, startPoint x: 146, startPoint y: 333, endPoint x: 132, endPoint y: 333, distance: 14.2
click at [132, 333] on div "50 px rem % vh vw" at bounding box center [143, 330] width 49 height 15
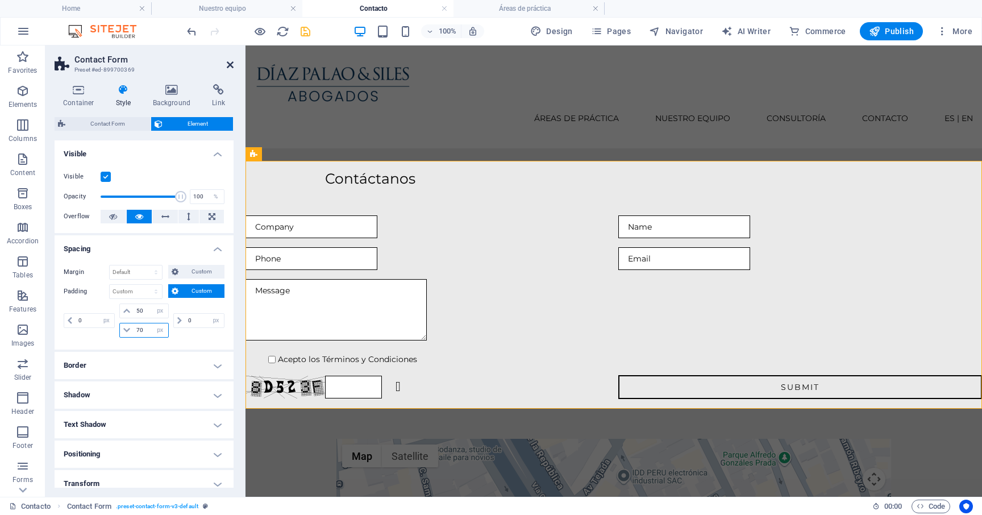
type input "70"
click at [229, 66] on icon at bounding box center [230, 64] width 7 height 9
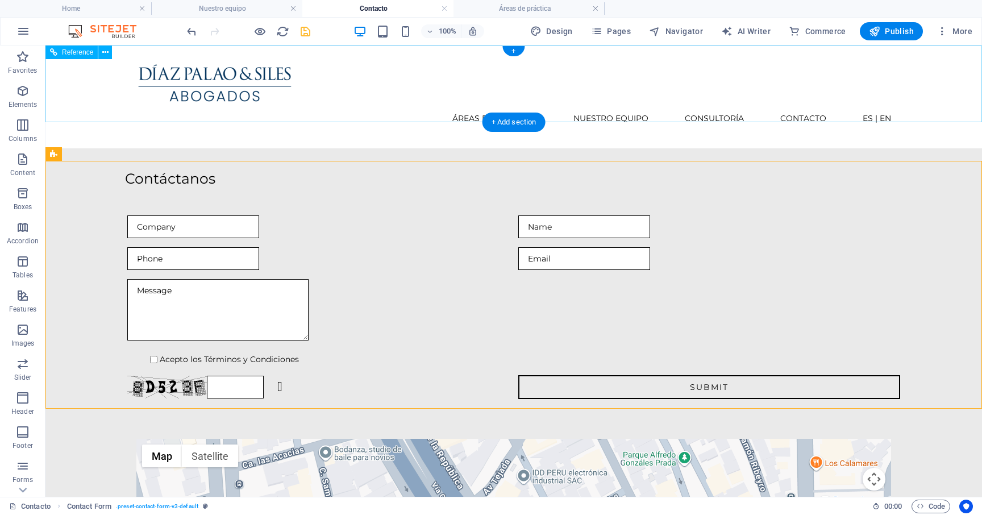
click at [99, 91] on div "Áreas de práctica Nuestro equipo Consultoría Contacto ES | EN" at bounding box center [513, 96] width 936 height 103
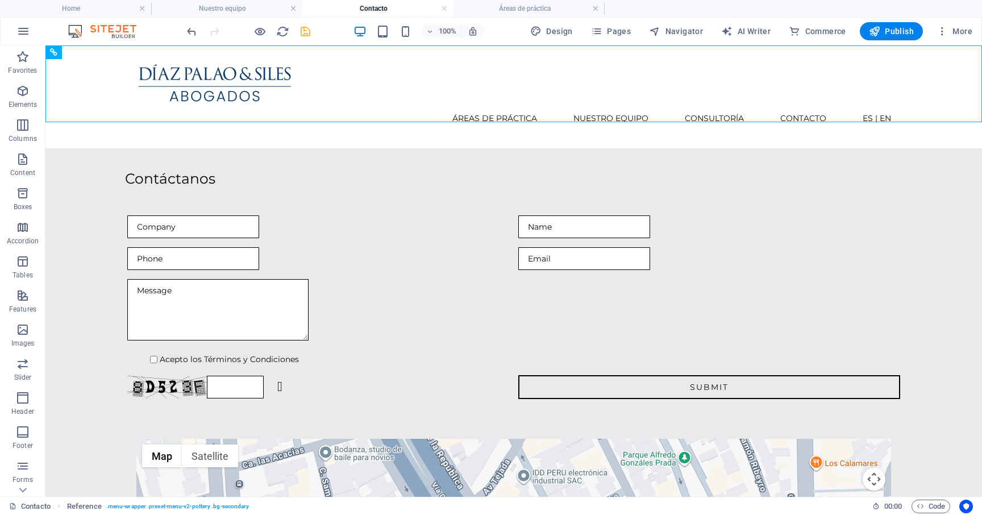
click at [304, 29] on icon "save" at bounding box center [305, 31] width 13 height 13
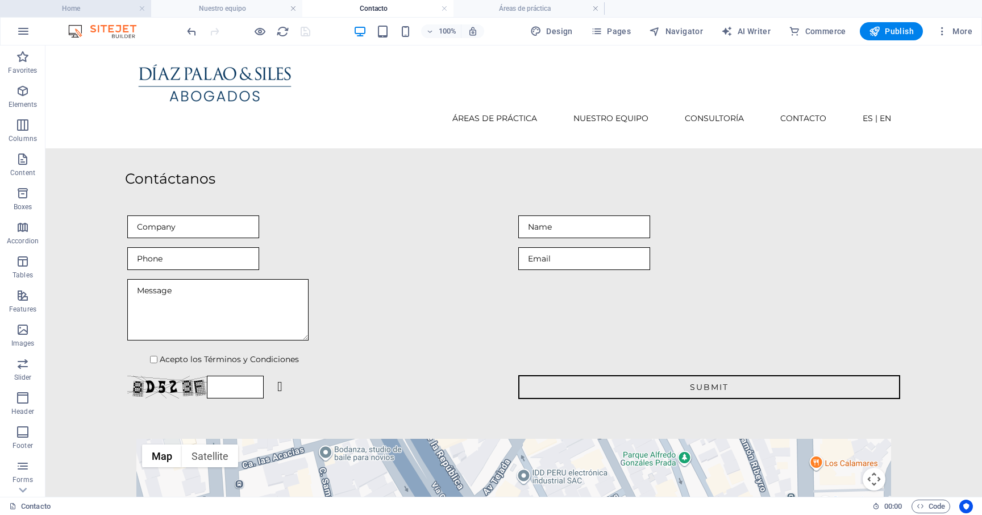
click at [107, 15] on li "Home" at bounding box center [75, 8] width 151 height 17
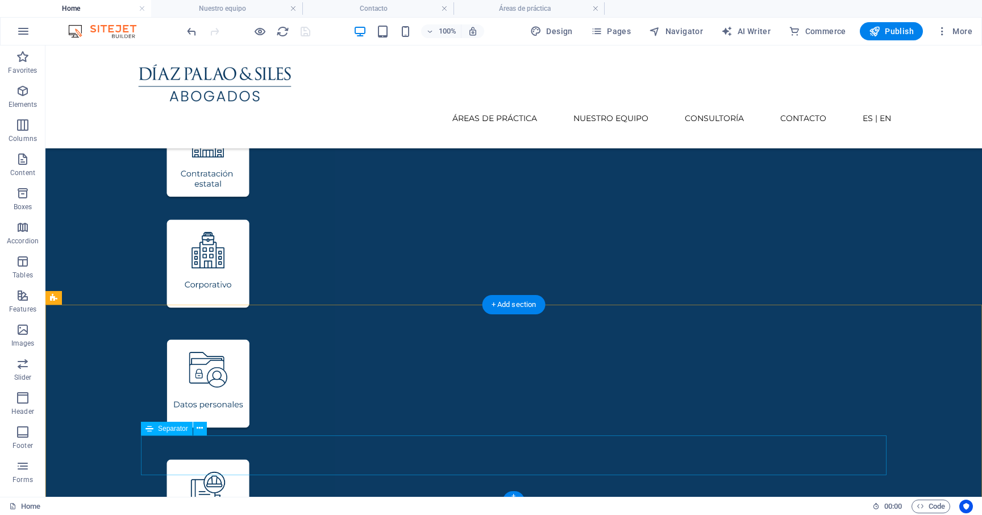
scroll to position [908, 0]
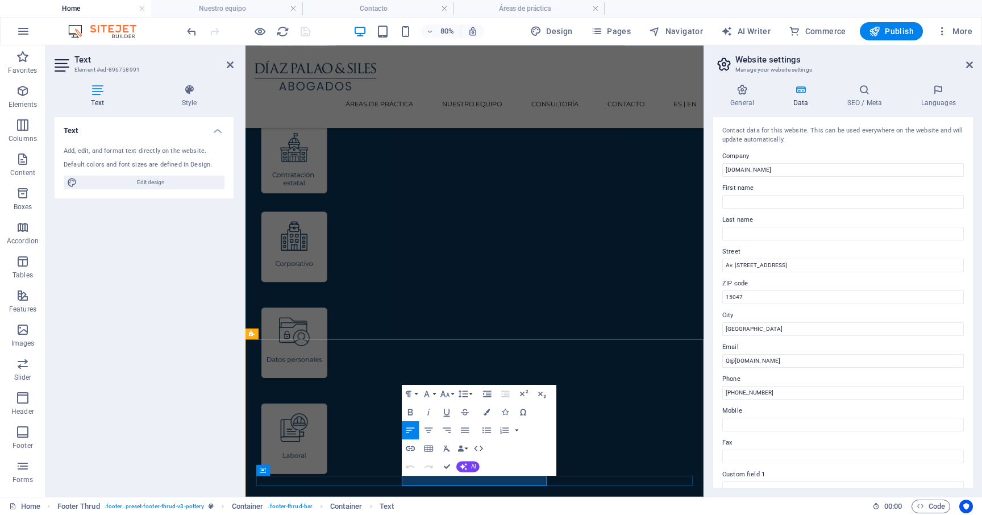
click at [485, 412] on icon "button" at bounding box center [487, 411] width 6 height 6
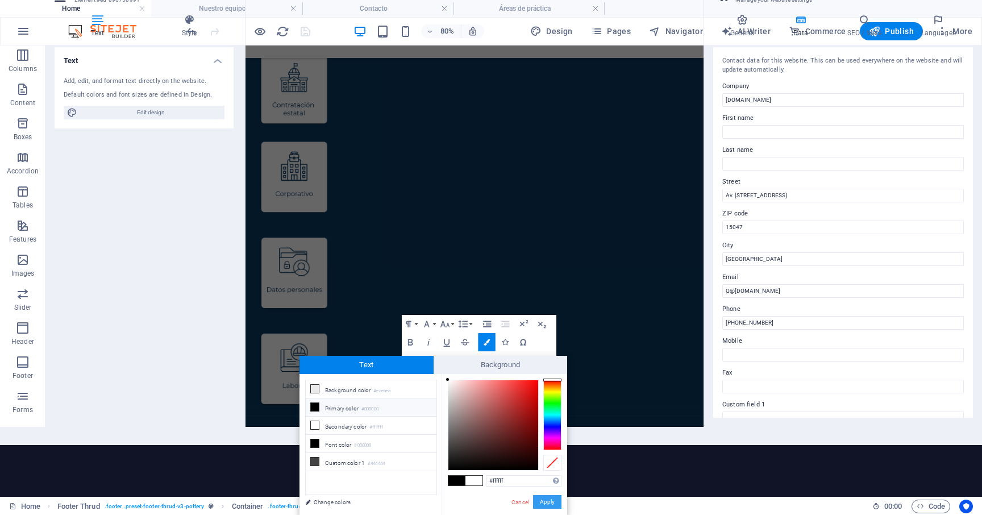
click at [552, 499] on button "Apply" at bounding box center [547, 502] width 28 height 14
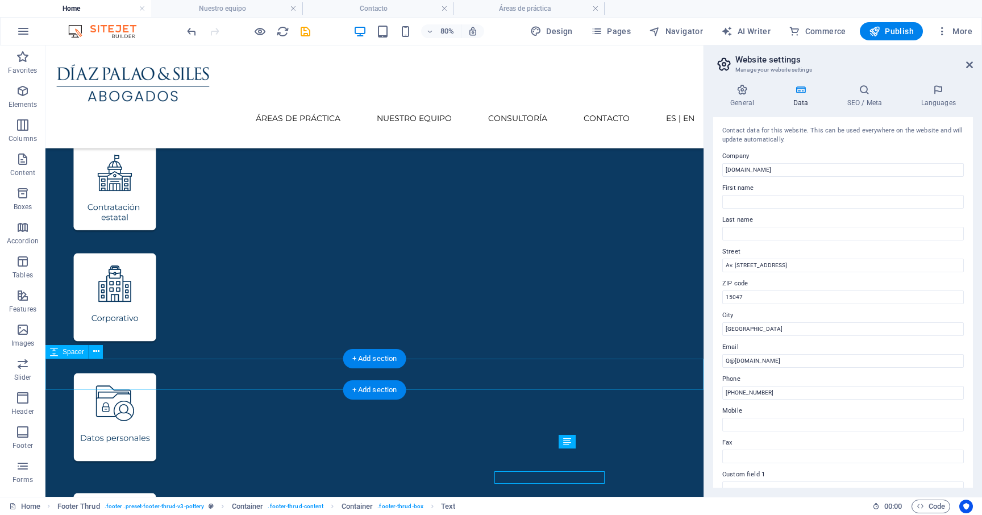
scroll to position [908, 0]
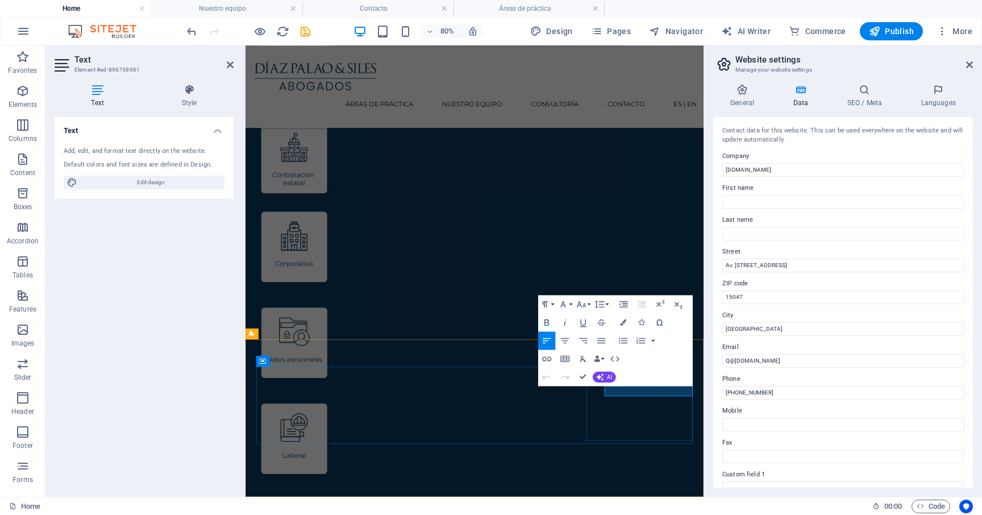
click at [624, 322] on icon "button" at bounding box center [623, 322] width 6 height 6
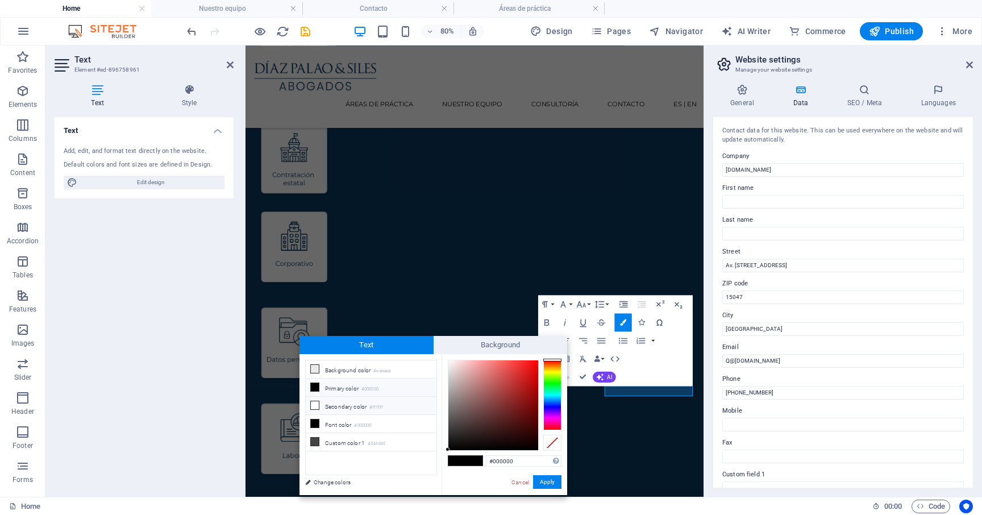
click at [395, 409] on li "Secondary color #ffffff" at bounding box center [371, 406] width 131 height 18
type input "#ffffff"
click at [546, 485] on button "Apply" at bounding box center [547, 482] width 28 height 14
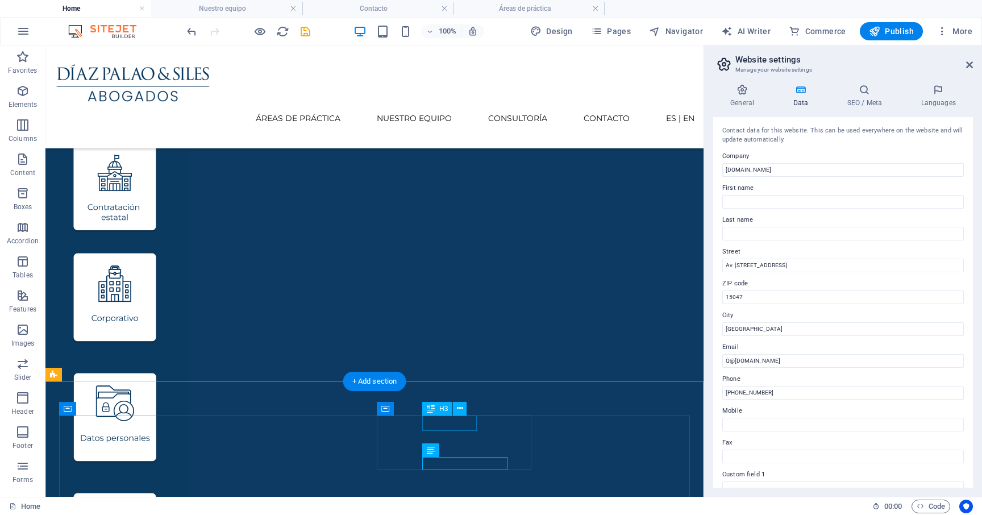
scroll to position [908, 0]
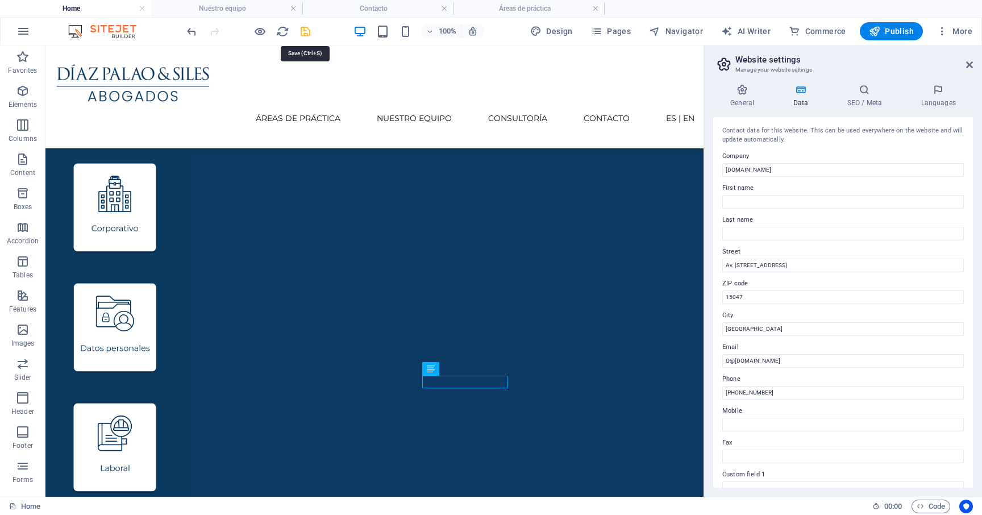
click at [307, 32] on icon "save" at bounding box center [305, 31] width 13 height 13
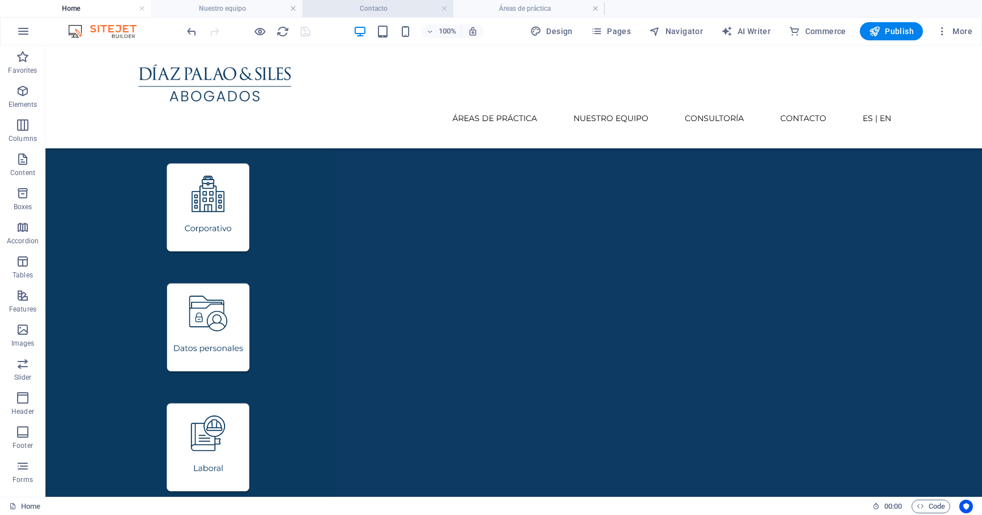
click at [369, 10] on h4 "Contacto" at bounding box center [377, 8] width 151 height 12
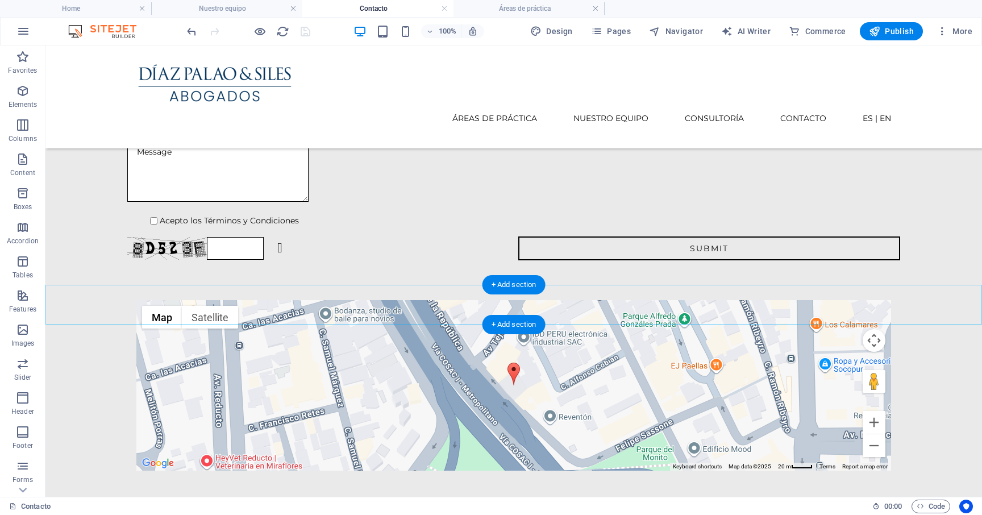
scroll to position [0, 0]
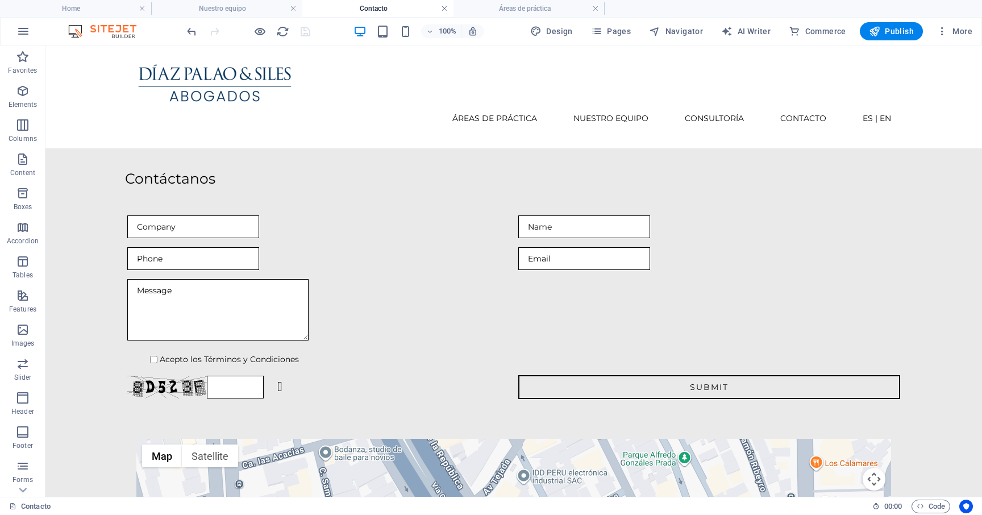
click at [444, 10] on link at bounding box center [444, 8] width 7 height 11
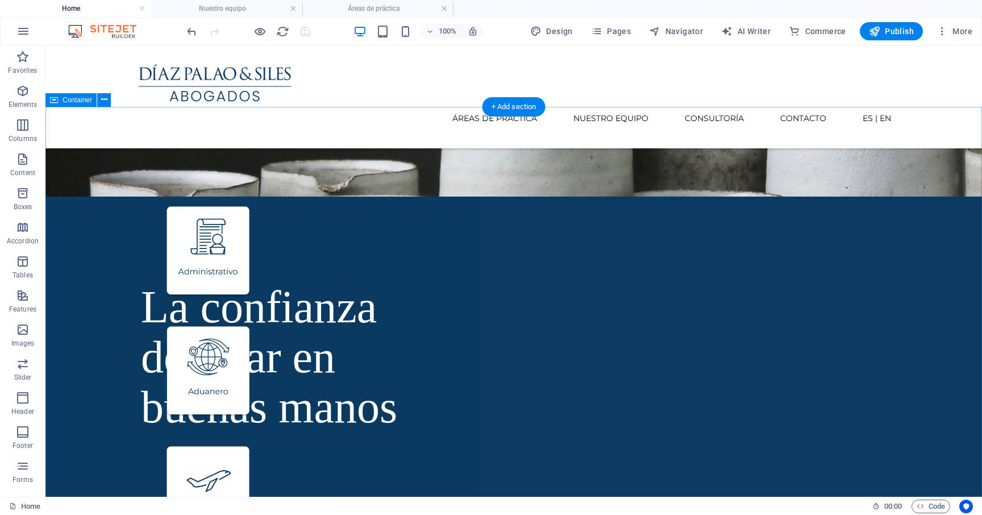
scroll to position [271, 0]
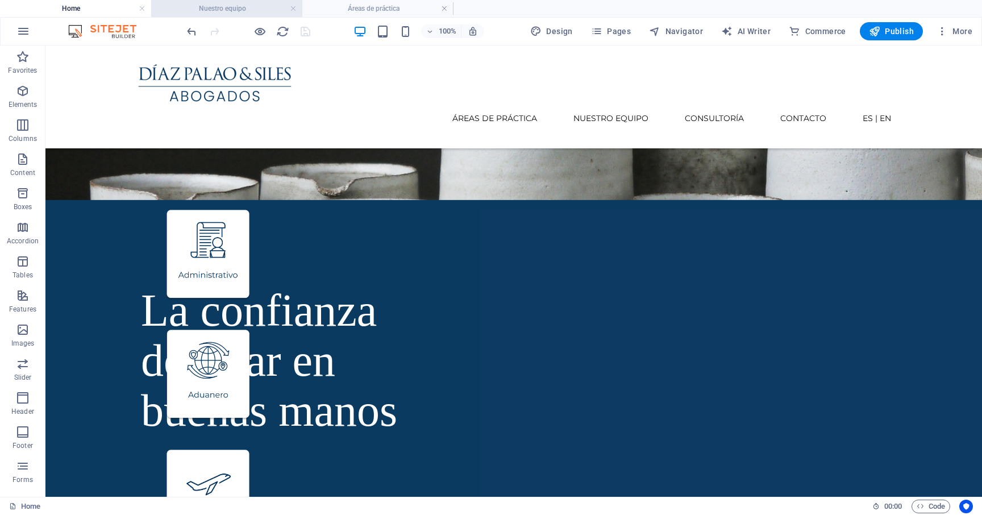
click at [246, 10] on h4 "Nuestro equipo" at bounding box center [226, 8] width 151 height 12
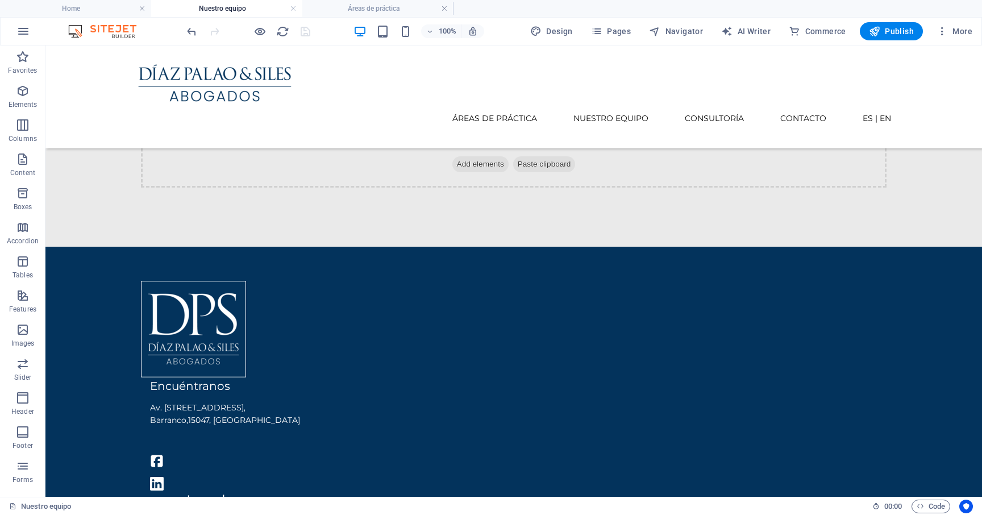
scroll to position [0, 0]
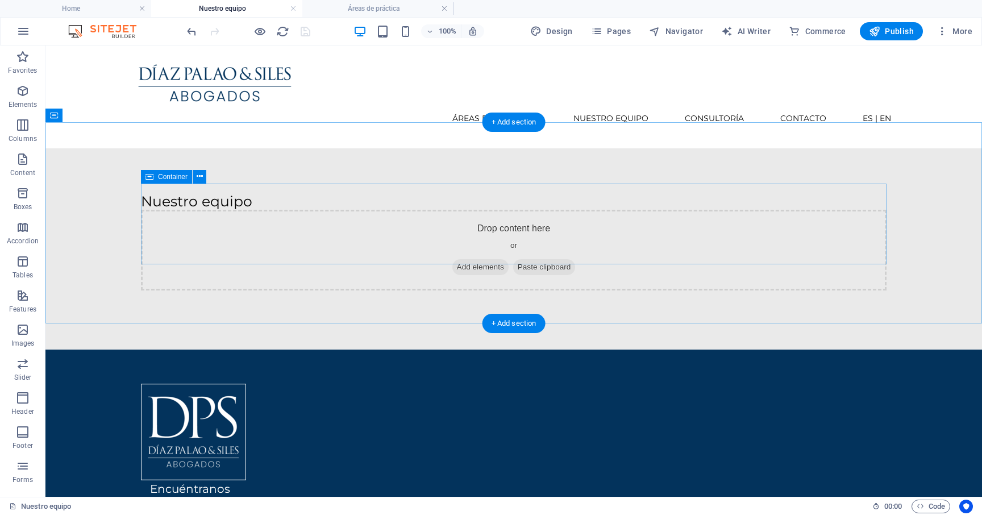
click at [482, 259] on span "Add elements" at bounding box center [480, 267] width 56 height 16
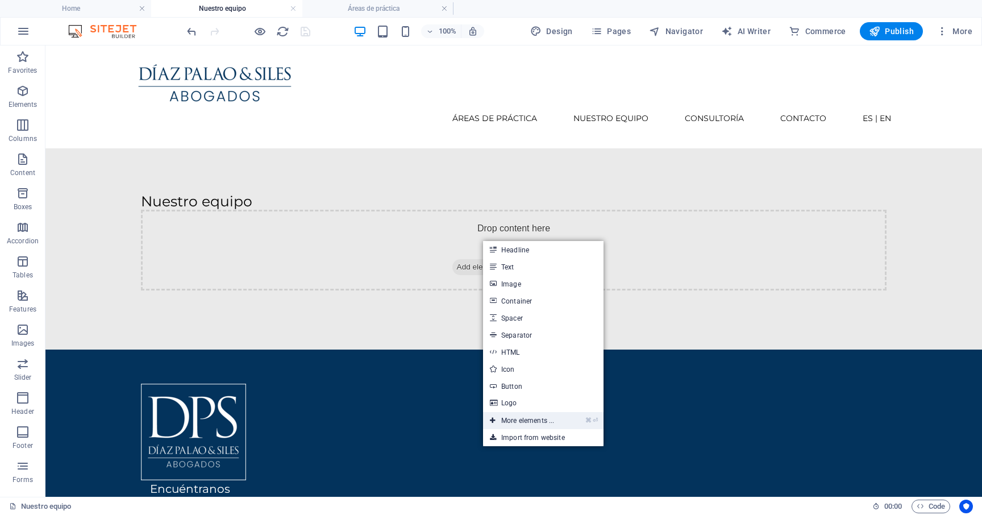
click at [543, 417] on link "⌘ ⏎ More elements ..." at bounding box center [522, 420] width 78 height 17
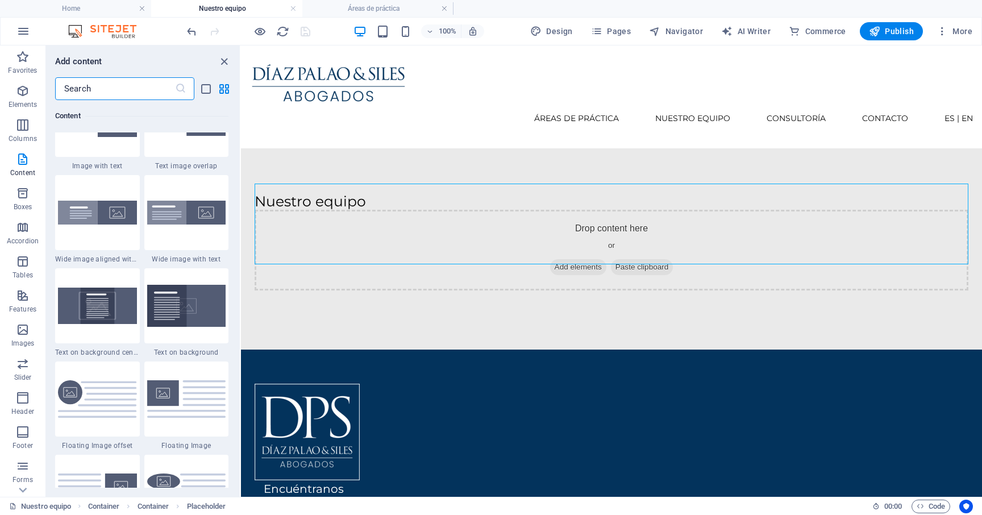
scroll to position [2234, 0]
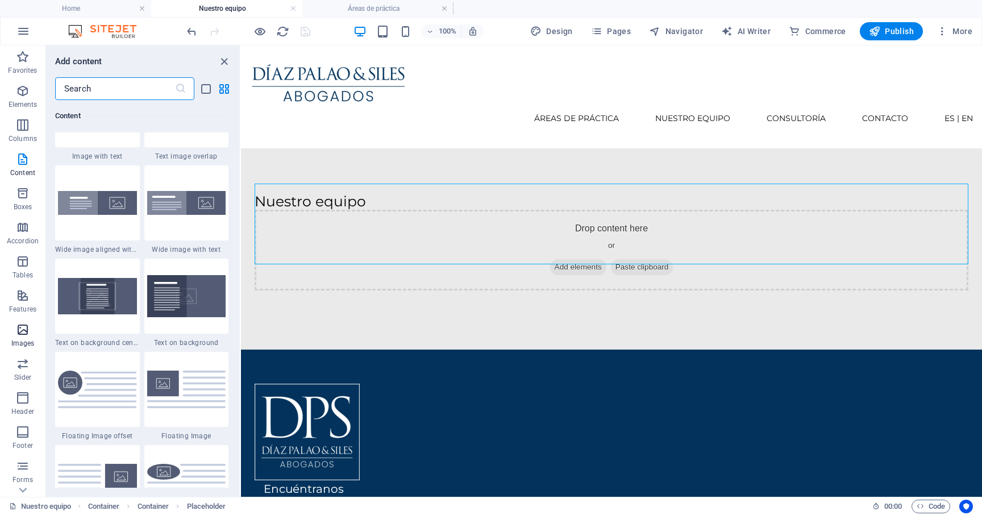
click at [26, 335] on icon "button" at bounding box center [23, 330] width 14 height 14
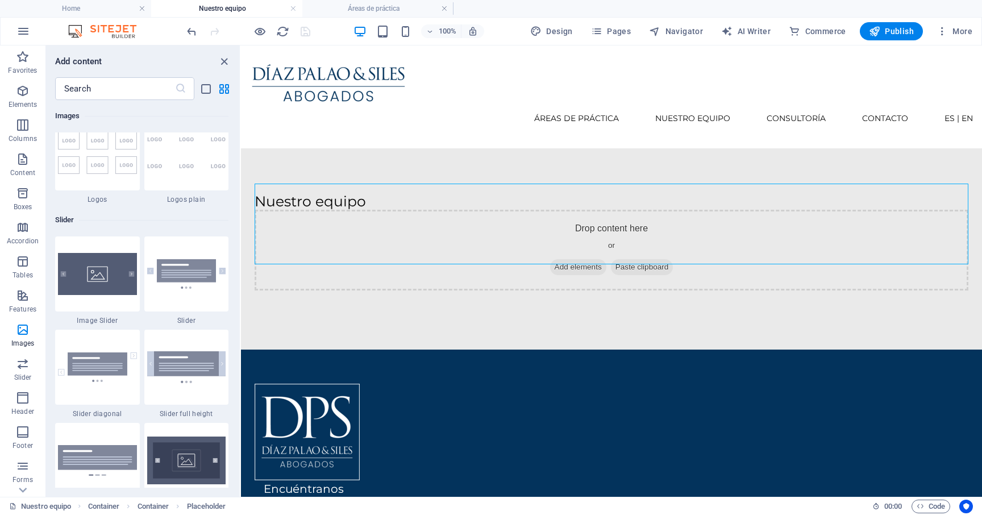
scroll to position [6352, 0]
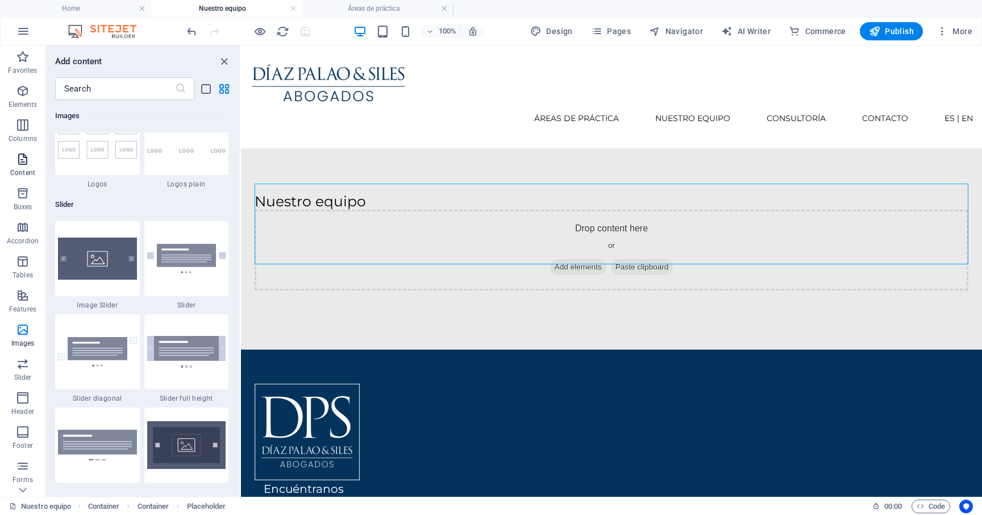
click at [25, 166] on span "Content" at bounding box center [22, 165] width 45 height 27
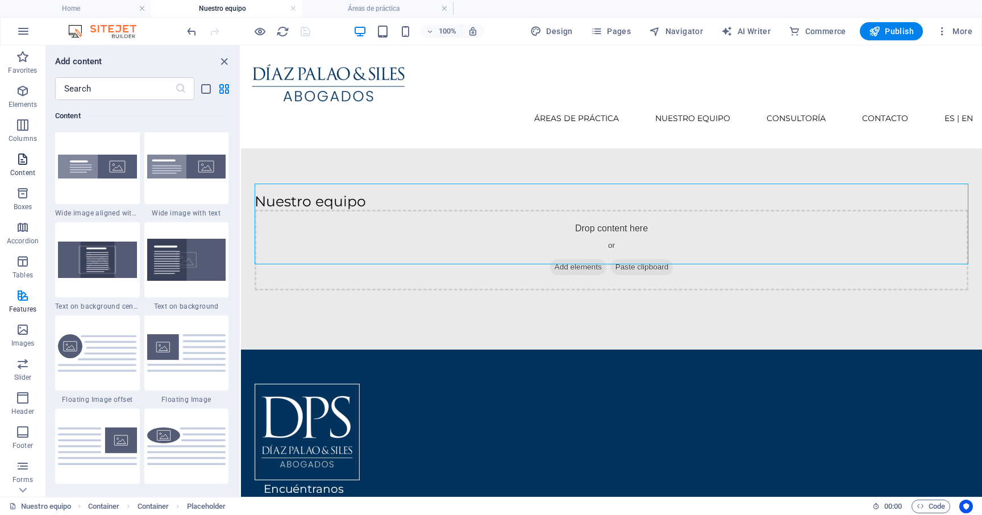
scroll to position [1988, 0]
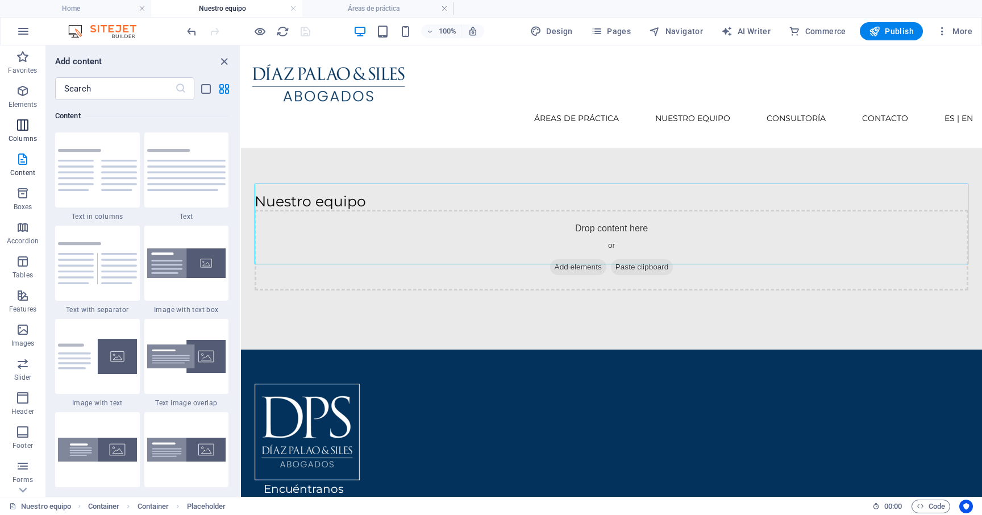
click at [23, 127] on icon "button" at bounding box center [23, 125] width 14 height 14
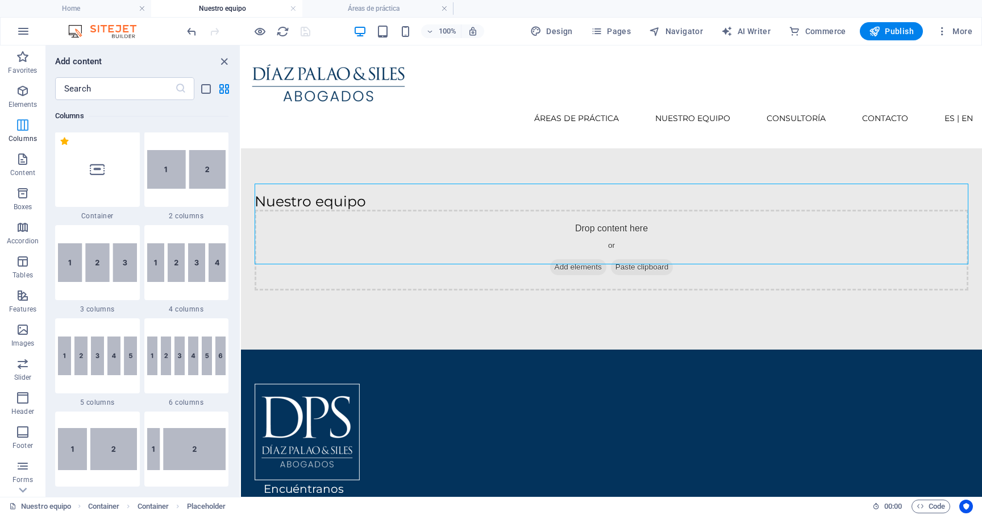
scroll to position [562, 0]
click at [183, 182] on img at bounding box center [186, 170] width 79 height 39
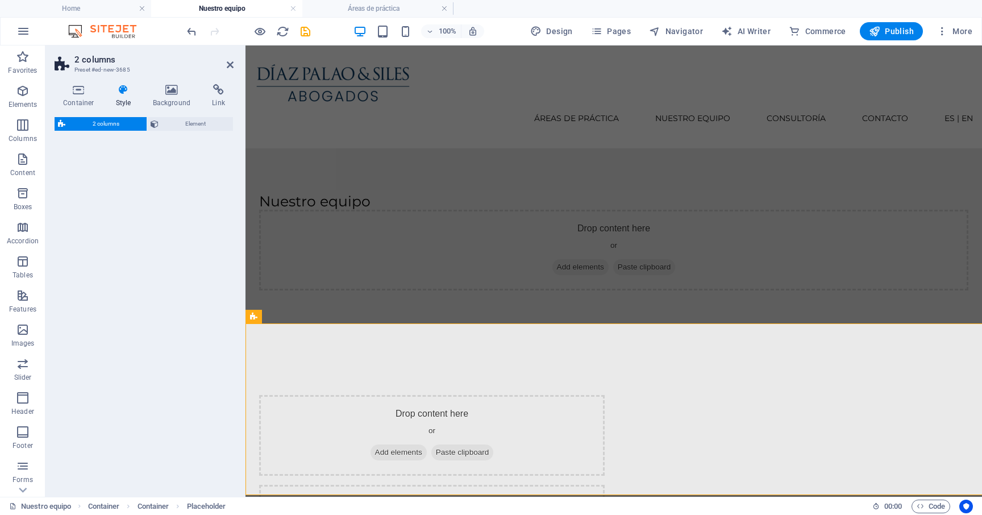
select select "rem"
select select "preset-columns-two-v2-default"
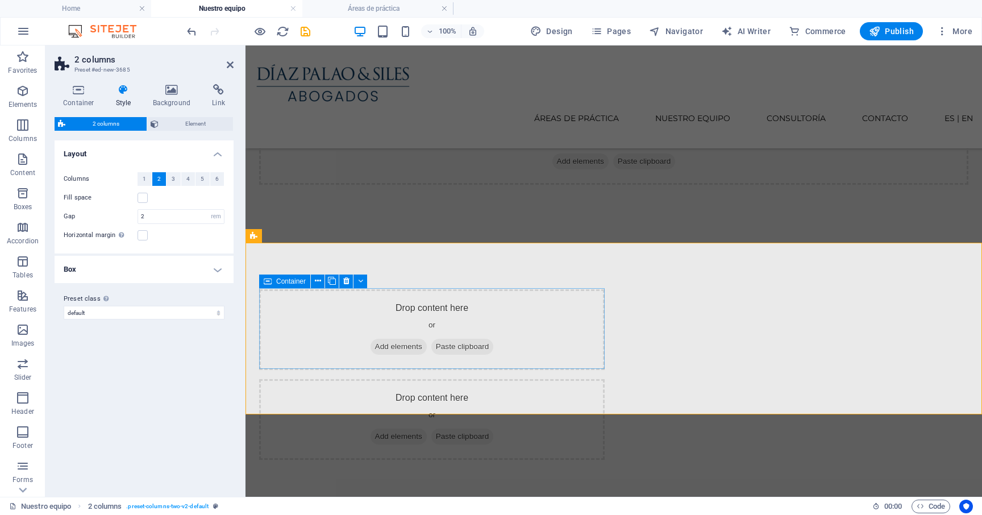
scroll to position [81, 0]
click at [399, 345] on span "Add elements" at bounding box center [398, 345] width 56 height 16
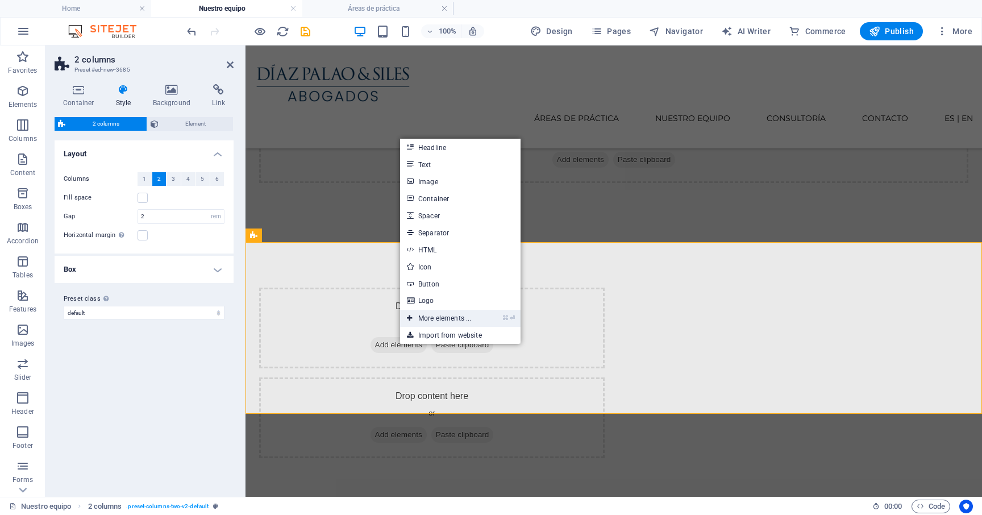
click at [460, 316] on link "⌘ ⏎ More elements ..." at bounding box center [439, 318] width 78 height 17
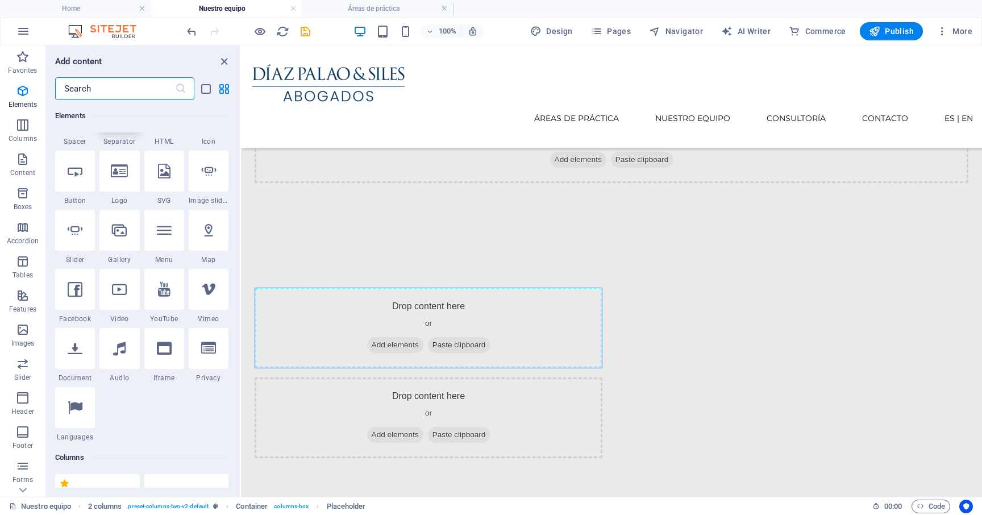
scroll to position [231, 0]
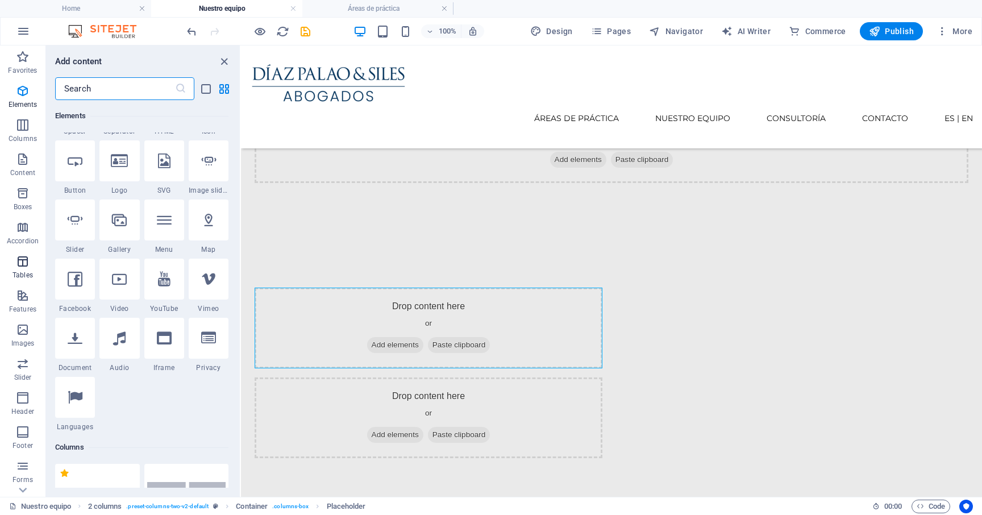
click at [24, 274] on p "Tables" at bounding box center [22, 274] width 20 height 9
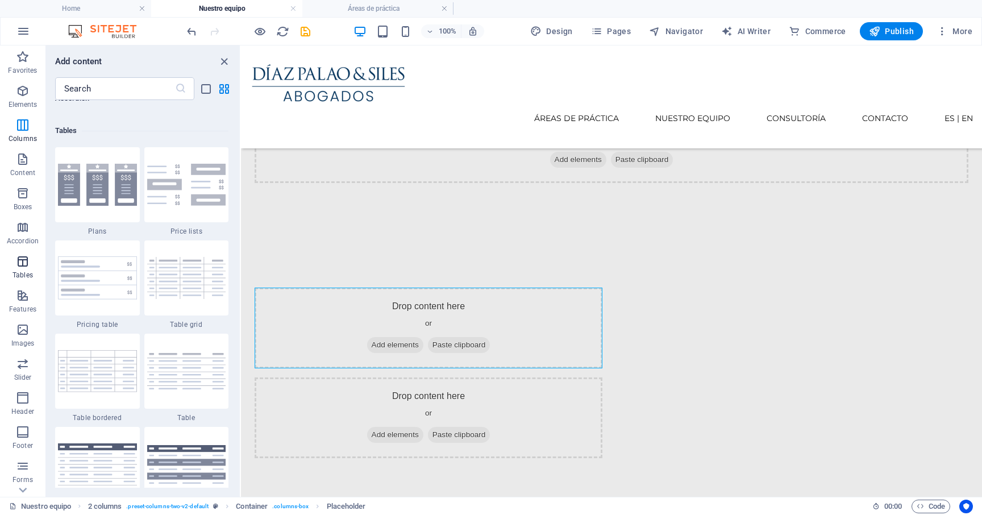
scroll to position [3935, 0]
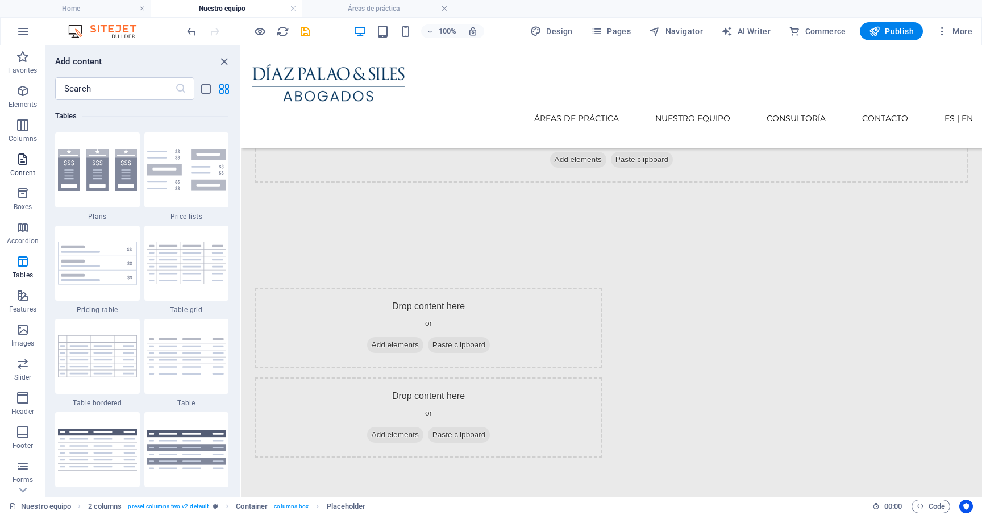
click at [8, 165] on span "Content" at bounding box center [22, 165] width 45 height 27
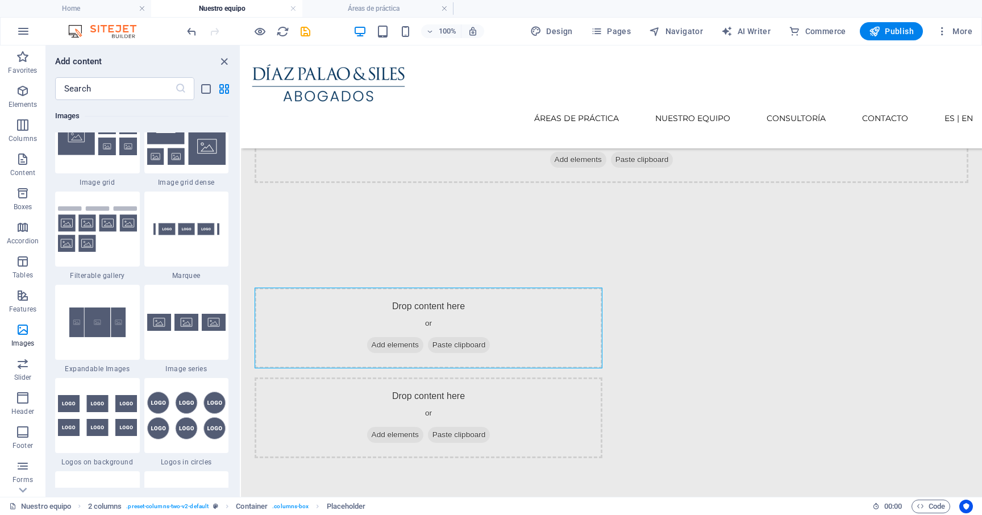
scroll to position [5981, 0]
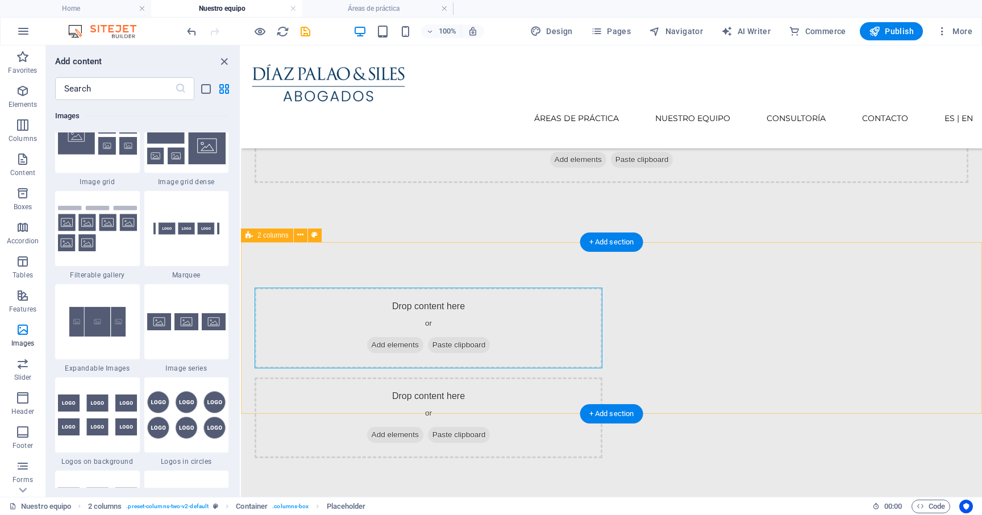
click at [515, 251] on div "Drop content here or Add elements Paste clipboard Drop content here or Add elem…" at bounding box center [611, 372] width 741 height 261
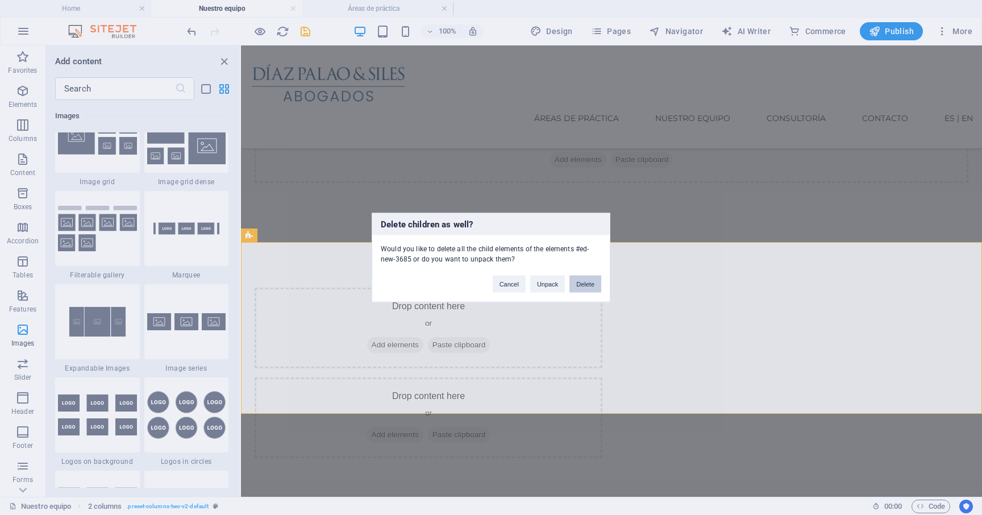
click at [578, 280] on button "Delete" at bounding box center [585, 284] width 32 height 17
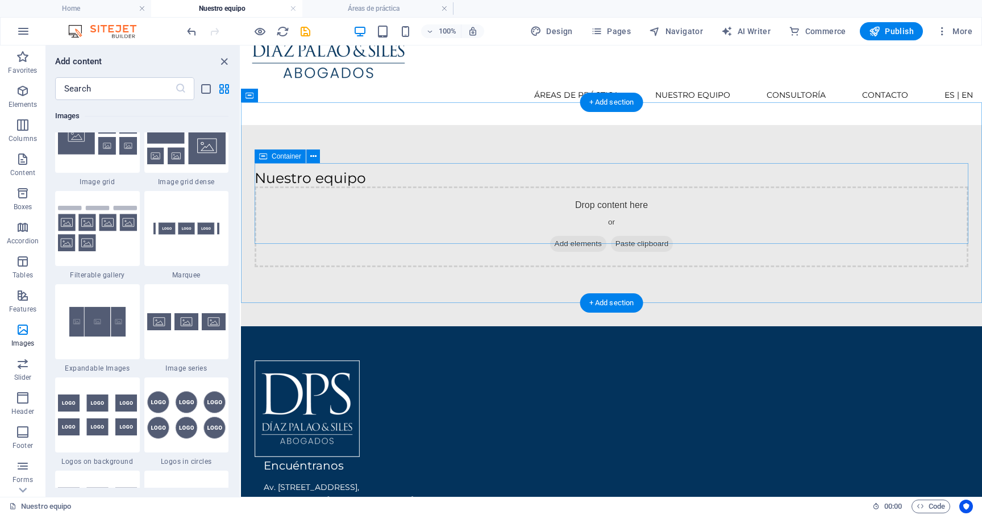
scroll to position [0, 0]
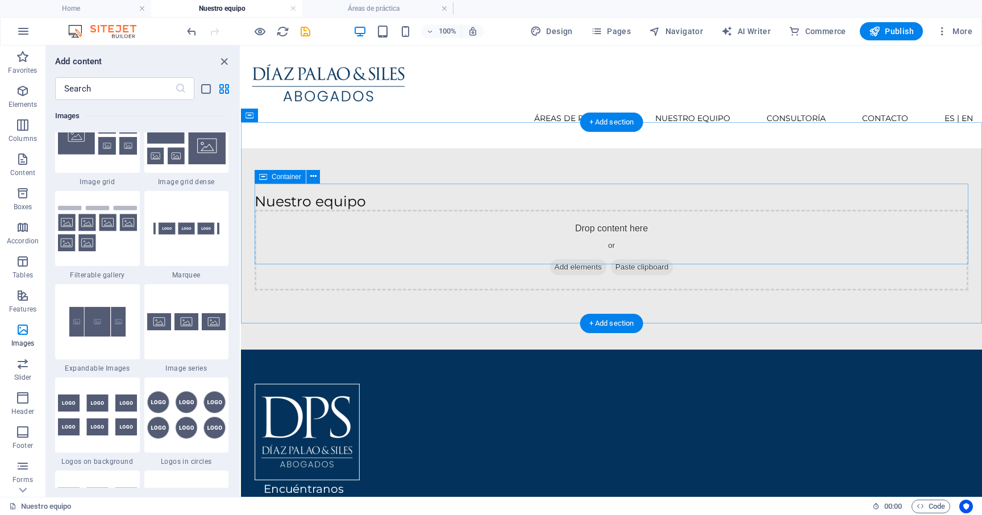
click at [578, 259] on span "Add elements" at bounding box center [578, 267] width 56 height 16
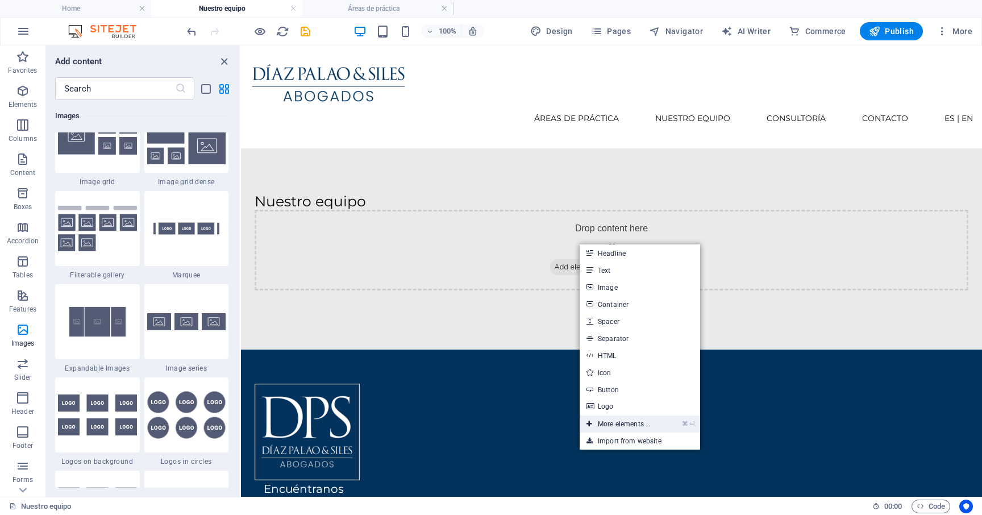
click at [625, 419] on link "⌘ ⏎ More elements ..." at bounding box center [618, 423] width 78 height 17
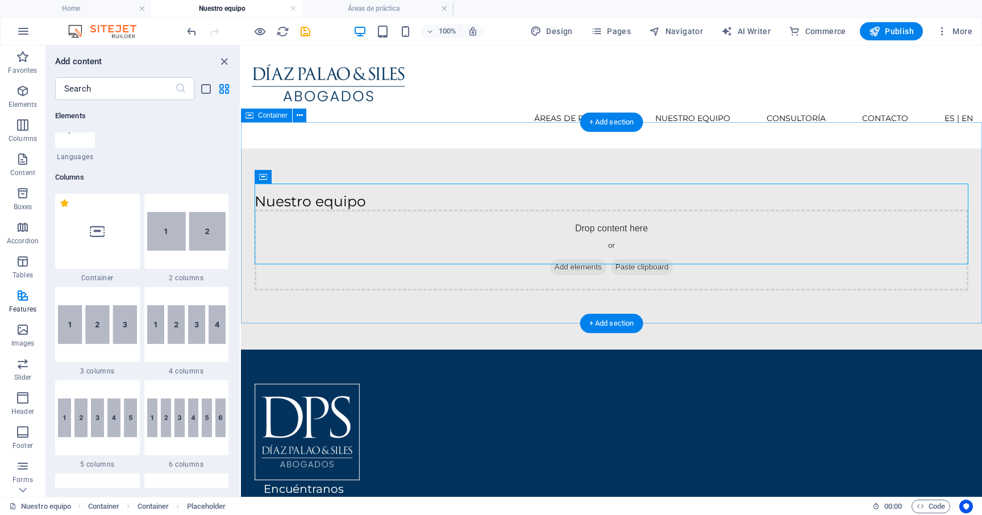
scroll to position [121, 0]
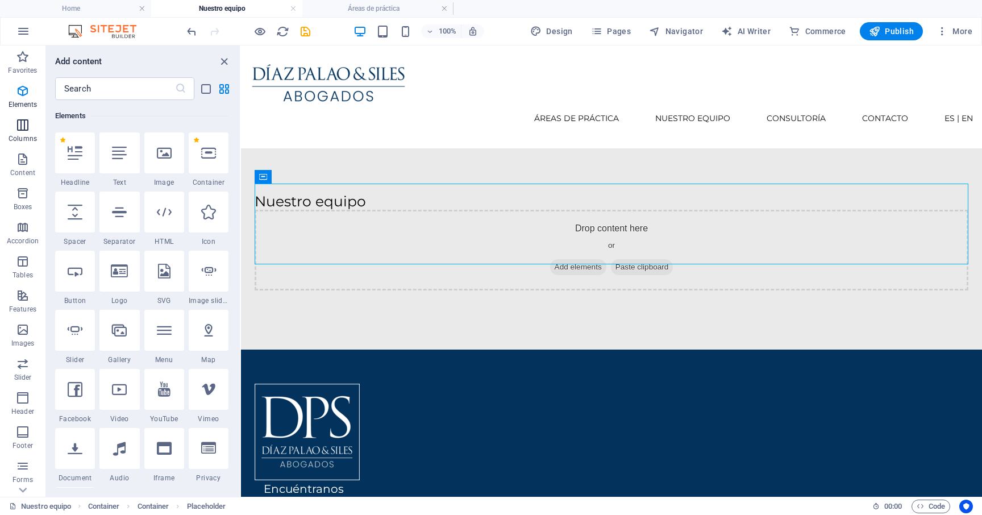
click at [23, 130] on icon "button" at bounding box center [23, 125] width 14 height 14
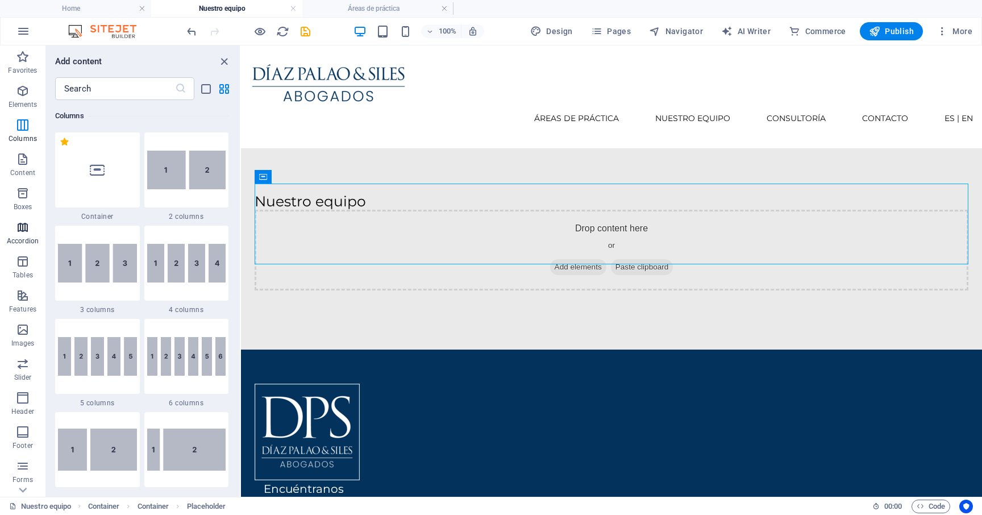
click at [26, 236] on span "Accordion" at bounding box center [22, 233] width 45 height 27
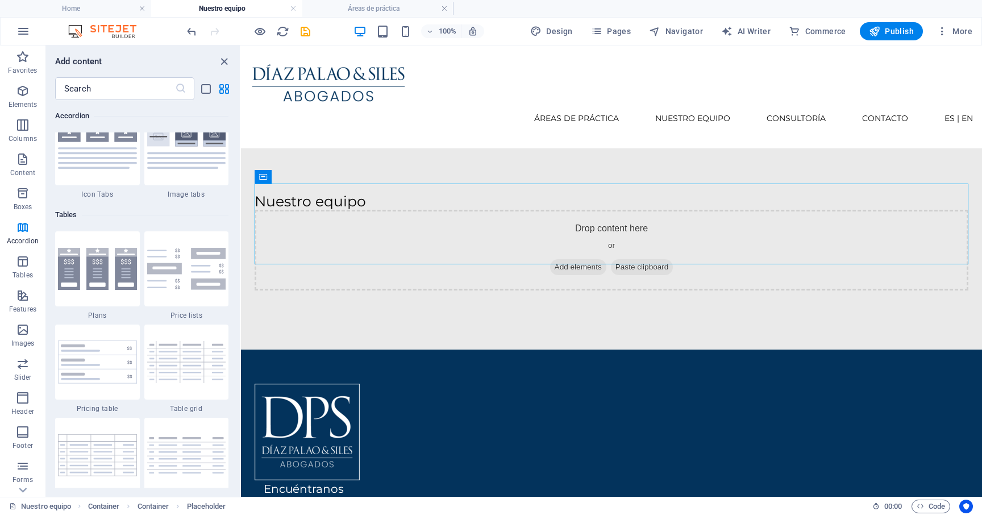
scroll to position [3813, 0]
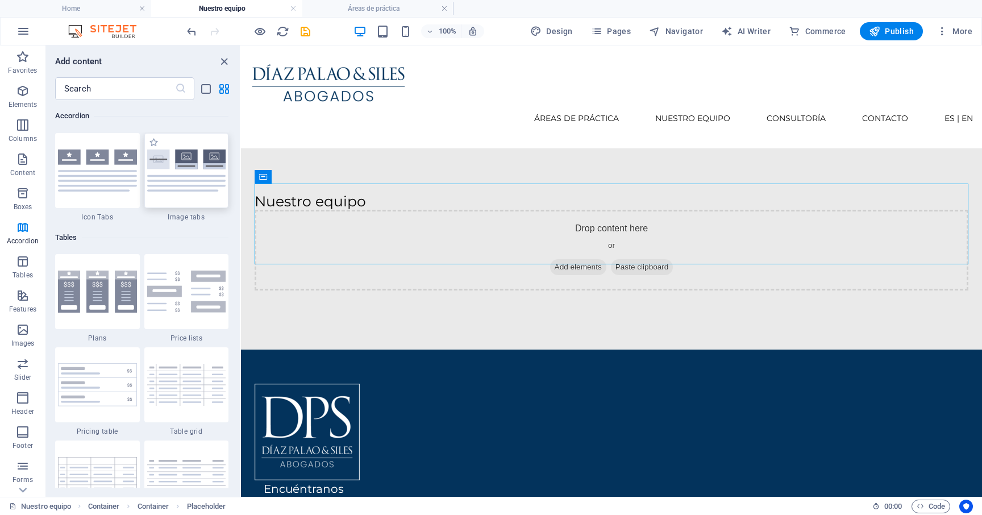
click at [202, 161] on img at bounding box center [186, 170] width 79 height 42
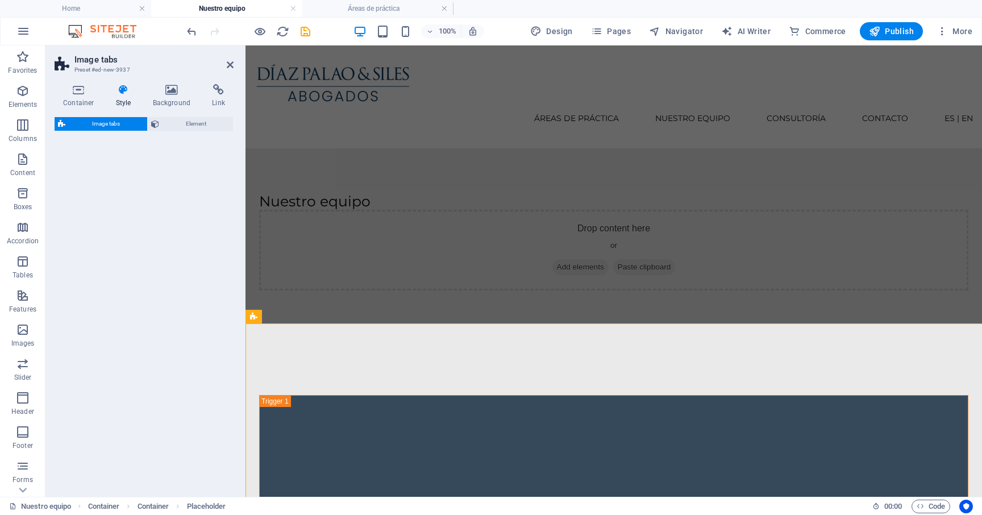
select select "rem"
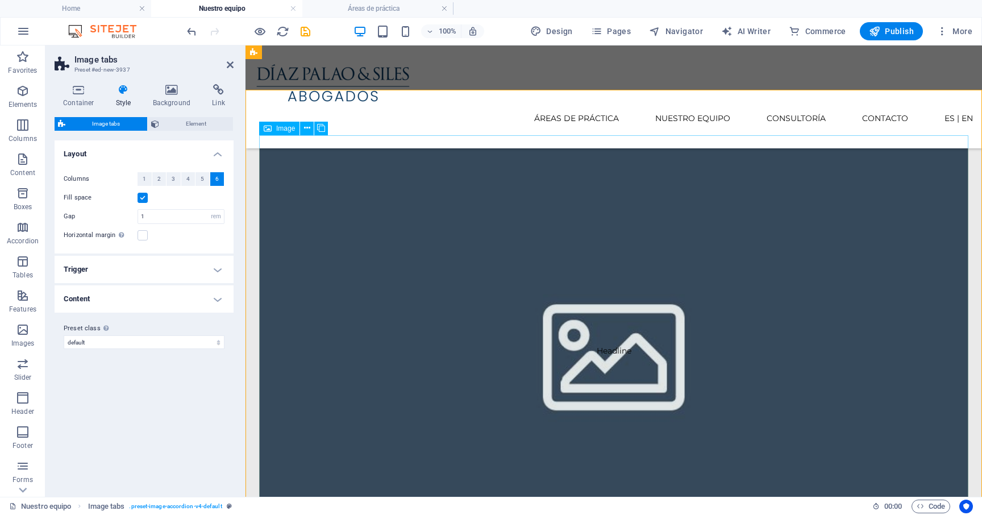
scroll to position [225, 0]
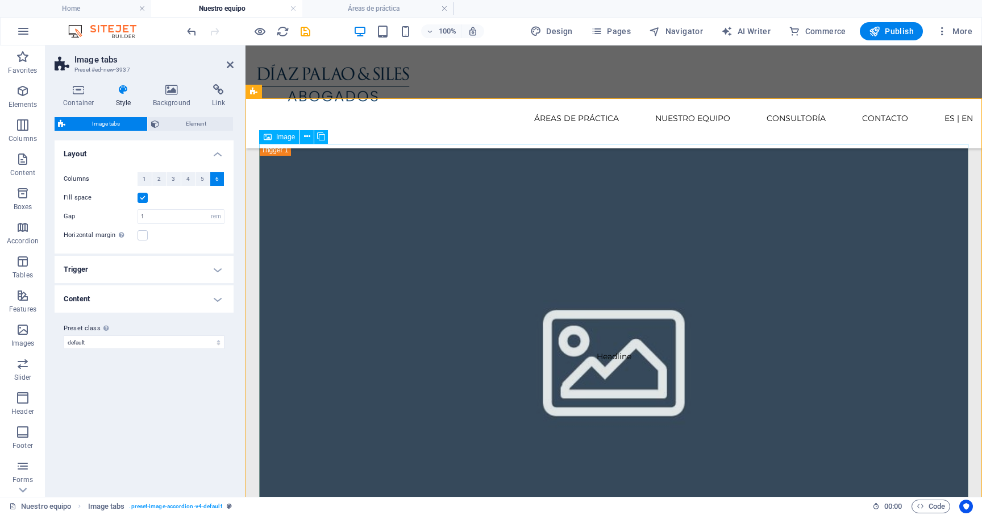
click at [290, 139] on span "Image" at bounding box center [285, 137] width 19 height 7
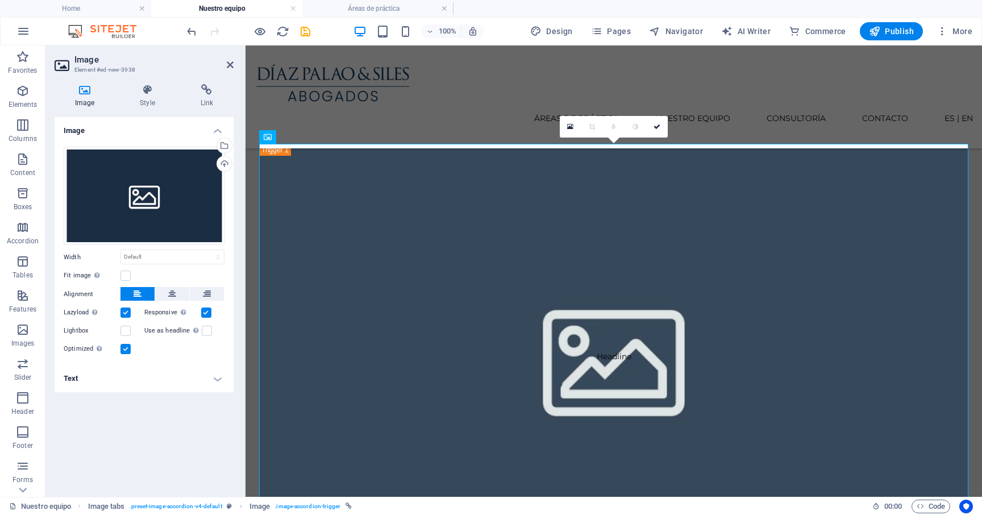
click at [144, 380] on h4 "Text" at bounding box center [144, 378] width 179 height 27
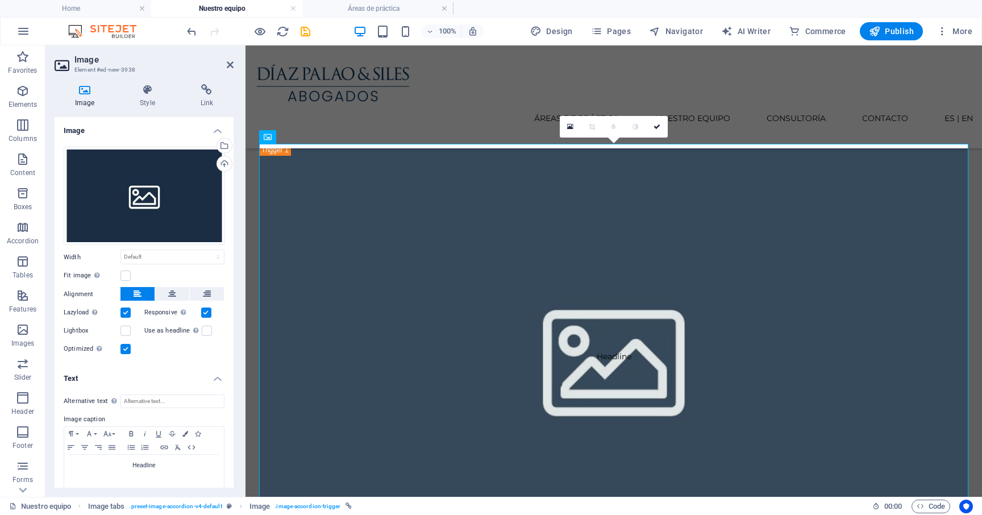
scroll to position [10, 0]
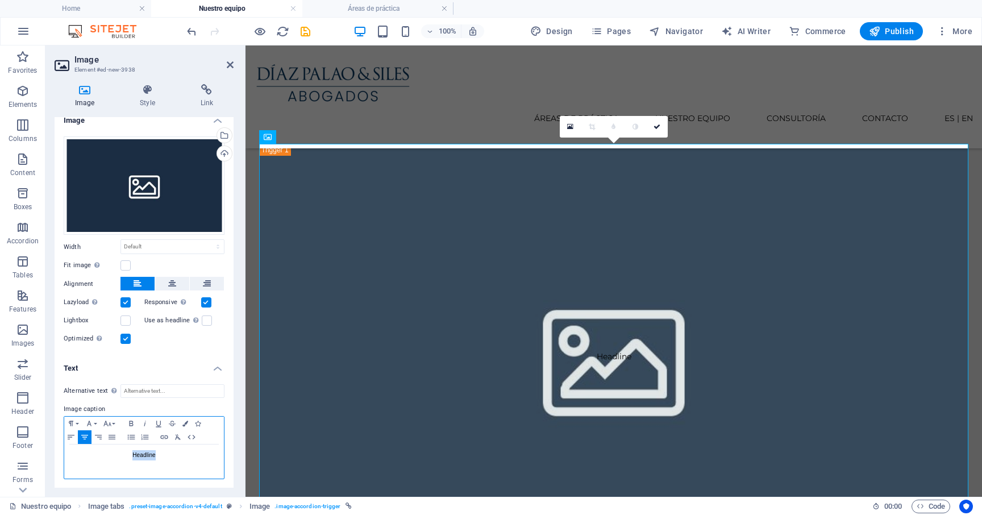
drag, startPoint x: 161, startPoint y: 455, endPoint x: 112, endPoint y: 455, distance: 48.9
click at [112, 455] on p "Headline" at bounding box center [144, 455] width 148 height 10
click at [93, 423] on icon "button" at bounding box center [89, 423] width 14 height 9
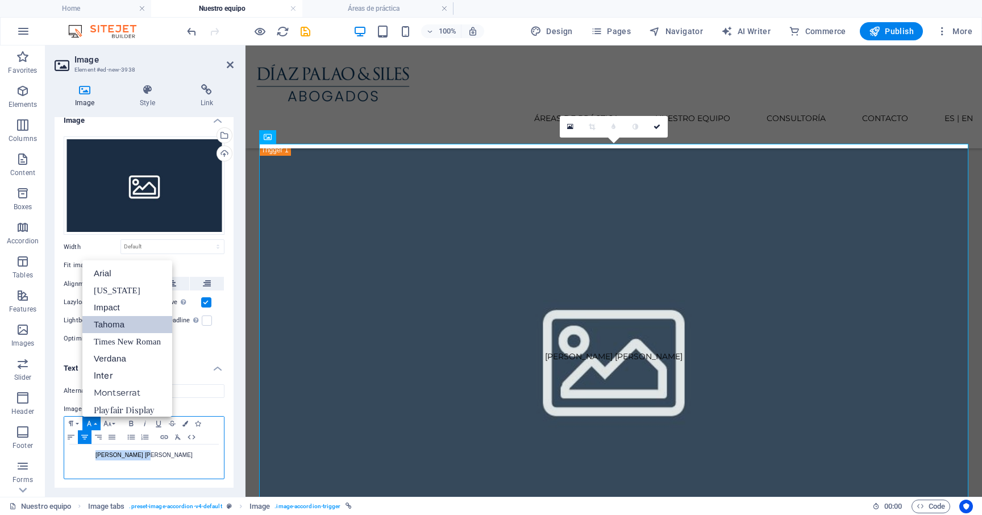
scroll to position [23, 0]
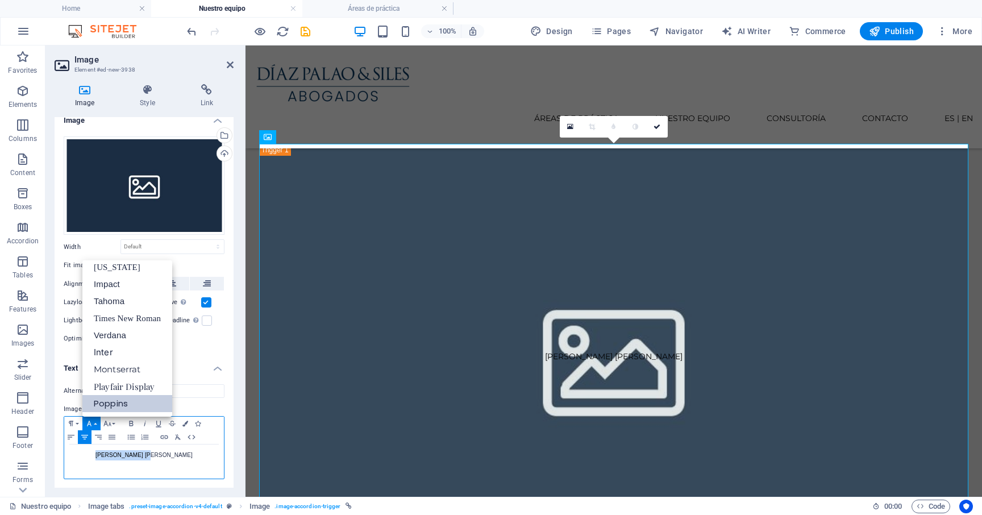
click at [129, 402] on link "Poppins" at bounding box center [127, 403] width 90 height 17
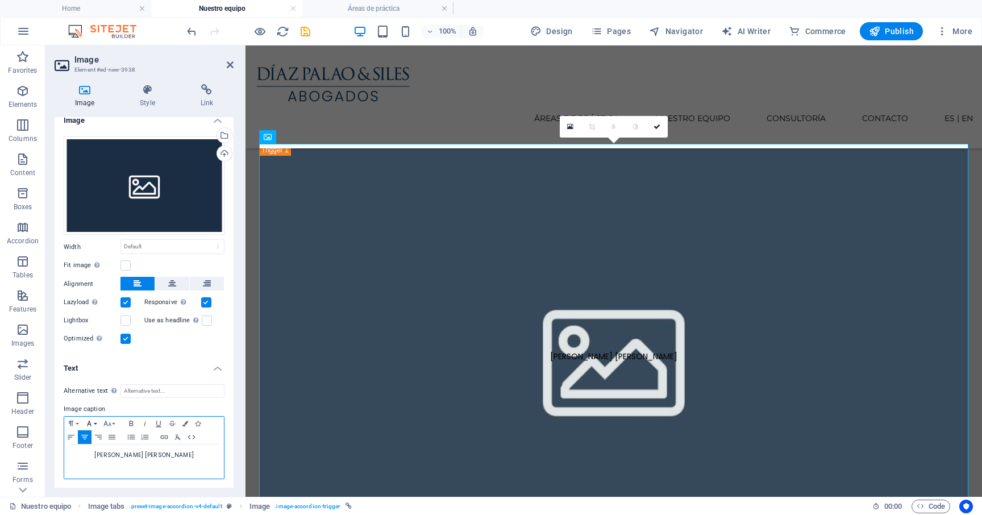
click at [93, 423] on icon "button" at bounding box center [89, 423] width 14 height 9
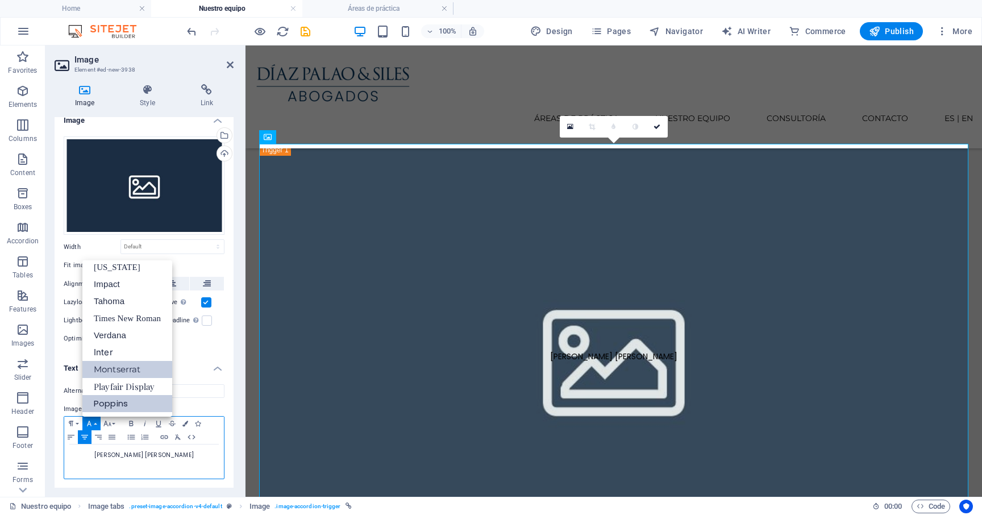
click at [115, 369] on link "Montserrat" at bounding box center [127, 369] width 90 height 17
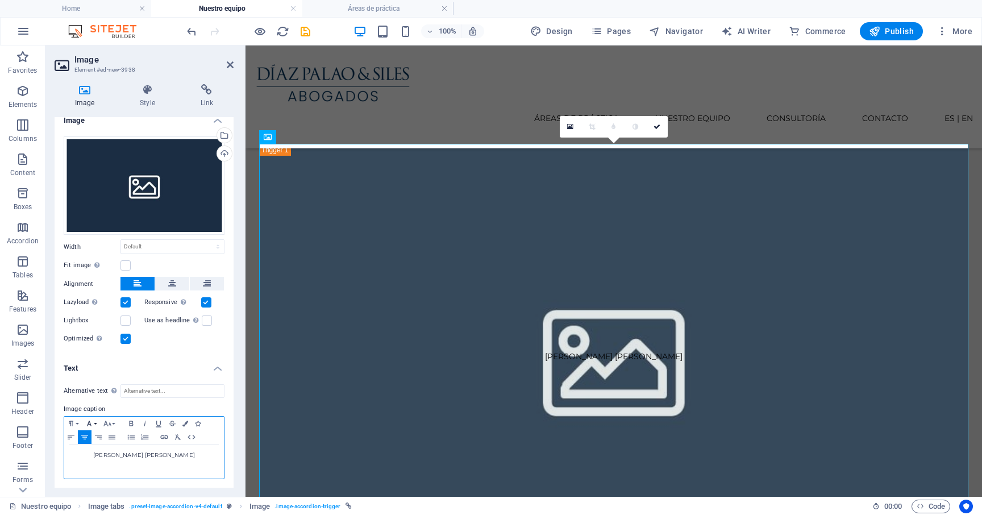
click at [90, 423] on icon "button" at bounding box center [89, 423] width 14 height 9
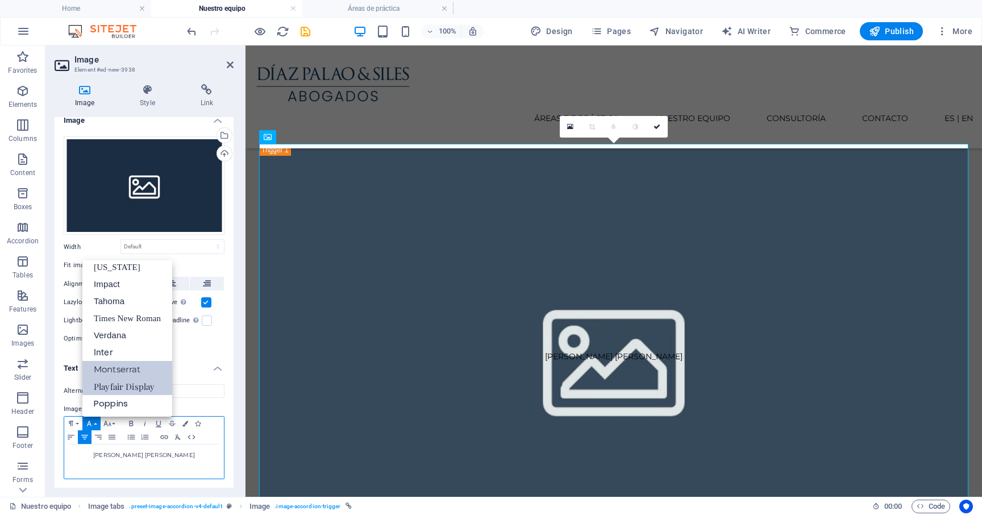
click at [116, 386] on link "Playfair Display" at bounding box center [127, 386] width 90 height 17
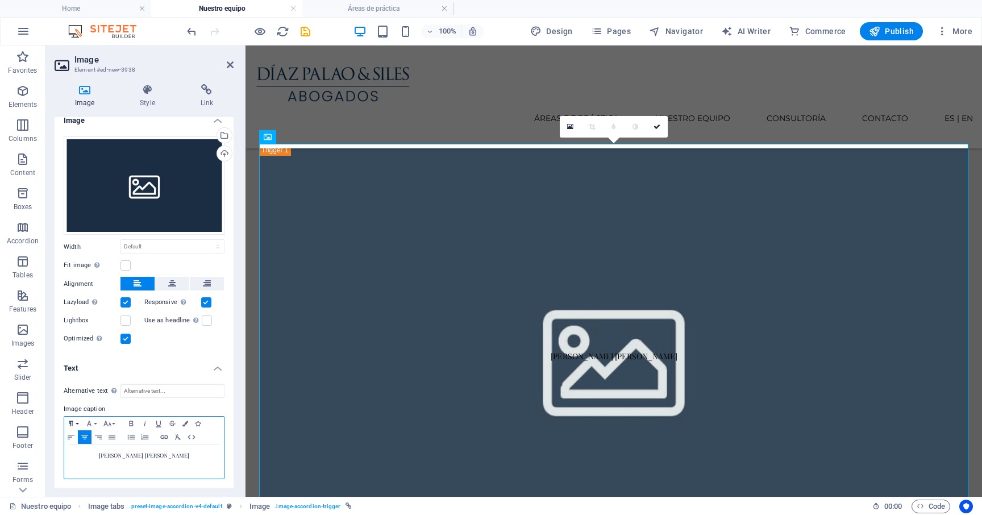
click at [77, 421] on icon "button" at bounding box center [71, 423] width 14 height 9
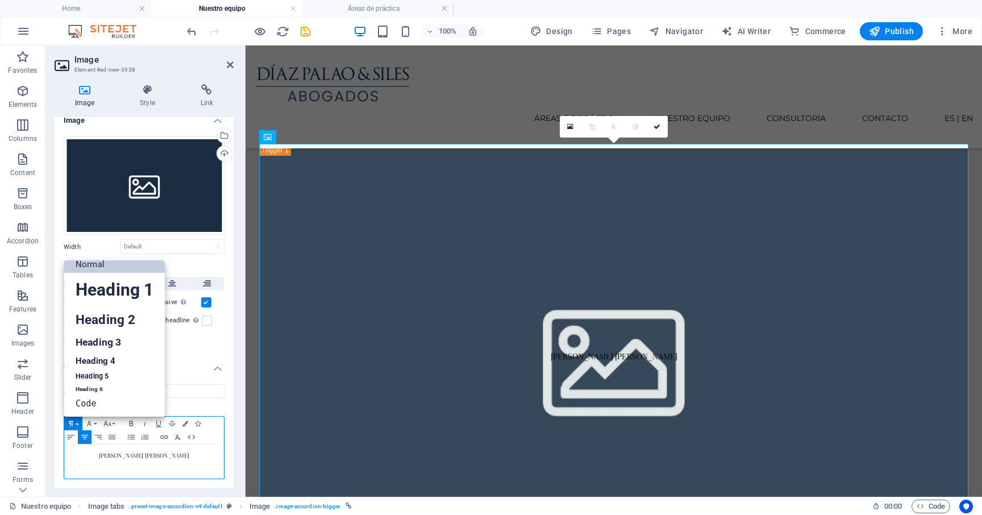
scroll to position [9, 0]
click at [120, 339] on link "Heading 3" at bounding box center [114, 342] width 101 height 20
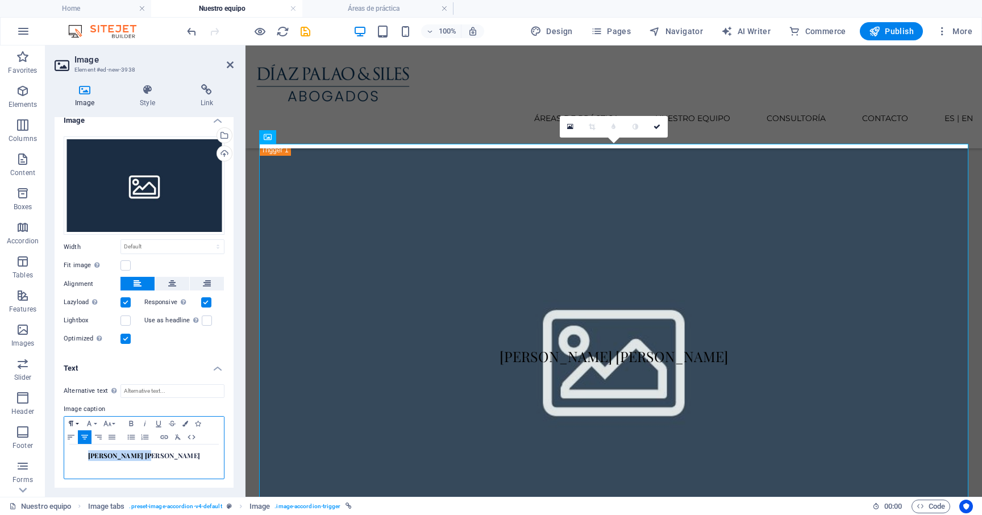
click at [74, 423] on icon "button" at bounding box center [71, 423] width 14 height 9
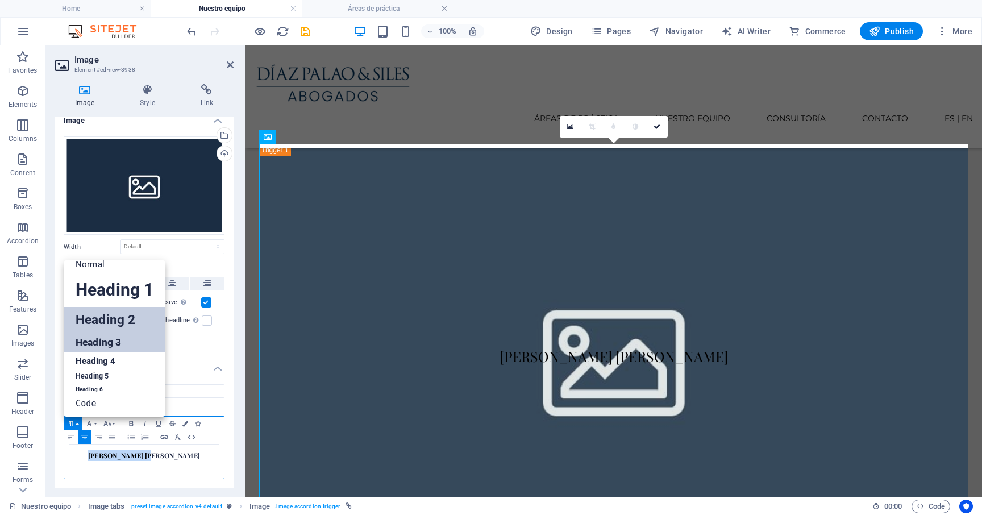
click at [118, 324] on link "Heading 2" at bounding box center [114, 320] width 101 height 26
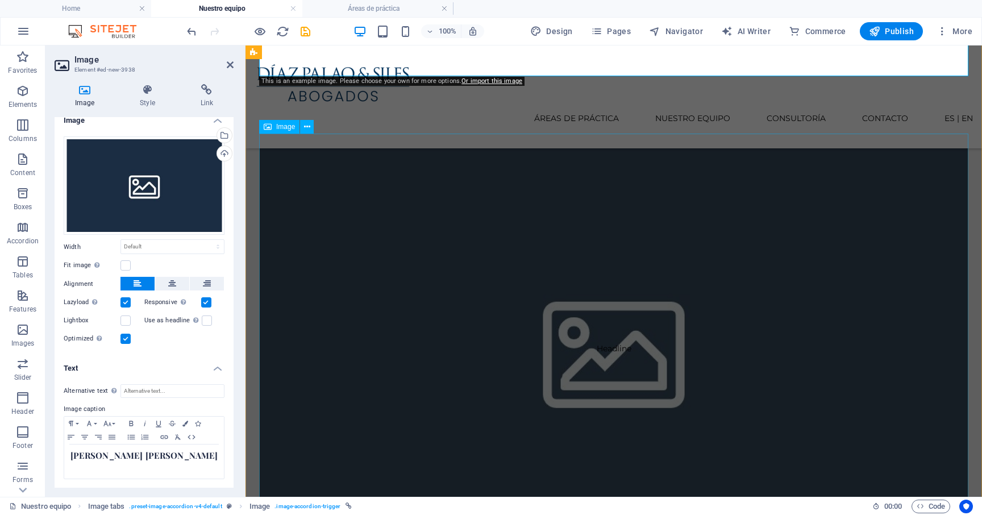
scroll to position [694, 0]
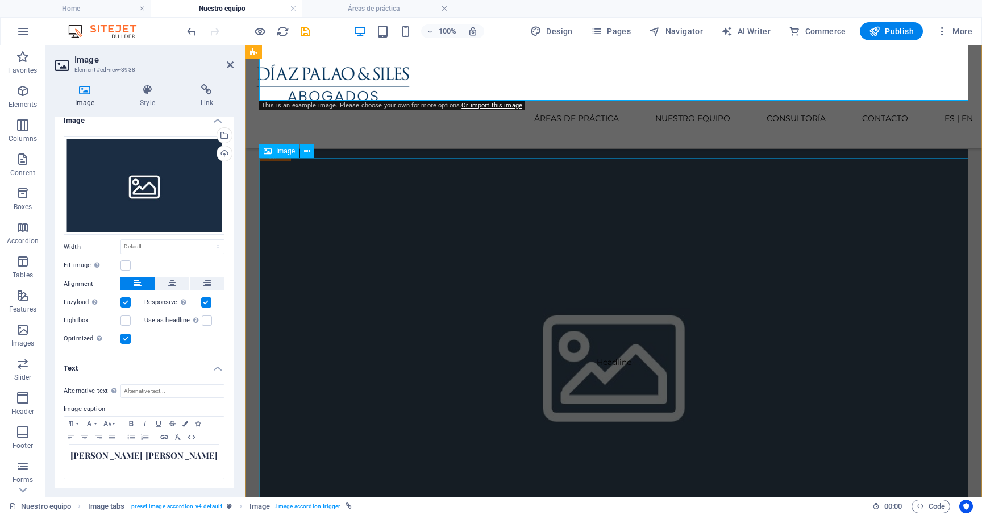
click at [288, 154] on span "Image" at bounding box center [285, 151] width 19 height 7
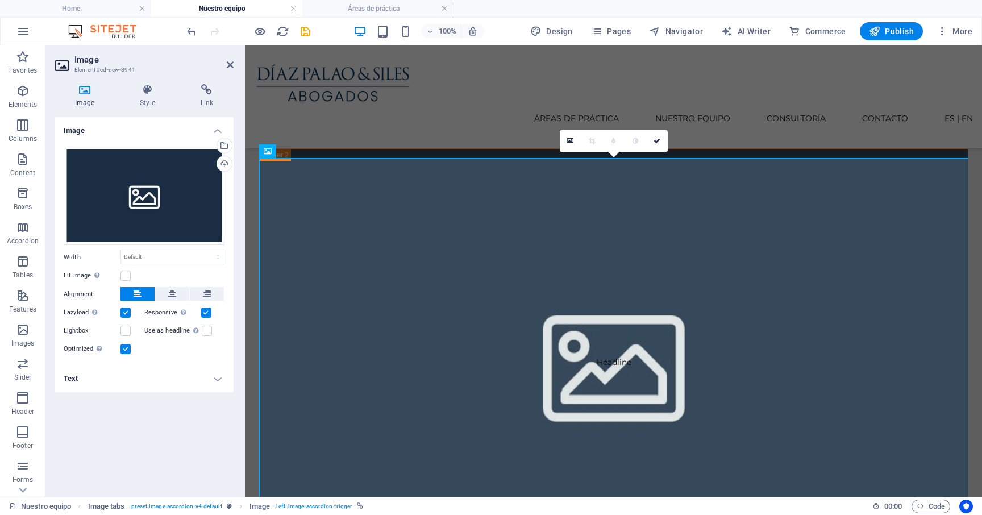
click at [165, 384] on h4 "Text" at bounding box center [144, 378] width 179 height 27
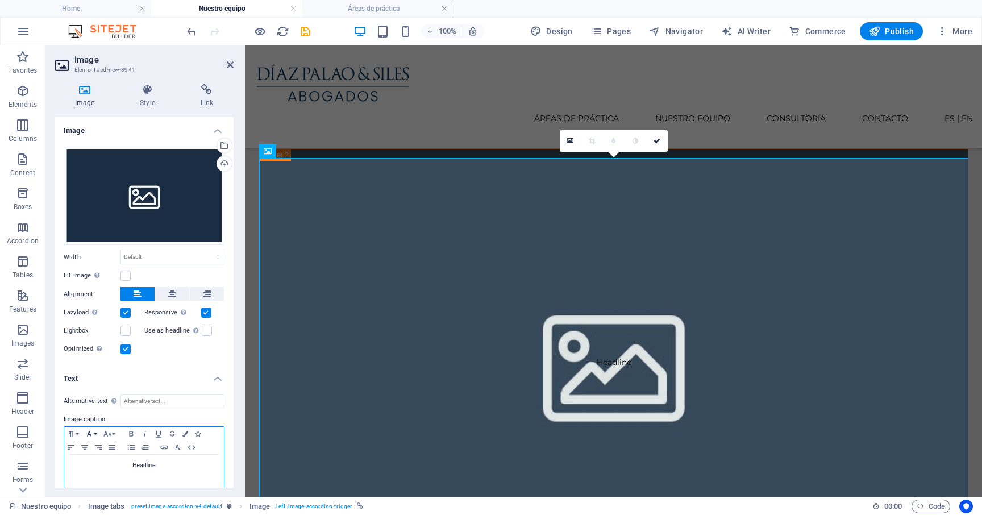
click at [94, 429] on icon "button" at bounding box center [89, 433] width 14 height 9
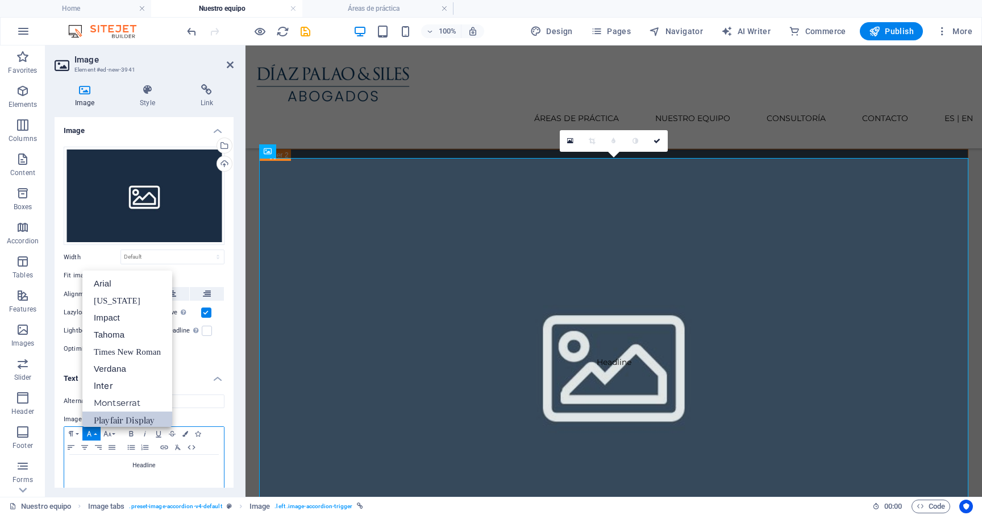
click at [127, 417] on link "Playfair Display" at bounding box center [127, 419] width 90 height 17
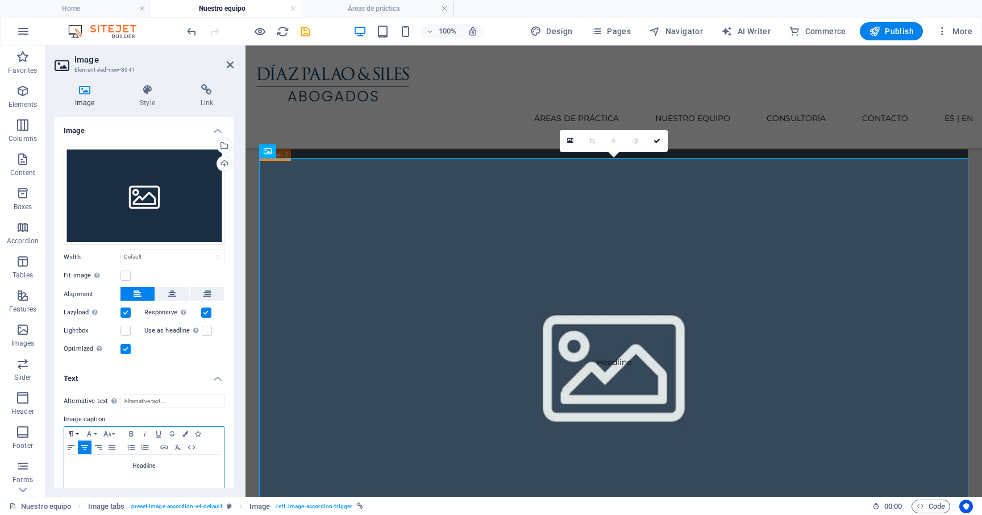
click at [74, 432] on icon "button" at bounding box center [71, 433] width 14 height 9
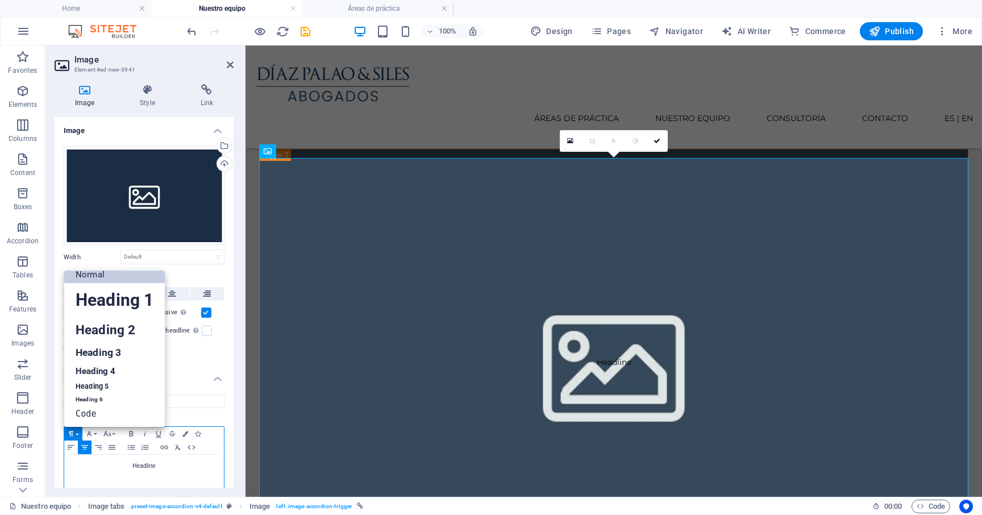
scroll to position [9, 0]
click at [116, 354] on link "Heading 3" at bounding box center [114, 353] width 101 height 20
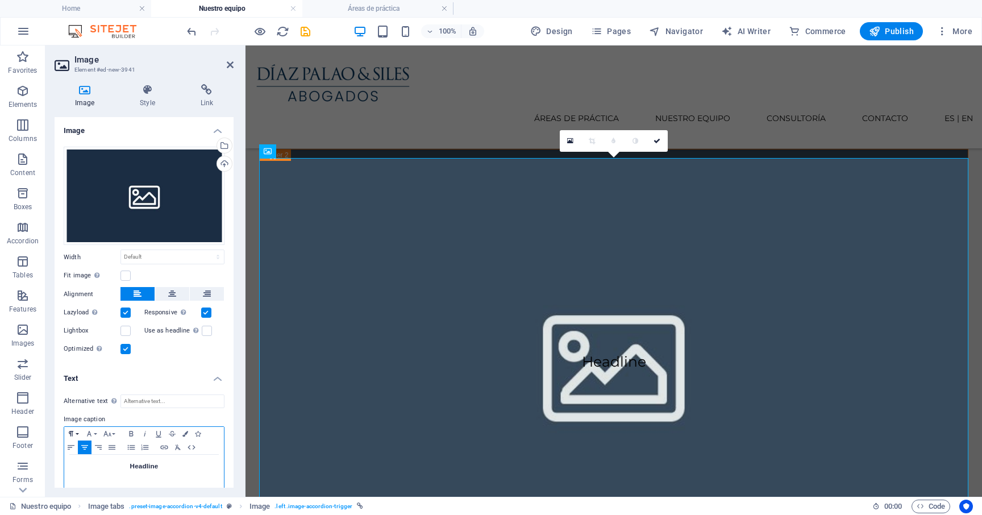
click at [80, 430] on button "Paragraph Format" at bounding box center [73, 434] width 18 height 14
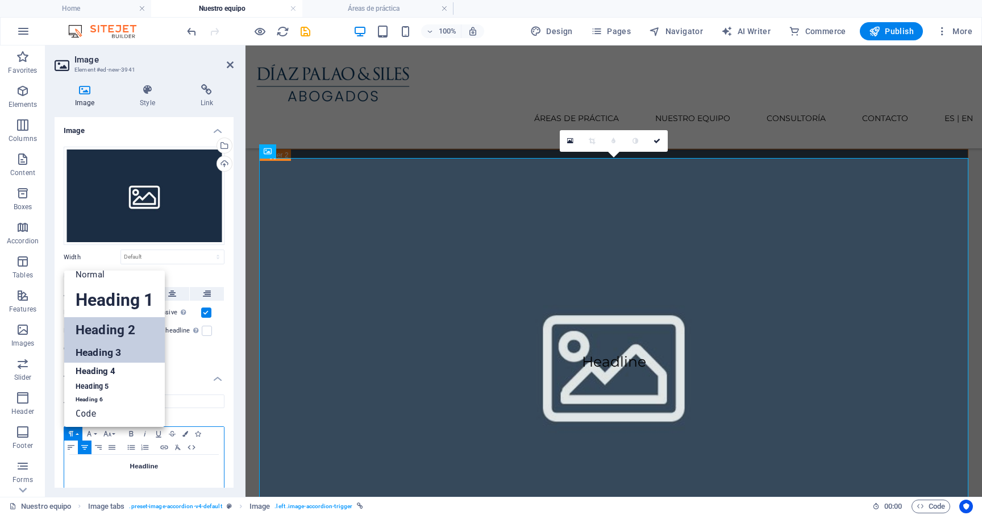
click at [121, 330] on link "Heading 2" at bounding box center [114, 330] width 101 height 26
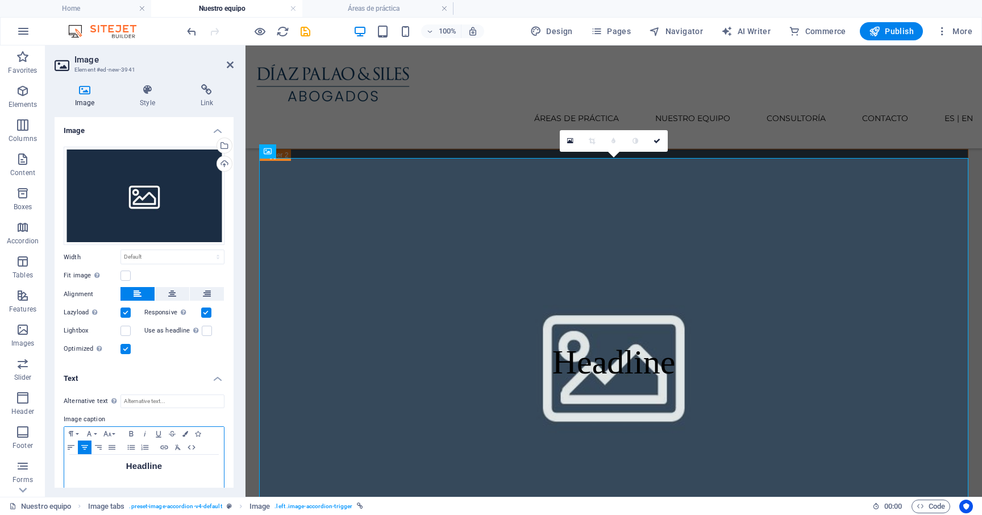
click at [148, 465] on h2 "​ Headline" at bounding box center [144, 465] width 148 height 11
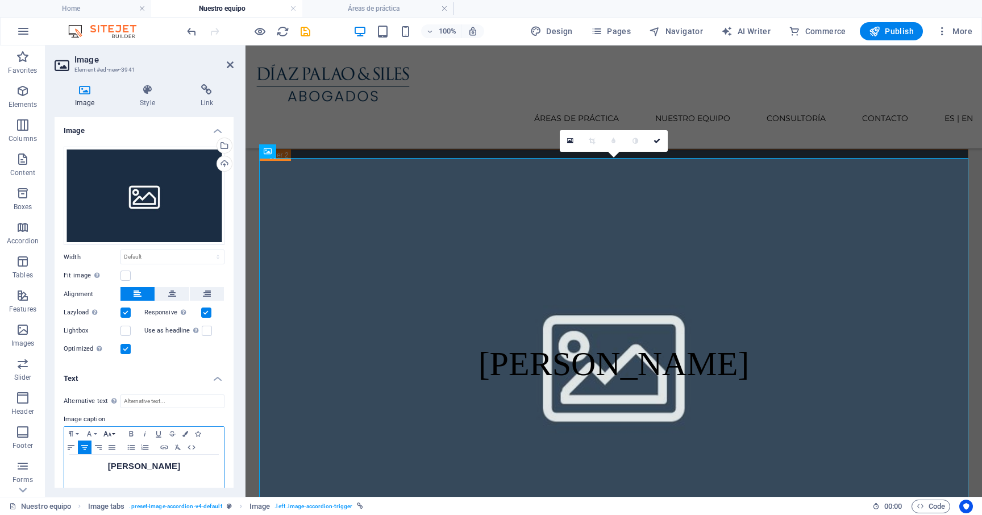
click at [109, 435] on icon "button" at bounding box center [108, 433] width 14 height 9
click at [93, 435] on icon "button" at bounding box center [89, 433] width 14 height 9
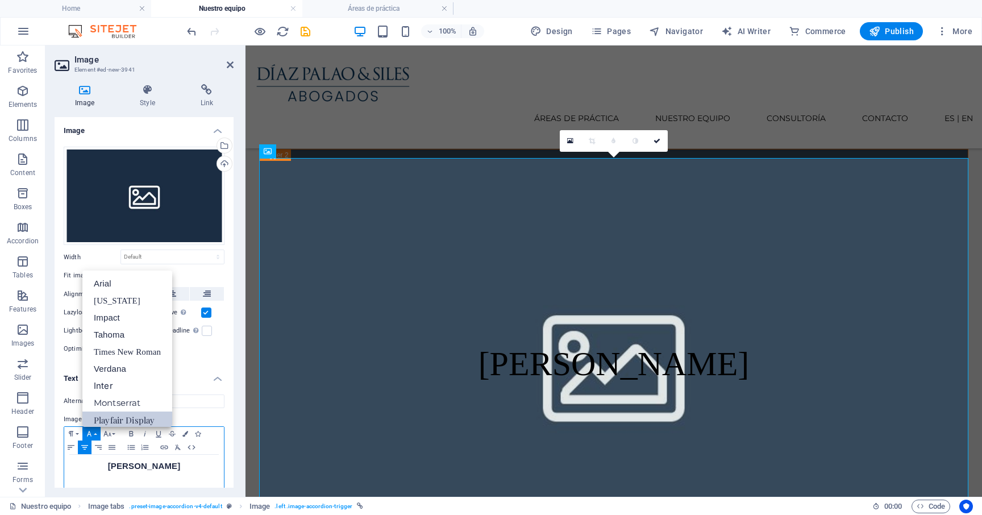
click at [141, 415] on link "Playfair Display" at bounding box center [127, 419] width 90 height 17
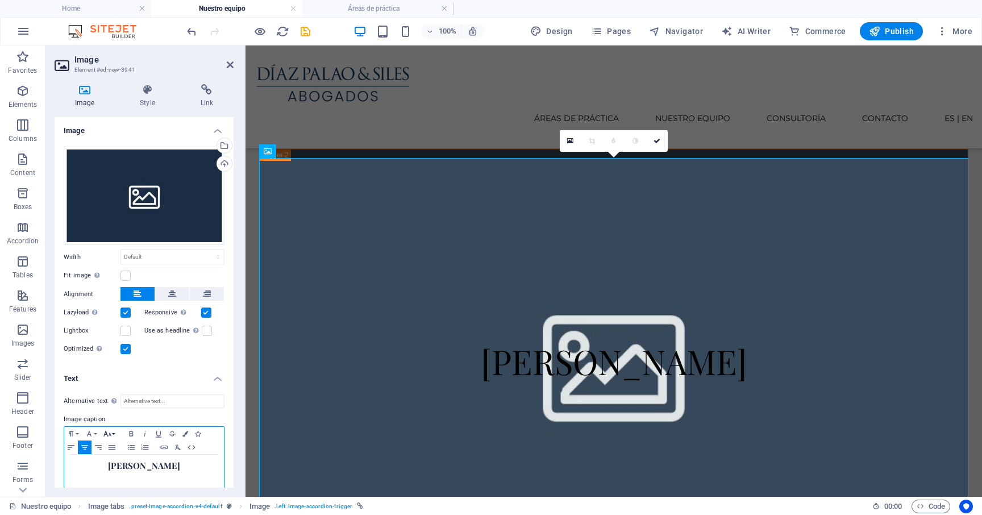
click at [101, 431] on icon "button" at bounding box center [108, 433] width 14 height 9
click at [95, 431] on icon "button" at bounding box center [89, 433] width 14 height 9
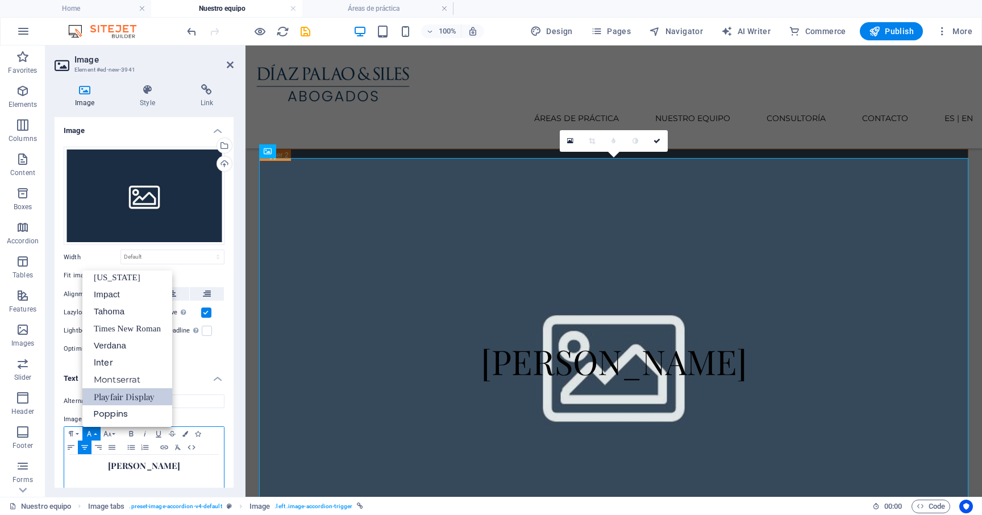
scroll to position [23, 0]
click at [115, 379] on link "Montserrat" at bounding box center [127, 379] width 90 height 17
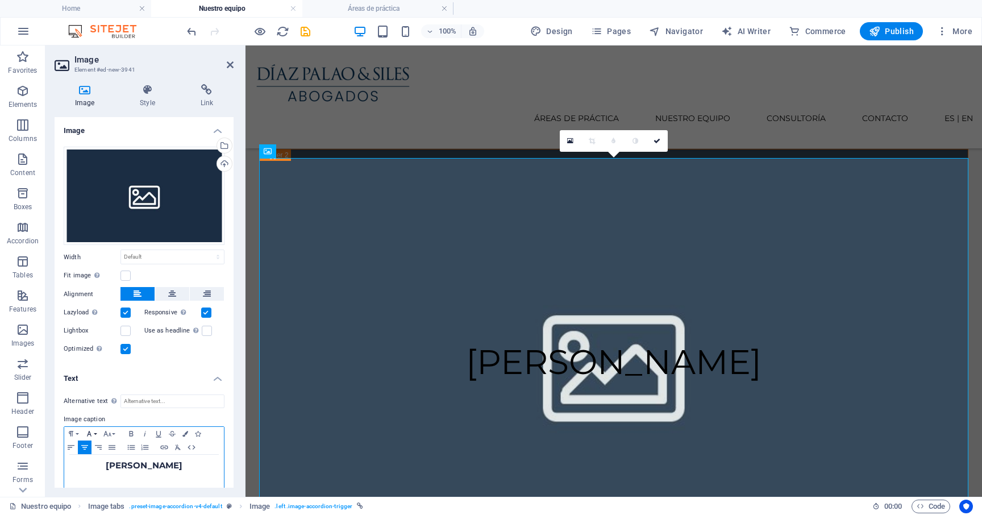
click at [93, 431] on icon "button" at bounding box center [89, 433] width 14 height 9
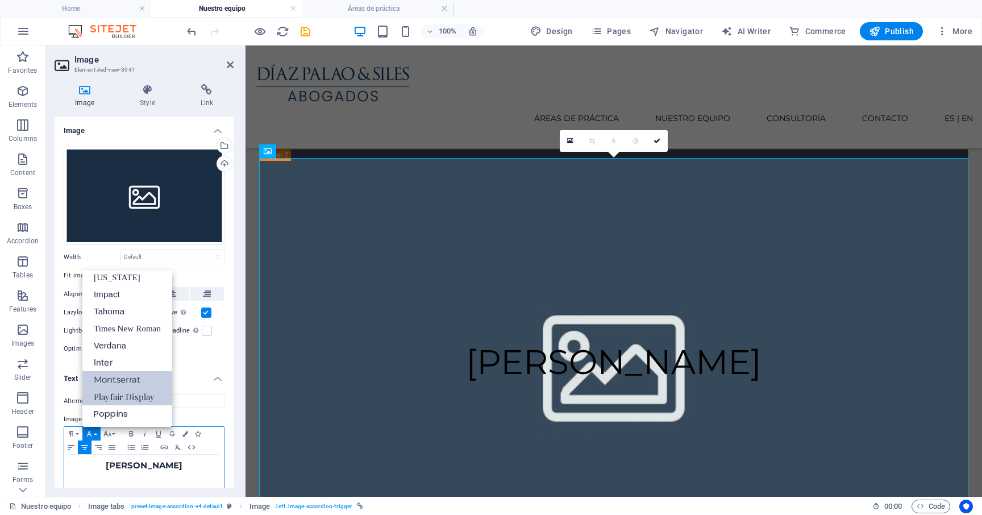
click at [135, 398] on link "Playfair Display" at bounding box center [127, 396] width 90 height 17
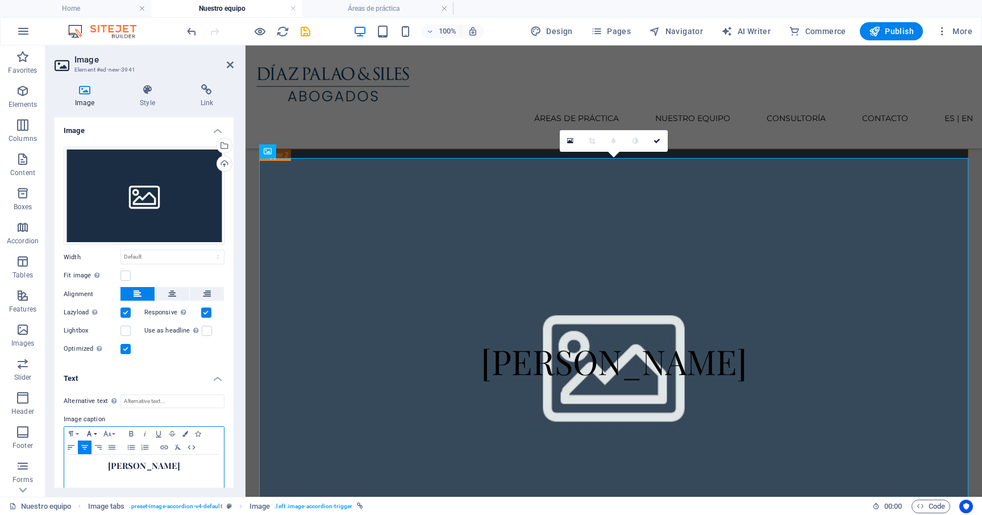
click at [93, 429] on icon "button" at bounding box center [89, 433] width 14 height 9
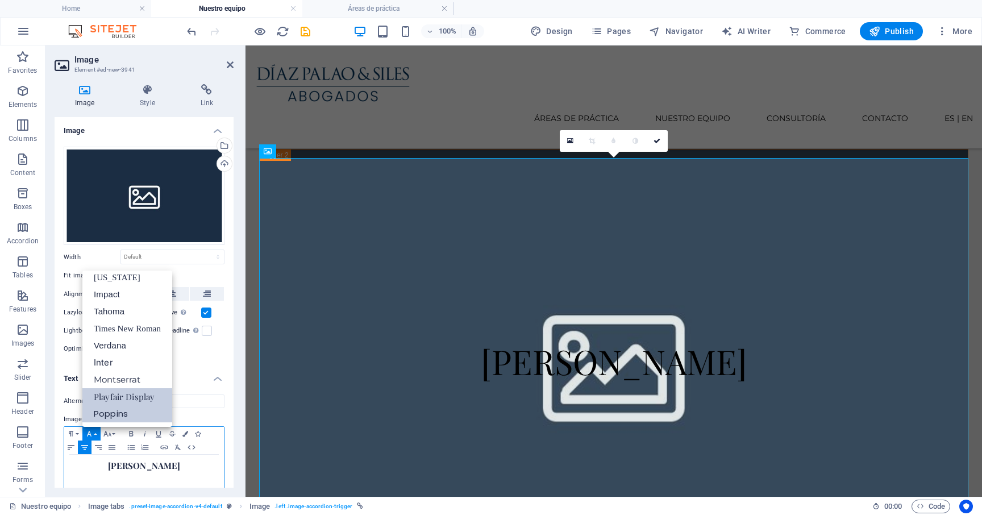
click at [127, 413] on link "Poppins" at bounding box center [127, 413] width 90 height 17
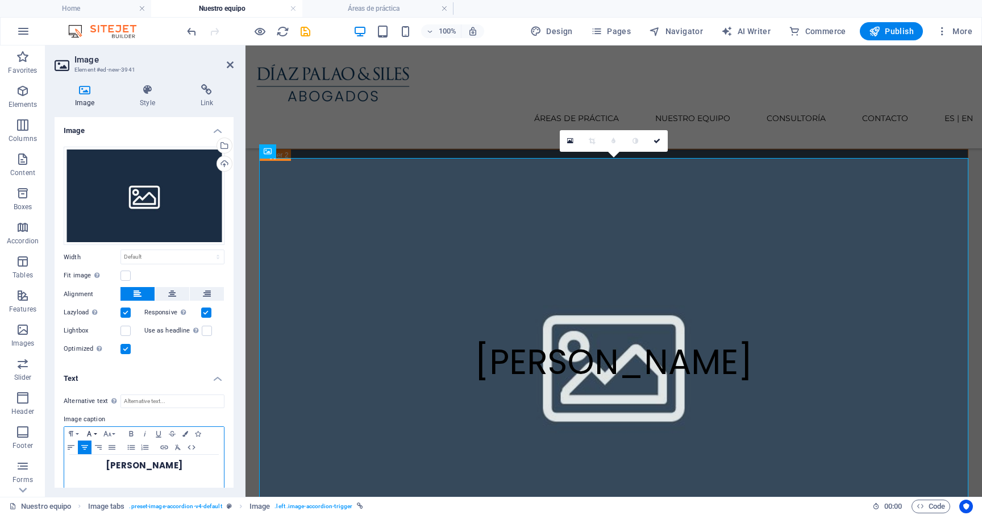
click at [97, 431] on button "Font Family" at bounding box center [91, 434] width 18 height 14
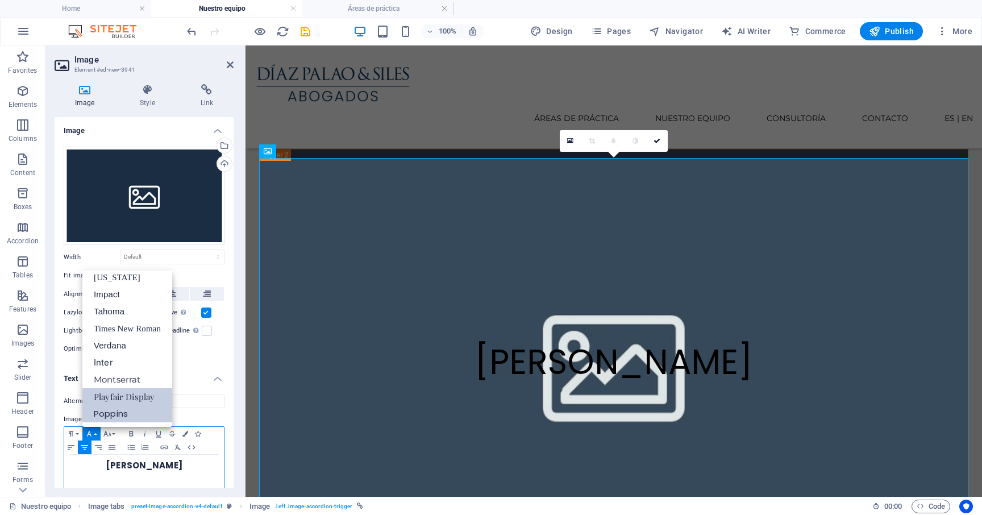
click at [128, 393] on link "Playfair Display" at bounding box center [127, 396] width 90 height 17
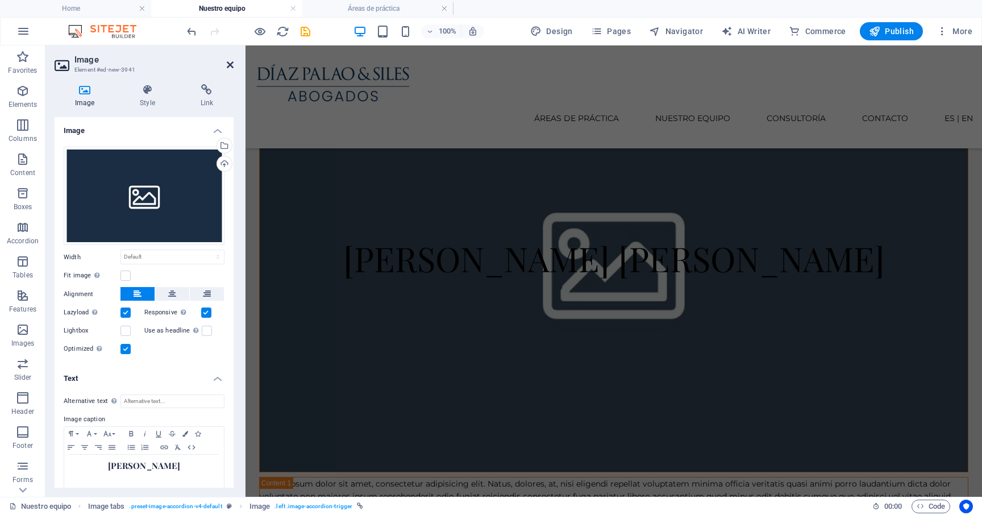
click at [227, 66] on icon at bounding box center [230, 64] width 7 height 9
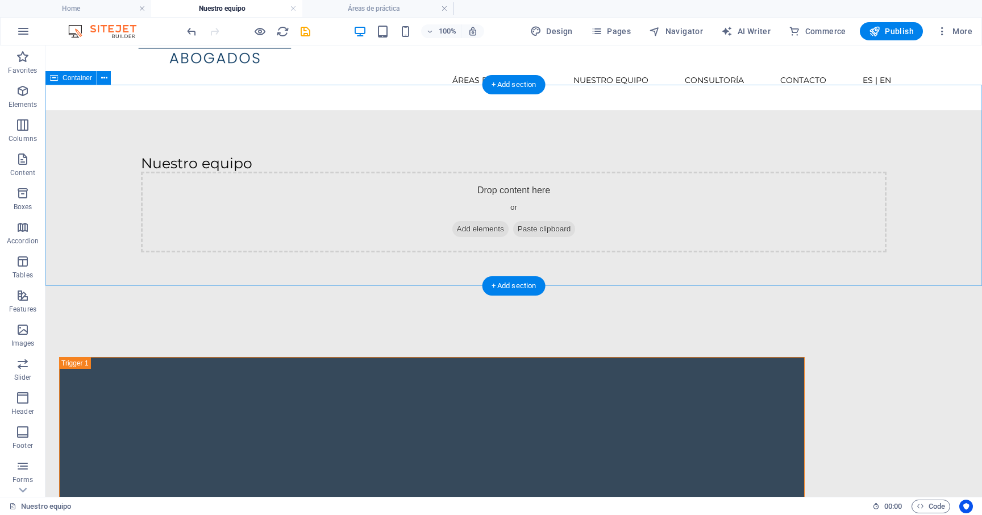
scroll to position [44, 0]
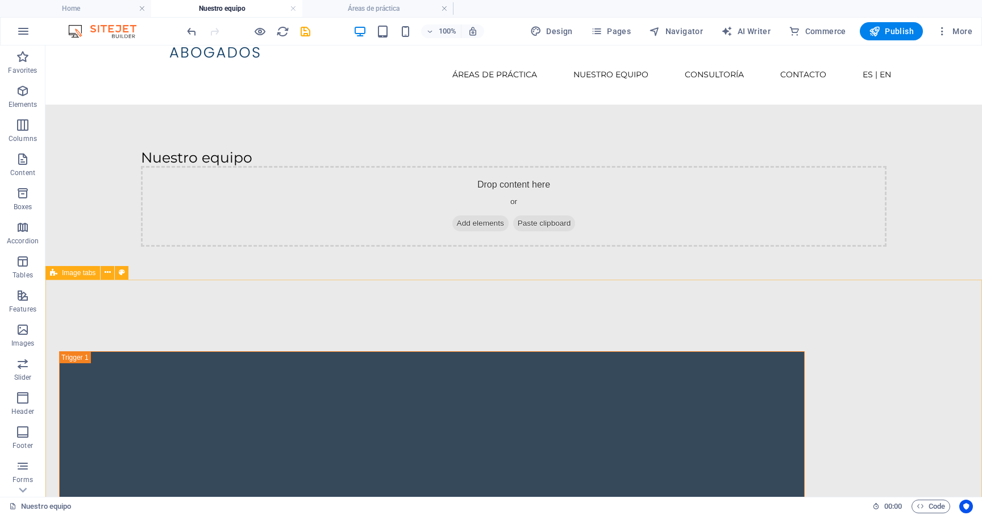
click at [90, 274] on span "Image tabs" at bounding box center [79, 272] width 34 height 7
select select "rem"
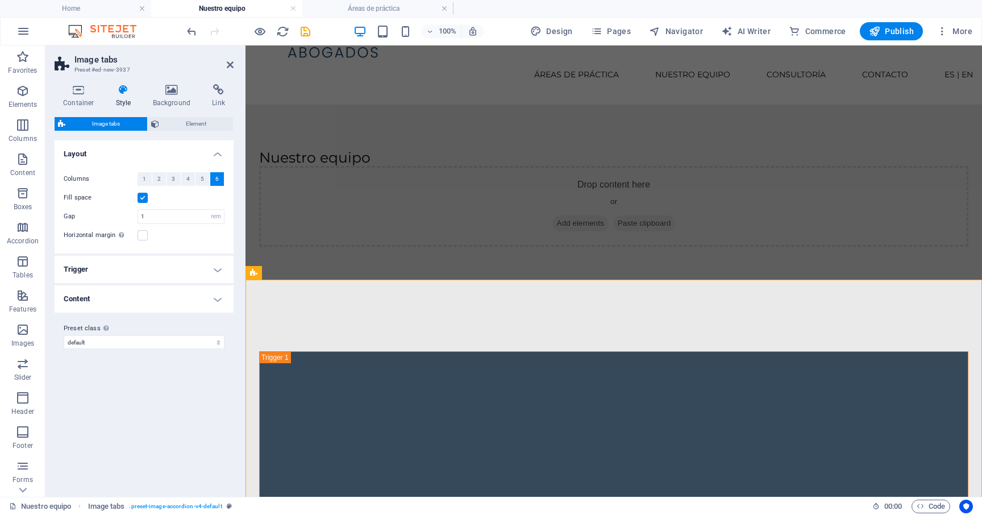
click at [127, 94] on icon at bounding box center [123, 89] width 32 height 11
click at [175, 131] on div "Image tabs Element Layout How this element expands within the layout (Flexbox).…" at bounding box center [144, 302] width 179 height 370
click at [175, 127] on span "Element" at bounding box center [196, 124] width 68 height 14
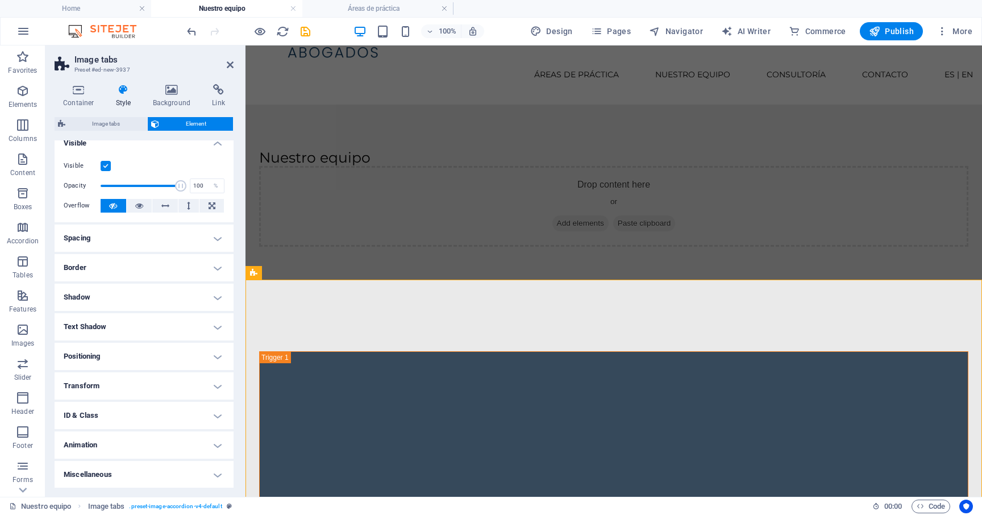
scroll to position [0, 0]
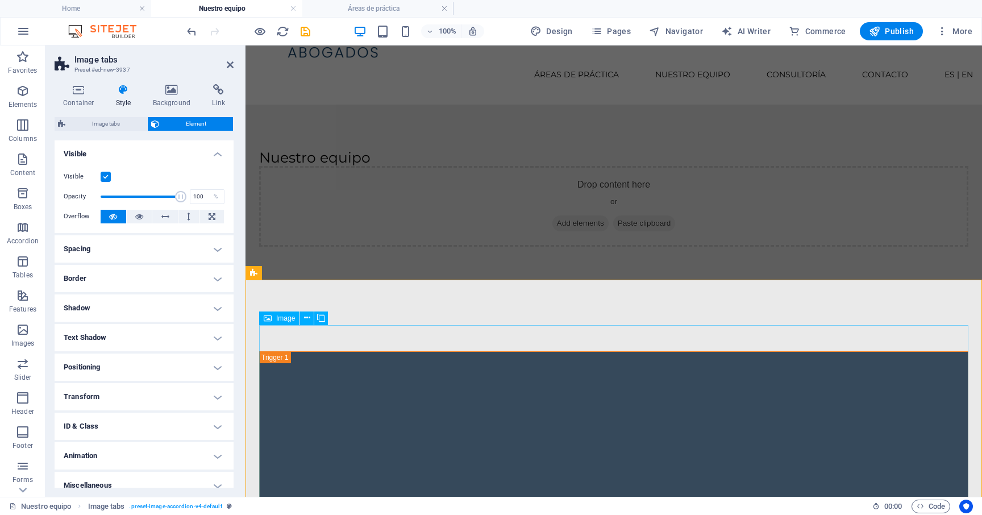
click at [278, 318] on span "Image" at bounding box center [285, 318] width 19 height 7
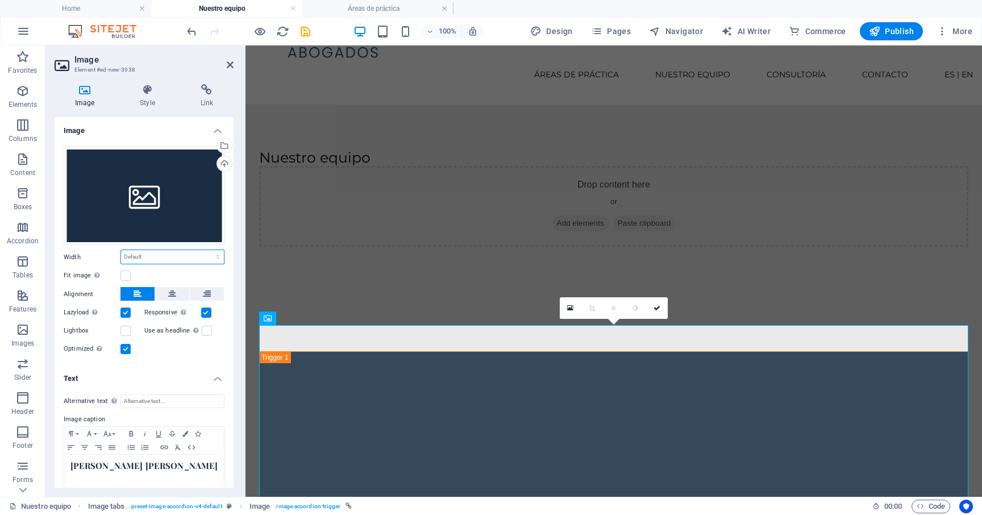
click at [160, 252] on select "Default auto px rem % em vh vw" at bounding box center [172, 257] width 103 height 14
select select "px"
click at [206, 250] on select "Default auto px rem % em vh vw" at bounding box center [172, 257] width 103 height 14
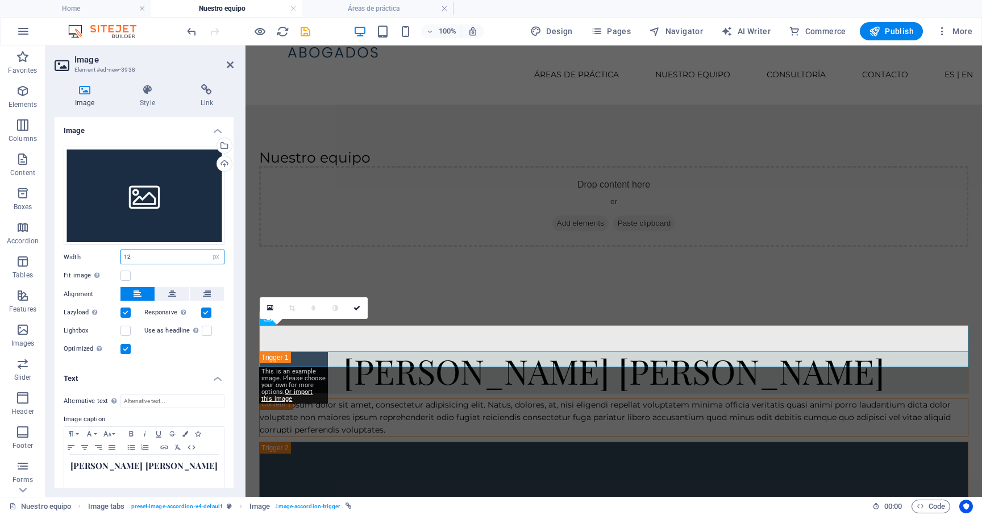
type input "1"
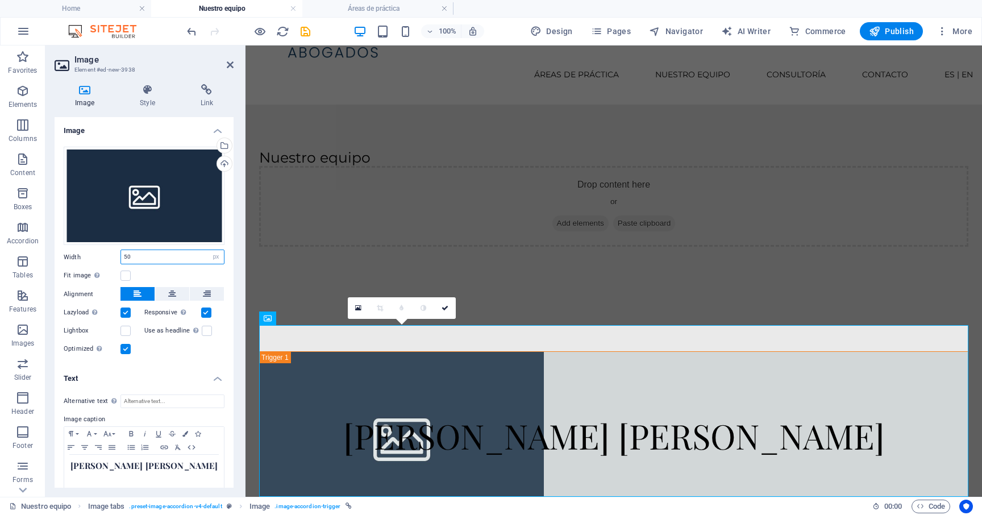
type input "5"
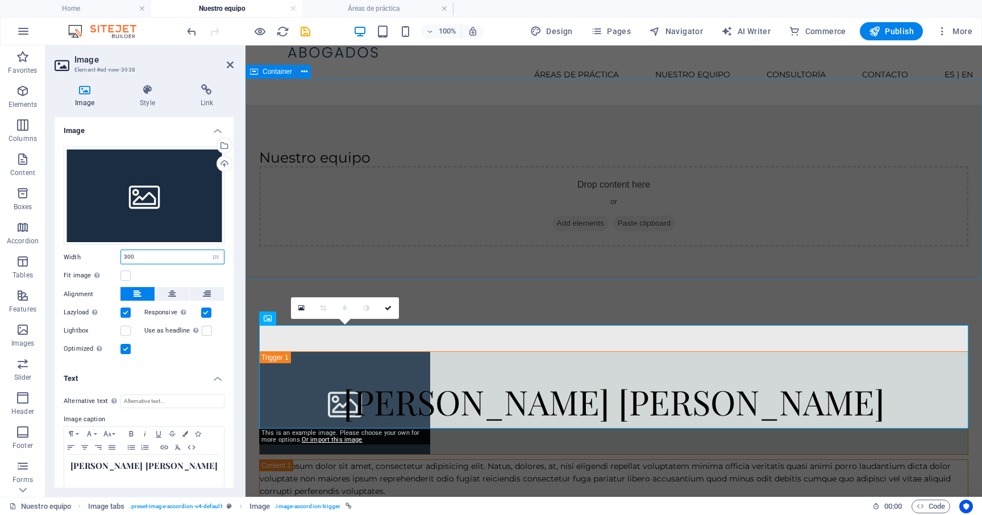
type input "300"
click at [447, 270] on div "Nuestro equipo Drop content here or Add elements Paste clipboard" at bounding box center [613, 205] width 736 height 201
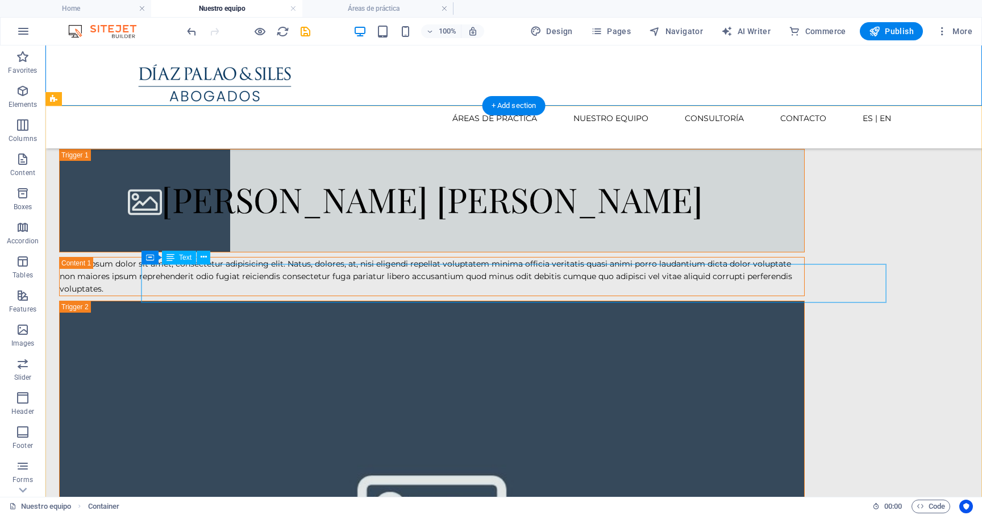
scroll to position [217, 0]
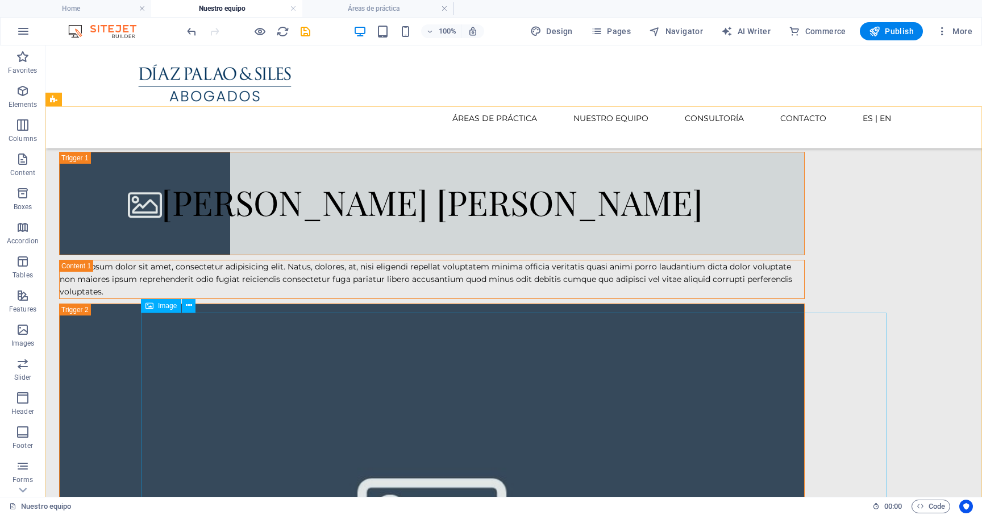
click at [169, 305] on span "Image" at bounding box center [167, 305] width 19 height 7
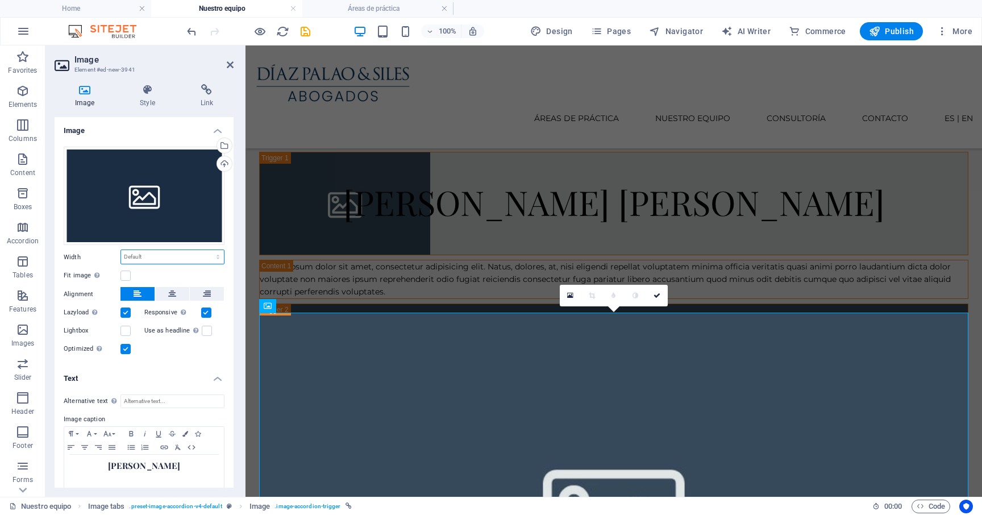
click at [164, 250] on select "Default auto px rem % em vh vw" at bounding box center [172, 257] width 103 height 14
select select "px"
click at [206, 250] on select "Default auto px rem % em vh vw" at bounding box center [172, 257] width 103 height 14
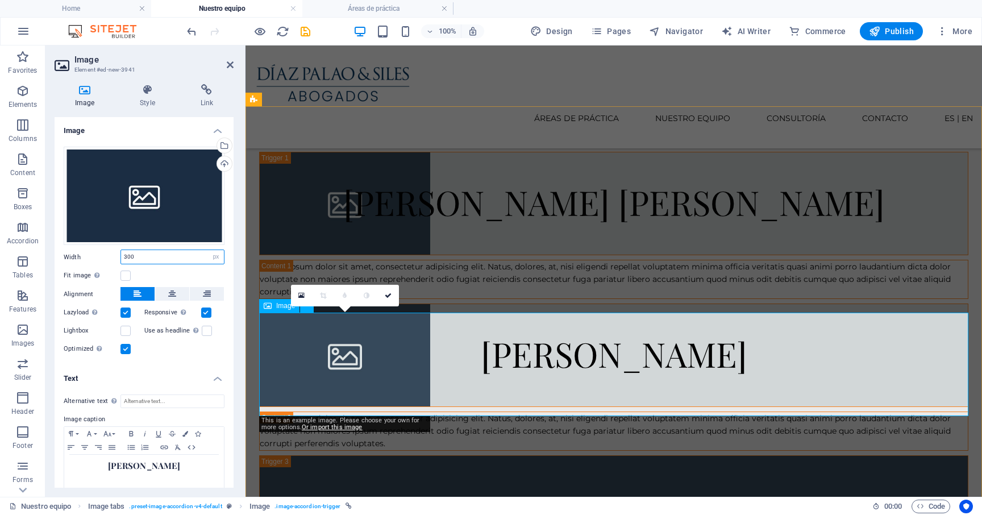
type input "300"
click at [467, 350] on figure "[PERSON_NAME]" at bounding box center [613, 354] width 709 height 103
click at [311, 32] on icon "save" at bounding box center [305, 31] width 13 height 13
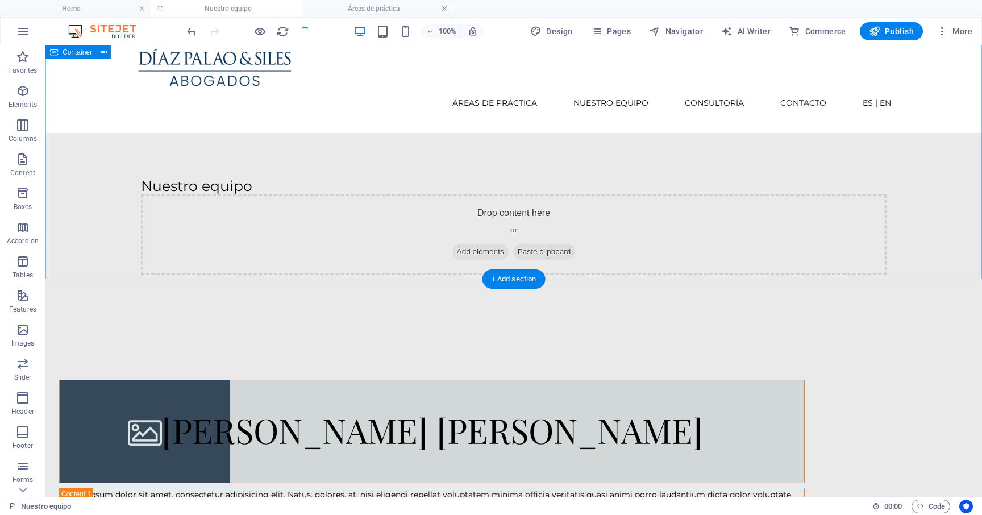
scroll to position [0, 0]
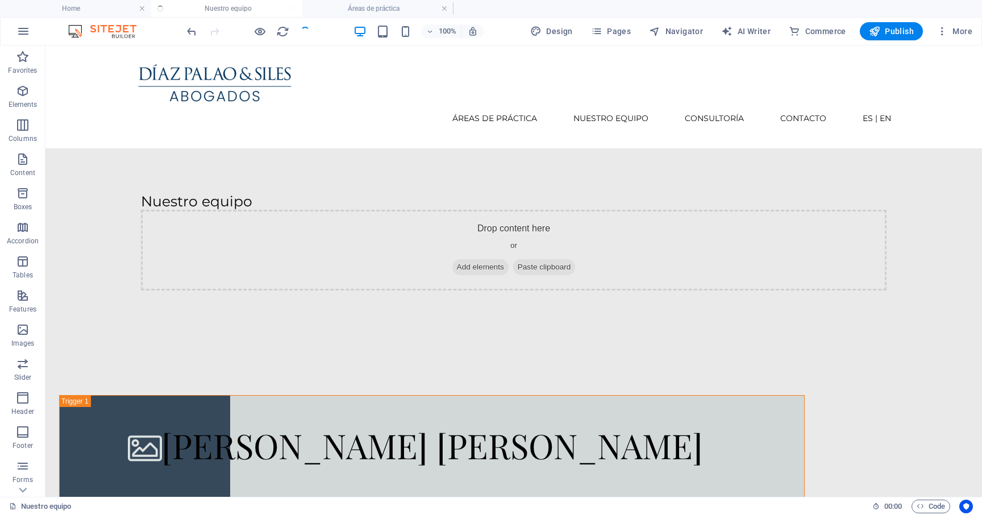
click at [306, 33] on div at bounding box center [248, 31] width 127 height 18
click at [306, 31] on div at bounding box center [248, 31] width 127 height 18
click at [76, 316] on span "Image tabs" at bounding box center [79, 316] width 34 height 7
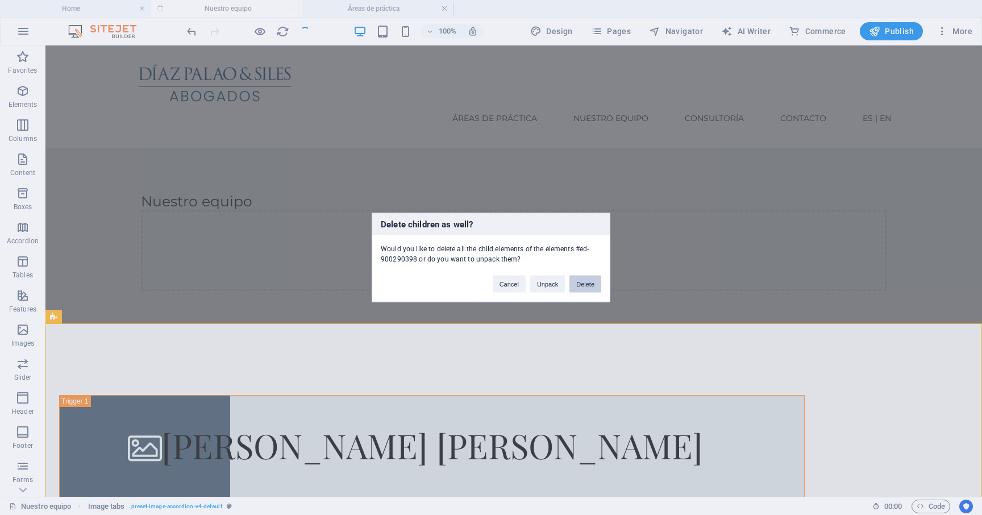
click at [579, 284] on button "Delete" at bounding box center [585, 284] width 32 height 17
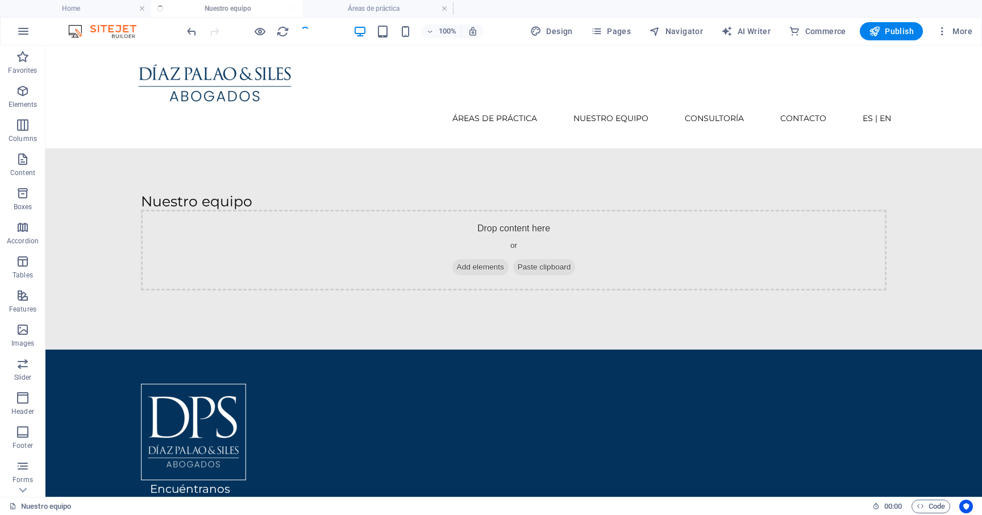
click at [307, 37] on div at bounding box center [248, 31] width 127 height 18
click at [281, 32] on icon "reload" at bounding box center [282, 31] width 13 height 13
click at [264, 10] on ul "Home Nuestro equipo Áreas de práctica" at bounding box center [491, 8] width 982 height 17
click at [86, 10] on h4 "Home" at bounding box center [75, 8] width 151 height 12
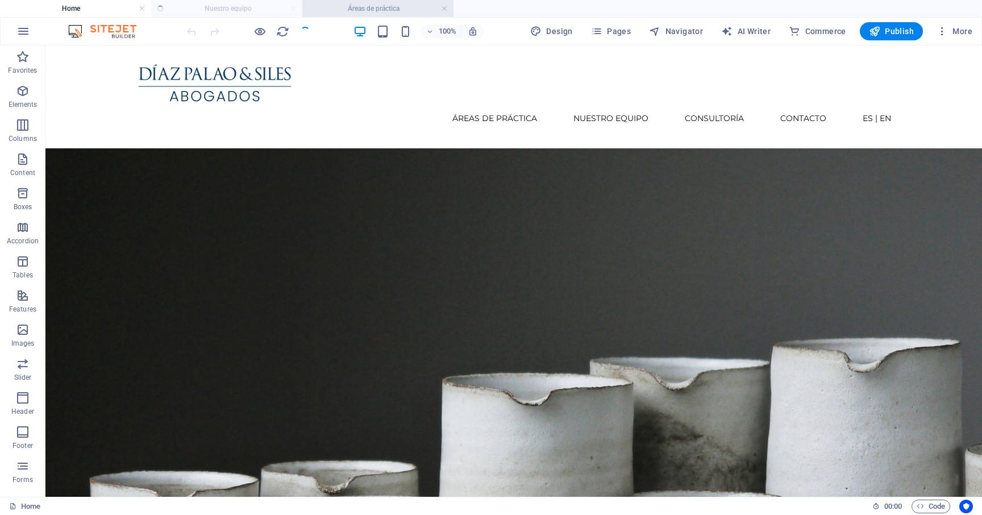
click at [343, 6] on h4 "Áreas de práctica" at bounding box center [377, 8] width 151 height 12
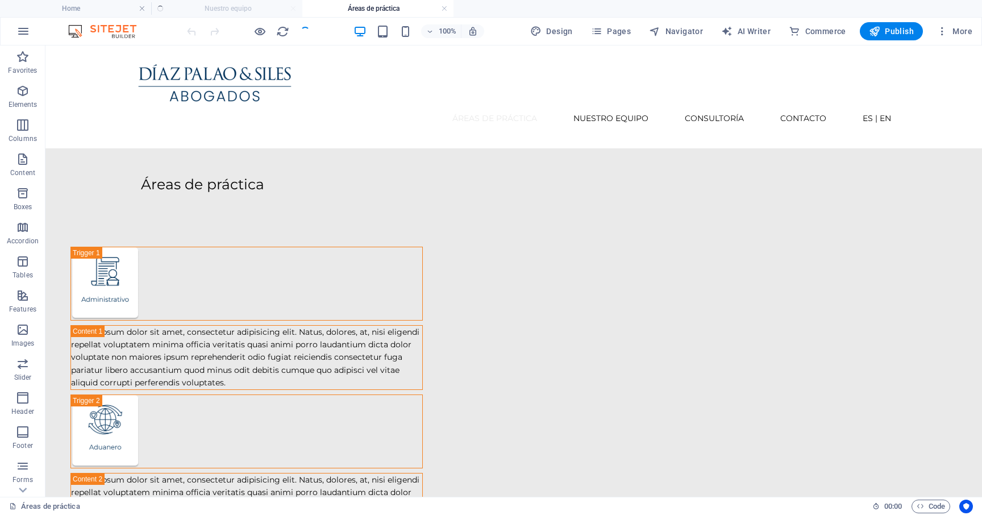
click at [245, 14] on ul "Home Nuestro equipo Áreas de práctica" at bounding box center [491, 8] width 982 height 17
click at [245, 11] on ul "Home Nuestro equipo Áreas de práctica" at bounding box center [491, 8] width 982 height 17
click at [247, 9] on ul "Home Nuestro equipo Áreas de práctica" at bounding box center [491, 8] width 982 height 17
click at [252, 8] on ul "Home Nuestro equipo Áreas de práctica" at bounding box center [491, 8] width 982 height 17
click at [351, 9] on h4 "Áreas de práctica" at bounding box center [377, 8] width 151 height 12
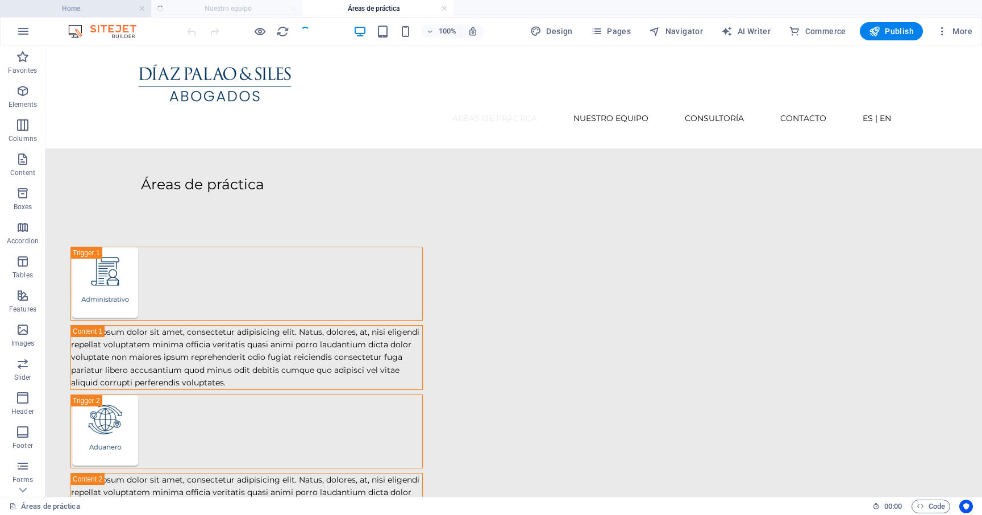
click at [100, 10] on h4 "Home" at bounding box center [75, 8] width 151 height 12
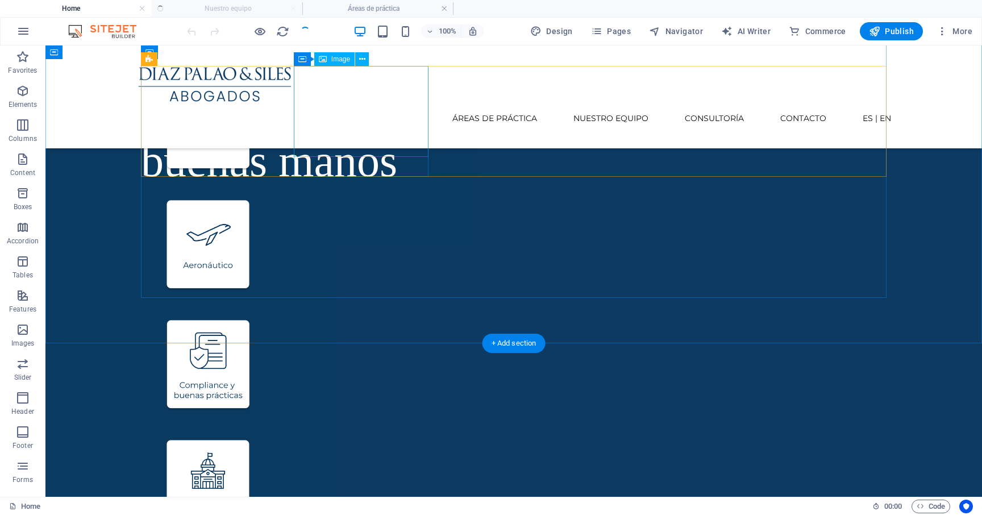
scroll to position [908, 0]
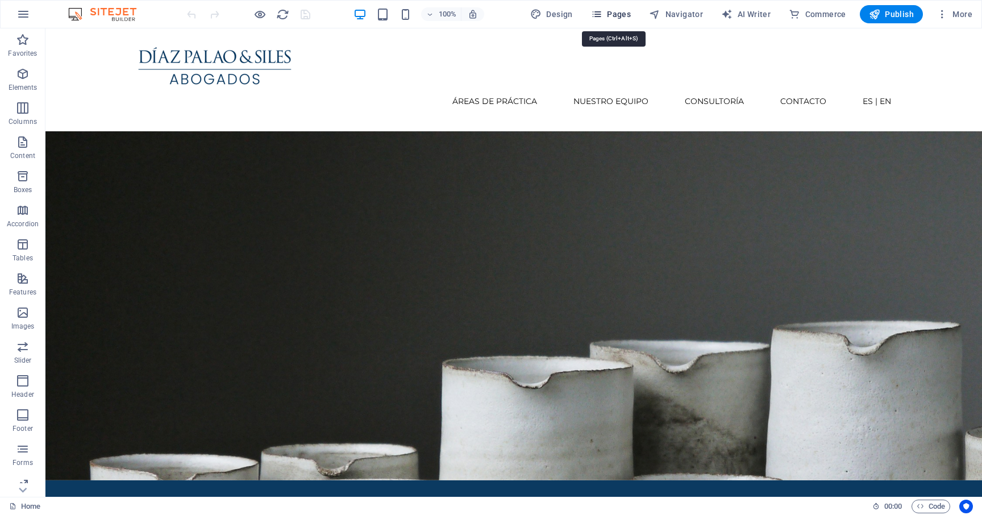
click at [610, 10] on span "Pages" at bounding box center [611, 14] width 40 height 11
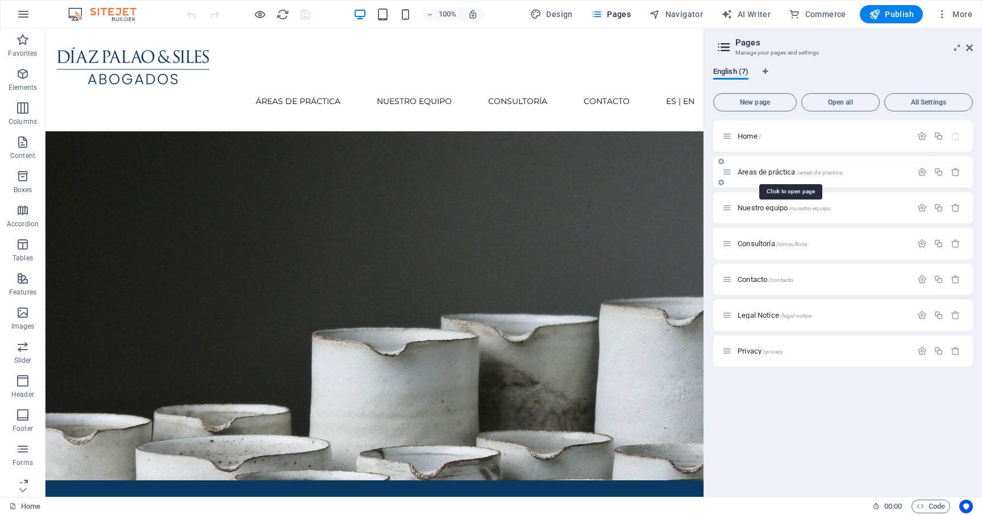
click at [757, 172] on span "Áreas de práctica /areas-de-practica" at bounding box center [789, 172] width 105 height 9
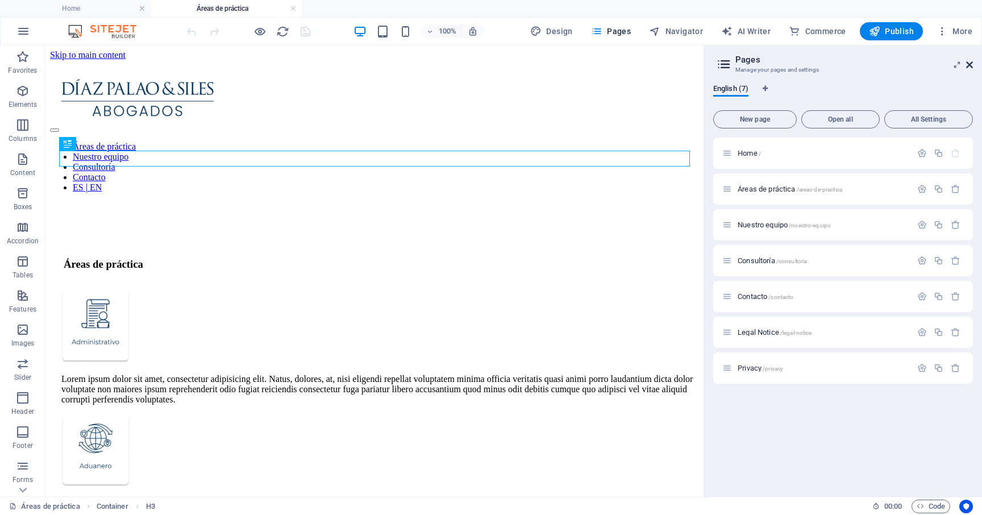
click at [968, 65] on icon at bounding box center [969, 64] width 7 height 9
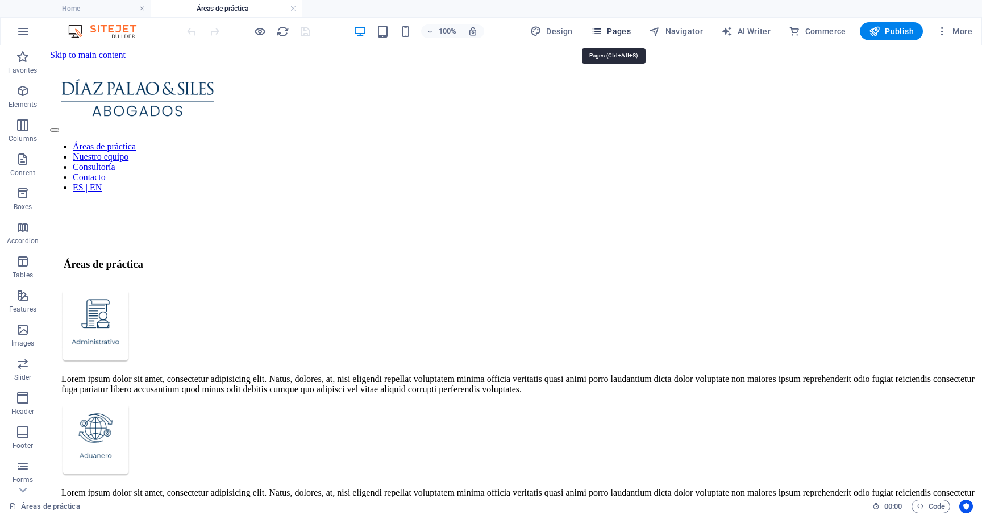
click at [623, 30] on span "Pages" at bounding box center [611, 31] width 40 height 11
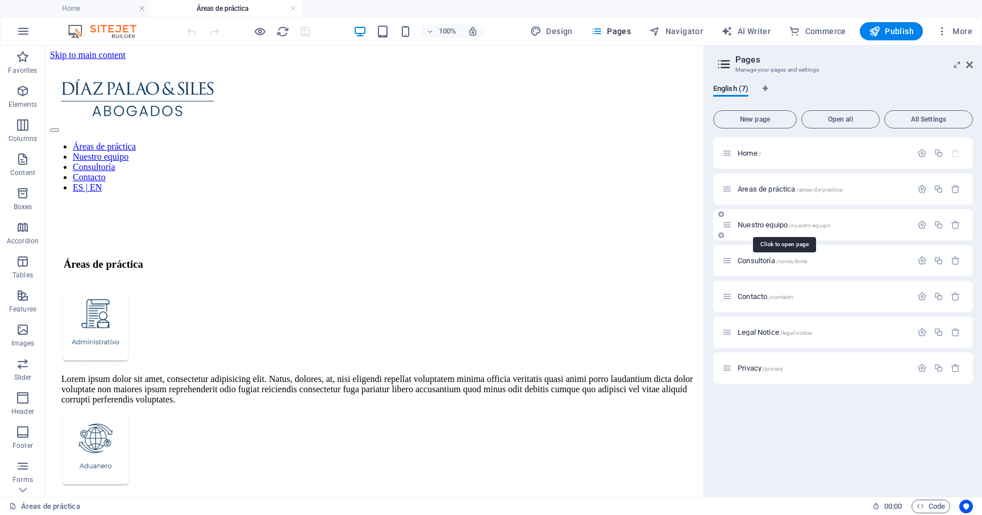
click at [757, 224] on span "Nuestro equipo /nuestro-equipo" at bounding box center [783, 224] width 93 height 9
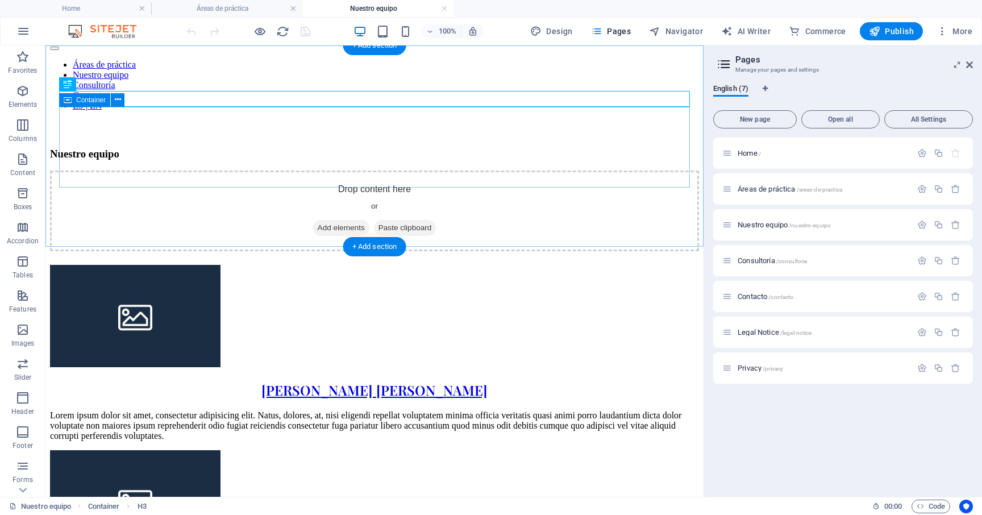
scroll to position [83, 0]
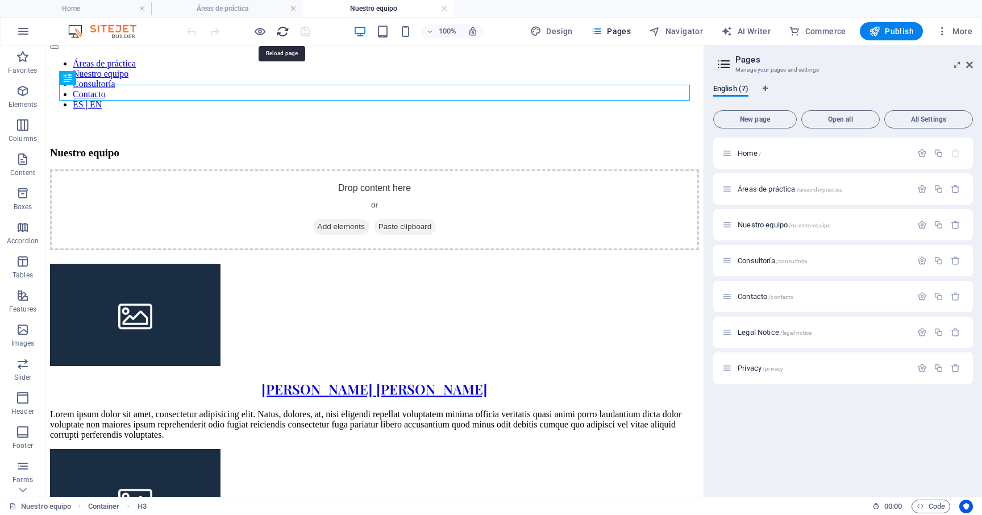
click at [283, 30] on icon "reload" at bounding box center [282, 31] width 13 height 13
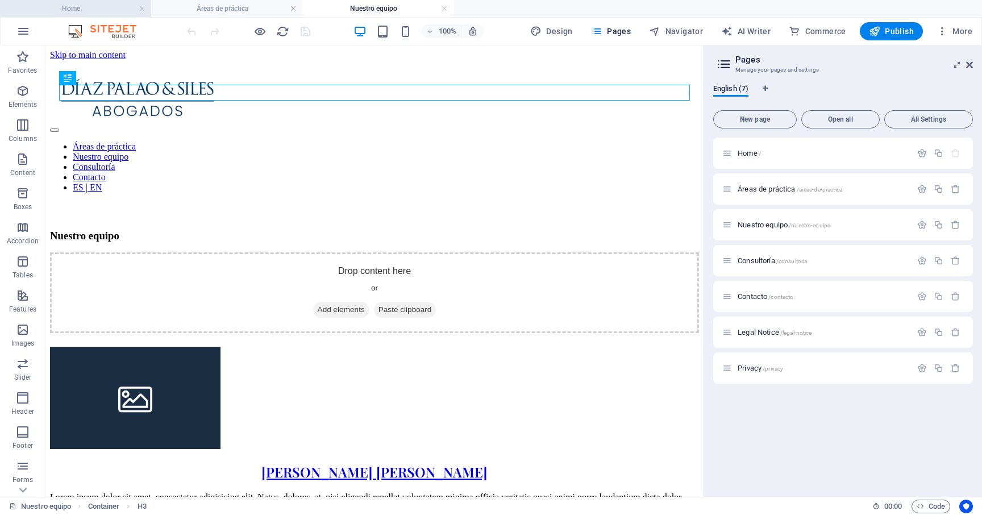
scroll to position [0, 0]
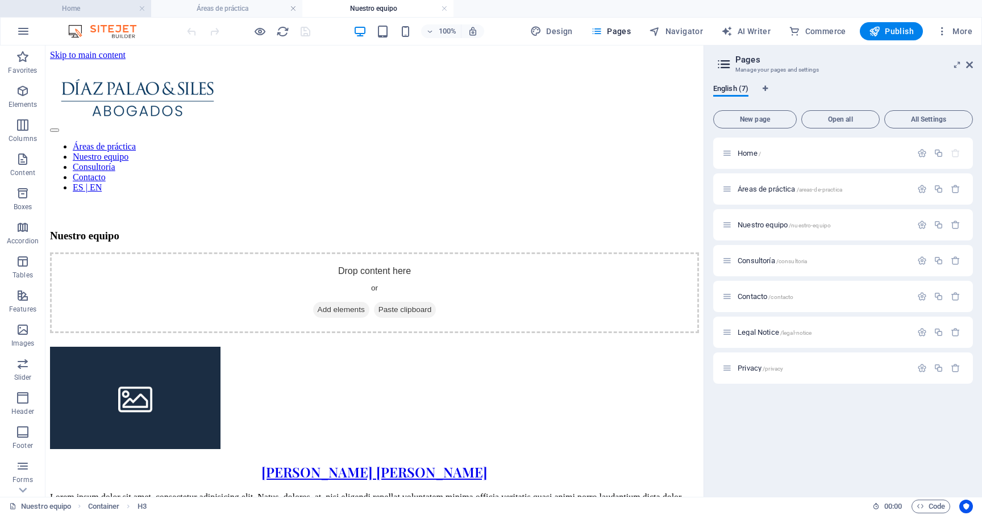
click at [102, 16] on li "Home" at bounding box center [75, 8] width 151 height 17
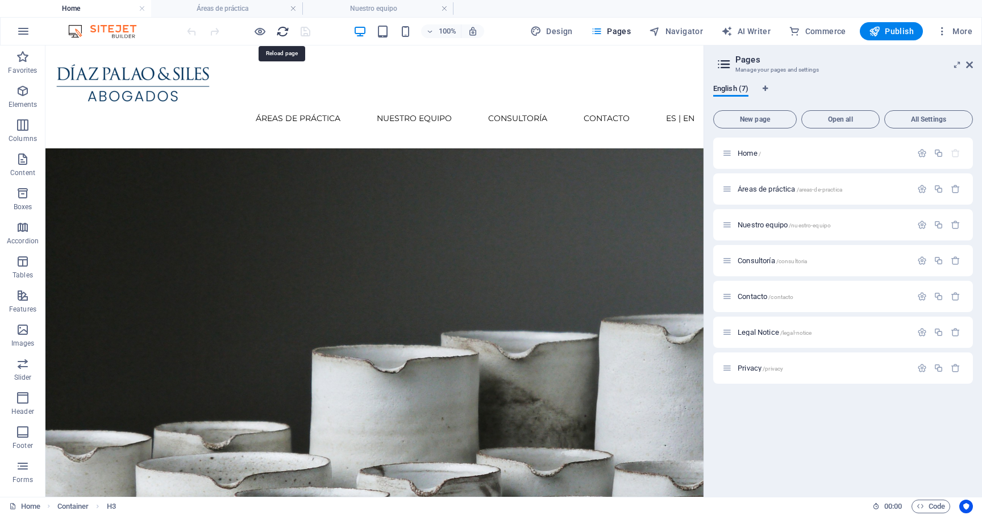
click at [362, 7] on h4 "Nuestro equipo" at bounding box center [377, 8] width 151 height 12
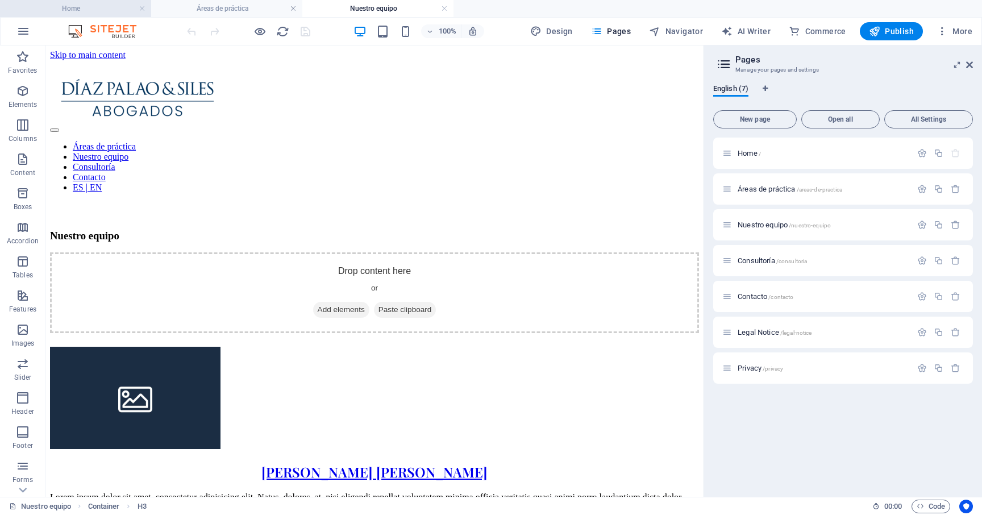
click at [121, 12] on h4 "Home" at bounding box center [75, 8] width 151 height 12
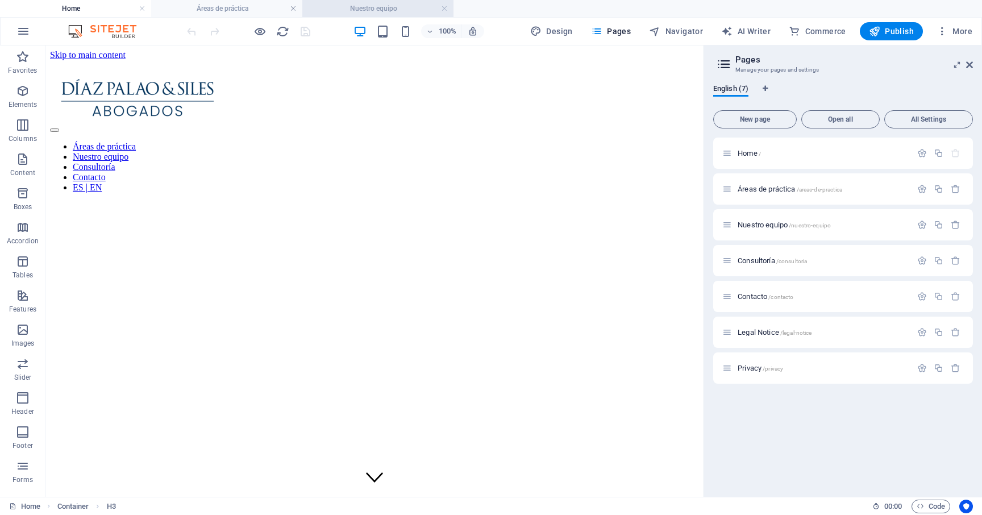
click at [368, 10] on h4 "Nuestro equipo" at bounding box center [377, 8] width 151 height 12
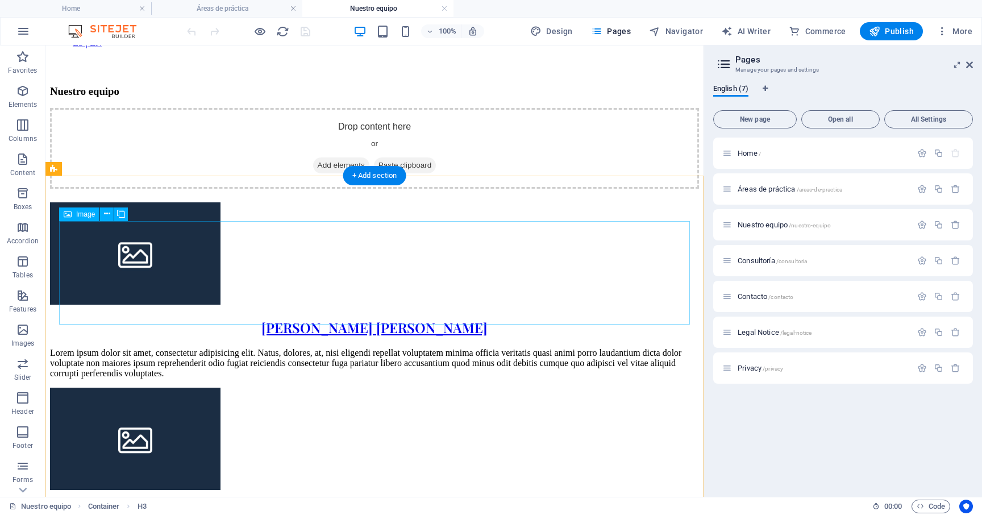
scroll to position [151, 0]
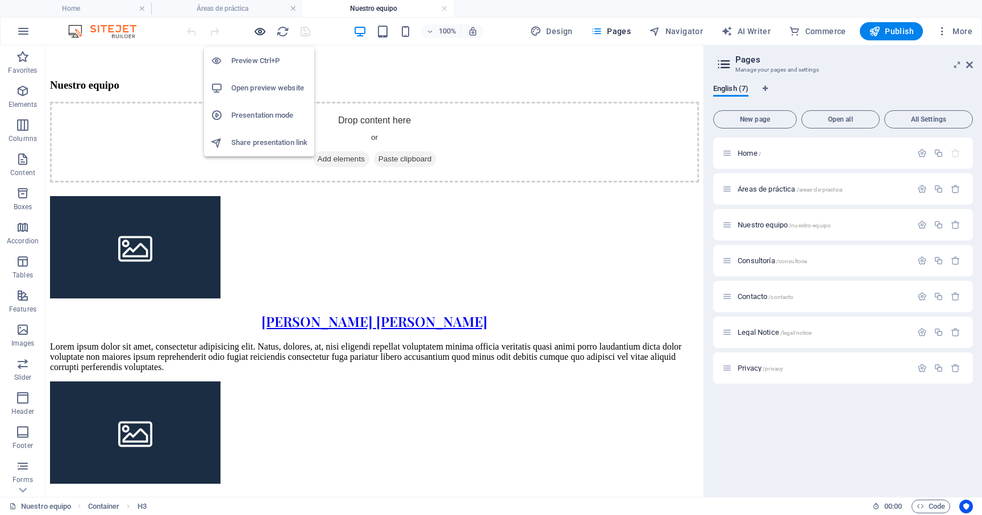
click at [265, 35] on icon "button" at bounding box center [259, 31] width 13 height 13
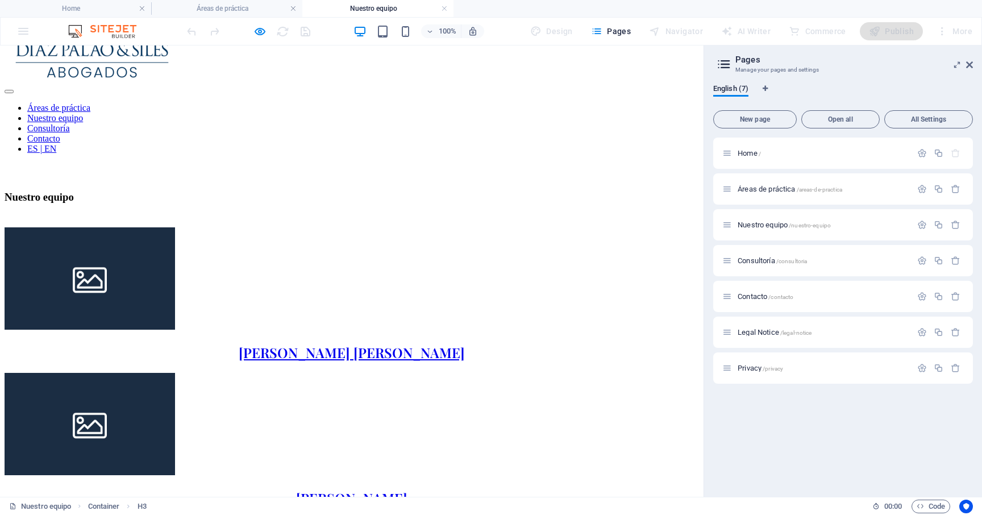
scroll to position [23, 0]
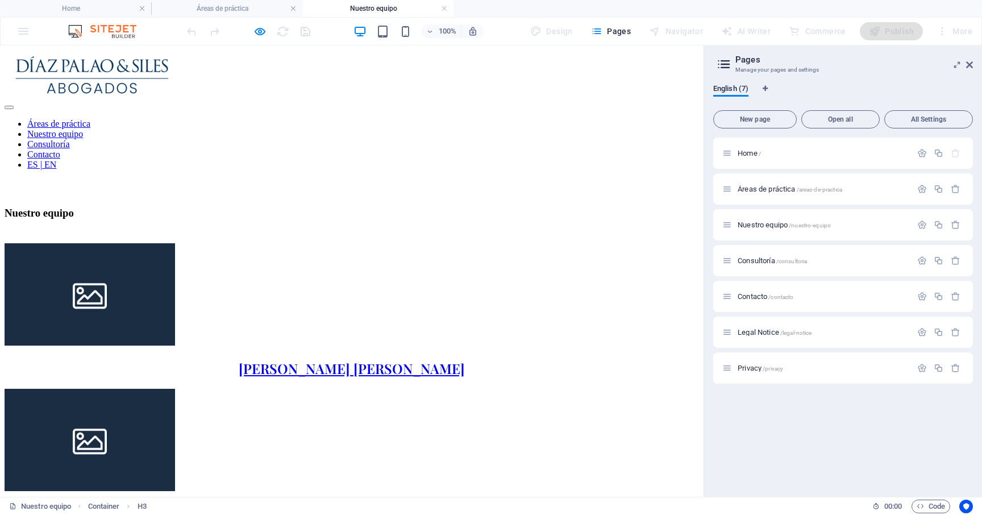
click at [269, 28] on div at bounding box center [248, 31] width 127 height 18
click at [261, 32] on icon "button" at bounding box center [259, 31] width 13 height 13
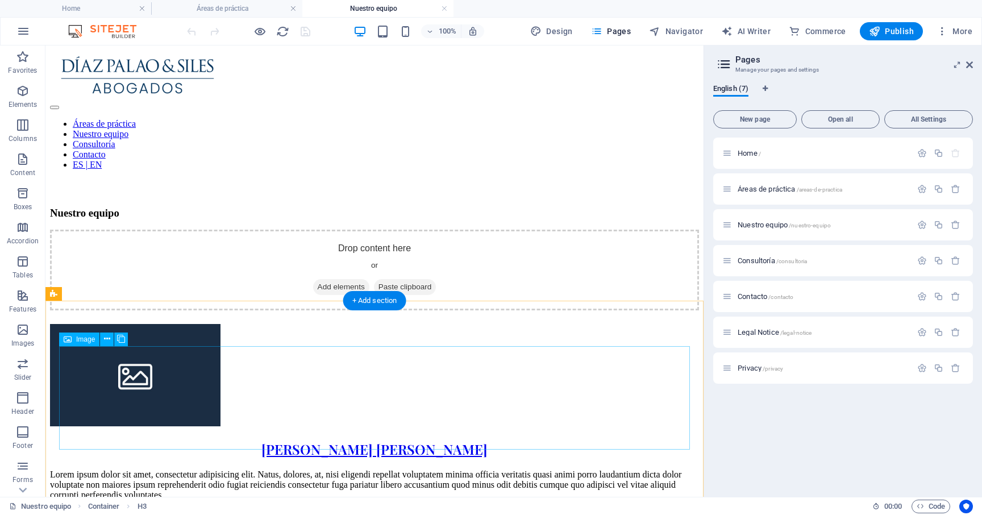
click at [255, 361] on figure "[PERSON_NAME] [PERSON_NAME]" at bounding box center [374, 391] width 649 height 134
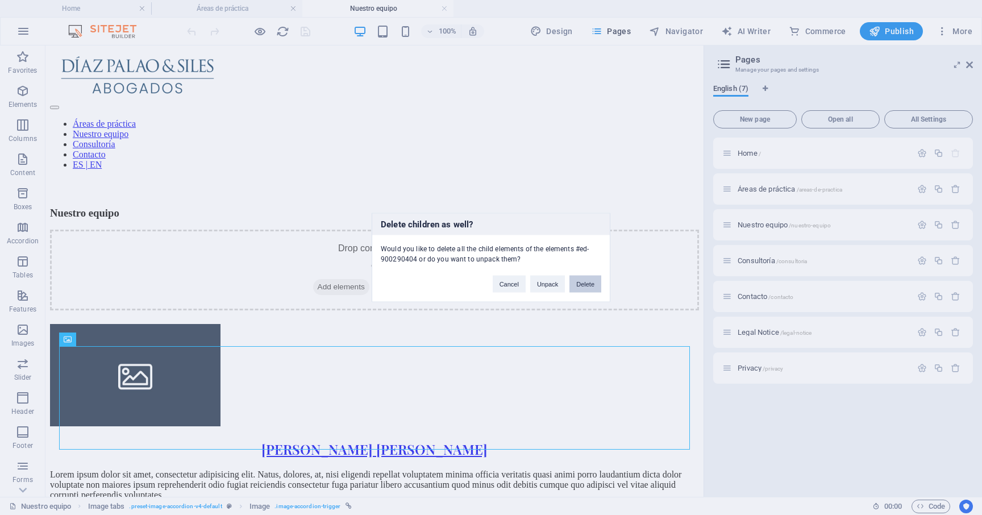
click at [585, 286] on button "Delete" at bounding box center [585, 284] width 32 height 17
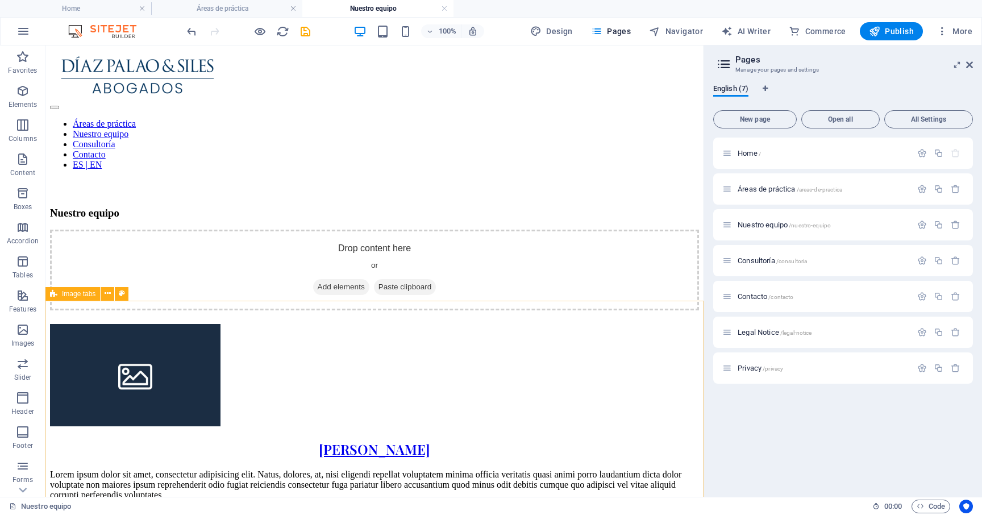
click at [84, 296] on span "Image tabs" at bounding box center [79, 293] width 34 height 7
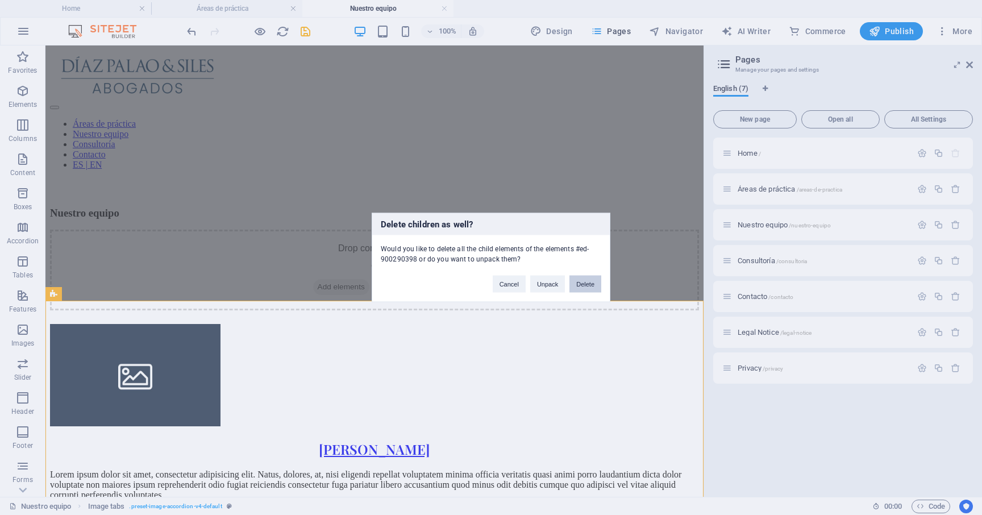
click at [589, 283] on button "Delete" at bounding box center [585, 284] width 32 height 17
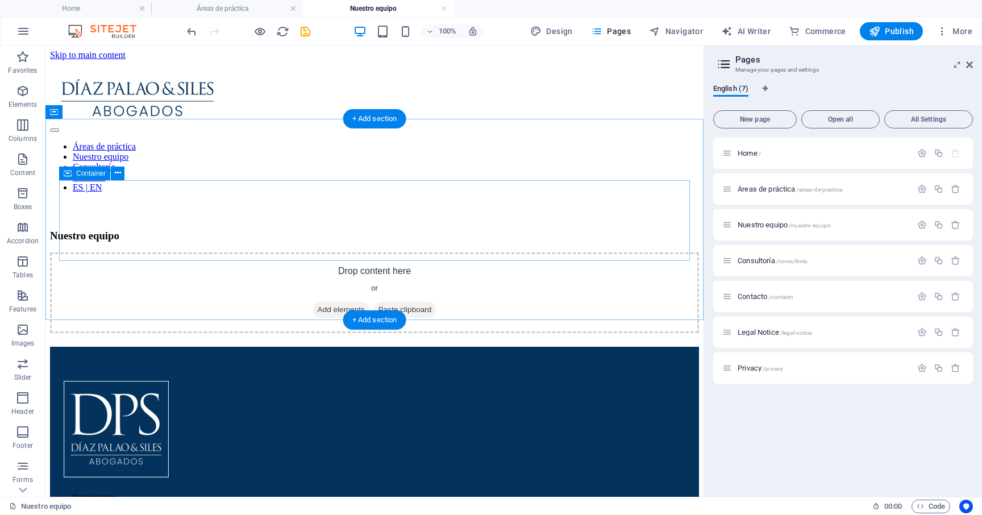
scroll to position [23, 0]
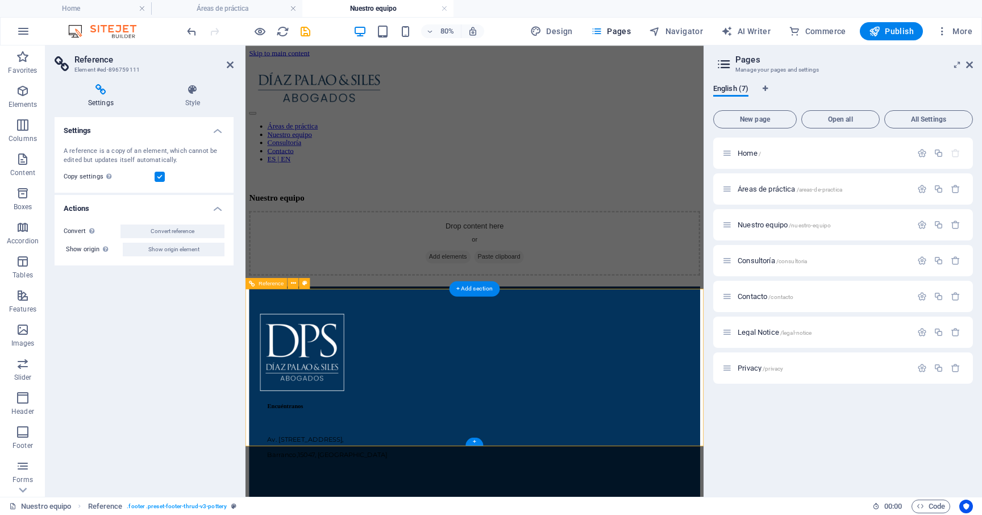
click at [557, 32] on span "Design" at bounding box center [551, 31] width 43 height 11
select select "px"
select select "400"
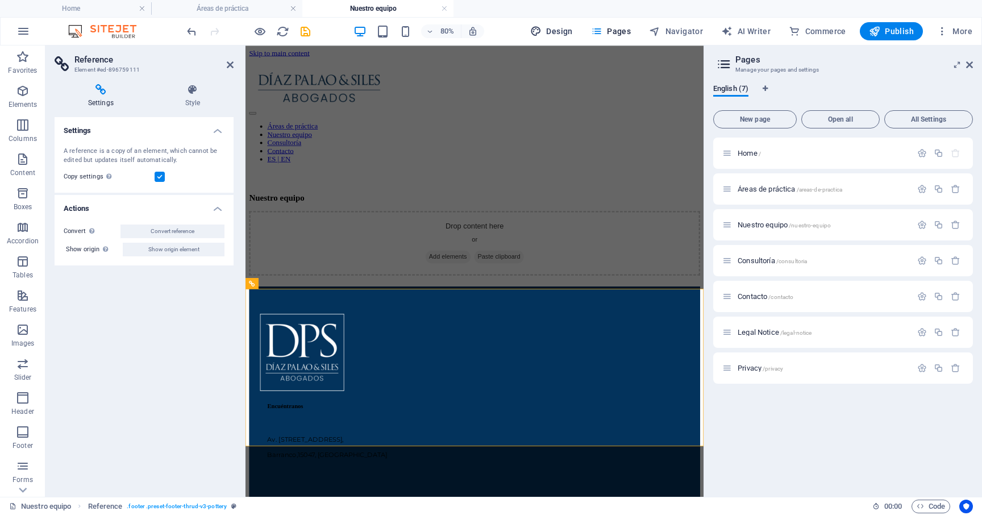
select select "px"
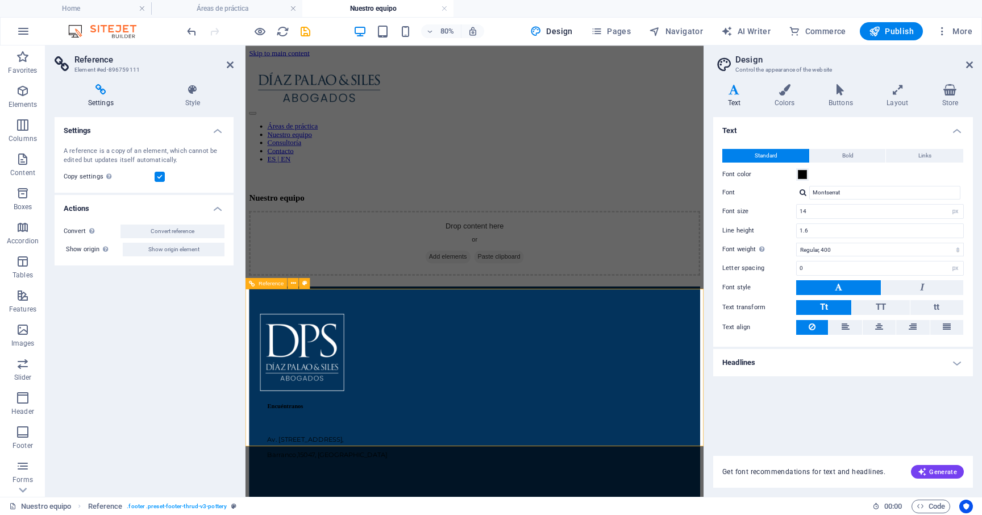
click at [470, 492] on div "Encuéntranos" at bounding box center [536, 496] width 527 height 9
click at [106, 2] on h4 "Home" at bounding box center [75, 8] width 151 height 12
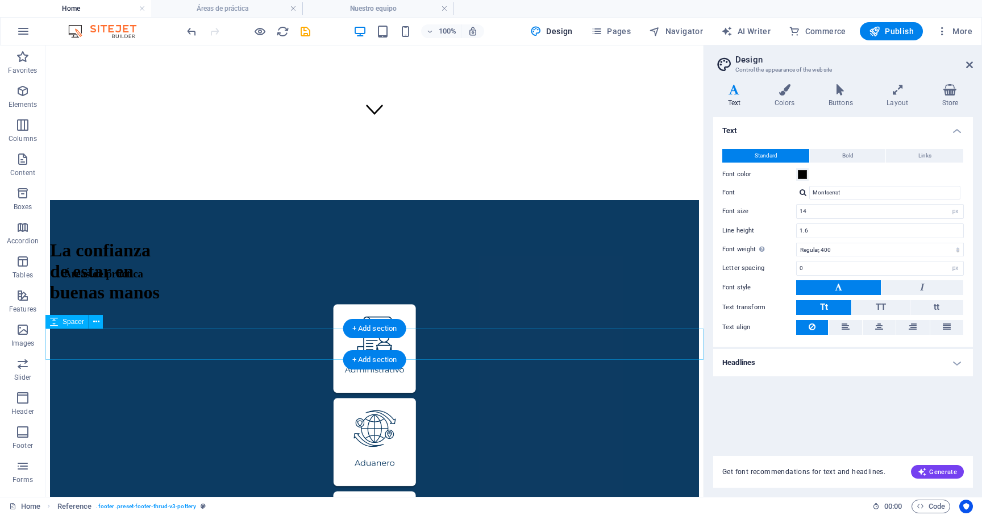
scroll to position [908, 0]
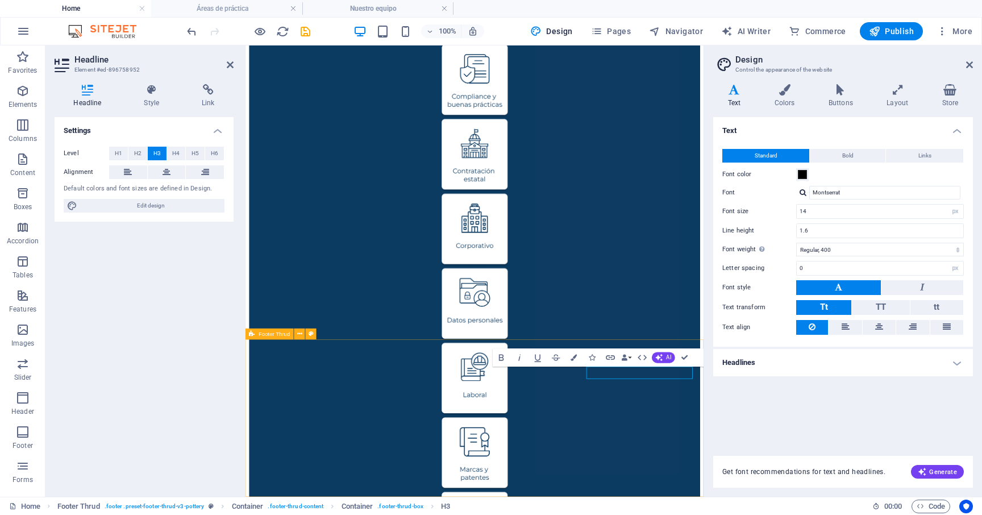
scroll to position [818, 0]
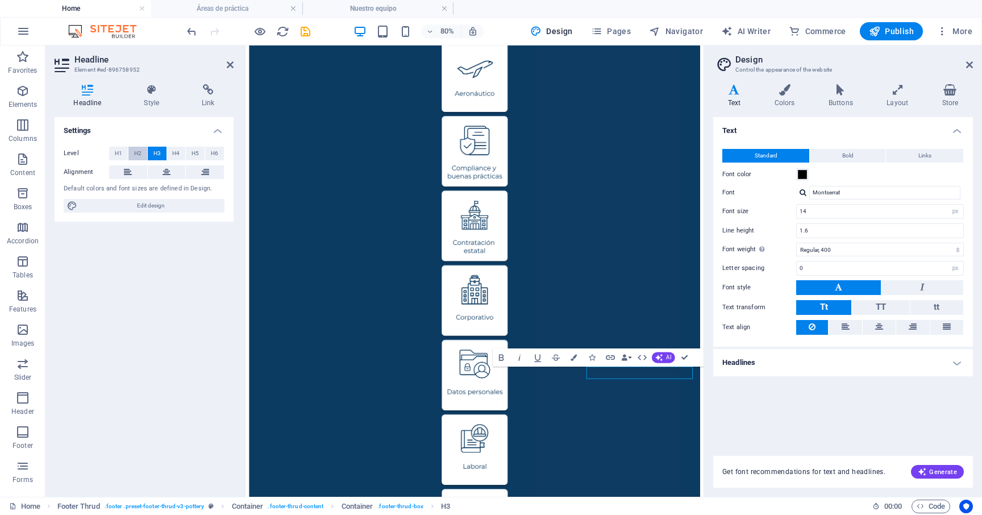
click at [139, 149] on span "H2" at bounding box center [137, 154] width 7 height 14
click at [173, 158] on span "H4" at bounding box center [175, 154] width 7 height 14
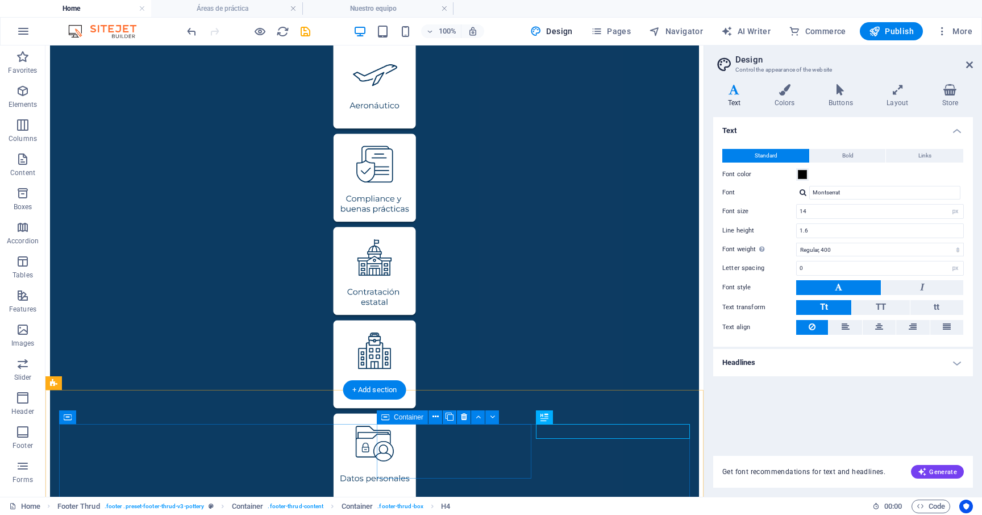
scroll to position [908, 0]
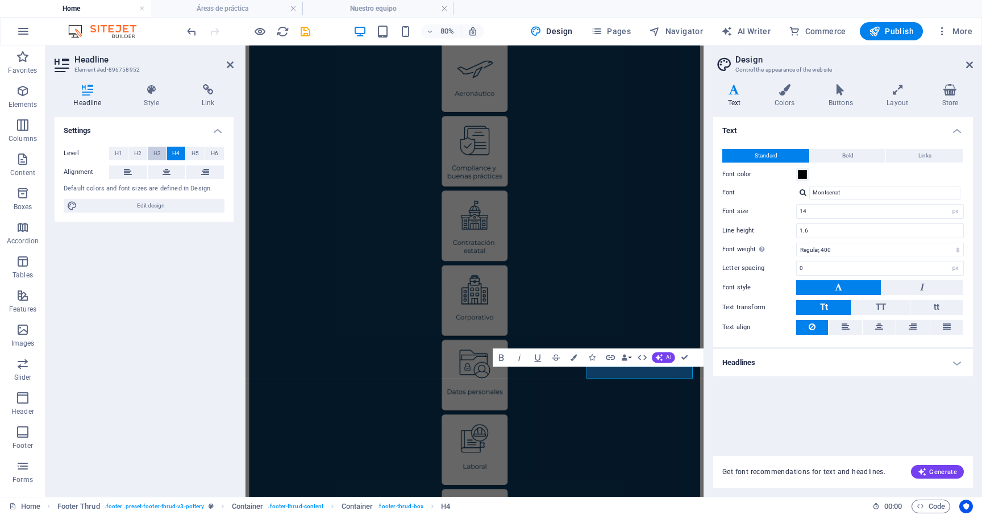
click at [155, 151] on span "H3" at bounding box center [156, 154] width 7 height 14
click at [172, 155] on span "H4" at bounding box center [175, 154] width 7 height 14
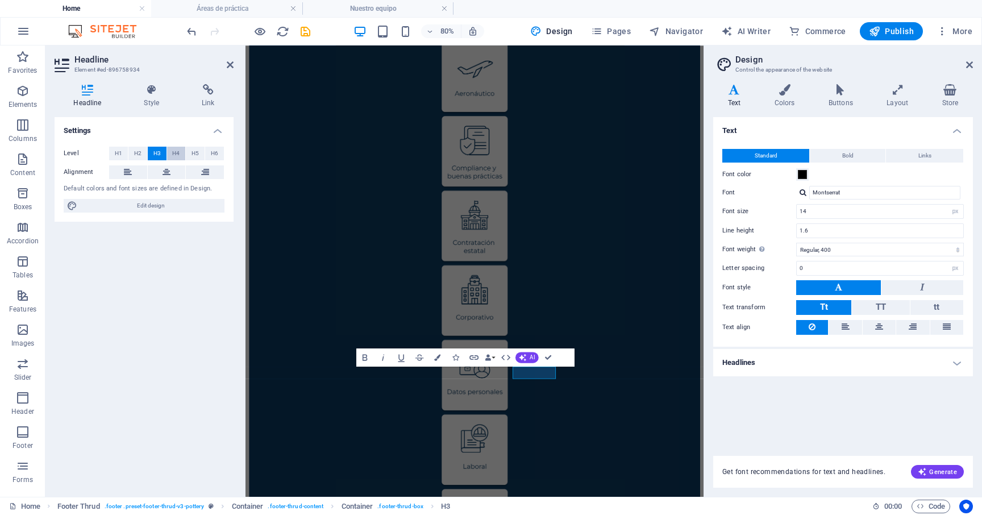
click at [179, 154] on span "H4" at bounding box center [175, 154] width 7 height 14
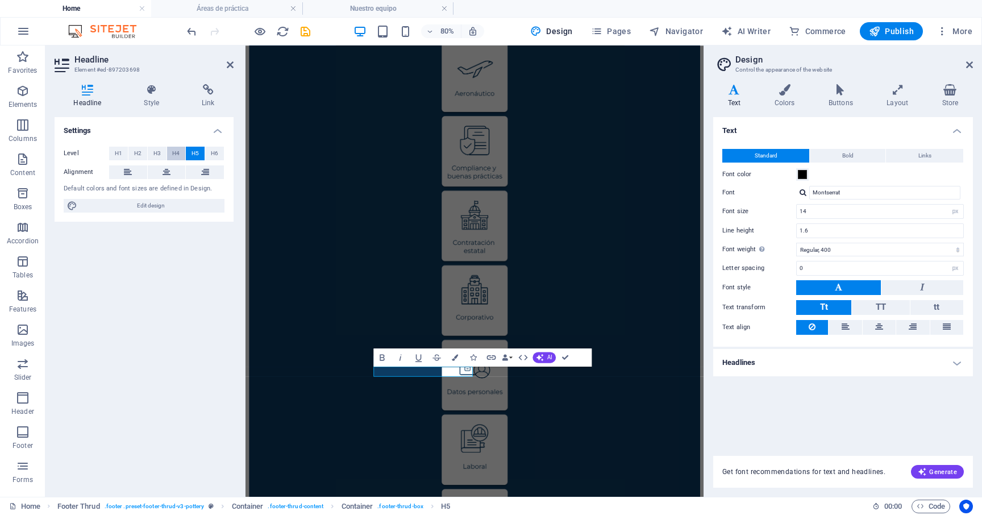
click at [182, 153] on button "H4" at bounding box center [176, 154] width 19 height 14
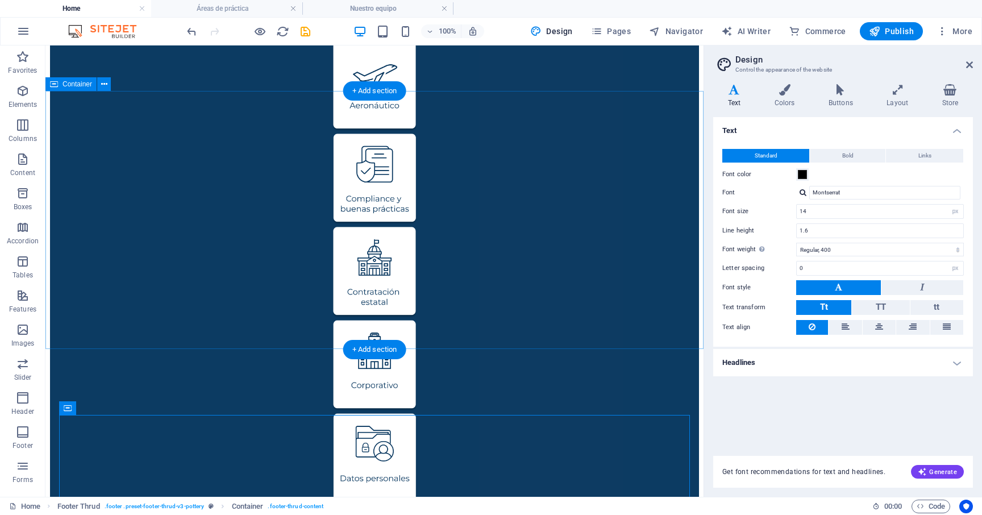
scroll to position [908, 0]
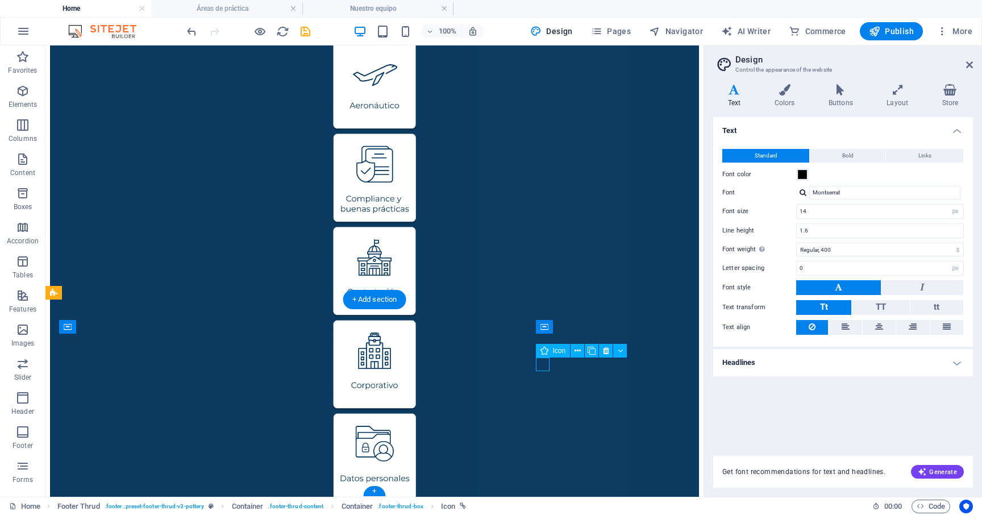
select select "xMidYMid"
select select "rem"
select select "px"
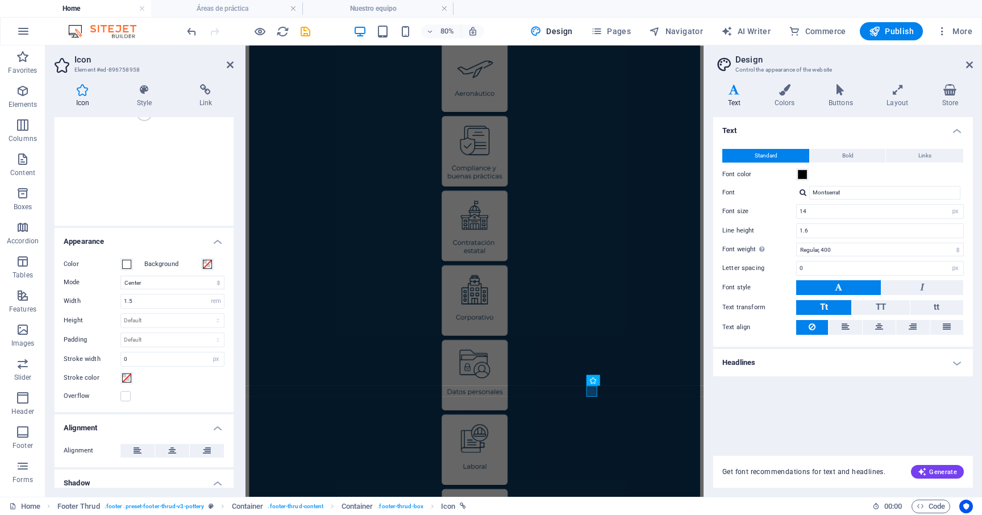
scroll to position [151, 0]
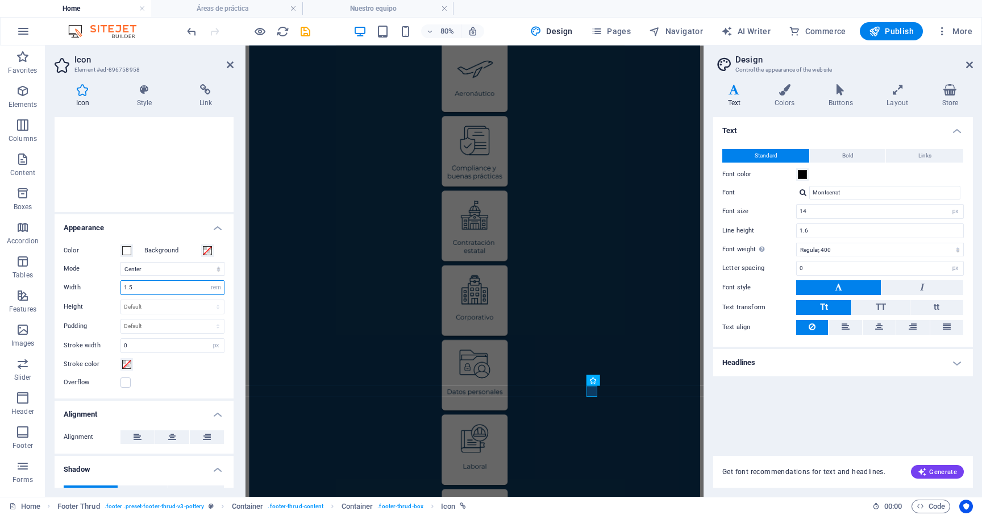
click at [135, 288] on input "1.5" at bounding box center [172, 288] width 103 height 14
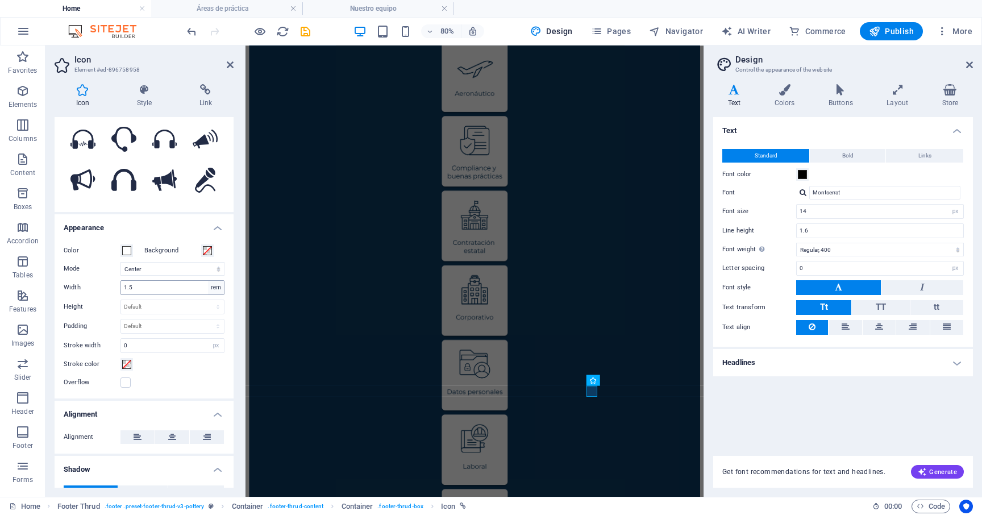
scroll to position [0, 0]
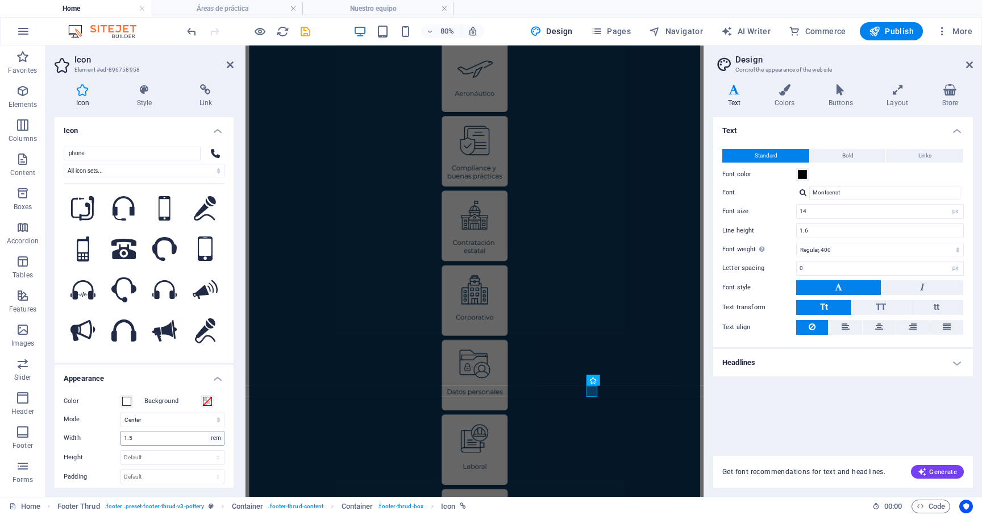
click at [211, 291] on icon at bounding box center [205, 289] width 25 height 19
click at [214, 436] on select "Default auto px rem % em vh vw" at bounding box center [216, 438] width 16 height 14
select select "px"
click at [208, 431] on select "Default auto px rem % em vh vw" at bounding box center [216, 438] width 16 height 14
click at [143, 440] on input "24" at bounding box center [172, 438] width 103 height 14
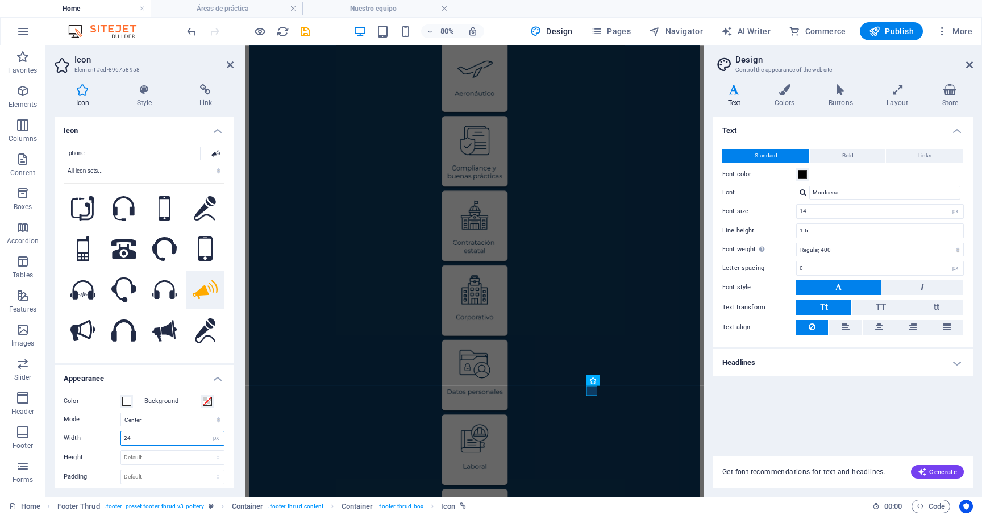
drag, startPoint x: 136, startPoint y: 440, endPoint x: 120, endPoint y: 440, distance: 16.5
click at [120, 440] on div "24 Default auto px rem % em vh vw" at bounding box center [172, 438] width 104 height 15
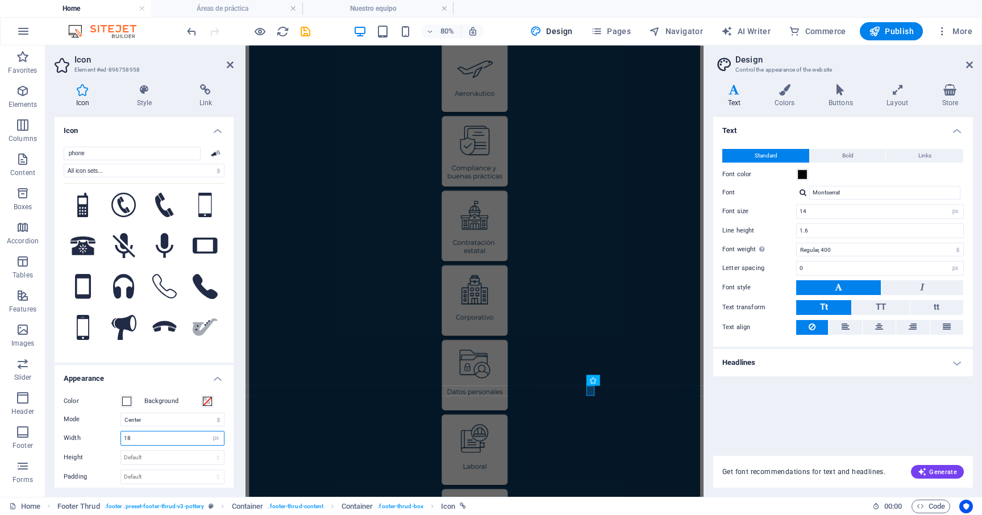
scroll to position [164, 0]
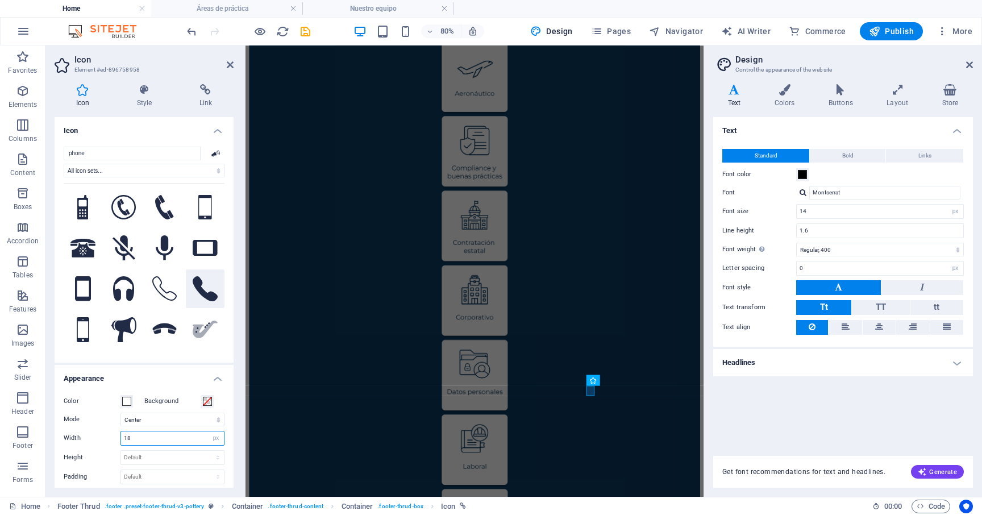
type input "18"
click at [212, 280] on icon at bounding box center [205, 288] width 25 height 25
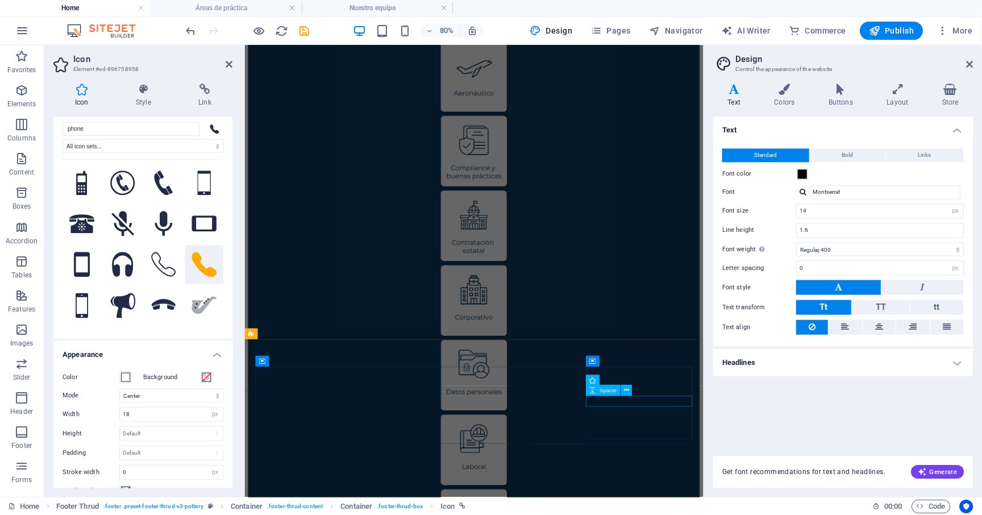
scroll to position [0, 0]
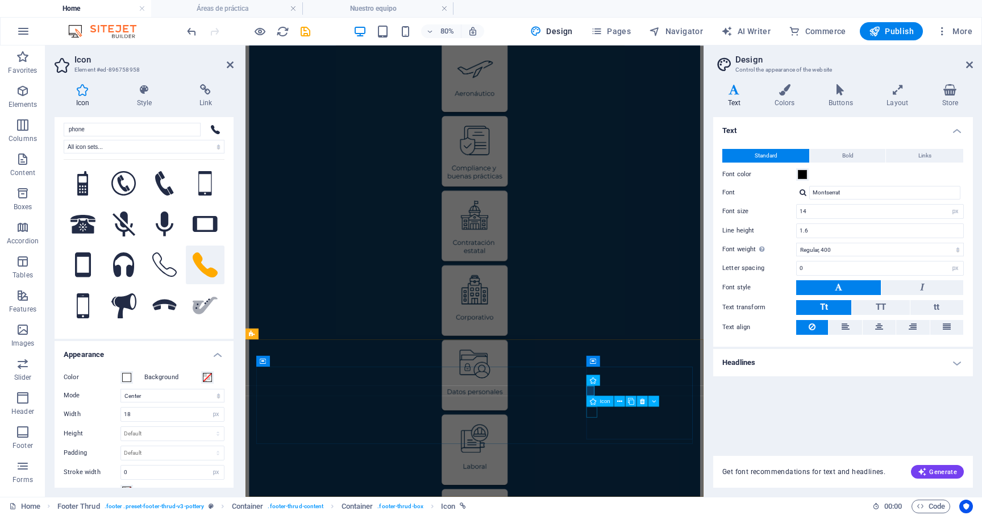
select select "xMidYMid"
select select "rem"
select select "px"
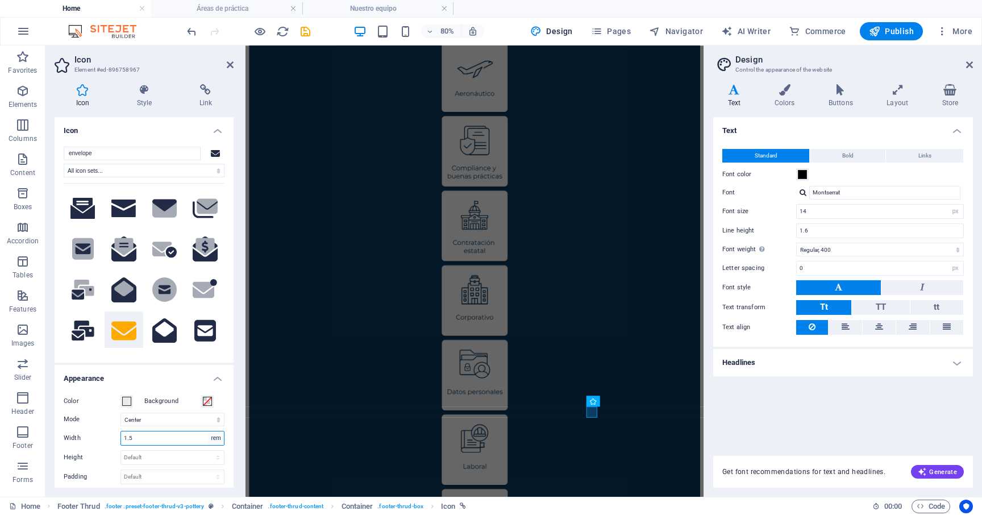
click at [215, 435] on select "Default auto px rem % em vh vw" at bounding box center [216, 438] width 16 height 14
select select "px"
click at [208, 431] on select "Default auto px rem % em vh vw" at bounding box center [216, 438] width 16 height 14
type input "18"
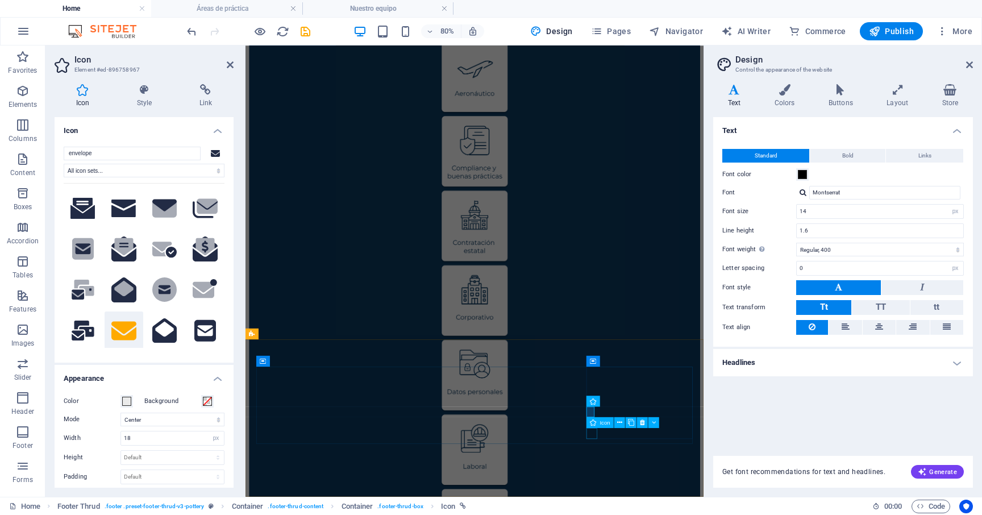
select select "xMidYMid"
select select "rem"
select select "px"
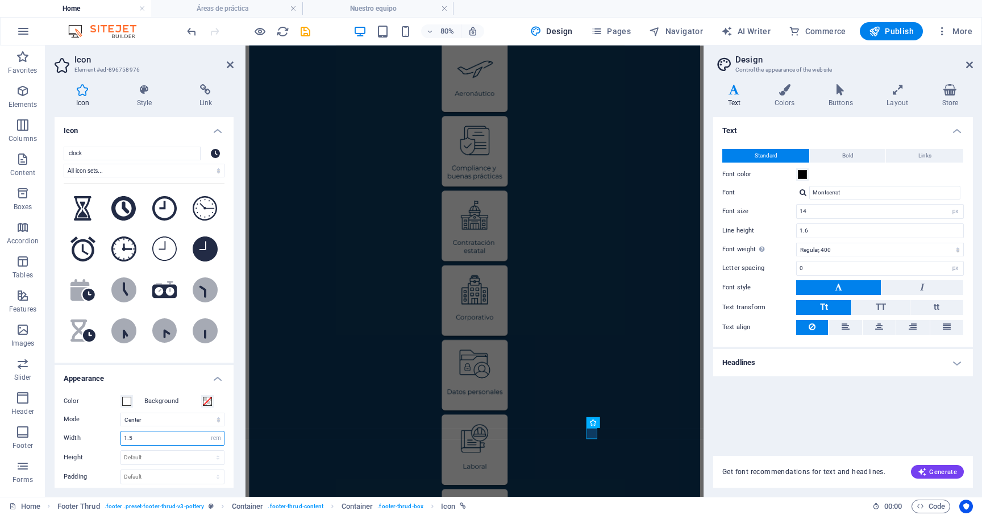
drag, startPoint x: 144, startPoint y: 439, endPoint x: 93, endPoint y: 439, distance: 51.1
click at [93, 439] on div "Width 1.5 Default auto px rem % em vh vw" at bounding box center [144, 438] width 161 height 15
click at [219, 438] on select "Default auto px rem % em vh vw" at bounding box center [216, 438] width 16 height 14
select select "px"
click at [208, 431] on select "Default auto px rem % em vh vw" at bounding box center [216, 438] width 16 height 14
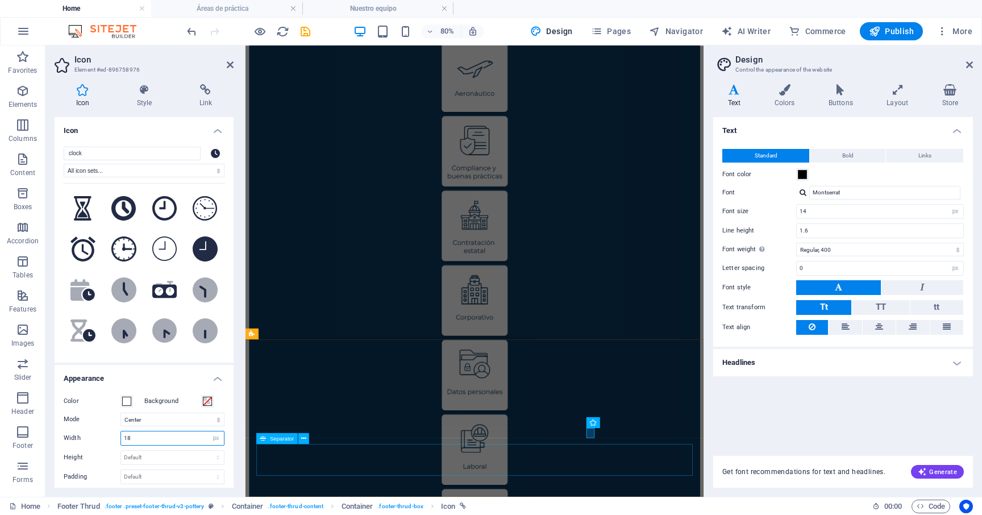
type input "18"
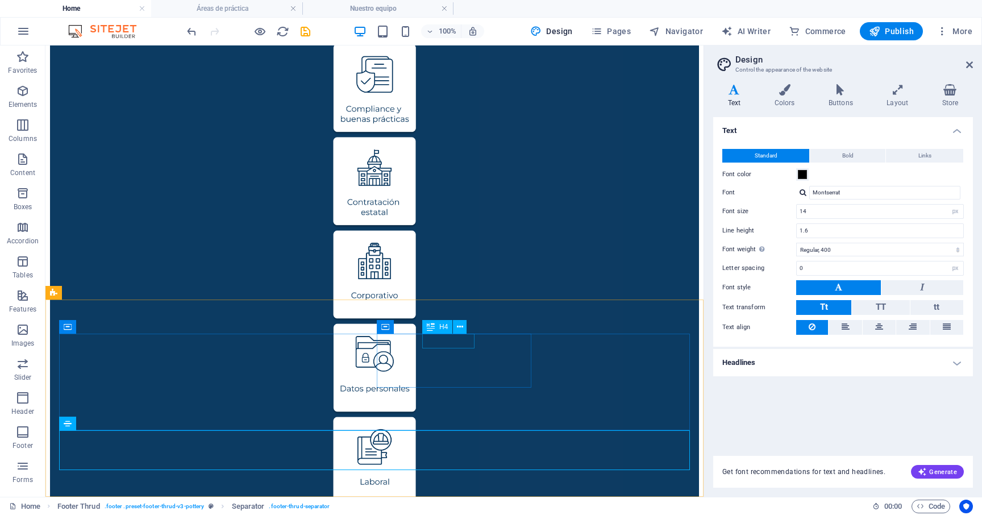
click at [432, 327] on icon at bounding box center [431, 327] width 8 height 14
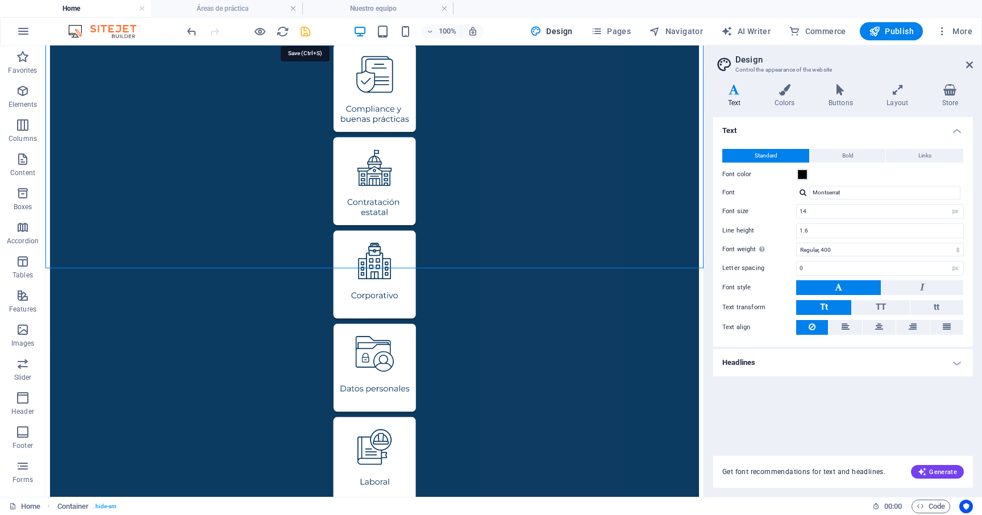
click at [307, 35] on icon "save" at bounding box center [305, 31] width 13 height 13
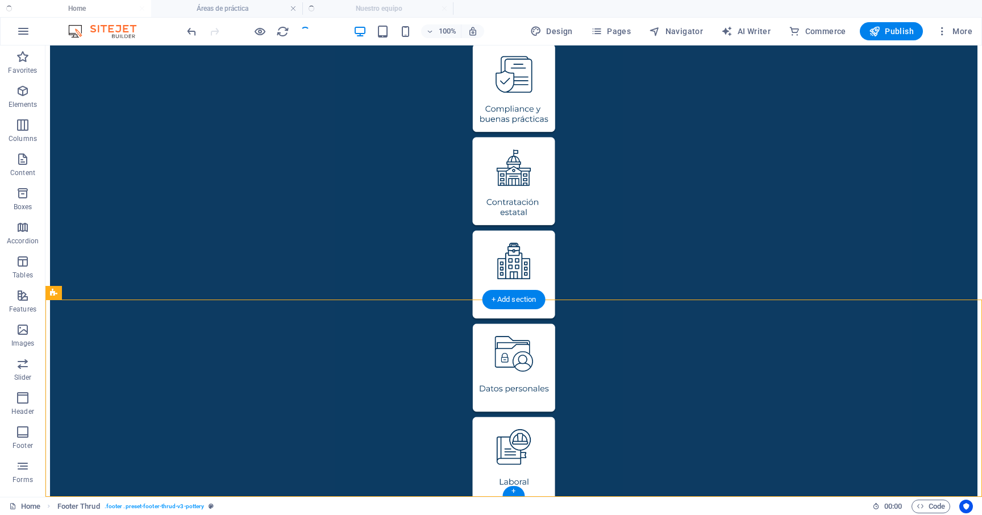
drag, startPoint x: 791, startPoint y: 387, endPoint x: 762, endPoint y: 332, distance: 62.5
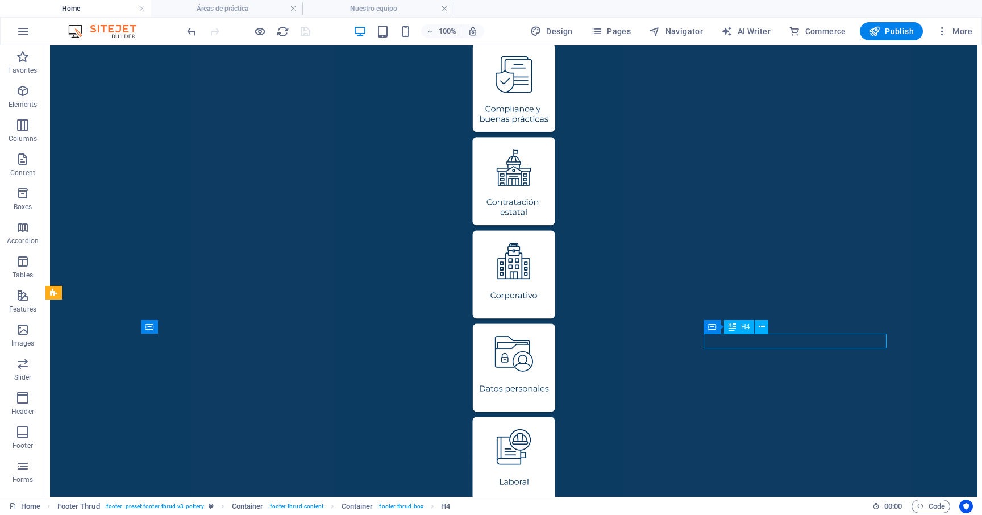
drag, startPoint x: 745, startPoint y: 328, endPoint x: 736, endPoint y: 328, distance: 9.7
click at [736, 328] on div "H4" at bounding box center [739, 327] width 30 height 14
click at [710, 324] on icon at bounding box center [712, 327] width 8 height 14
drag, startPoint x: 772, startPoint y: 373, endPoint x: 544, endPoint y: 340, distance: 230.2
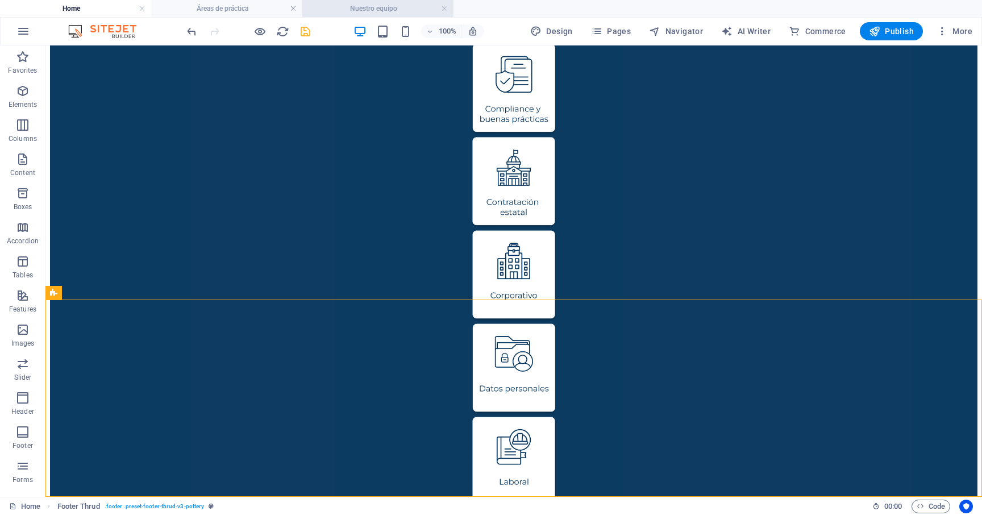
click at [408, 10] on h4 "Nuestro equipo" at bounding box center [377, 8] width 151 height 12
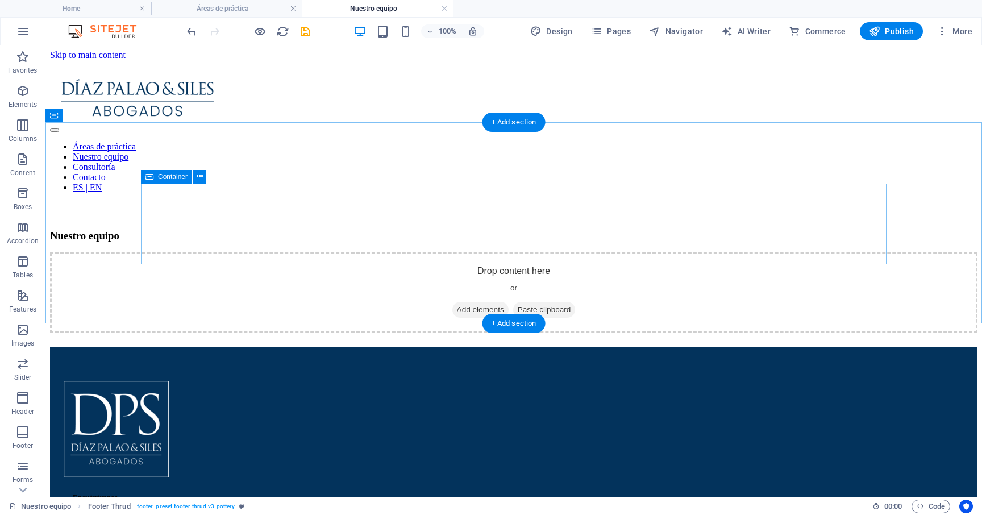
scroll to position [23, 0]
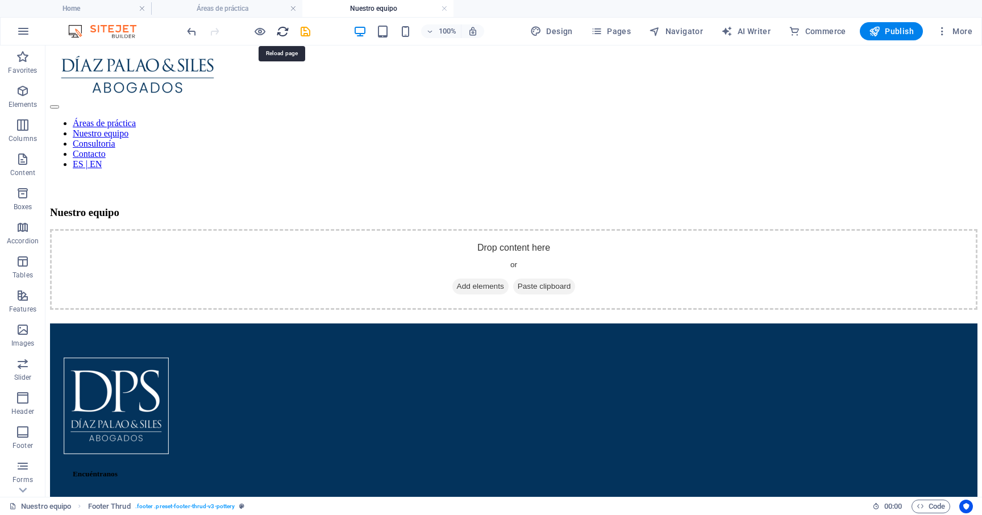
click at [281, 32] on icon "reload" at bounding box center [282, 31] width 13 height 13
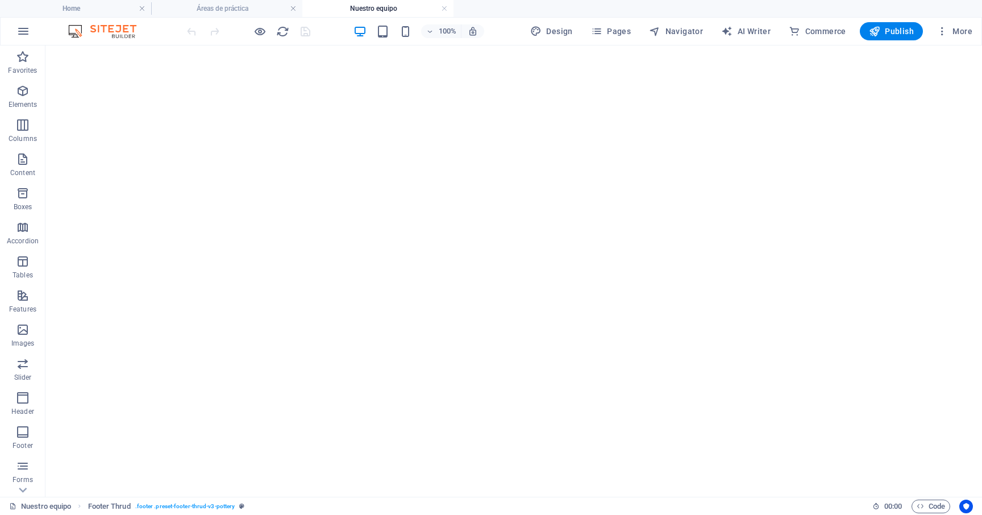
click at [283, 38] on div at bounding box center [248, 31] width 127 height 18
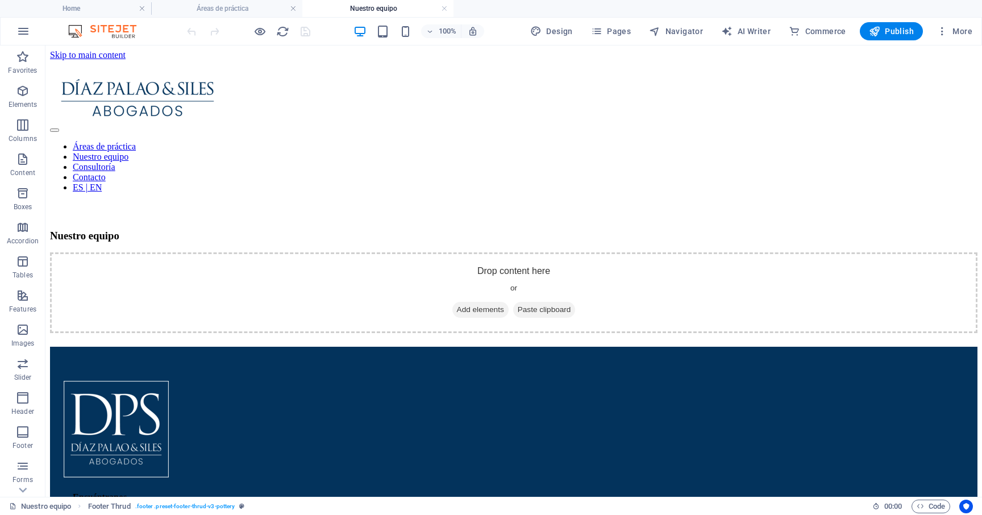
scroll to position [0, 0]
click at [472, 514] on div at bounding box center [518, 518] width 891 height 9
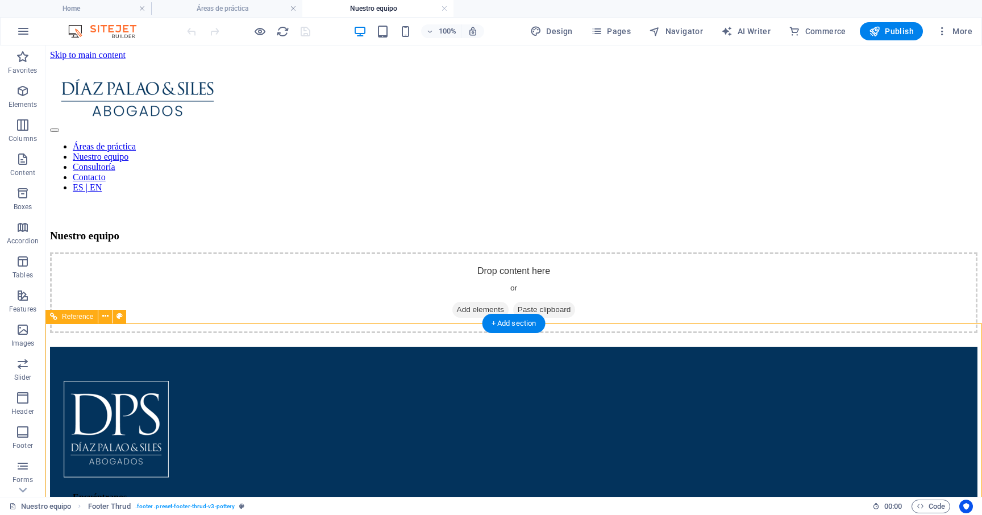
click at [472, 514] on div at bounding box center [518, 518] width 891 height 9
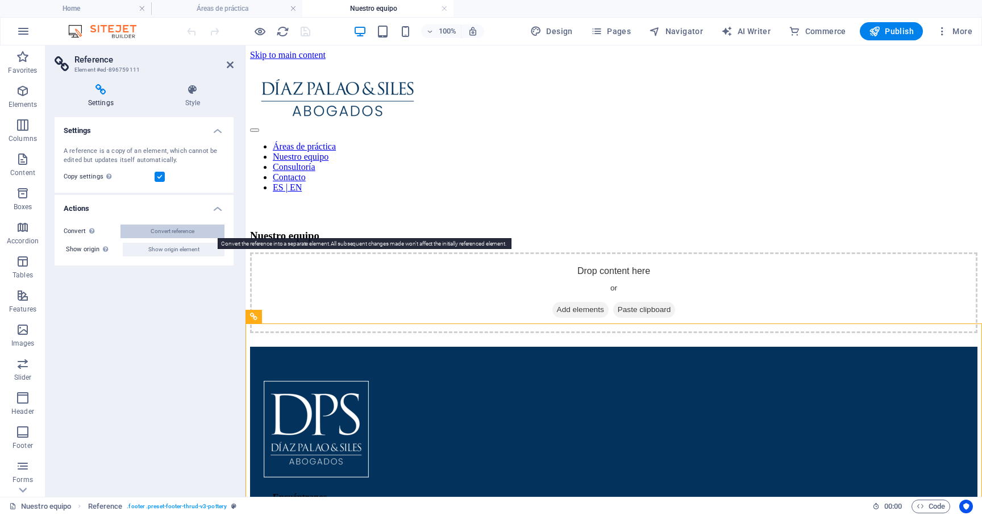
click at [196, 231] on button "Convert reference" at bounding box center [172, 231] width 104 height 14
select select "footer"
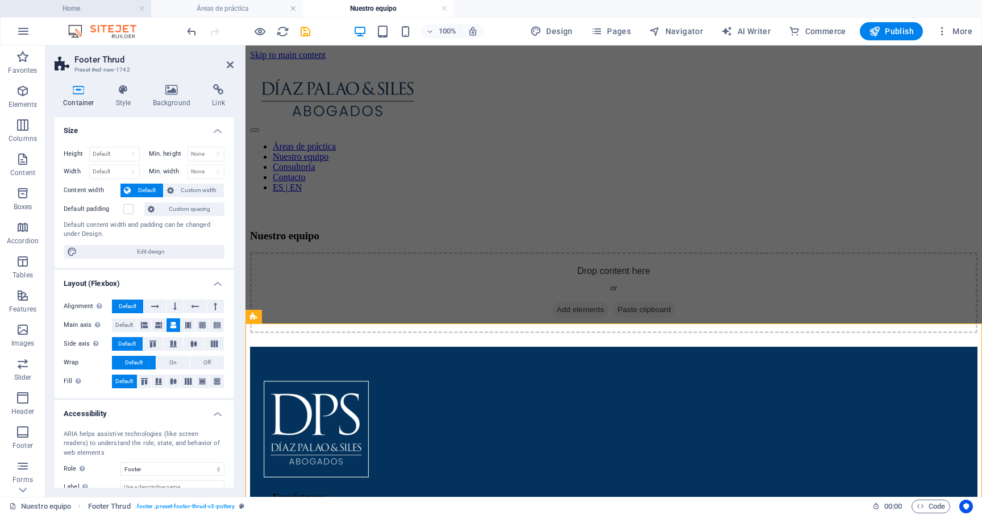
click at [116, 10] on h4 "Home" at bounding box center [75, 8] width 151 height 12
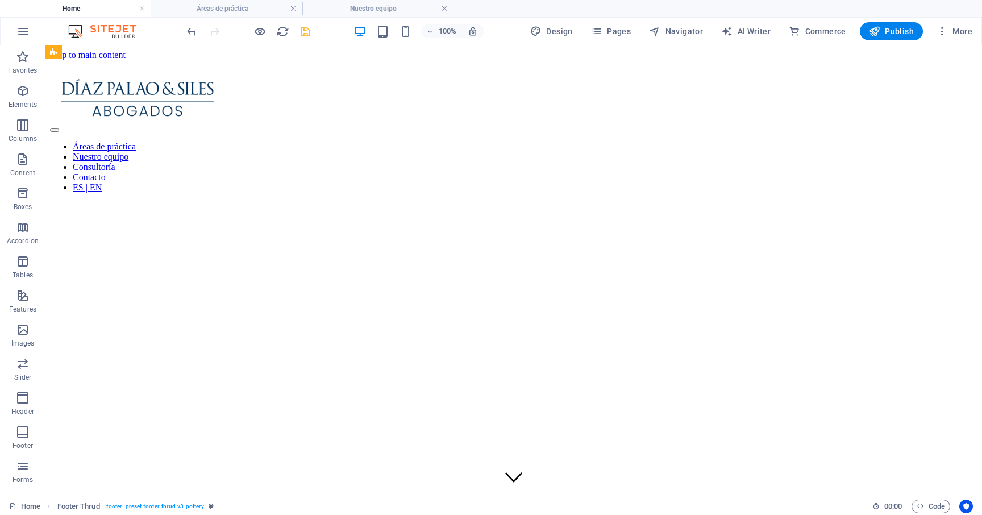
scroll to position [908, 0]
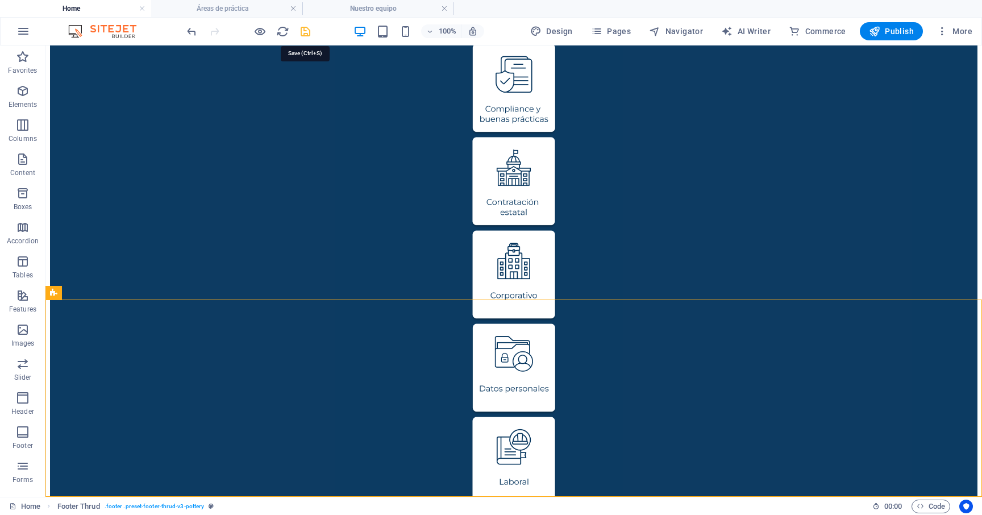
click at [307, 34] on icon "save" at bounding box center [305, 31] width 13 height 13
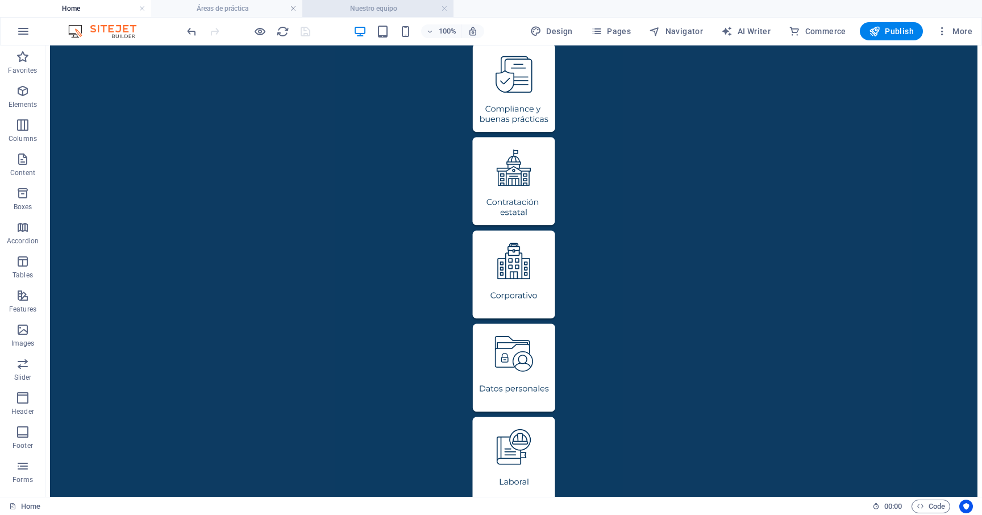
click at [356, 12] on h4 "Nuestro equipo" at bounding box center [377, 8] width 151 height 12
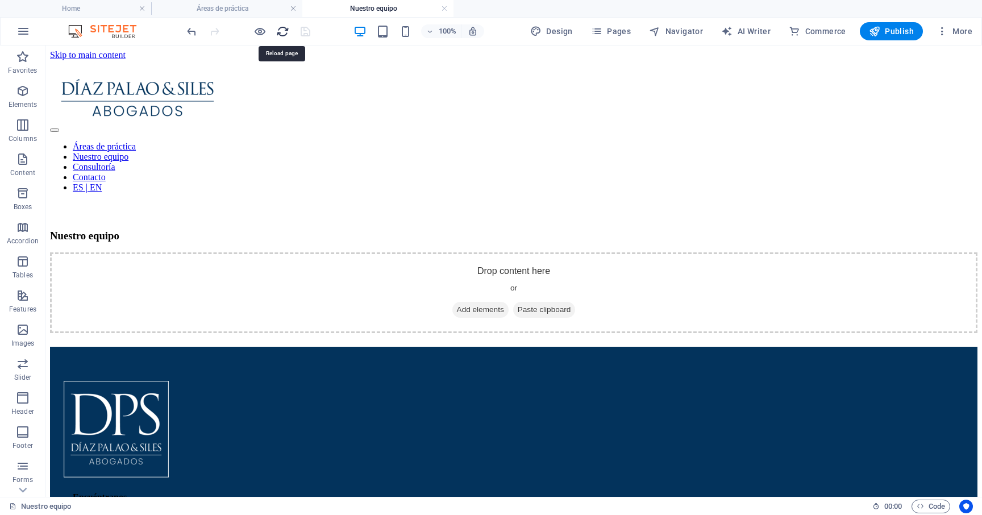
click at [280, 31] on icon "reload" at bounding box center [282, 31] width 13 height 13
click at [281, 34] on icon "reload" at bounding box center [282, 31] width 13 height 13
click at [281, 33] on icon "reload" at bounding box center [282, 31] width 13 height 13
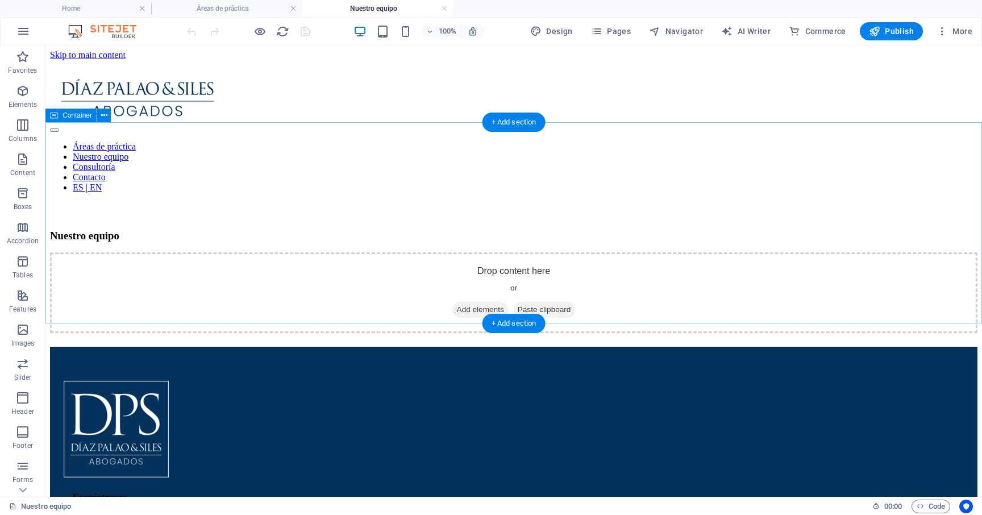
scroll to position [23, 0]
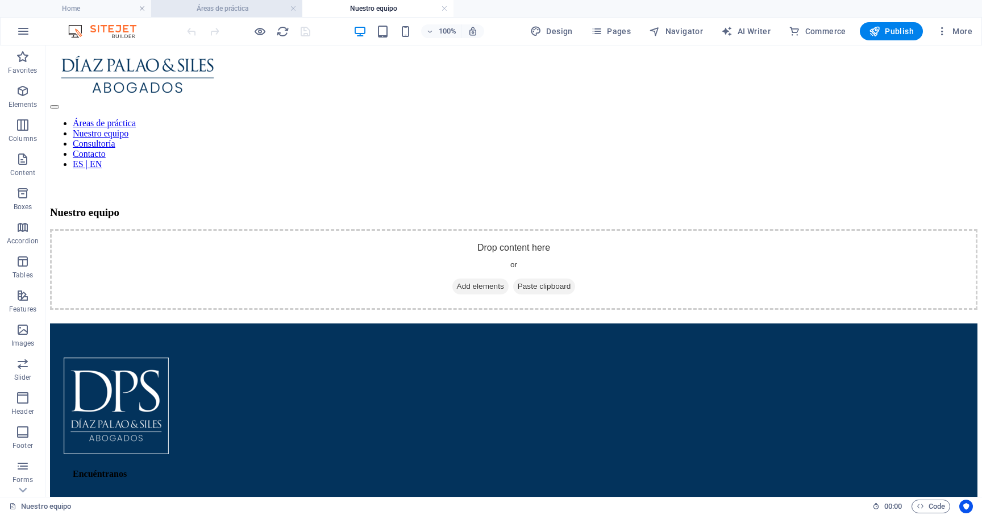
click at [185, 8] on h4 "Áreas de práctica" at bounding box center [226, 8] width 151 height 12
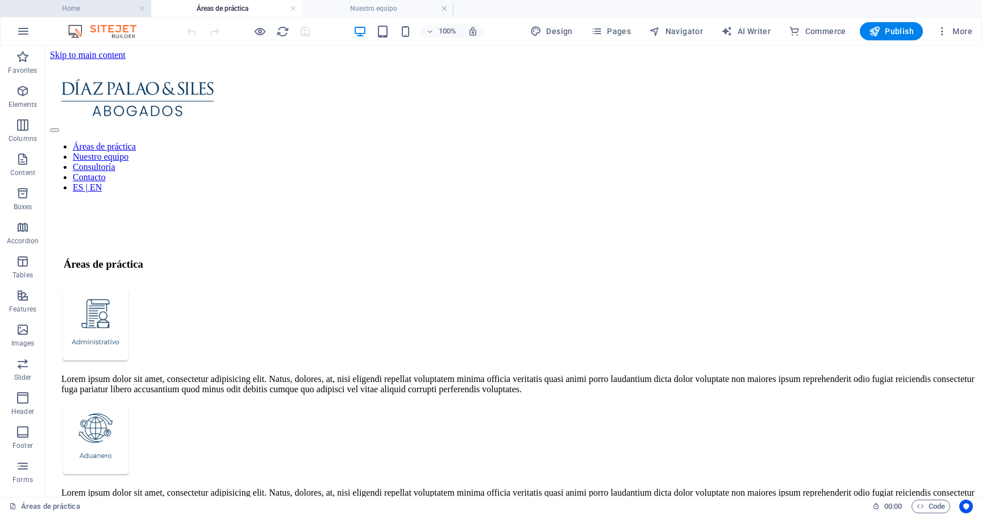
click at [119, 11] on h4 "Home" at bounding box center [75, 8] width 151 height 12
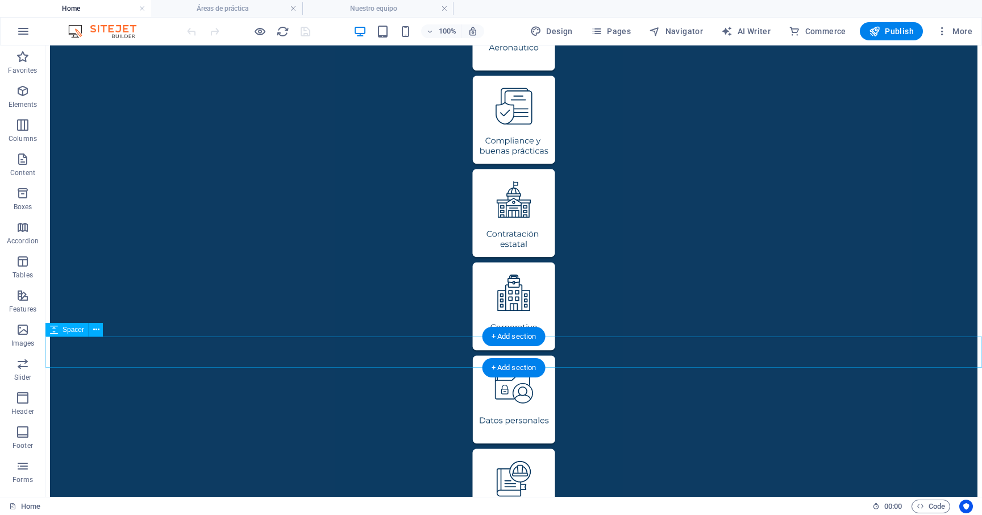
scroll to position [908, 0]
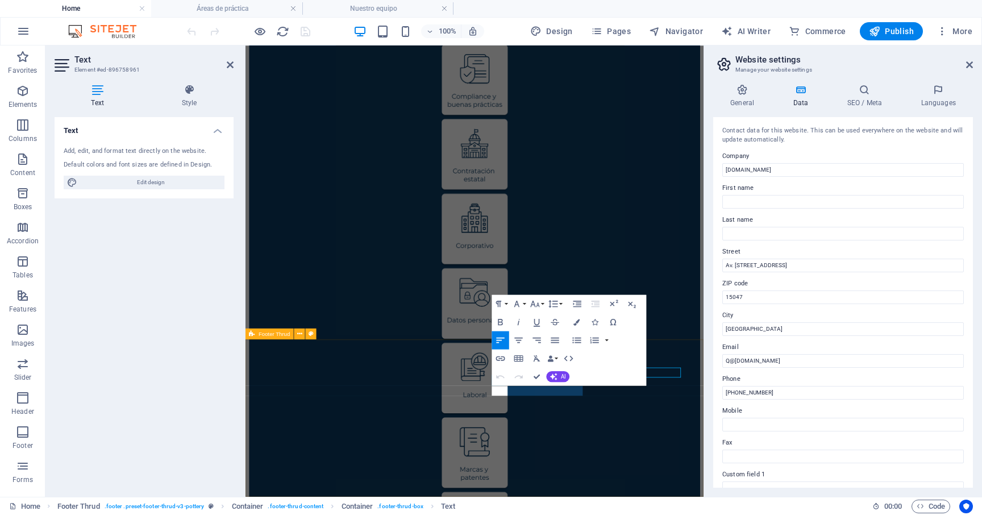
scroll to position [818, 0]
select select "footer"
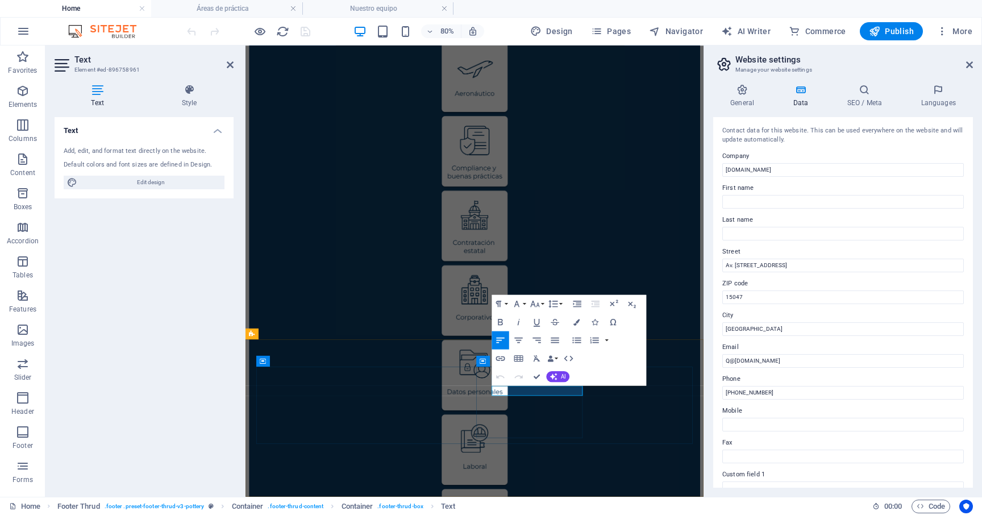
click at [577, 323] on icon "button" at bounding box center [576, 322] width 6 height 6
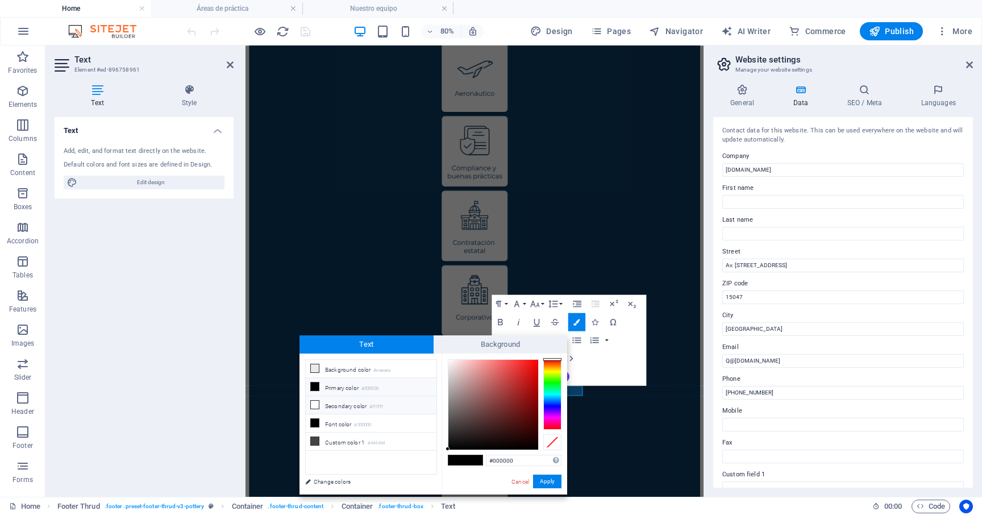
click at [382, 407] on small "#ffffff" at bounding box center [376, 407] width 14 height 8
type input "#ffffff"
click at [550, 485] on button "Apply" at bounding box center [547, 481] width 28 height 14
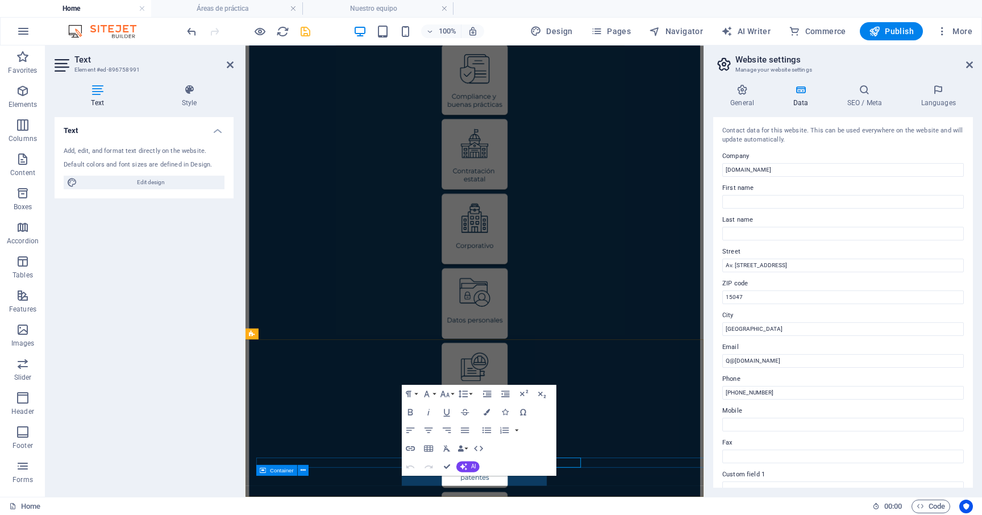
scroll to position [818, 0]
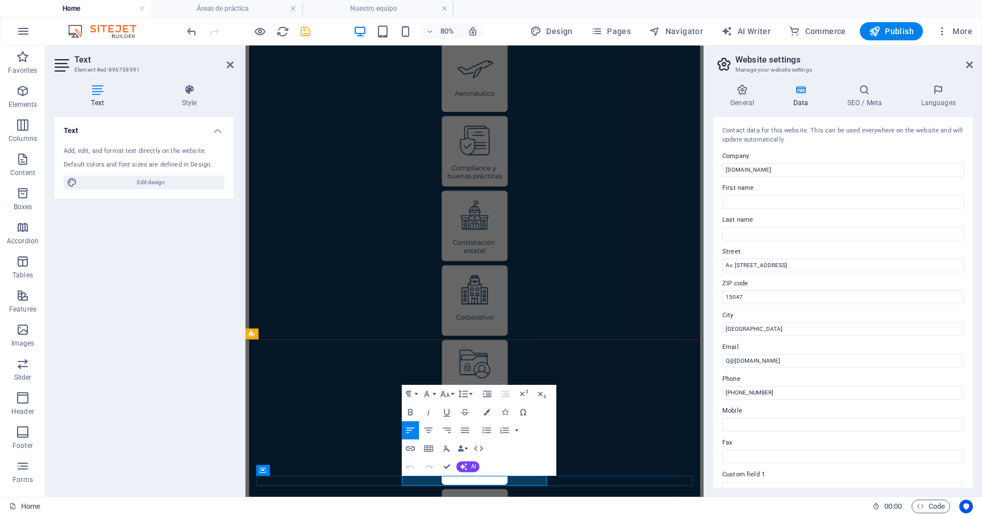
click at [486, 408] on icon "button" at bounding box center [487, 411] width 6 height 6
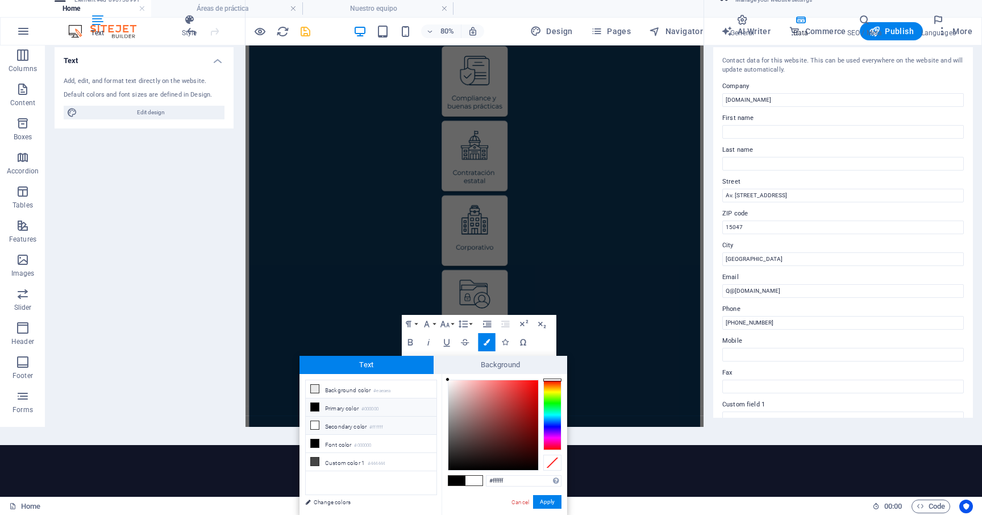
click at [372, 431] on li "Secondary color #ffffff" at bounding box center [371, 425] width 131 height 18
click at [547, 503] on button "Apply" at bounding box center [547, 502] width 28 height 14
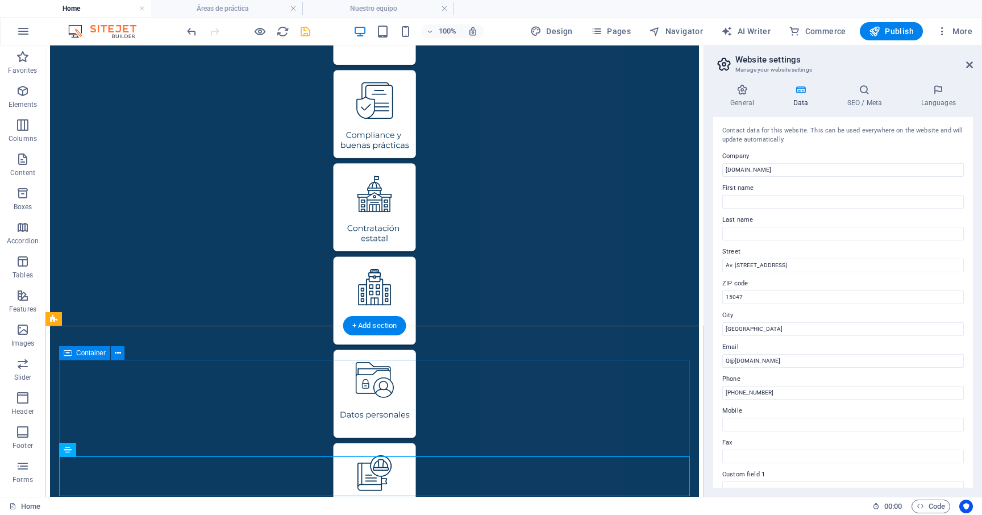
scroll to position [877, 0]
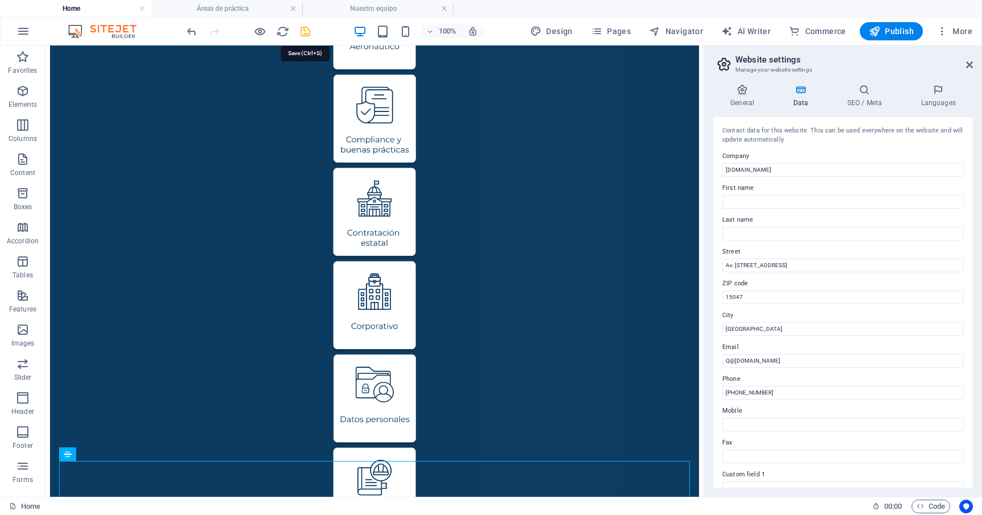
click at [306, 32] on icon "save" at bounding box center [305, 31] width 13 height 13
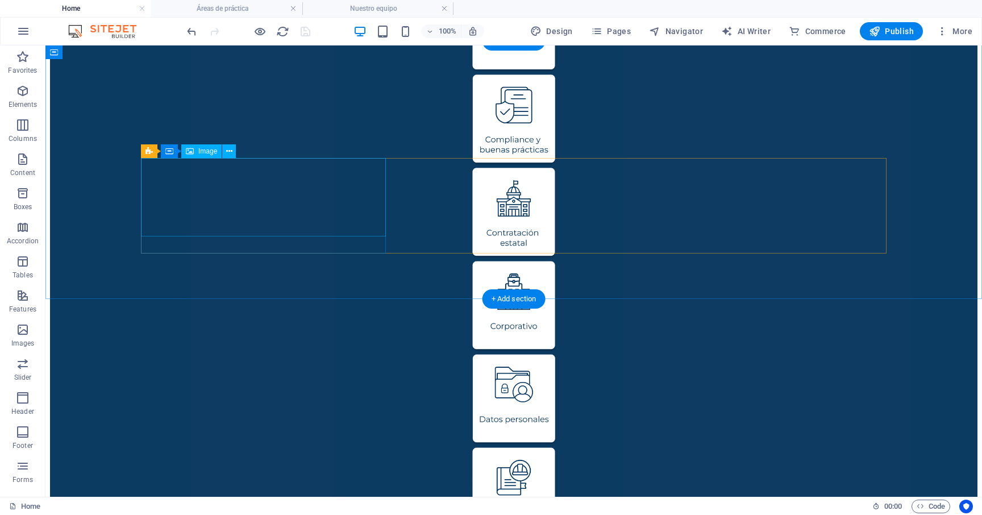
scroll to position [908, 0]
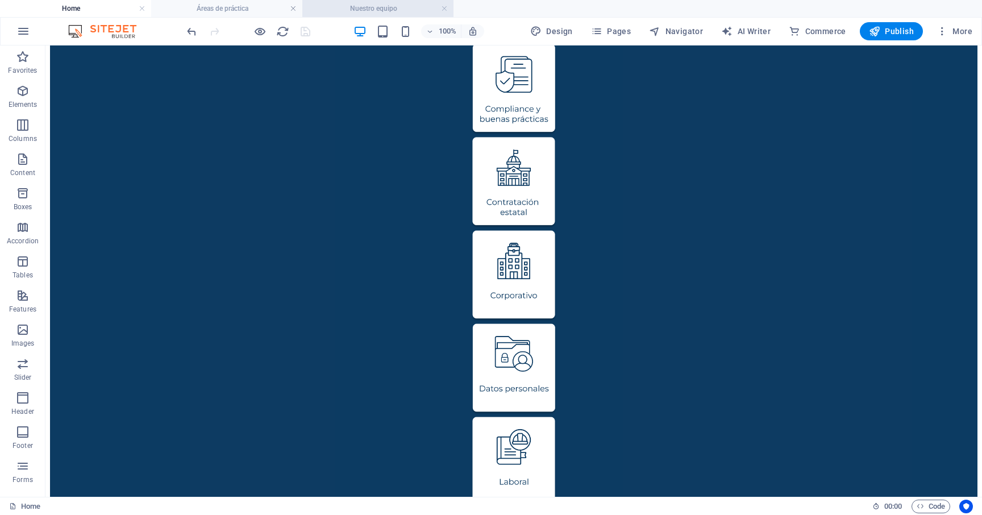
click at [386, 10] on h4 "Nuestro equipo" at bounding box center [377, 8] width 151 height 12
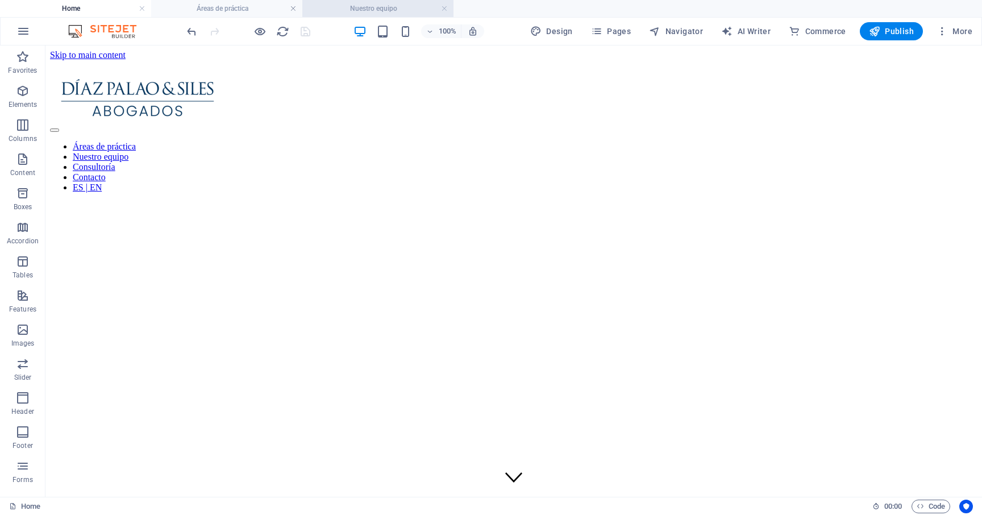
scroll to position [23, 0]
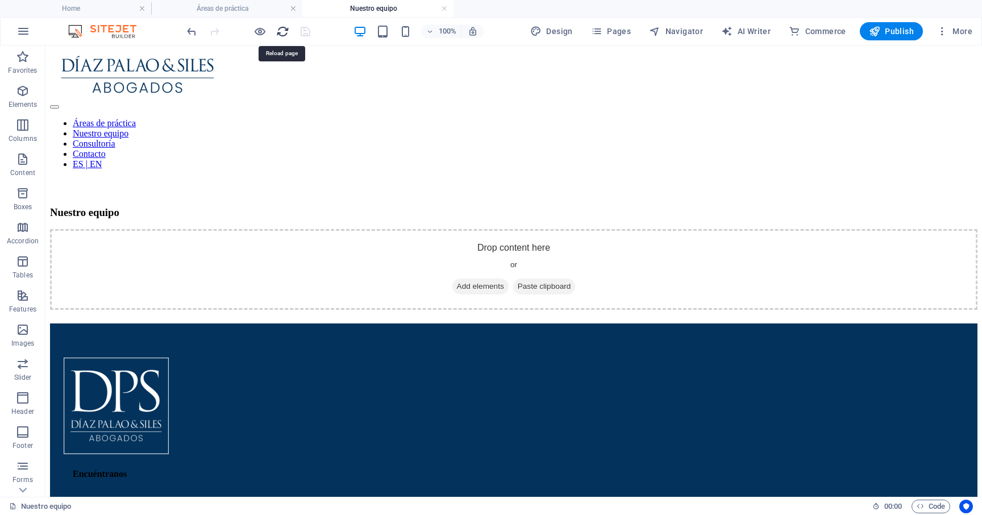
click at [283, 35] on icon "reload" at bounding box center [282, 31] width 13 height 13
click at [283, 29] on icon "reload" at bounding box center [282, 31] width 13 height 13
click at [113, 293] on icon at bounding box center [113, 293] width 6 height 12
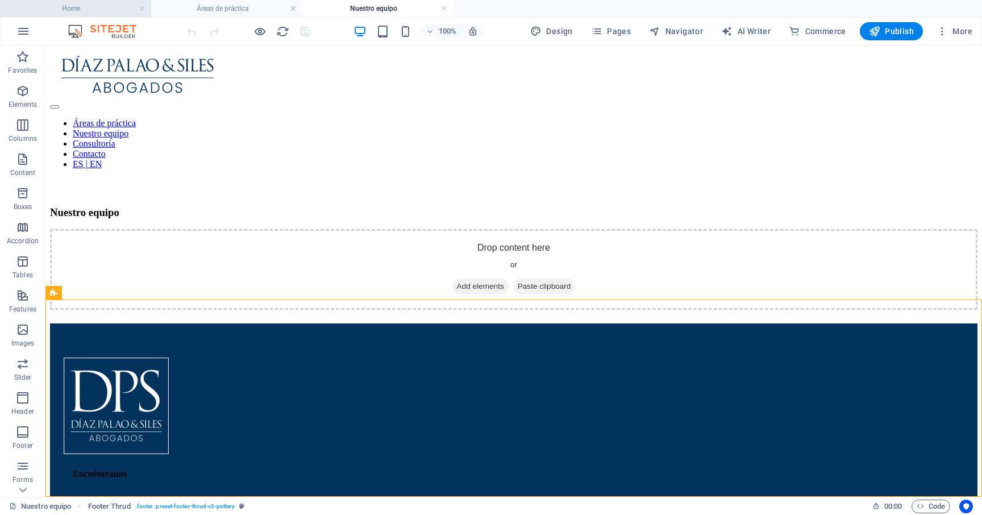
click at [114, 7] on h4 "Home" at bounding box center [75, 8] width 151 height 12
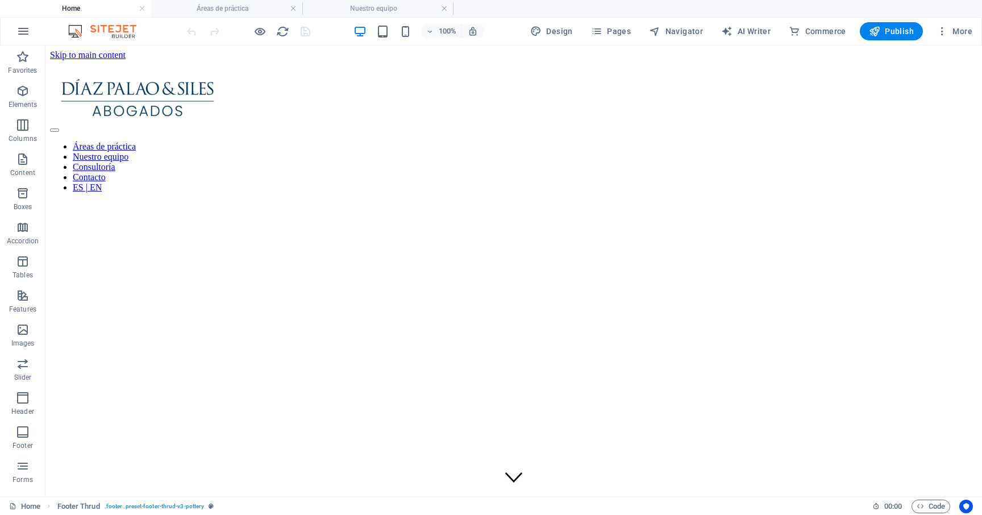
scroll to position [908, 0]
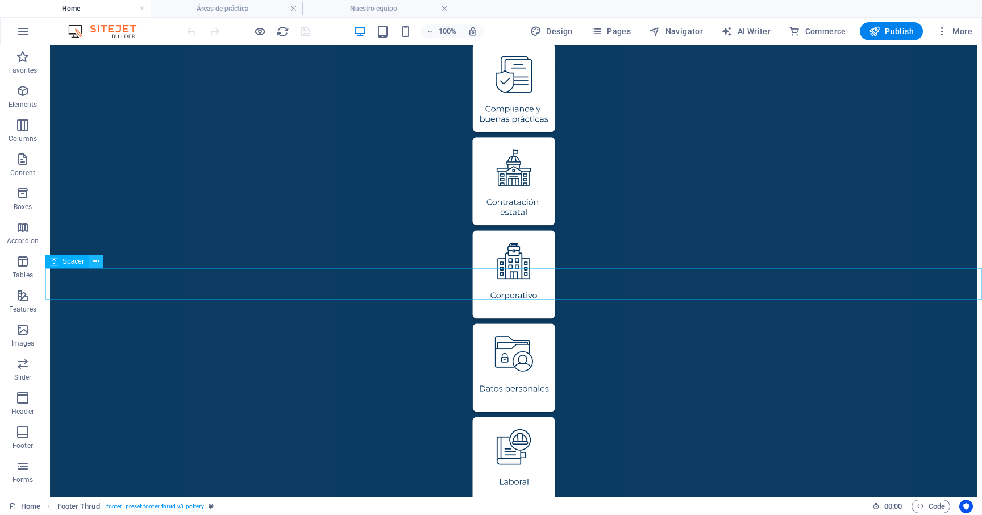
click at [99, 259] on icon at bounding box center [96, 262] width 6 height 12
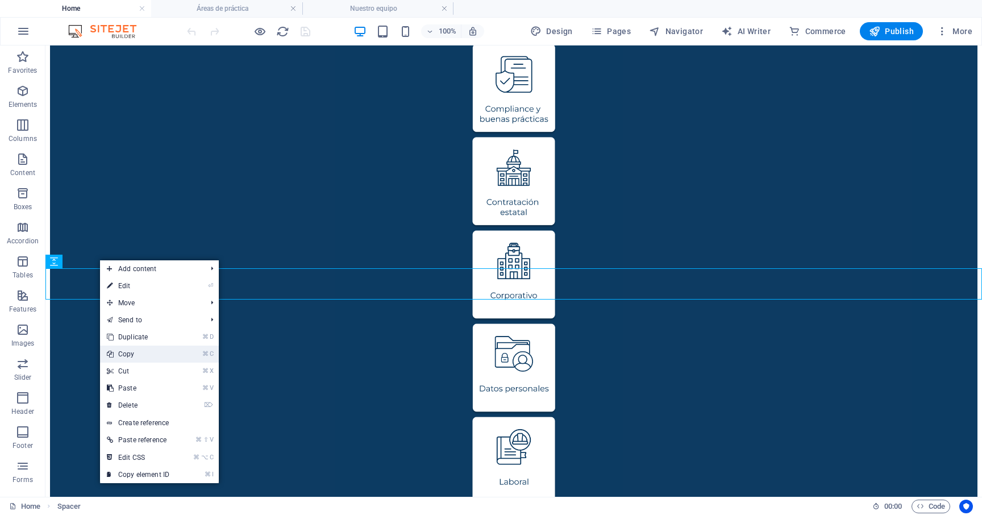
click at [158, 357] on link "⌘ C Copy" at bounding box center [138, 353] width 76 height 17
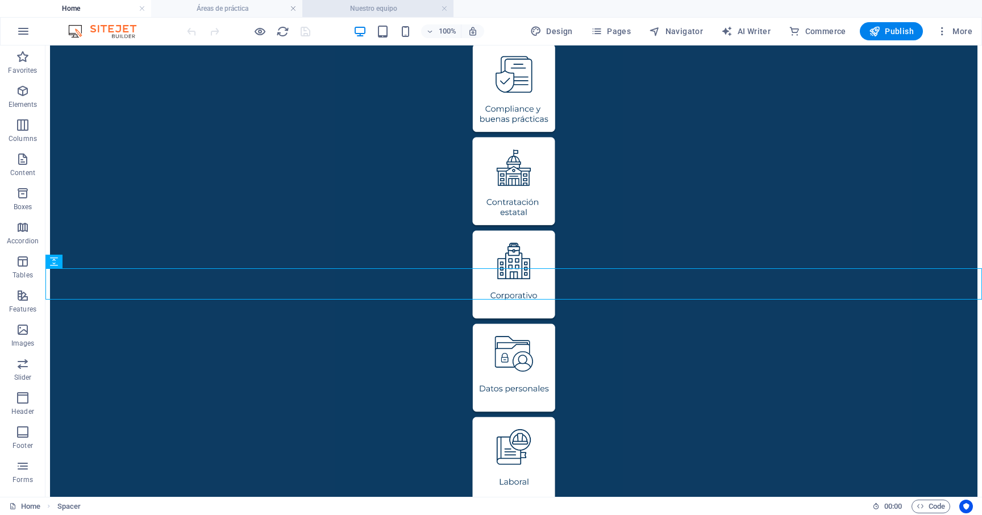
click at [341, 5] on h4 "Nuestro equipo" at bounding box center [377, 8] width 151 height 12
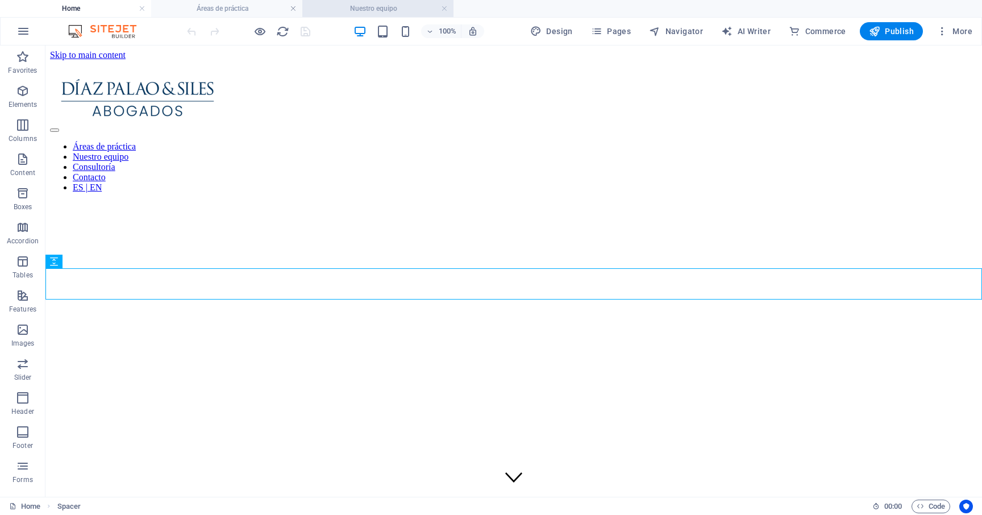
scroll to position [23, 0]
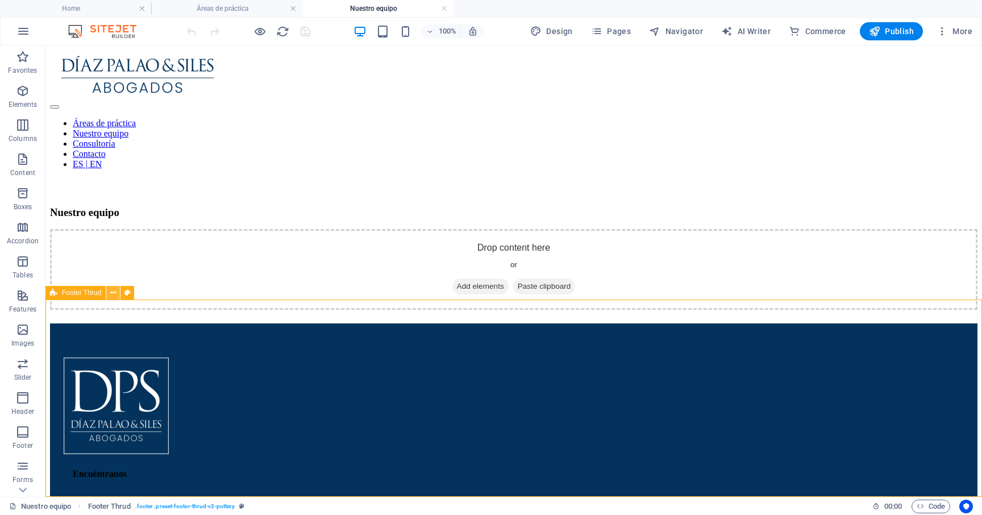
click at [115, 291] on icon at bounding box center [113, 293] width 6 height 12
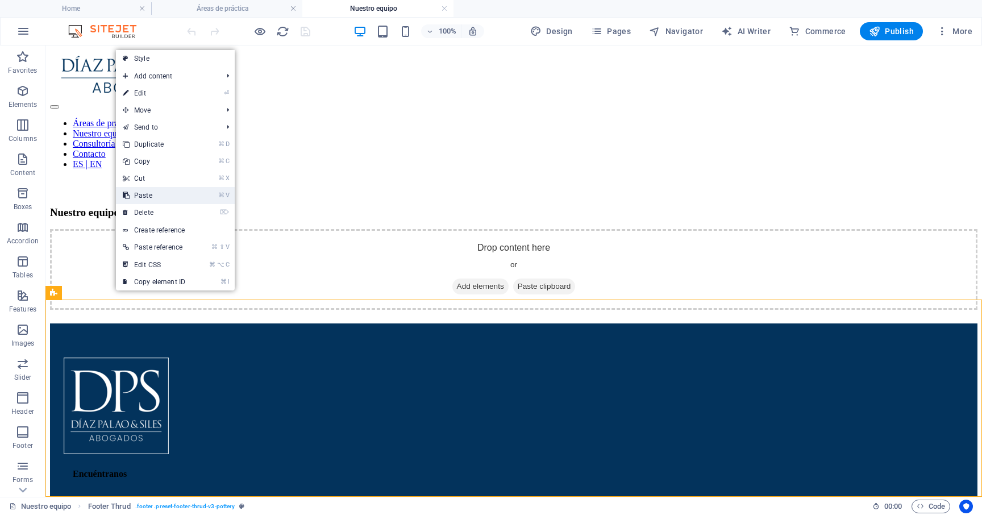
click at [165, 201] on link "⌘ V Paste" at bounding box center [154, 195] width 76 height 17
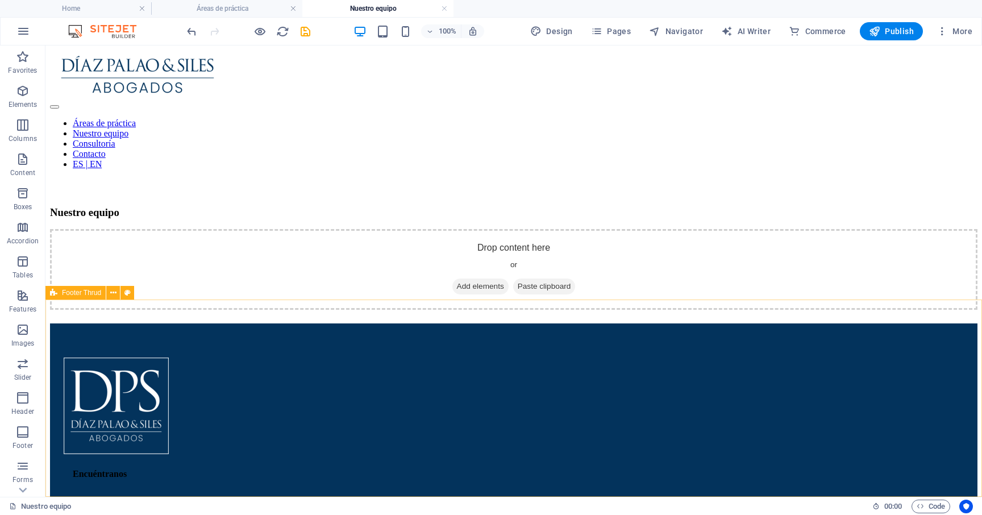
click at [90, 293] on span "Footer Thrud" at bounding box center [81, 292] width 39 height 7
select select "footer"
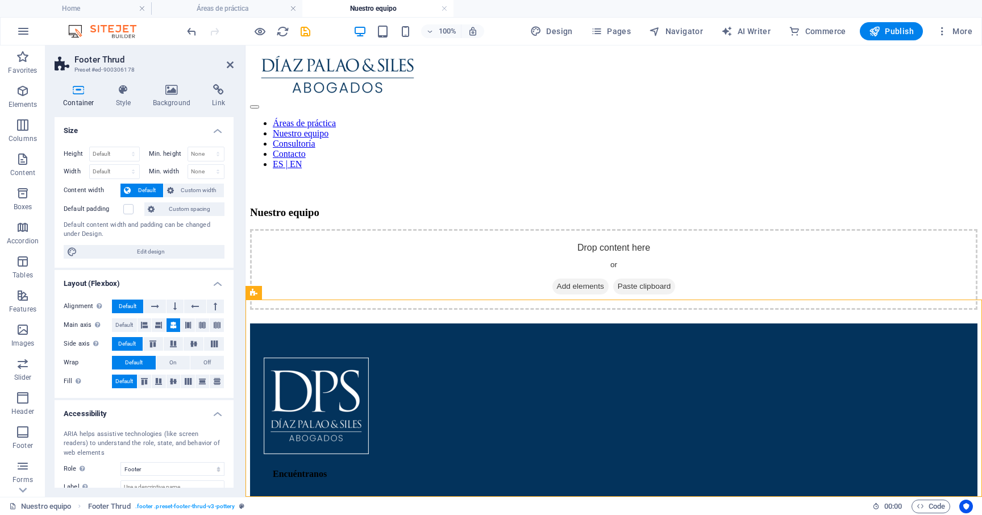
scroll to position [70, 0]
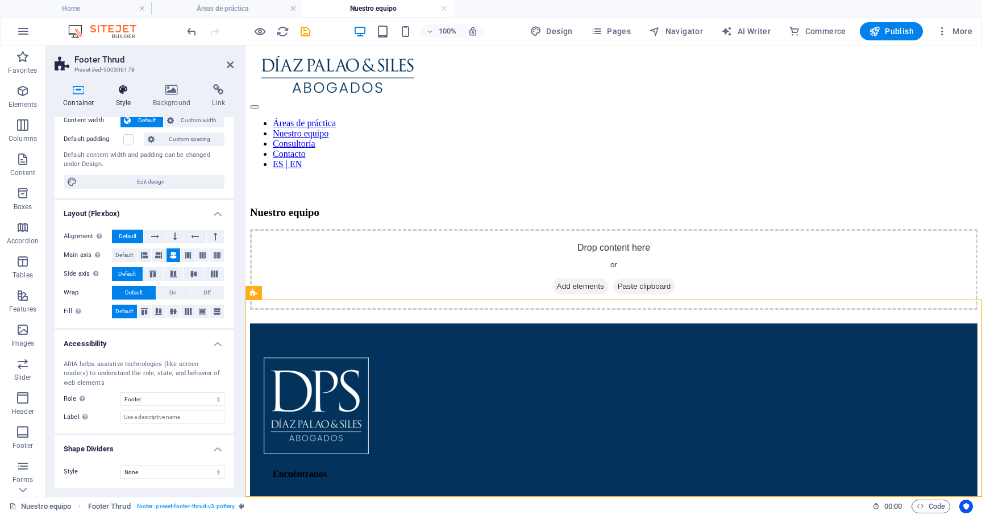
click at [127, 90] on icon at bounding box center [123, 89] width 32 height 11
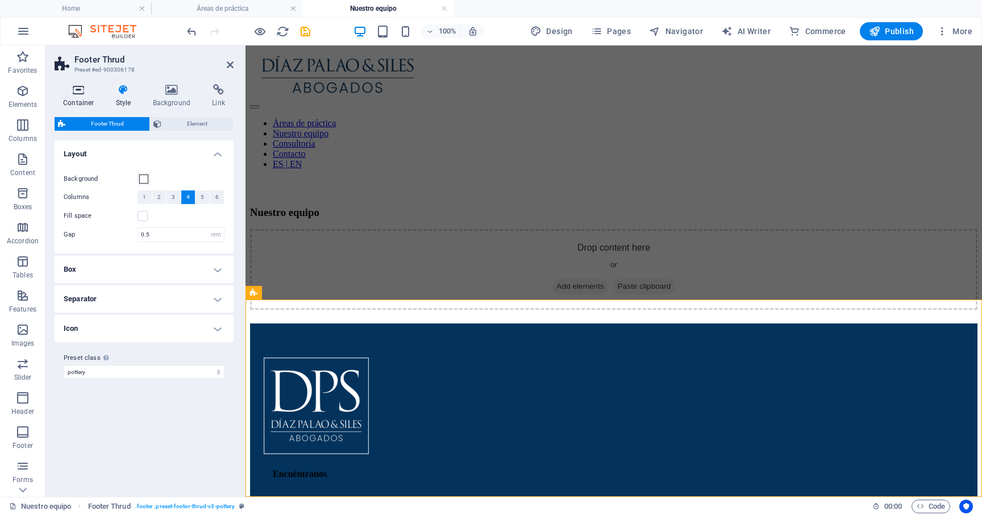
click at [87, 96] on h4 "Container" at bounding box center [81, 96] width 53 height 24
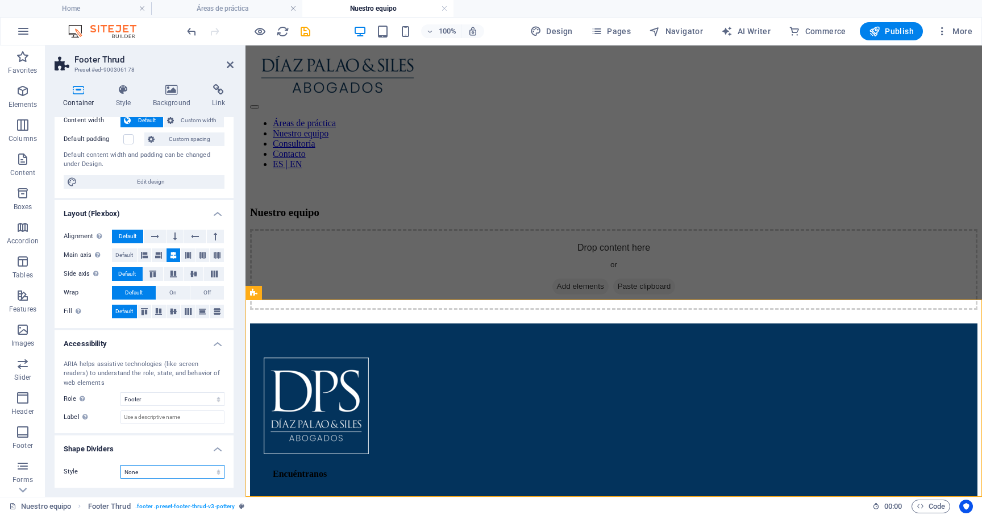
click at [157, 472] on select "None Triangle Square Diagonal Polygon 1 Polygon 2 Zigzag Multiple Zigzags Waves…" at bounding box center [172, 472] width 104 height 14
click at [278, 291] on span "Footer Thrud" at bounding box center [281, 292] width 39 height 7
click at [112, 90] on icon at bounding box center [123, 89] width 32 height 11
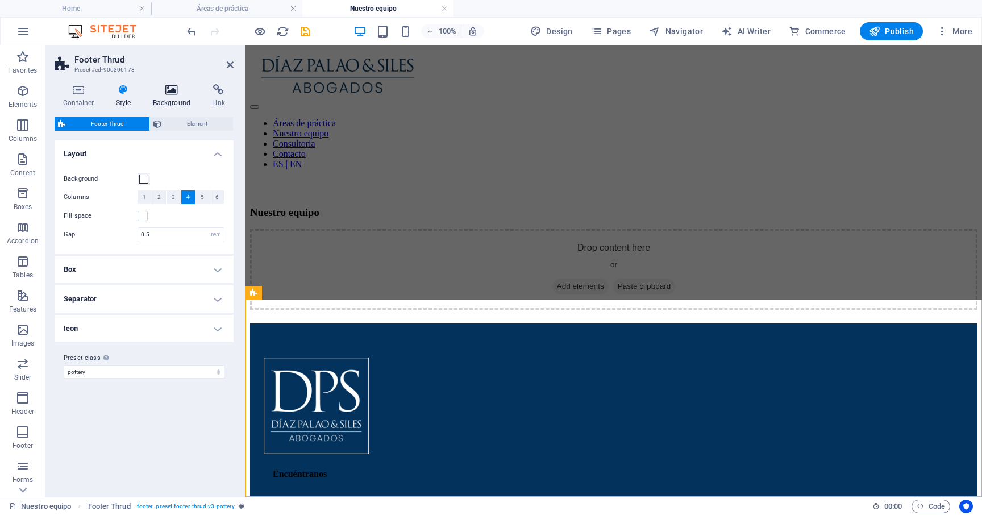
click at [164, 104] on h4 "Background" at bounding box center [174, 96] width 60 height 24
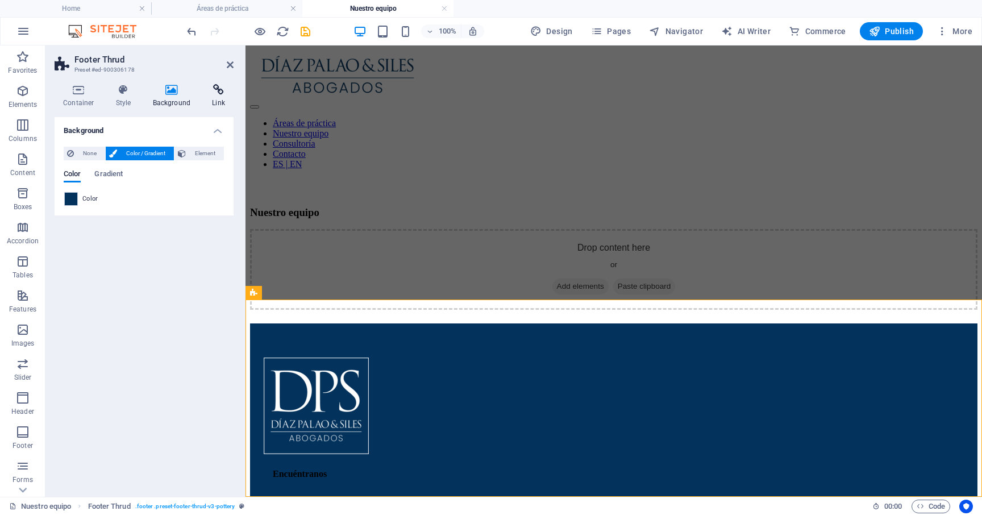
click at [209, 89] on icon at bounding box center [218, 89] width 30 height 11
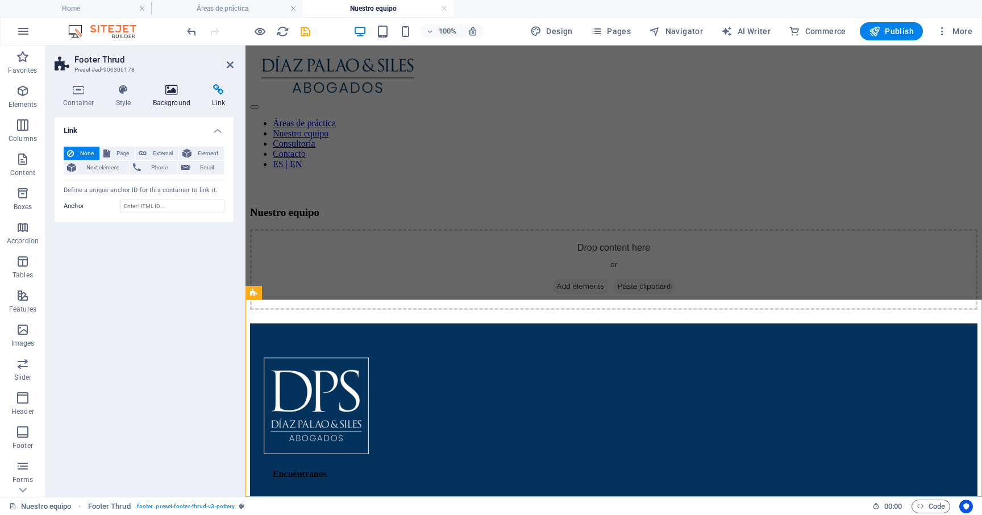
click at [186, 89] on icon at bounding box center [171, 89] width 55 height 11
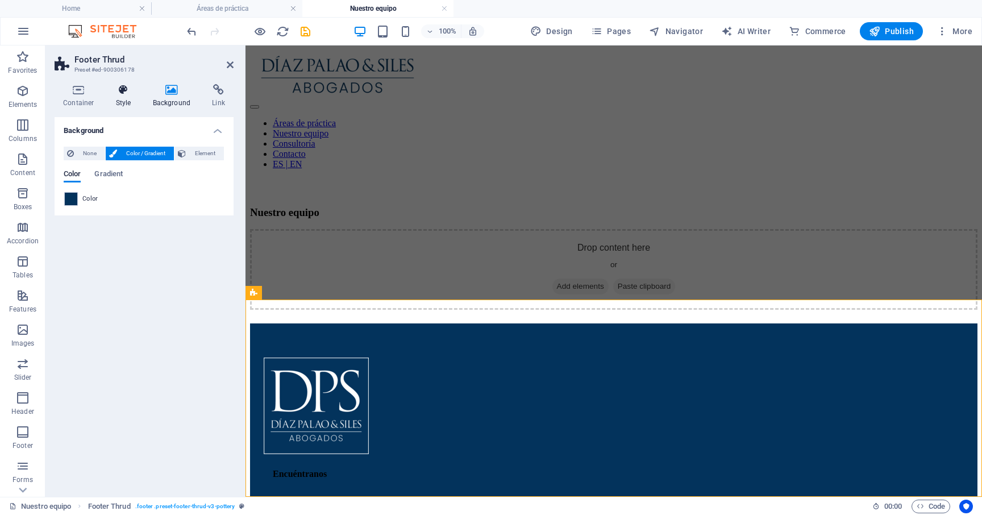
click at [132, 93] on icon at bounding box center [123, 89] width 32 height 11
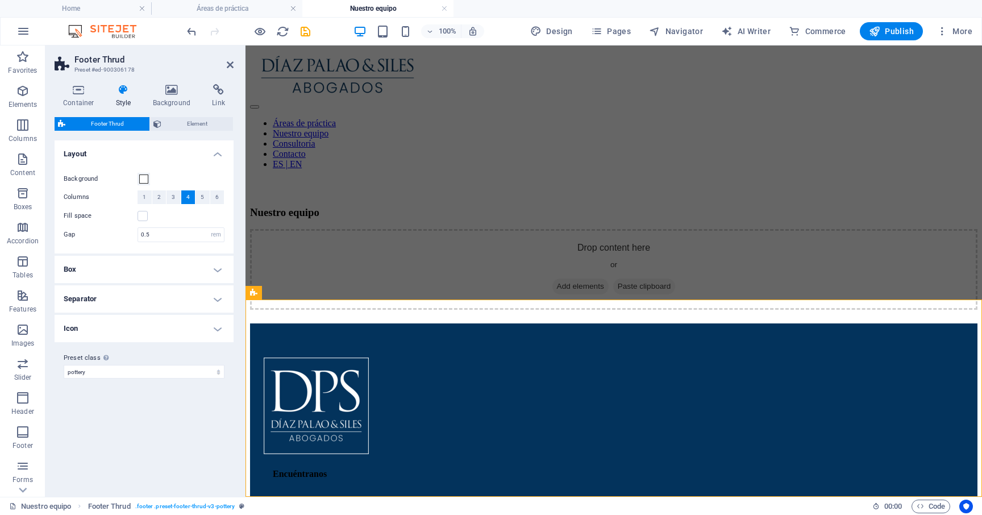
click at [181, 270] on h4 "Box" at bounding box center [144, 269] width 179 height 27
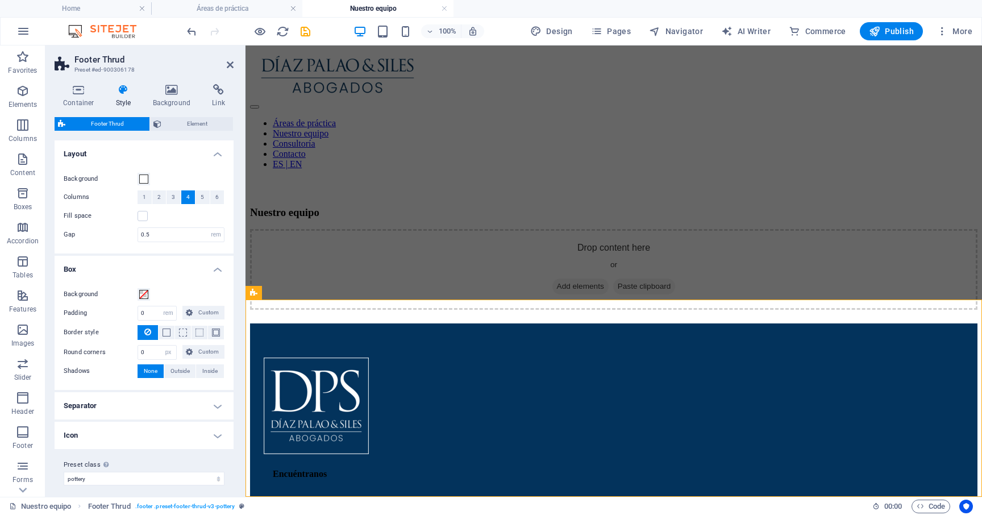
click at [184, 268] on h4 "Box" at bounding box center [144, 266] width 179 height 20
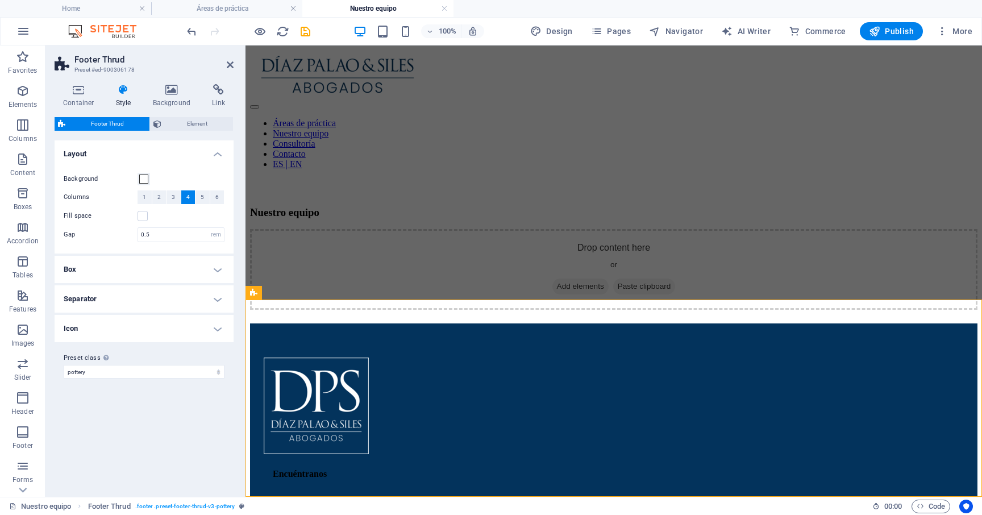
click at [171, 327] on h4 "Icon" at bounding box center [144, 328] width 179 height 27
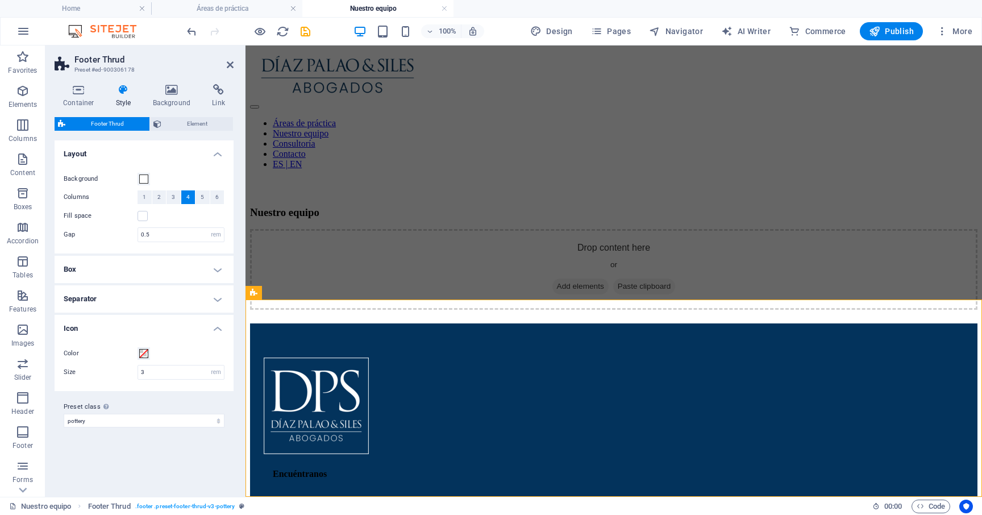
click at [173, 329] on h4 "Icon" at bounding box center [144, 325] width 179 height 20
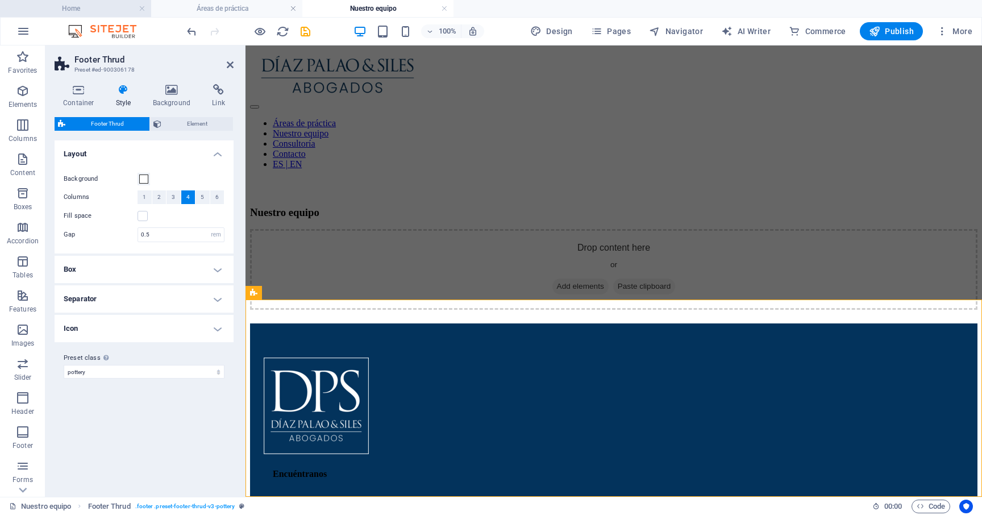
click at [112, 8] on h4 "Home" at bounding box center [75, 8] width 151 height 12
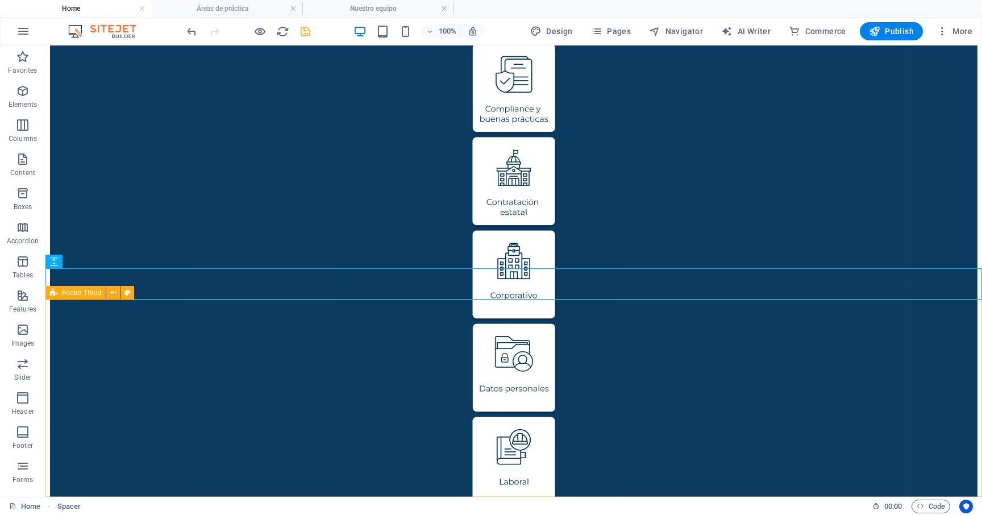
click at [86, 294] on span "Footer Thrud" at bounding box center [81, 292] width 39 height 7
click at [116, 293] on button at bounding box center [113, 293] width 14 height 14
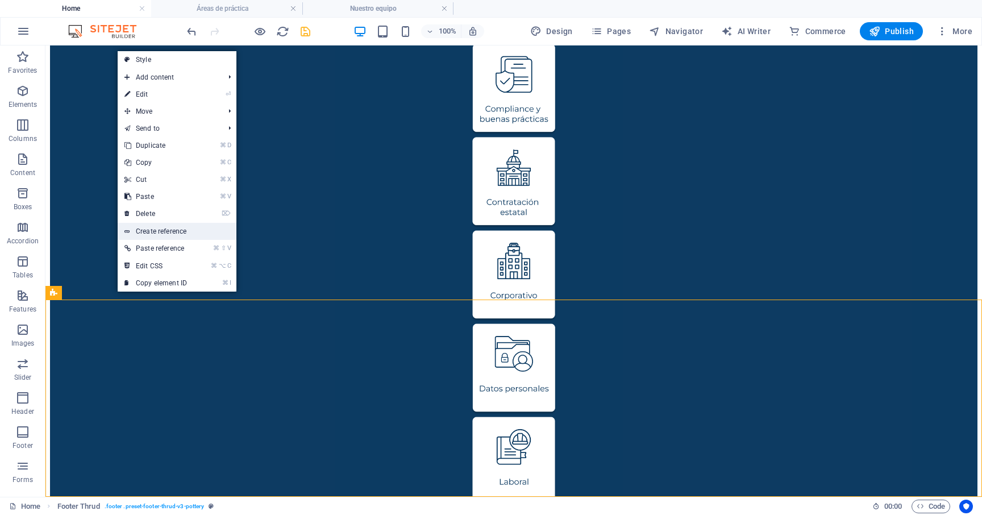
click at [185, 232] on link "Create reference" at bounding box center [177, 231] width 119 height 17
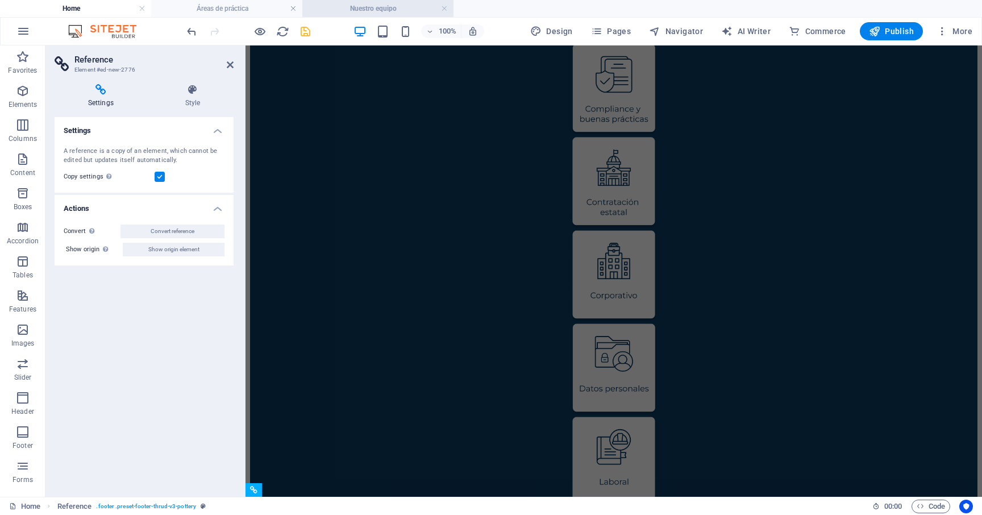
click at [356, 12] on h4 "Nuestro equipo" at bounding box center [377, 8] width 151 height 12
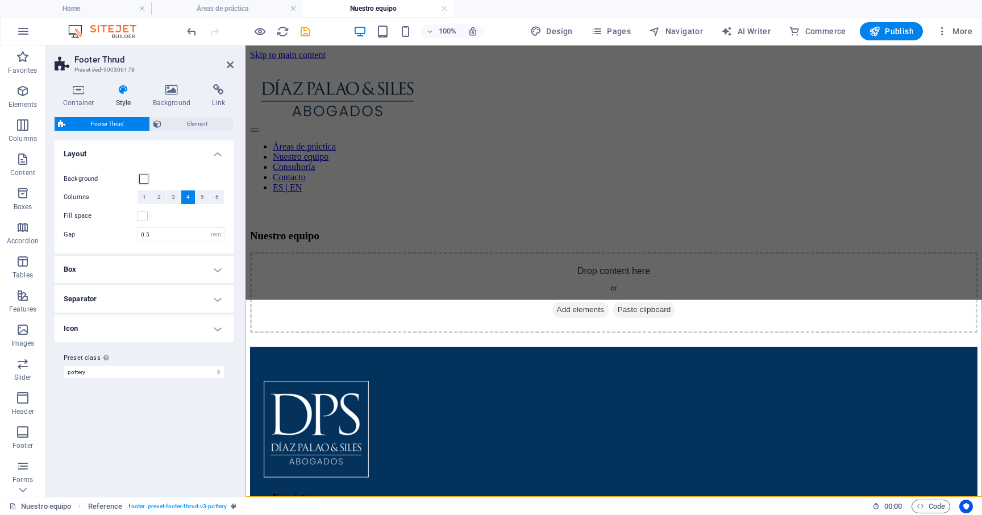
scroll to position [23, 0]
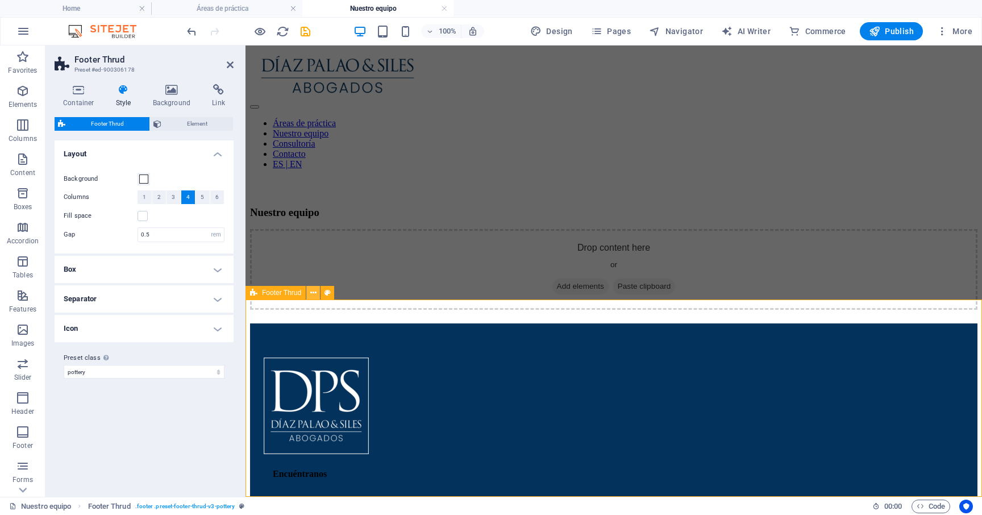
click at [311, 293] on icon at bounding box center [313, 293] width 6 height 12
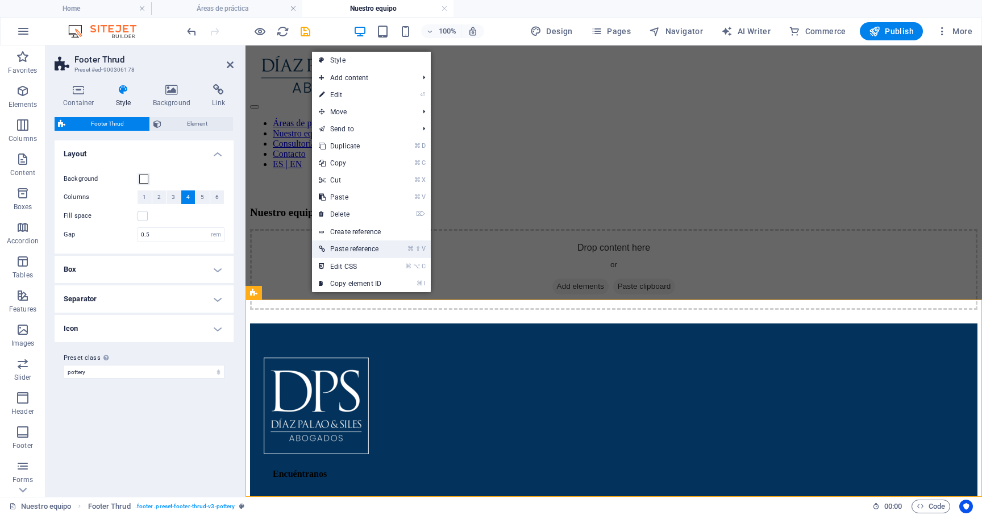
click at [354, 249] on link "⌘ ⇧ V Paste reference" at bounding box center [350, 248] width 76 height 17
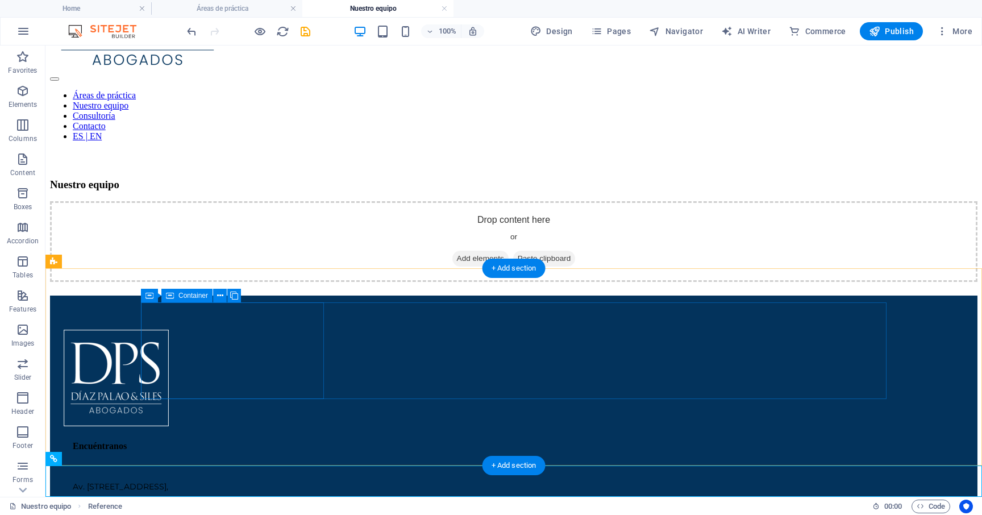
scroll to position [55, 0]
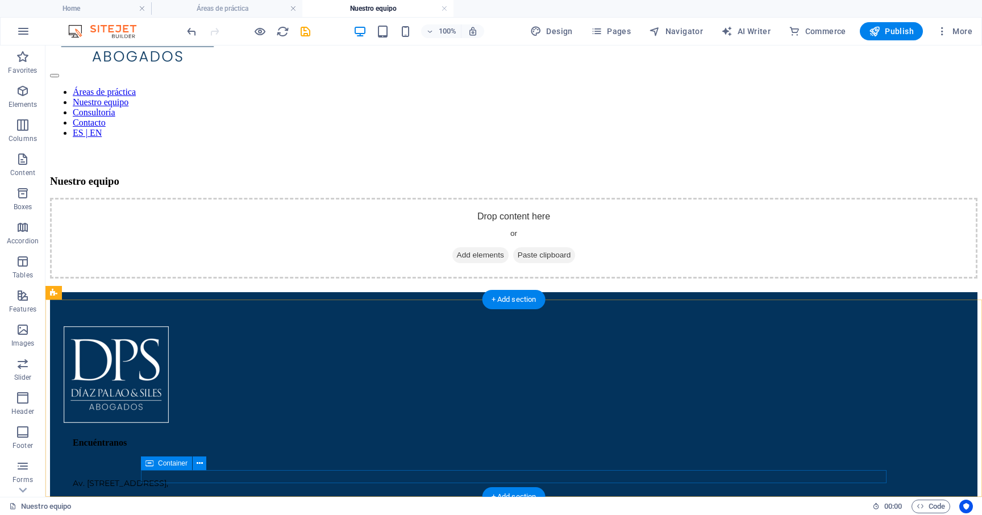
scroll to position [23, 0]
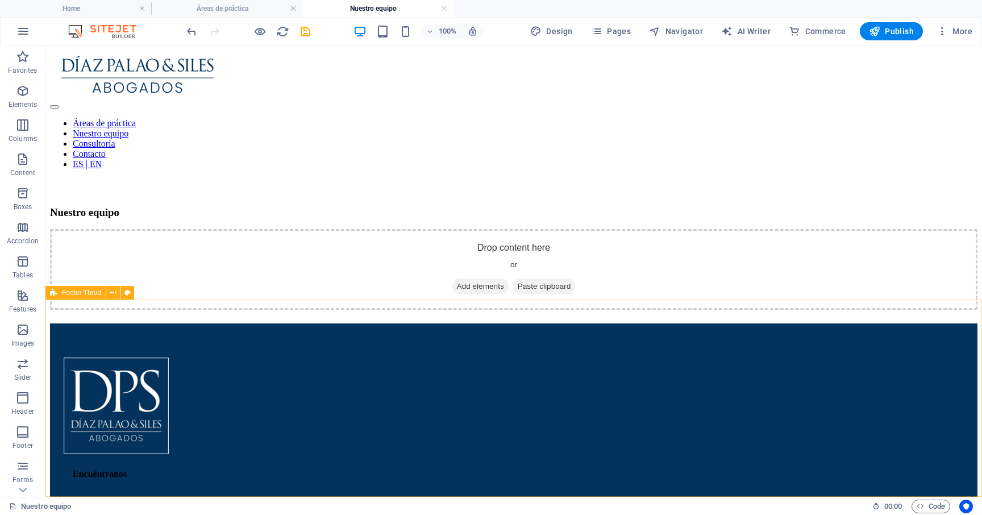
click at [85, 291] on span "Footer Thrud" at bounding box center [81, 292] width 39 height 7
select select "rem"
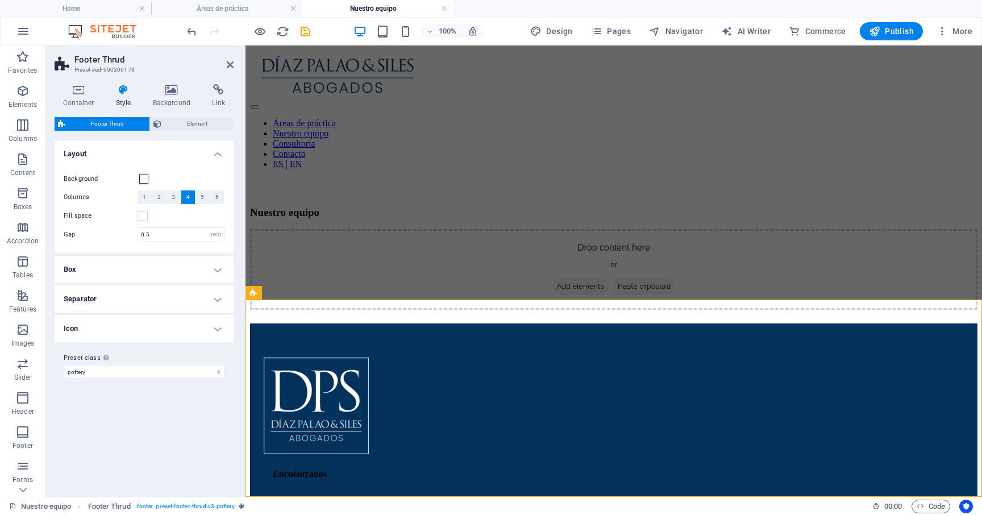
click at [154, 261] on h4 "Box" at bounding box center [144, 269] width 179 height 27
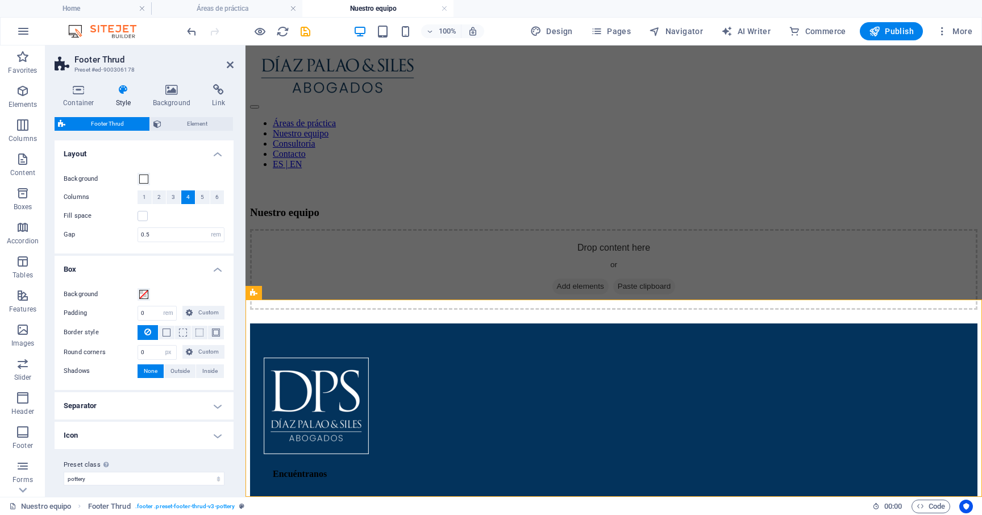
click at [154, 261] on h4 "Box" at bounding box center [144, 266] width 179 height 20
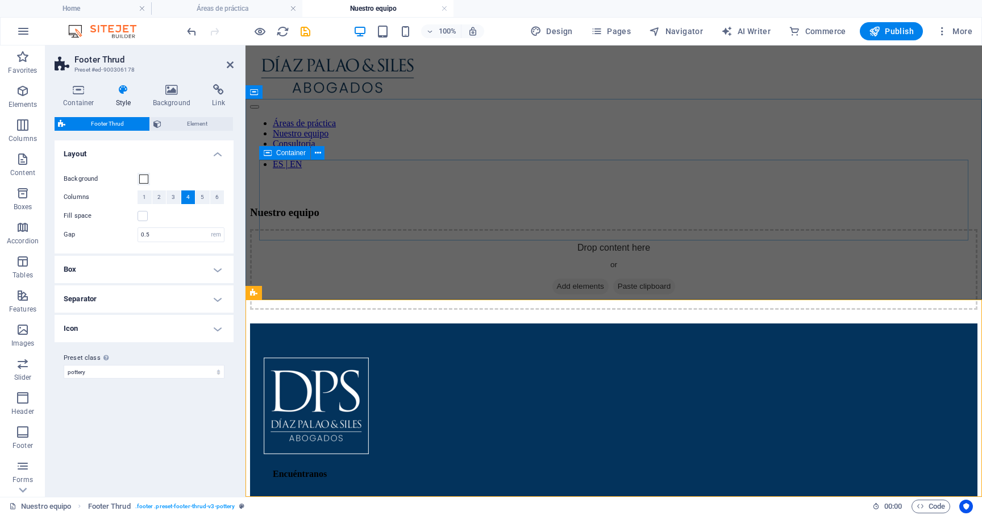
scroll to position [0, 0]
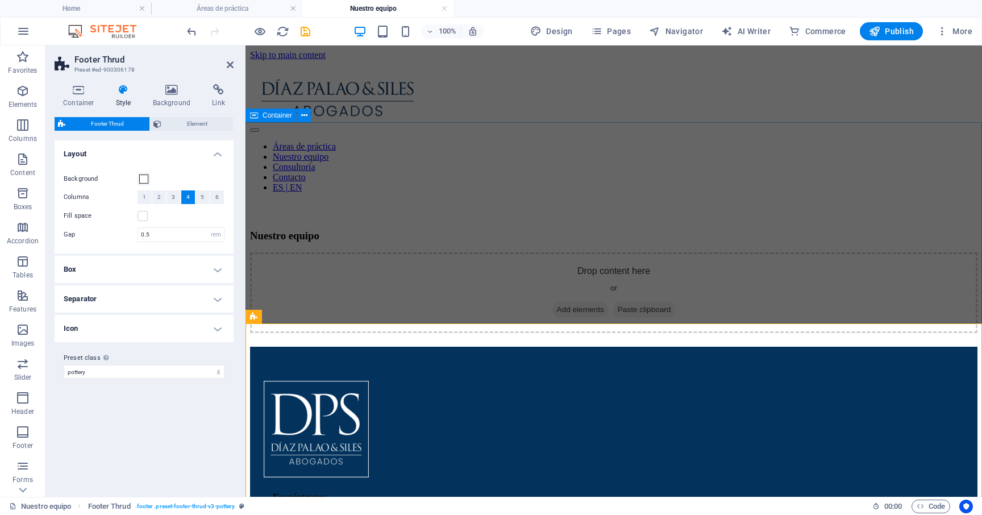
click at [537, 230] on div "Nuestro equipo Drop content here or Add elements Paste clipboard" at bounding box center [613, 289] width 727 height 118
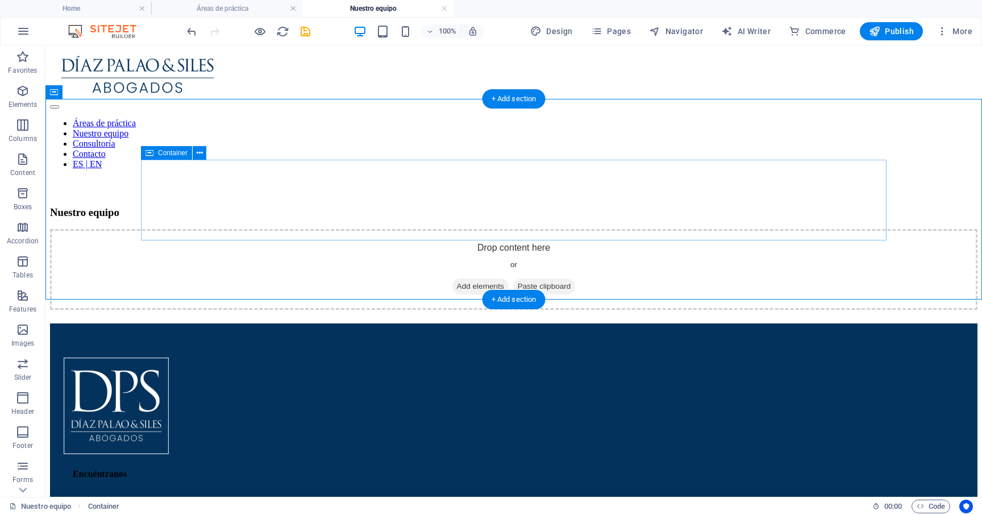
scroll to position [21, 0]
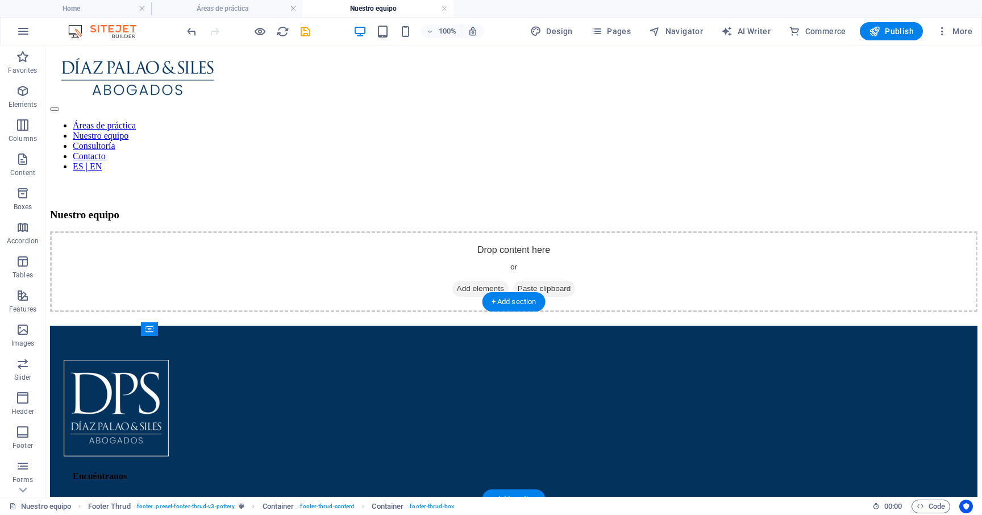
drag, startPoint x: 762, startPoint y: 375, endPoint x: 554, endPoint y: 357, distance: 208.2
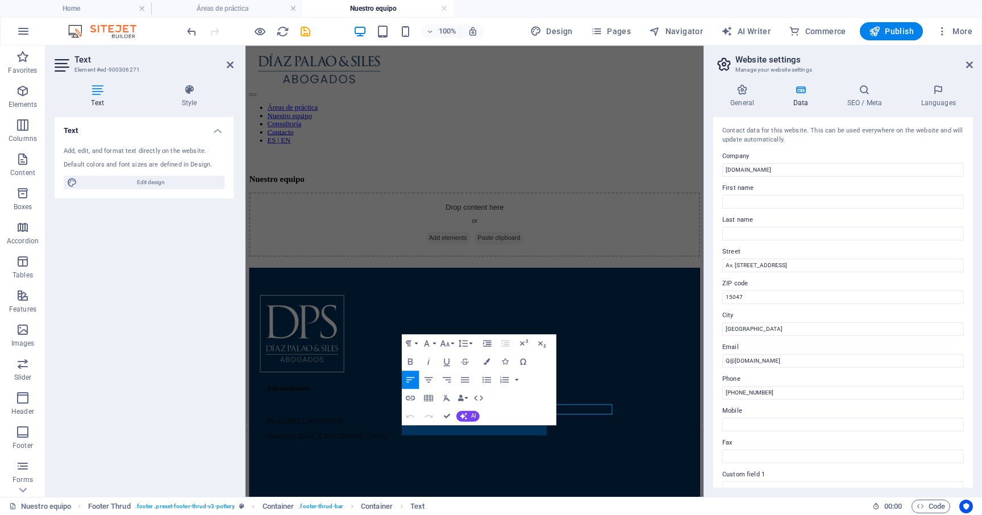
scroll to position [0, 0]
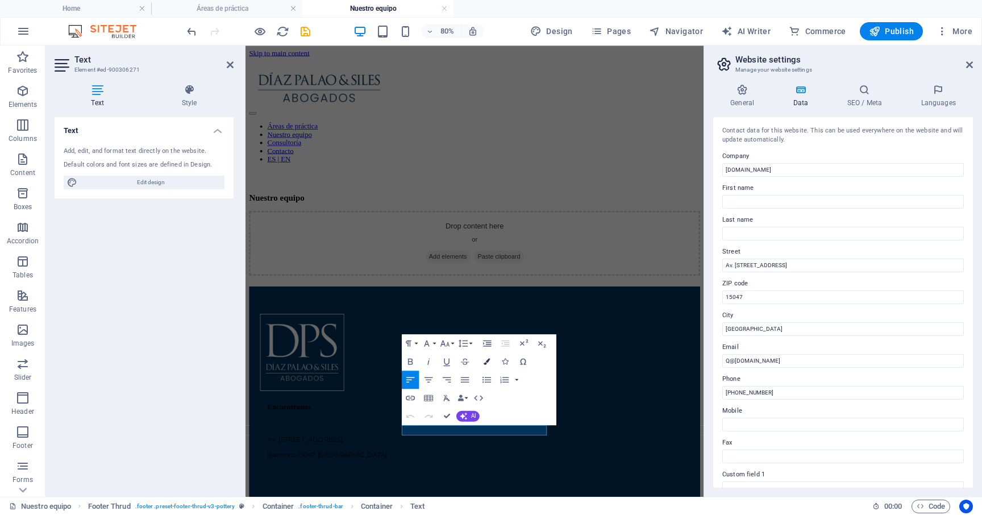
click at [487, 358] on icon "button" at bounding box center [487, 361] width 6 height 6
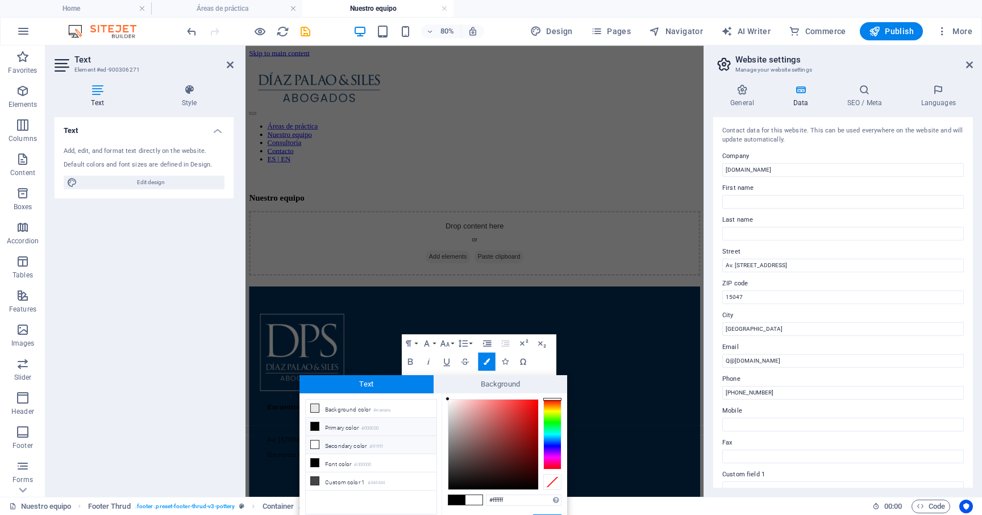
click at [376, 448] on small "#ffffff" at bounding box center [376, 447] width 14 height 8
drag, startPoint x: 498, startPoint y: 380, endPoint x: 508, endPoint y: 323, distance: 58.3
click at [508, 323] on body "dpsabogados.com Home Áreas de práctica Nuestro equipo Favorites Elements Column…" at bounding box center [491, 257] width 982 height 515
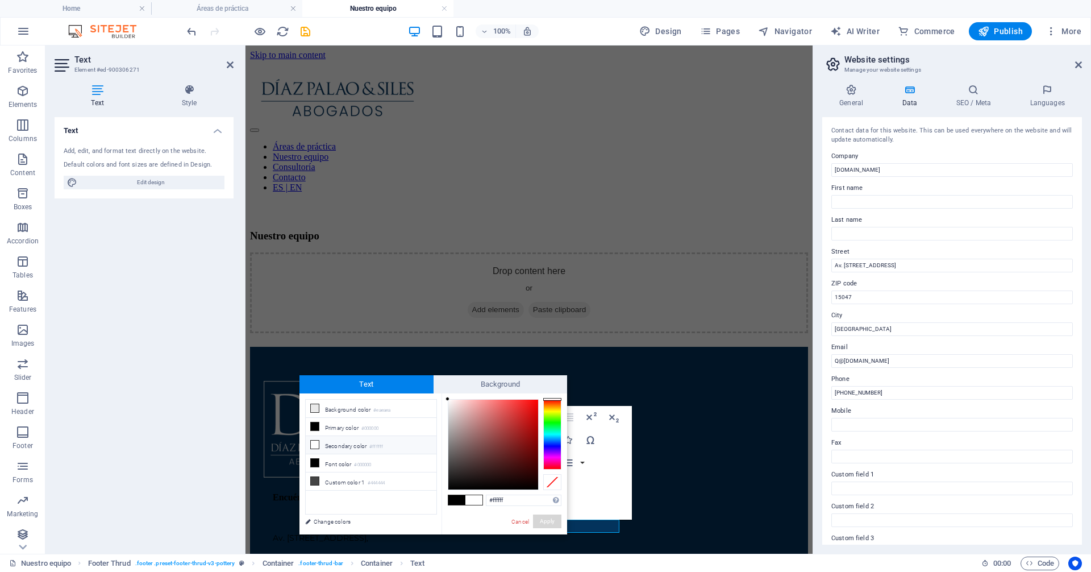
click at [548, 514] on button "Apply" at bounding box center [547, 521] width 28 height 14
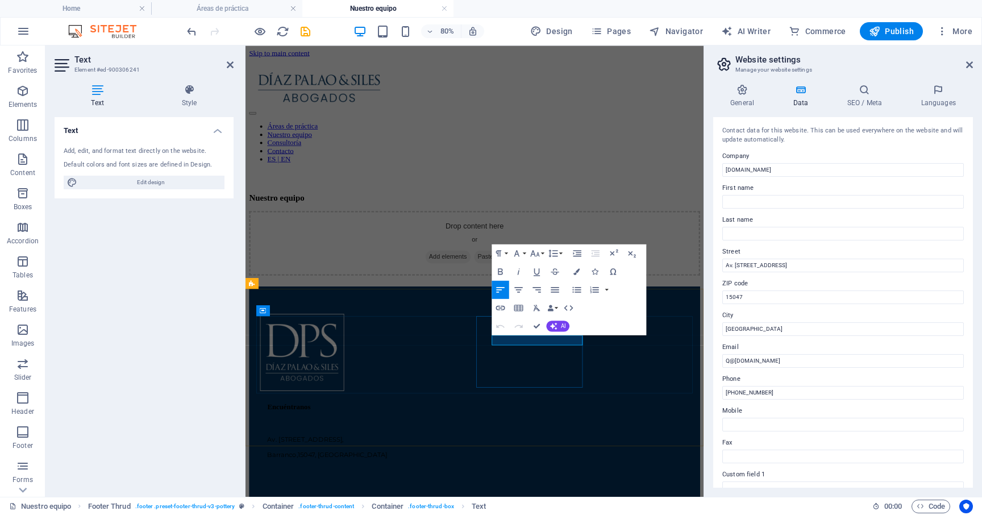
click at [572, 270] on button "Colors" at bounding box center [576, 271] width 17 height 18
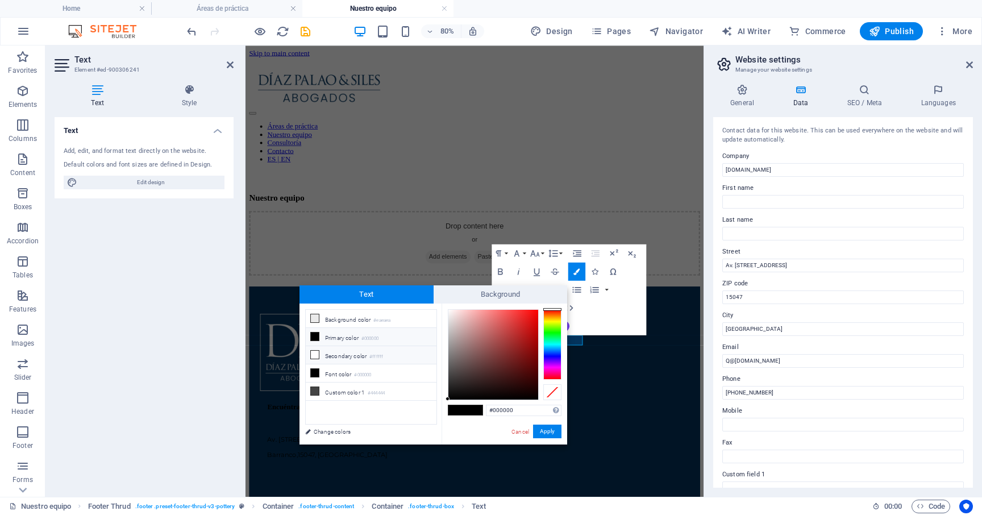
click at [398, 358] on li "Secondary color #ffffff" at bounding box center [371, 355] width 131 height 18
type input "#ffffff"
click at [544, 432] on button "Apply" at bounding box center [547, 431] width 28 height 14
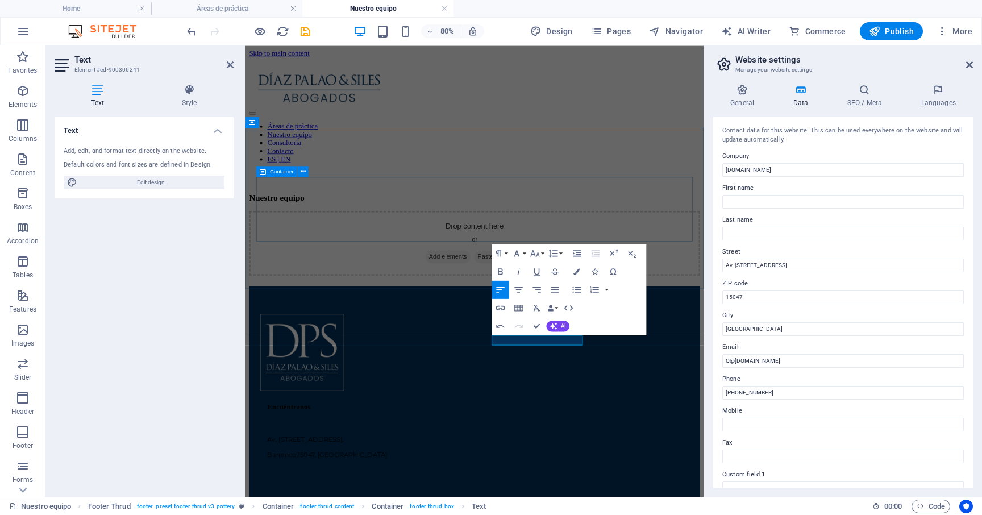
click at [677, 257] on div "Drop content here or Add elements Paste clipboard" at bounding box center [532, 292] width 564 height 81
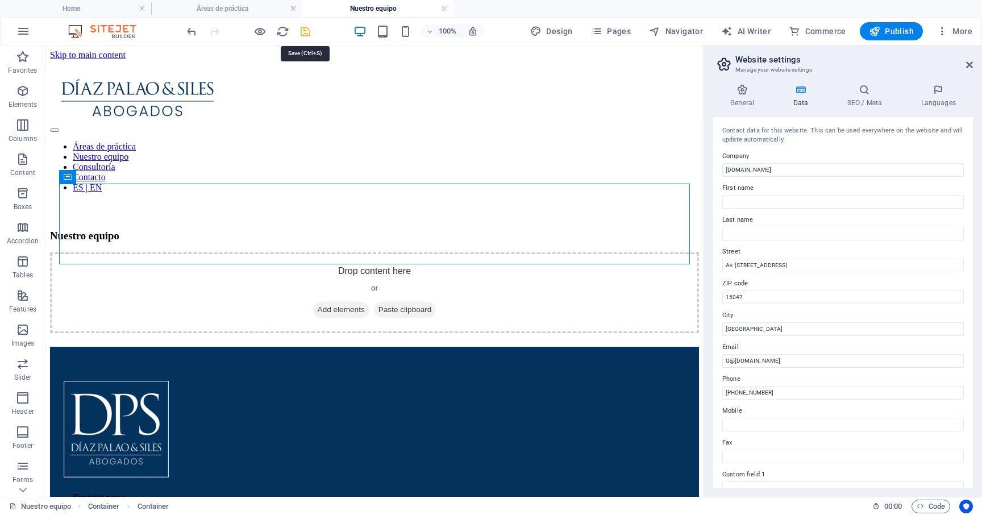
click at [303, 32] on icon "save" at bounding box center [305, 31] width 13 height 13
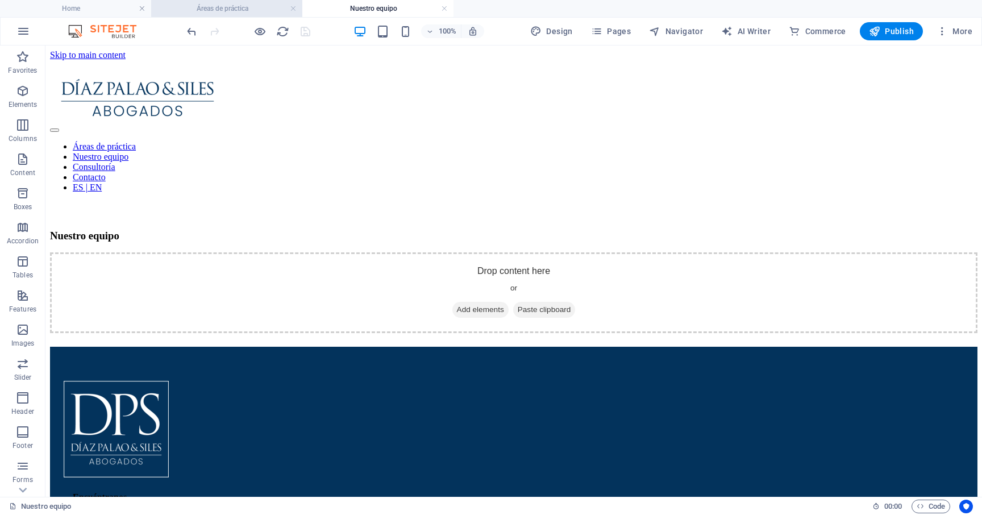
click at [190, 7] on h4 "Áreas de práctica" at bounding box center [226, 8] width 151 height 12
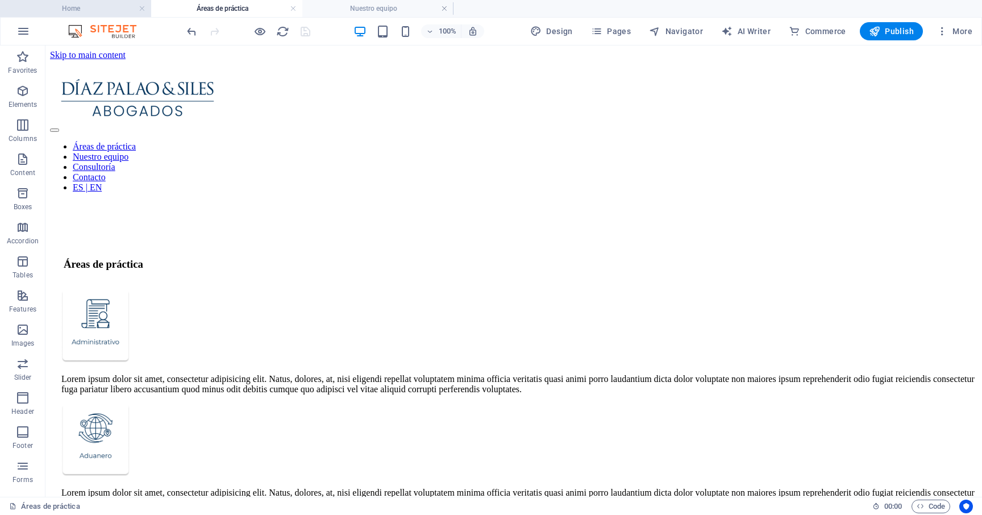
click at [115, 11] on h4 "Home" at bounding box center [75, 8] width 151 height 12
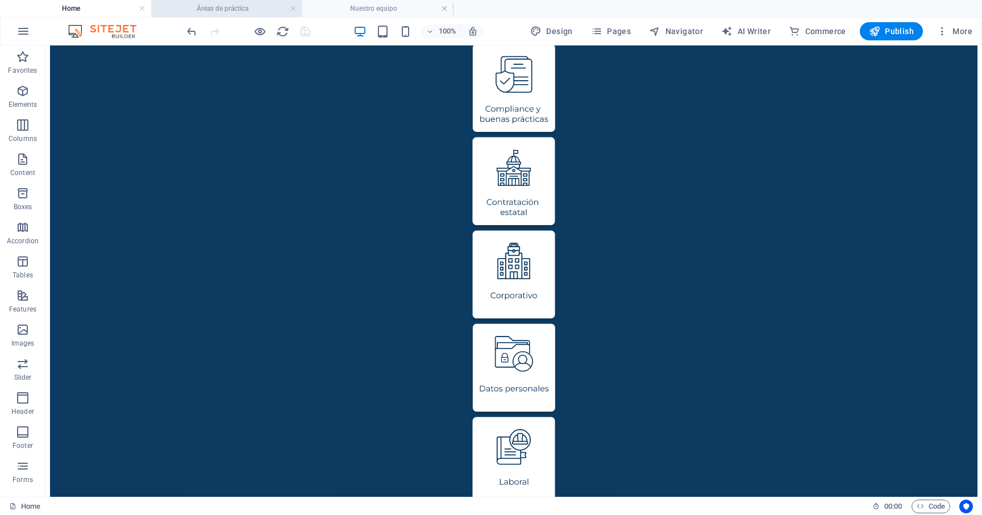
click at [249, 13] on h4 "Áreas de práctica" at bounding box center [226, 8] width 151 height 12
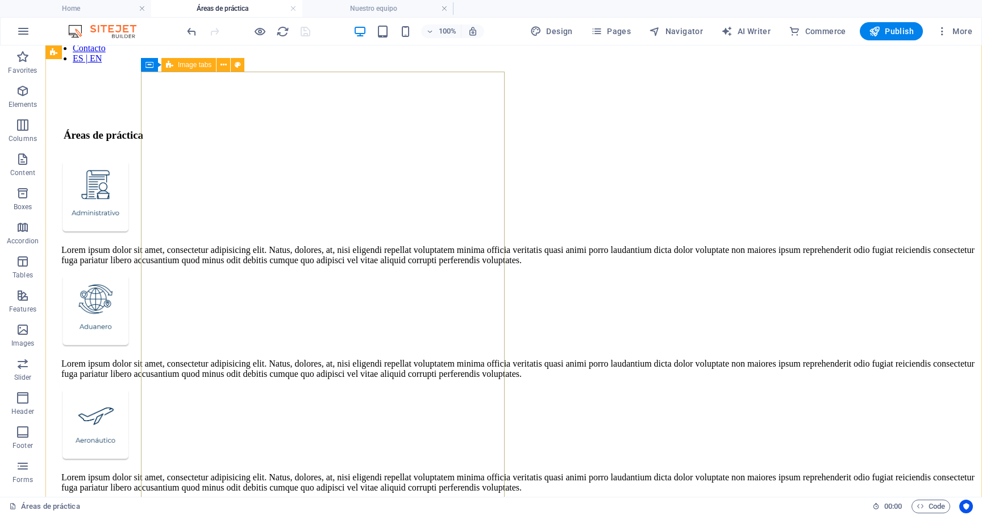
scroll to position [0, 0]
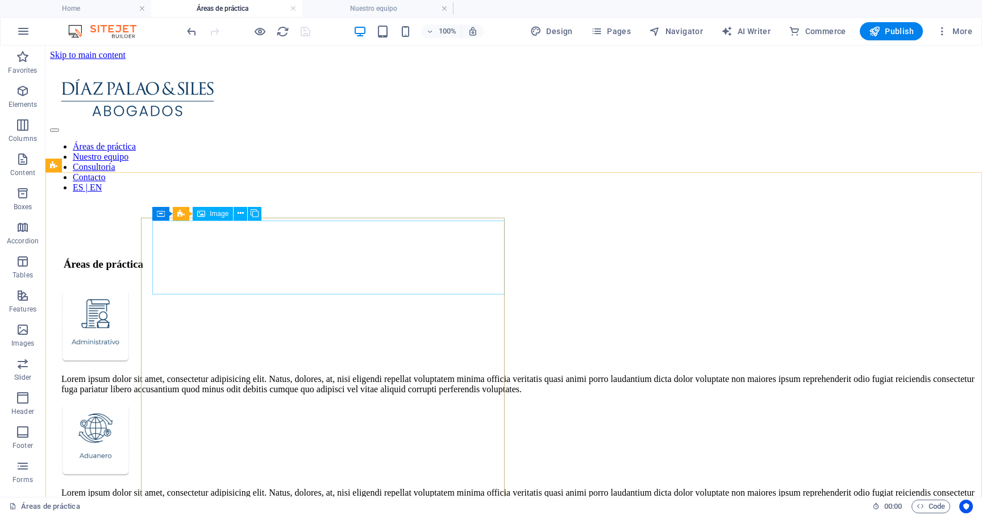
click at [206, 214] on div "Image" at bounding box center [213, 214] width 40 height 14
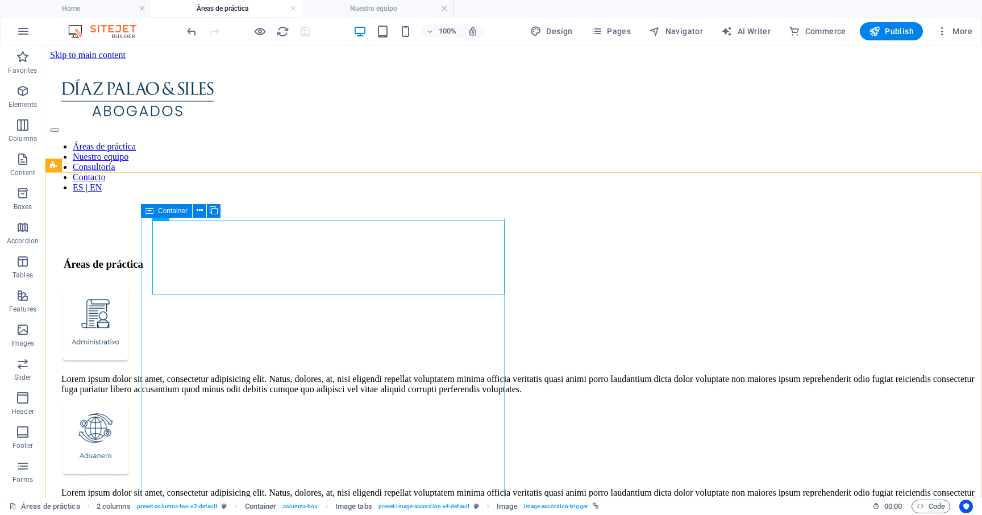
click at [163, 214] on span "Container" at bounding box center [173, 210] width 30 height 7
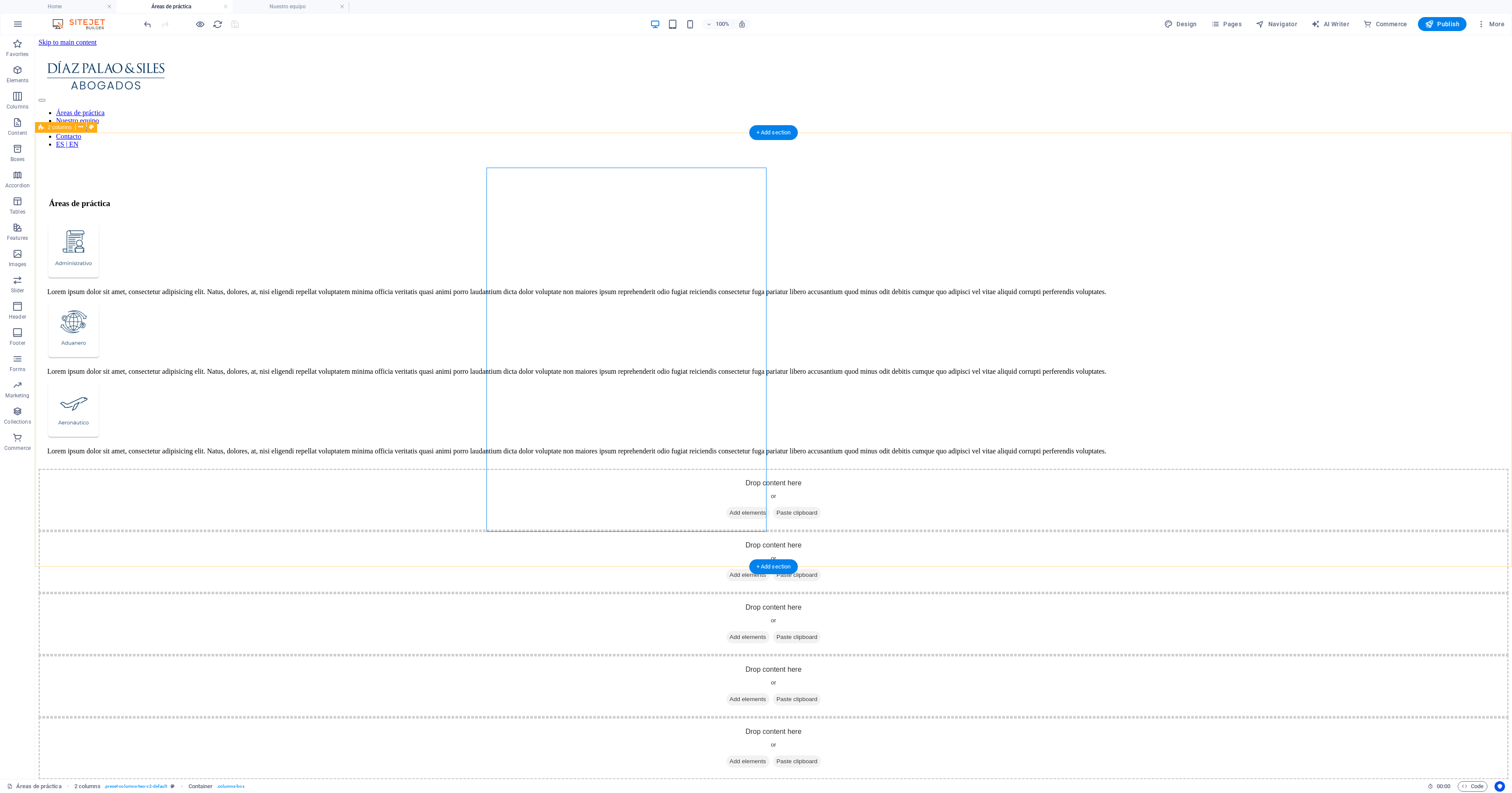
drag, startPoint x: 515, startPoint y: 149, endPoint x: 551, endPoint y: 192, distance: 56.1
click at [515, 220] on div "Lorem ipsum dolor sit amet, consectetur adipisicing elit. Natus, dolores, at, n…" at bounding box center [773, 344] width 1470 height 248
click at [491, 163] on icon at bounding box center [493, 163] width 6 height 11
click at [500, 162] on span "Container" at bounding box center [511, 162] width 23 height 5
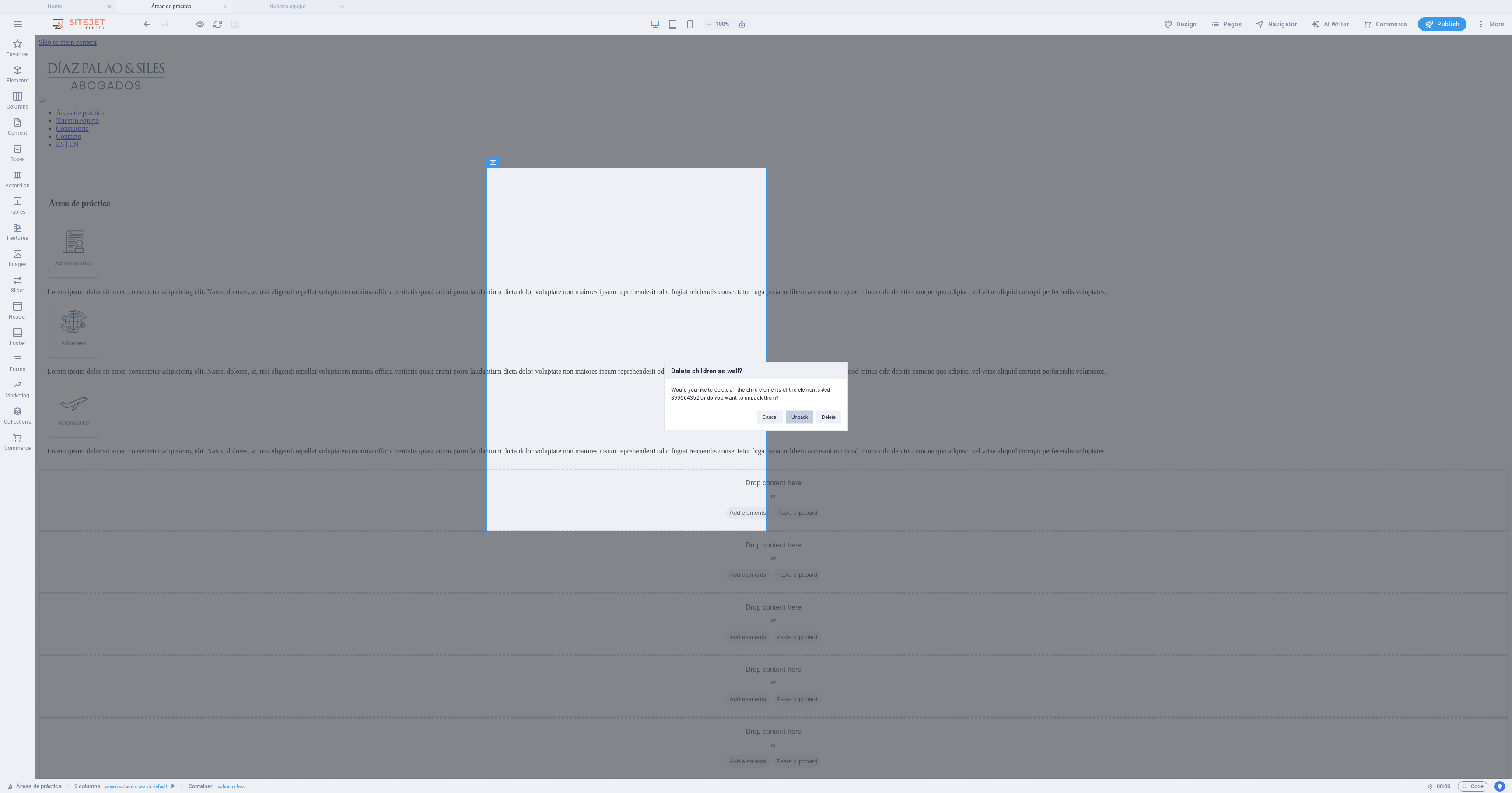
click at [756, 396] on button "Unpack" at bounding box center [800, 417] width 27 height 13
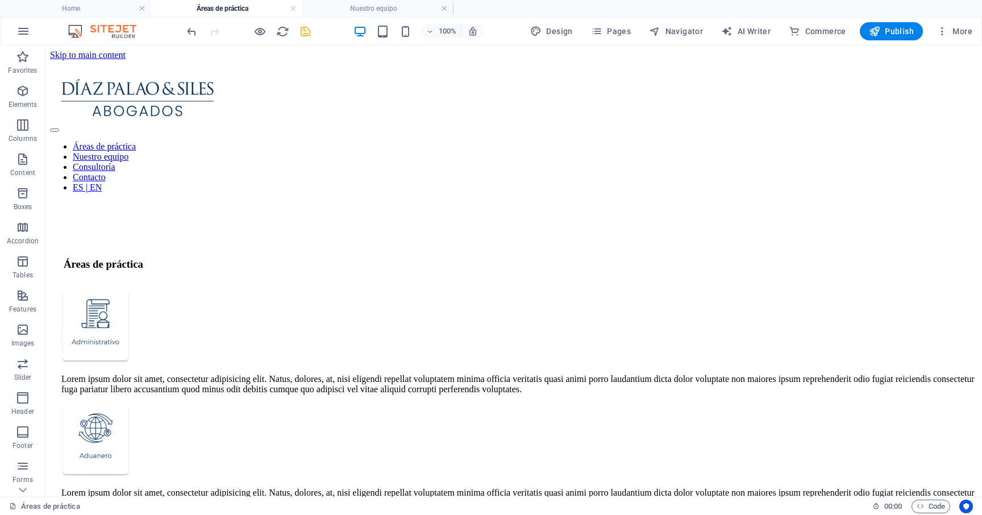
click at [304, 36] on icon "save" at bounding box center [305, 31] width 13 height 13
click at [261, 31] on icon "button" at bounding box center [259, 31] width 13 height 13
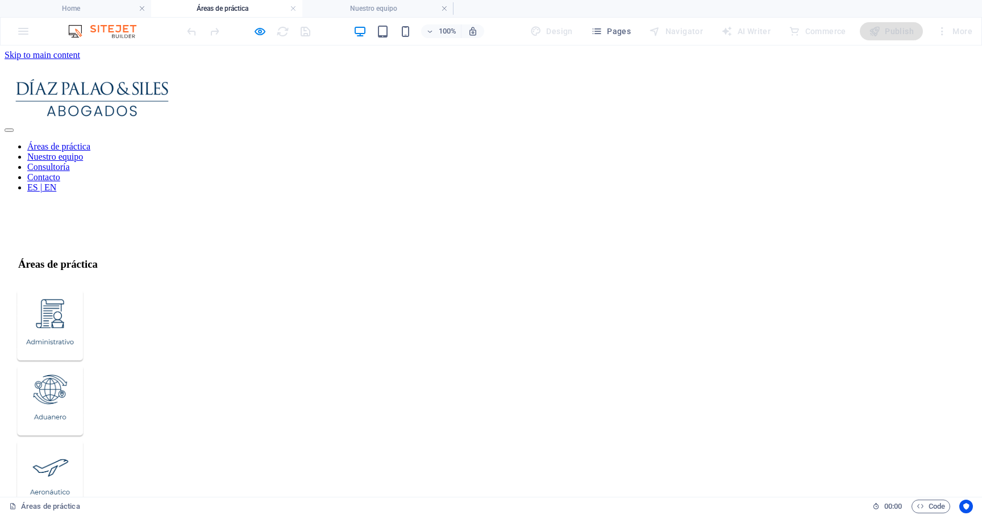
click at [84, 365] on img "Trigger 2" at bounding box center [50, 401] width 68 height 73
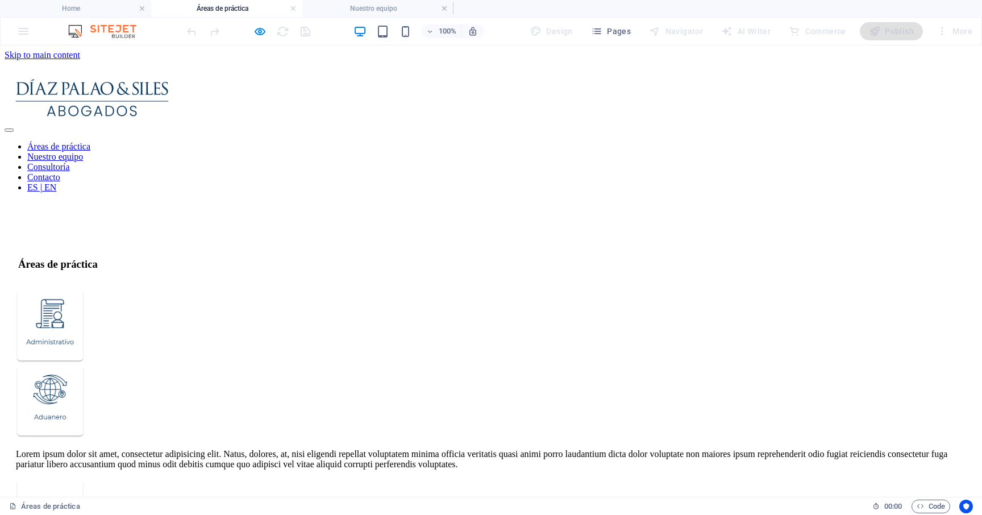
click at [84, 365] on img "Trigger 2" at bounding box center [50, 401] width 68 height 73
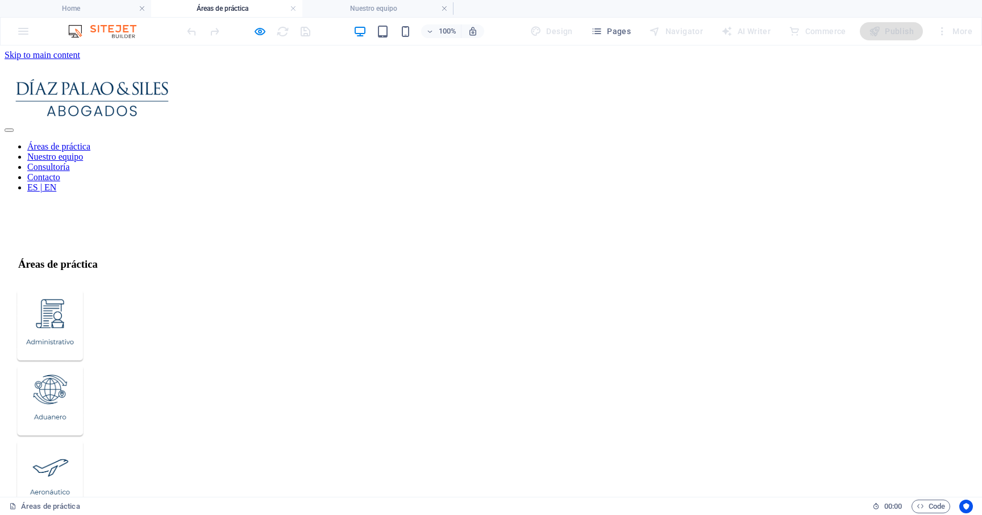
click at [84, 289] on img "Trigger 1" at bounding box center [50, 325] width 68 height 73
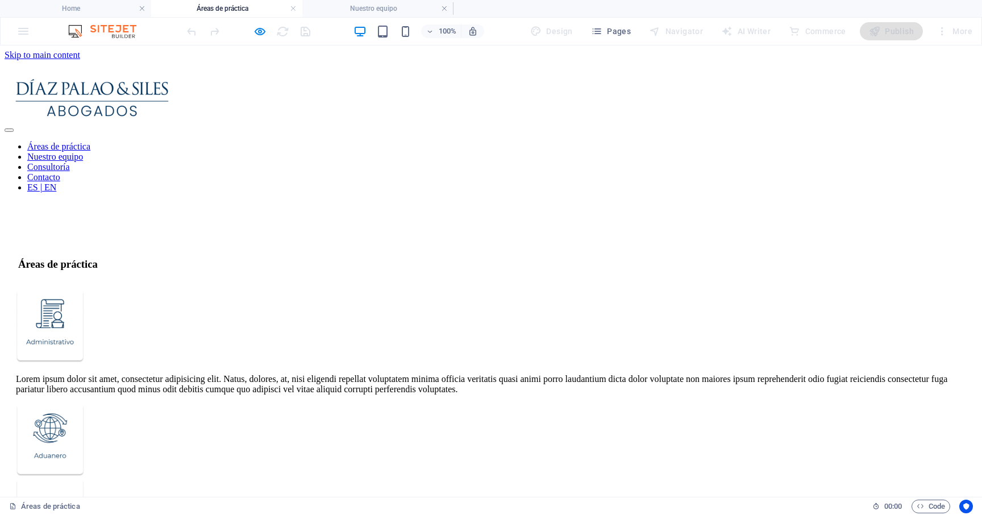
click at [84, 289] on img "Trigger 1" at bounding box center [50, 325] width 68 height 73
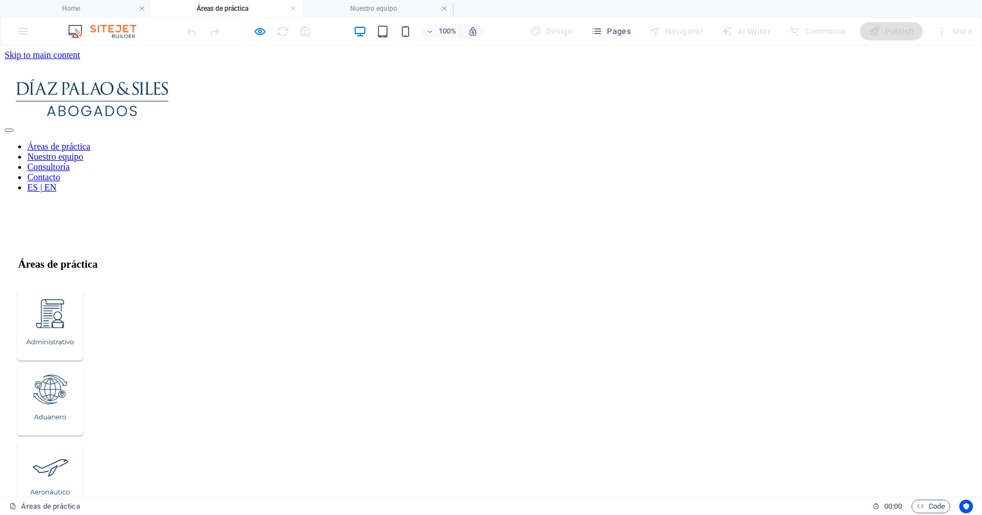
click at [84, 440] on img "Trigger 3" at bounding box center [50, 476] width 68 height 73
click at [632, 118] on header "Áreas de práctica Nuestro equipo Consultoría Contacto ES | EN" at bounding box center [491, 139] width 973 height 158
